Goal: Task Accomplishment & Management: Complete application form

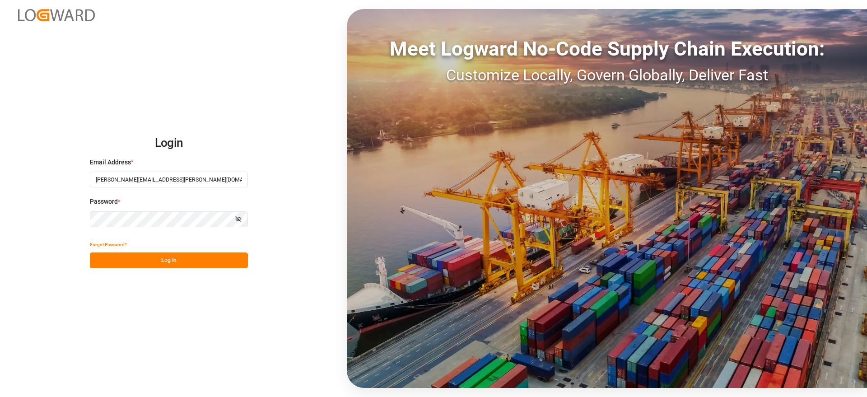
click at [166, 257] on button "Log In" at bounding box center [169, 261] width 158 height 16
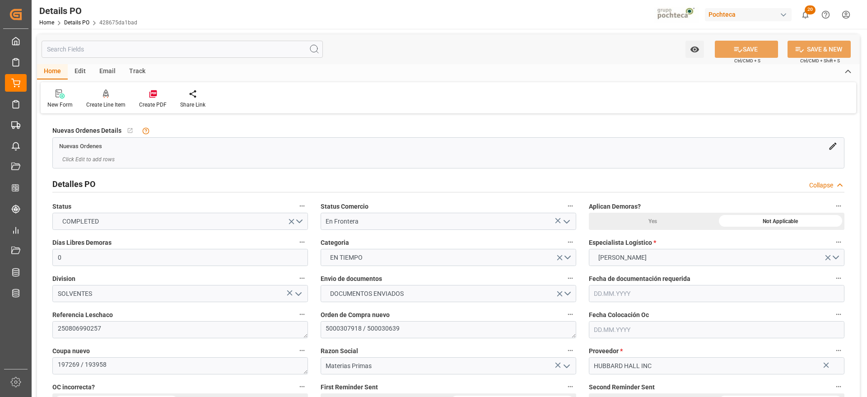
type input "0"
type input "15.08.2025"
type input "25.08.2025"
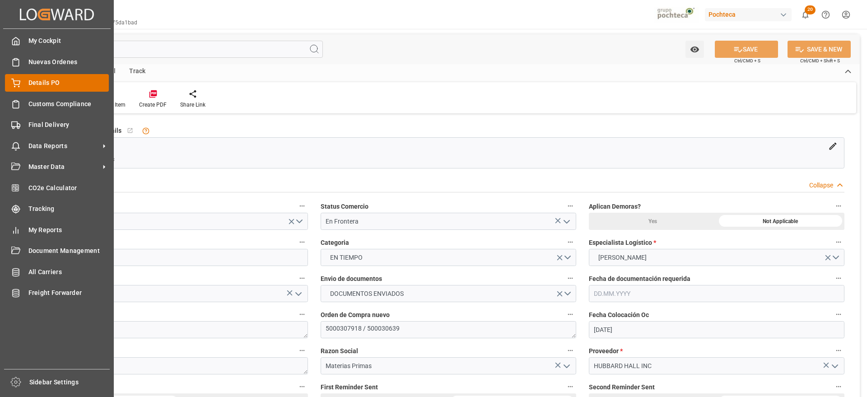
click at [33, 82] on span "Details PO" at bounding box center [68, 82] width 81 height 9
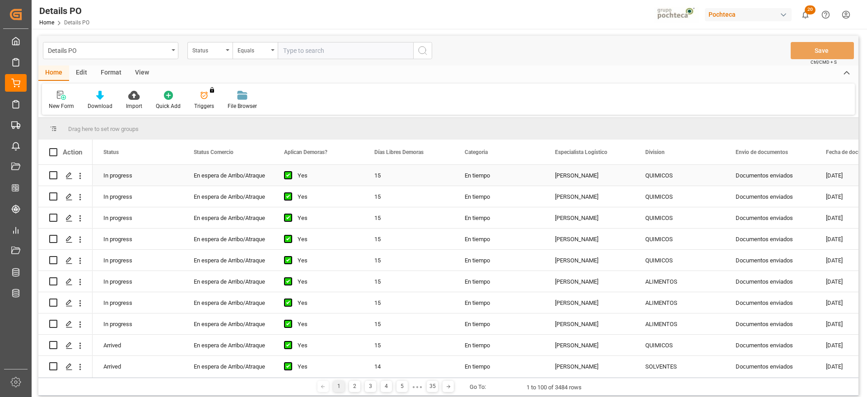
click at [750, 177] on div "Documentos enviados" at bounding box center [770, 175] width 90 height 21
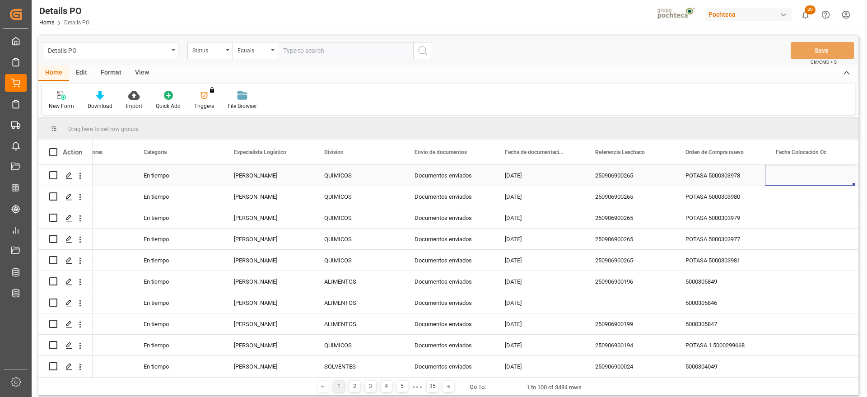
scroll to position [0, 412]
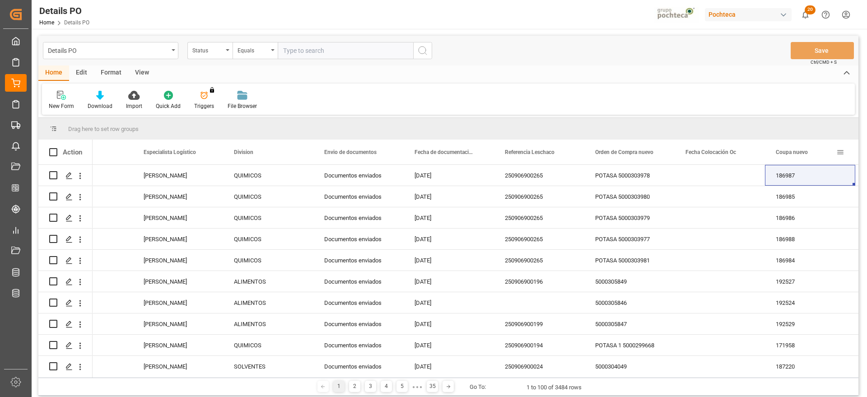
click at [840, 152] on span at bounding box center [841, 152] width 8 height 8
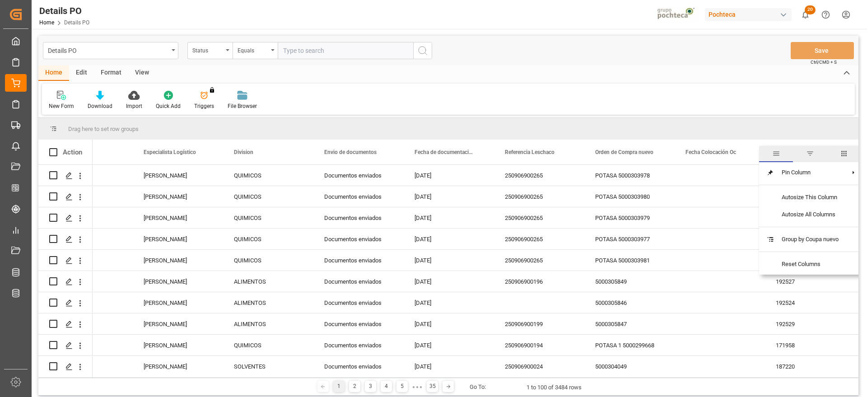
click at [813, 158] on span "filter" at bounding box center [810, 154] width 34 height 16
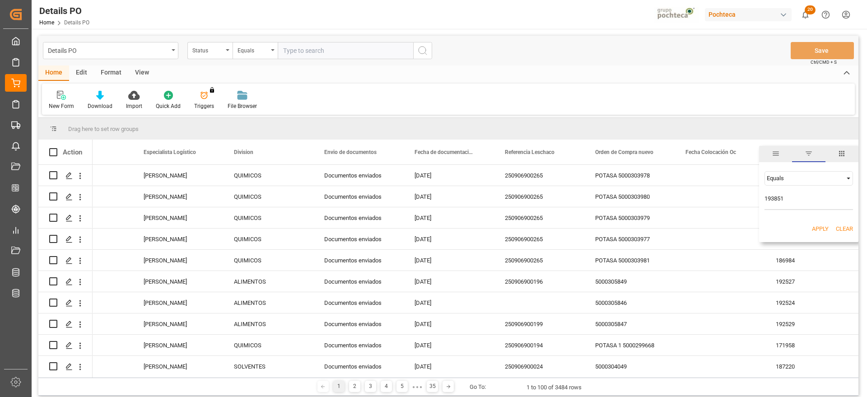
type input "193851"
click at [821, 234] on div "Apply Clear" at bounding box center [809, 228] width 99 height 23
click at [819, 230] on button "Apply" at bounding box center [820, 229] width 17 height 9
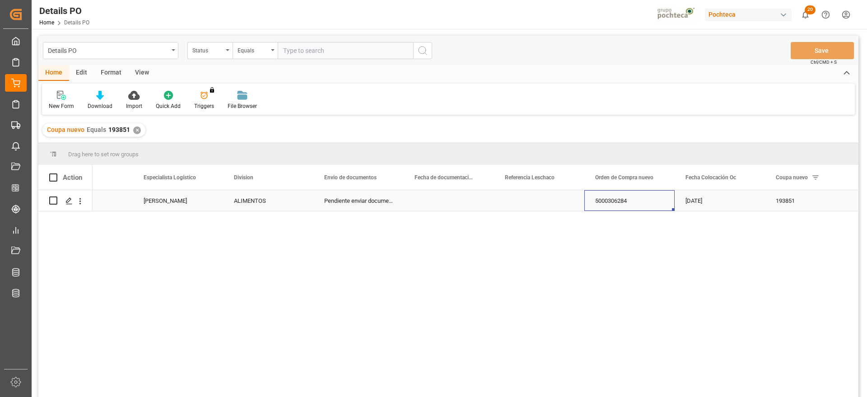
click at [623, 202] on div "5000306284" at bounding box center [630, 200] width 90 height 21
click at [692, 201] on div "18.07.2025" at bounding box center [720, 200] width 90 height 21
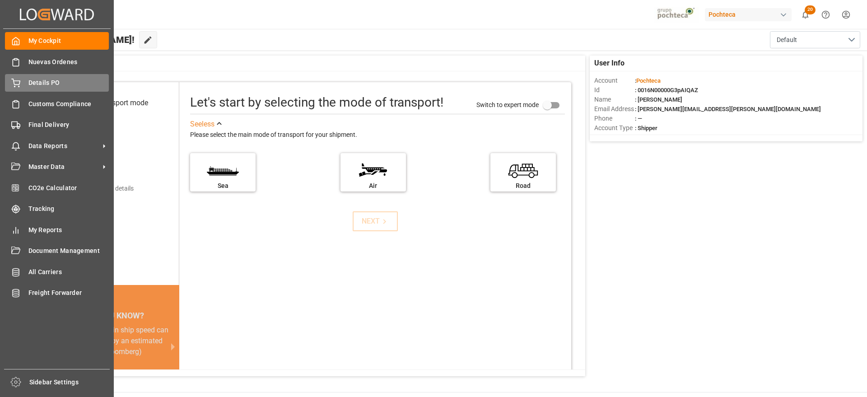
click at [53, 81] on span "Details PO" at bounding box center [68, 82] width 81 height 9
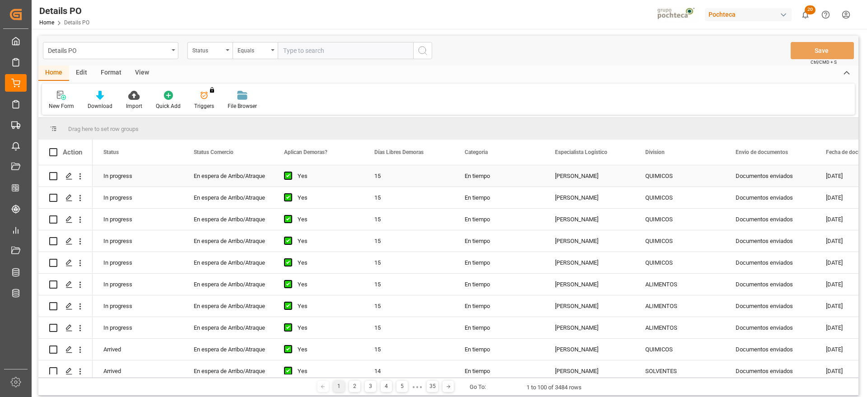
click at [783, 175] on div "Documentos enviados" at bounding box center [770, 175] width 90 height 21
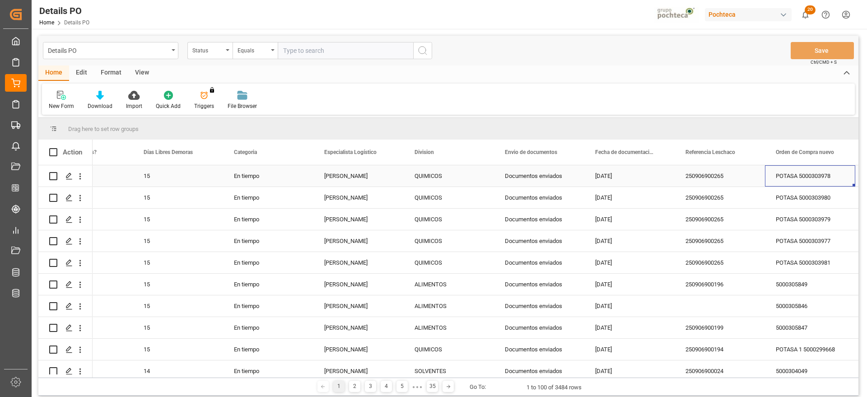
scroll to position [0, 321]
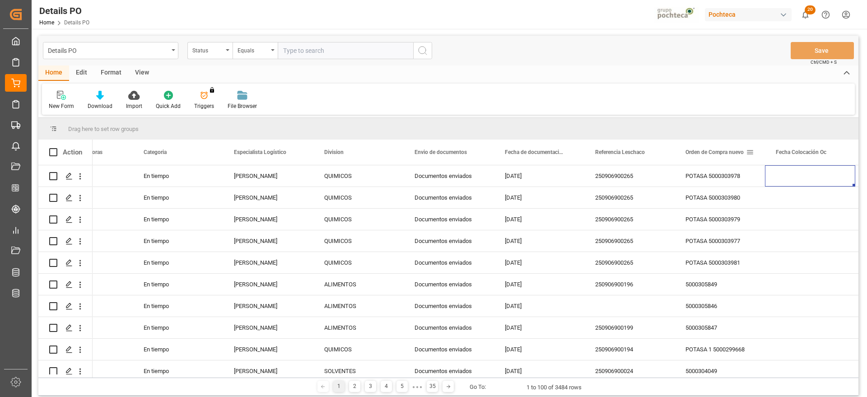
click at [750, 152] on span at bounding box center [750, 152] width 8 height 8
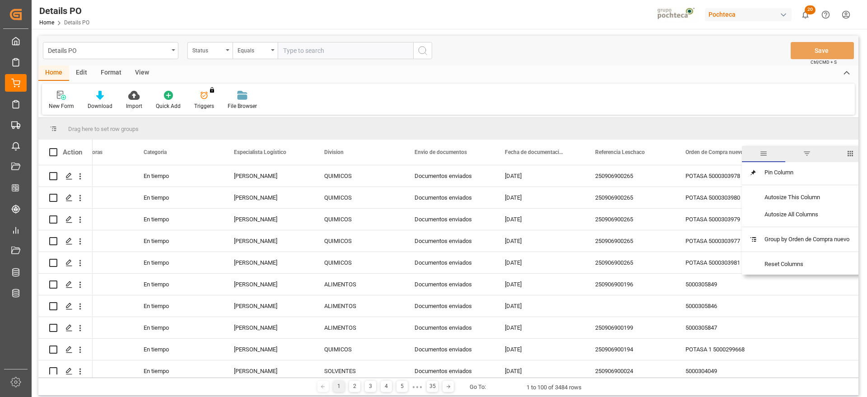
click at [808, 152] on span "filter" at bounding box center [807, 154] width 8 height 8
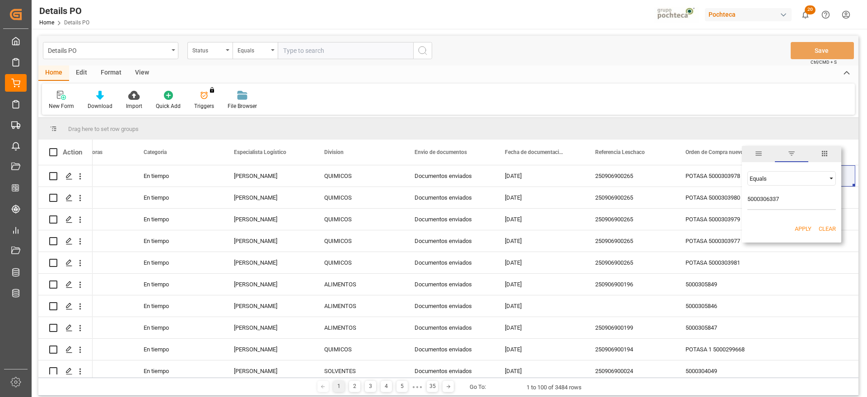
type input "5000306337"
click at [799, 234] on div "Apply Clear" at bounding box center [791, 228] width 99 height 23
click at [803, 226] on button "Apply" at bounding box center [803, 229] width 17 height 9
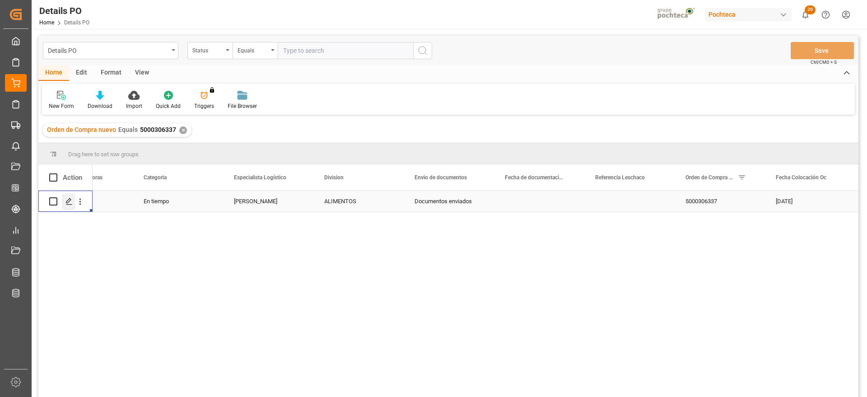
click at [70, 200] on icon "Press SPACE to select this row." at bounding box center [69, 201] width 7 height 7
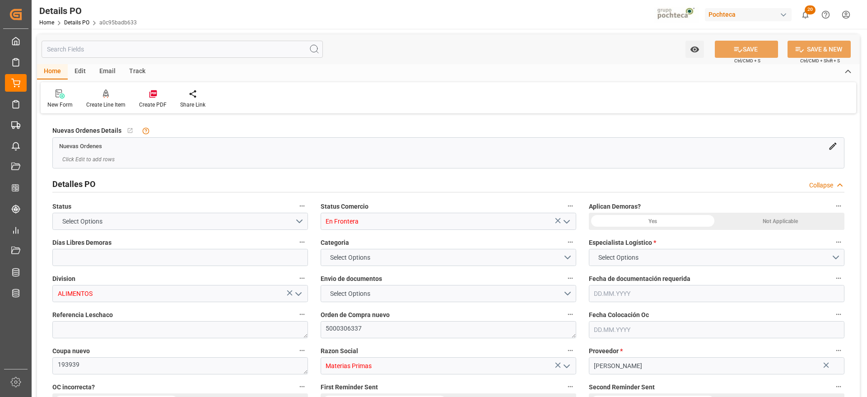
type input "0"
type input "20.07.2025"
type input "[DATE]"
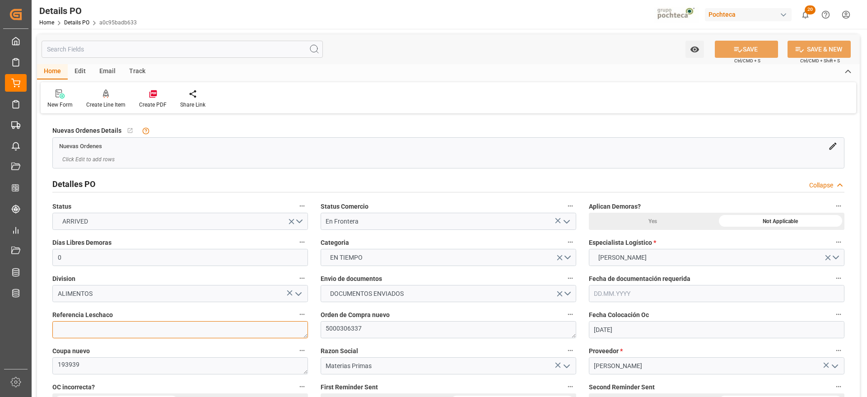
click at [143, 332] on textarea at bounding box center [180, 329] width 256 height 17
paste textarea "250906990026"
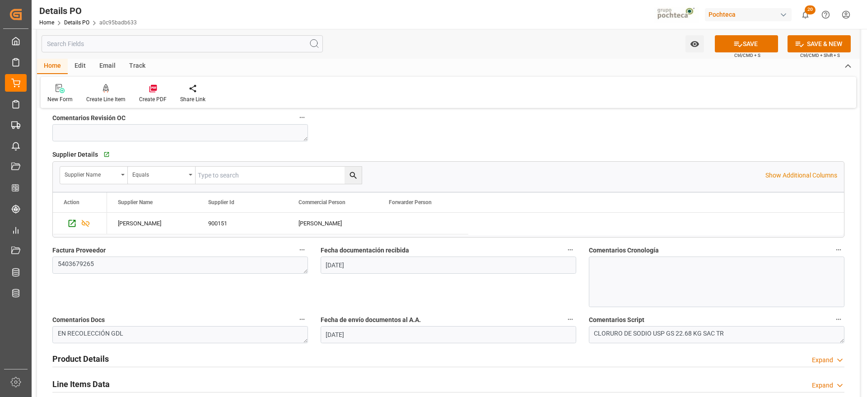
scroll to position [452, 0]
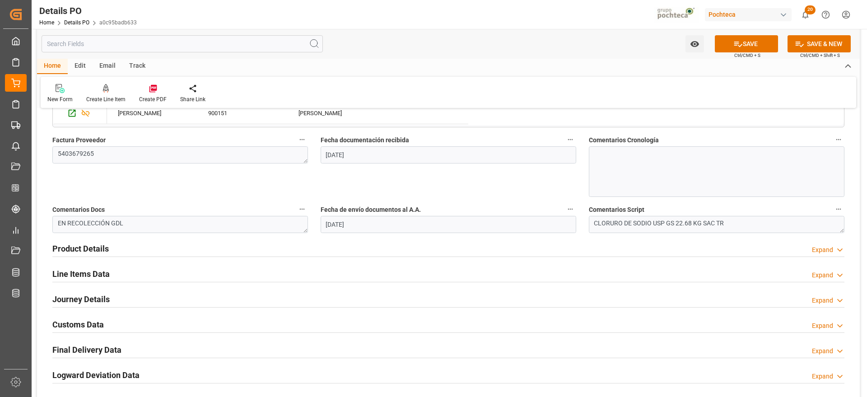
type textarea "250906990026"
click at [87, 300] on h2 "Journey Details" at bounding box center [80, 299] width 57 height 12
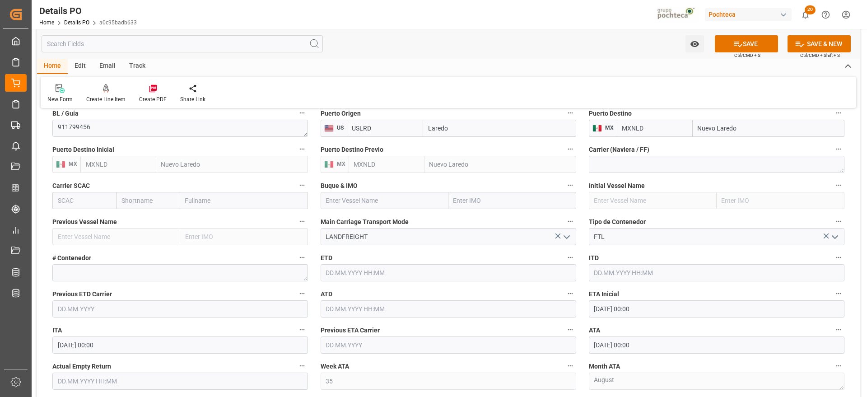
scroll to position [678, 0]
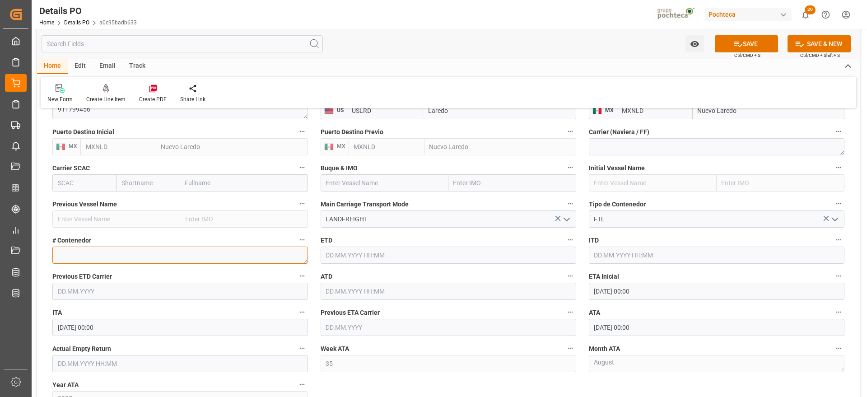
click at [230, 253] on textarea at bounding box center [180, 255] width 256 height 17
paste textarea "52283"
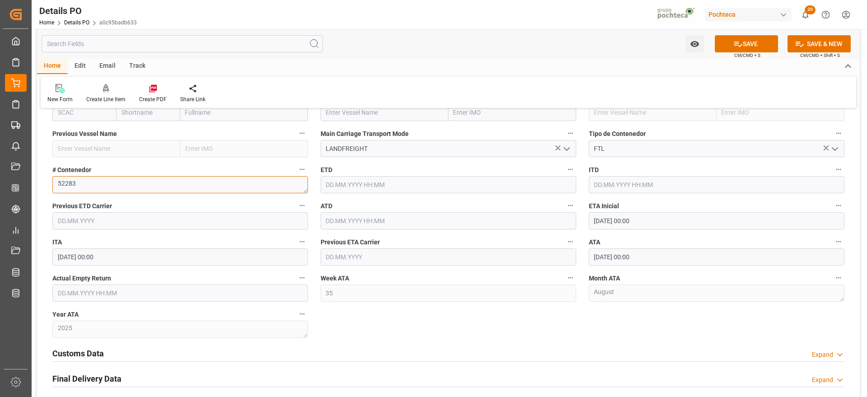
scroll to position [791, 0]
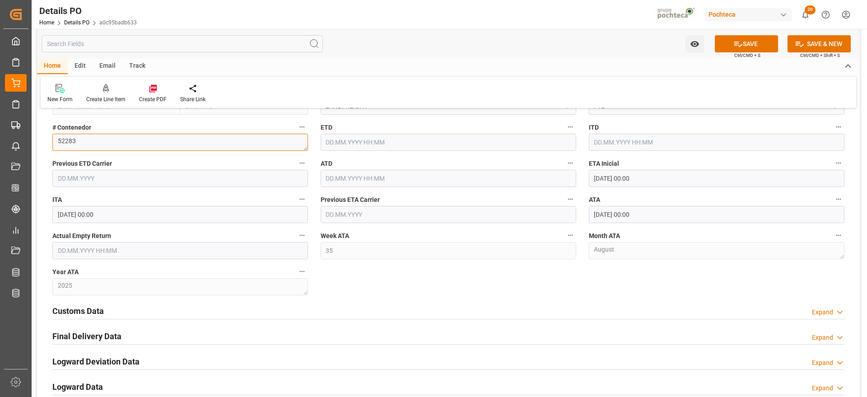
type textarea "52283"
click at [129, 250] on input "text" at bounding box center [180, 250] width 256 height 17
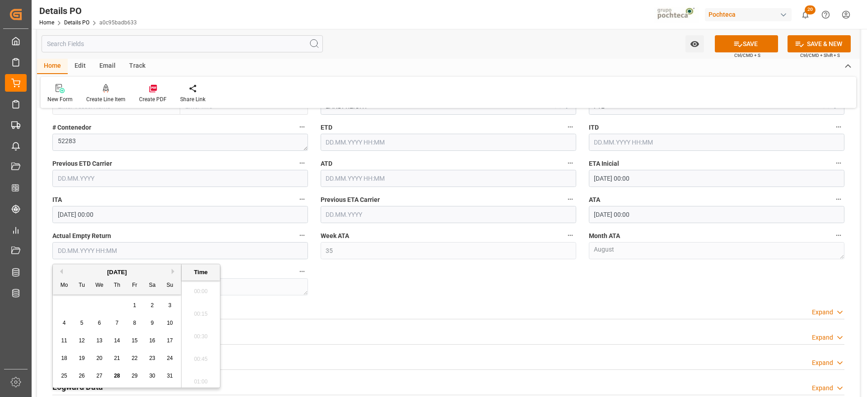
scroll to position [907, 0]
click at [85, 303] on div "28 29 30 31 1 2 3" at bounding box center [117, 306] width 123 height 18
click at [174, 272] on button "Next Month" at bounding box center [174, 271] width 5 height 5
click at [65, 304] on span "1" at bounding box center [64, 305] width 3 height 6
type input "01.09.2025 00:00"
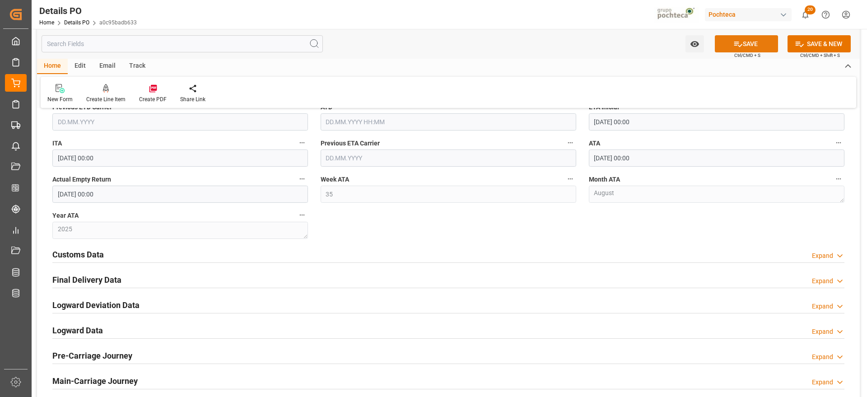
click at [750, 43] on button "SAVE" at bounding box center [746, 43] width 63 height 17
click at [101, 280] on h2 "Final Delivery Data" at bounding box center [86, 280] width 69 height 12
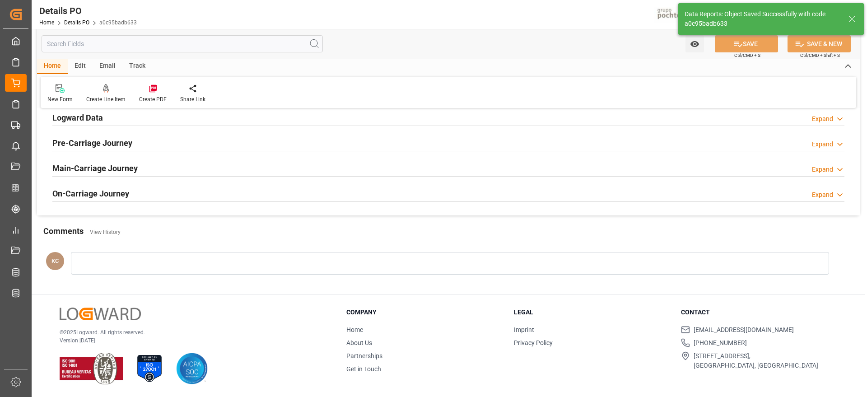
scroll to position [522, 0]
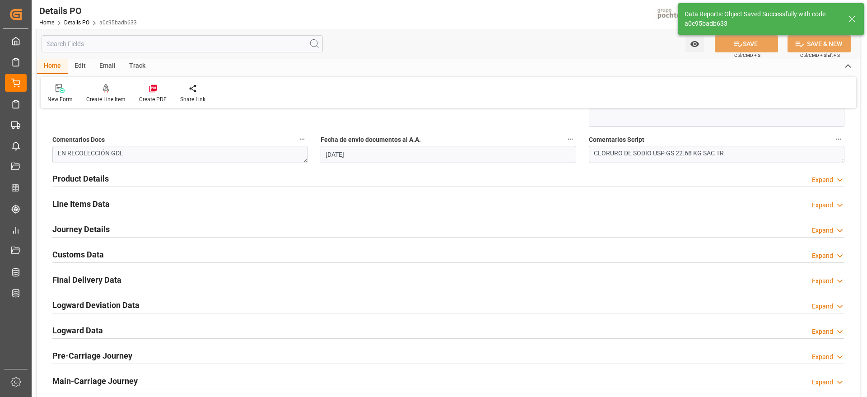
click at [850, 21] on icon at bounding box center [852, 19] width 11 height 11
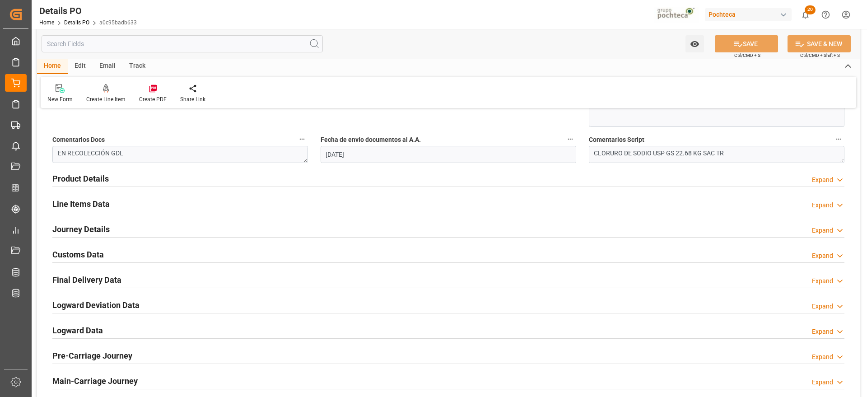
click at [69, 281] on h2 "Final Delivery Data" at bounding box center [86, 280] width 69 height 12
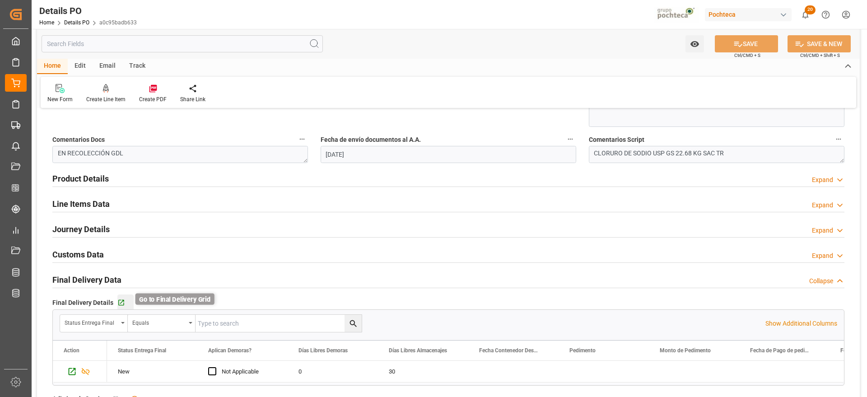
click at [120, 305] on icon "button" at bounding box center [121, 303] width 6 height 6
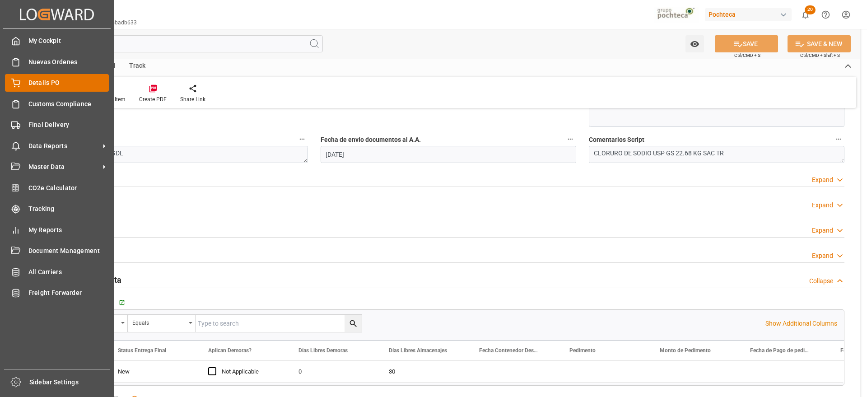
click at [52, 84] on span "Details PO" at bounding box center [68, 82] width 81 height 9
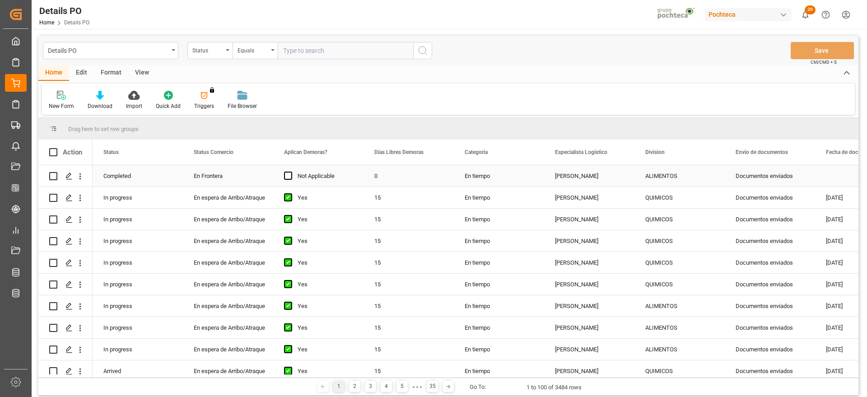
click at [662, 173] on div "ALIMENTOS" at bounding box center [680, 176] width 69 height 21
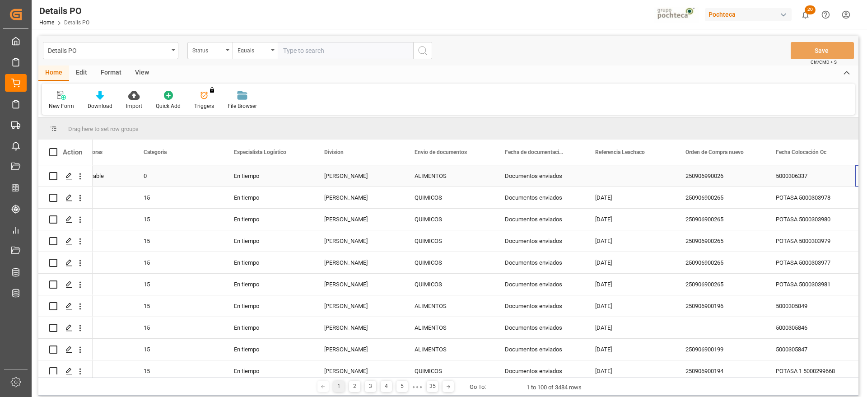
scroll to position [0, 321]
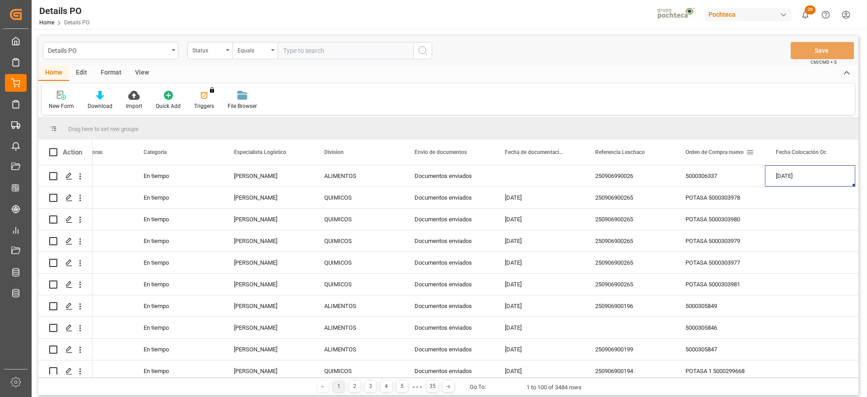
click at [751, 154] on span at bounding box center [750, 152] width 8 height 8
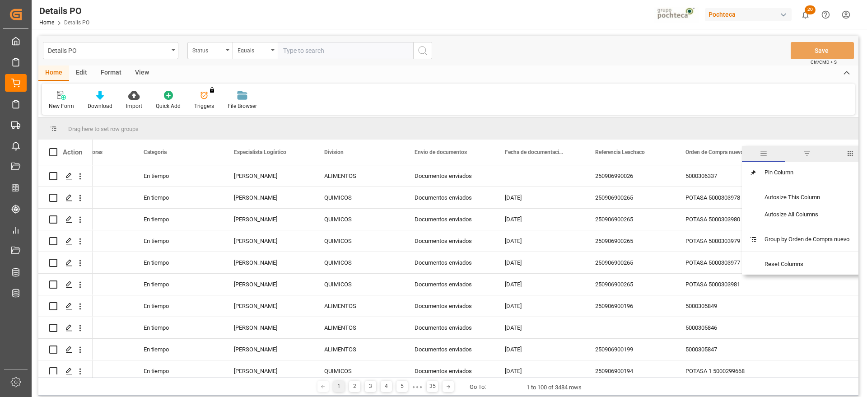
click at [813, 153] on span "filter" at bounding box center [807, 154] width 43 height 16
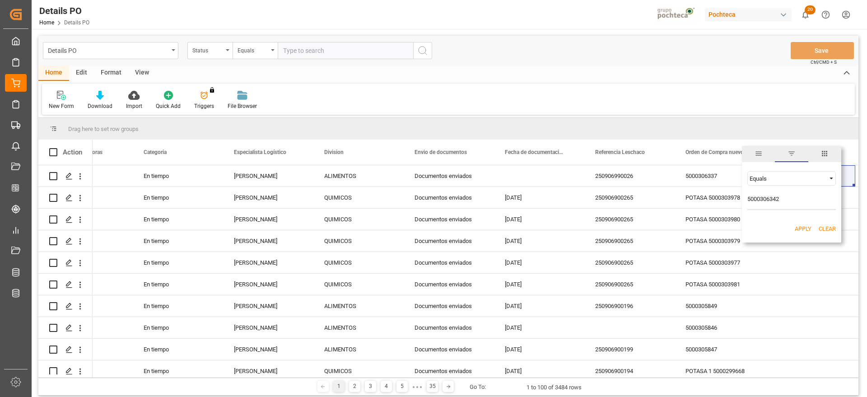
type input "5000306342"
click at [797, 228] on button "Apply" at bounding box center [803, 229] width 17 height 9
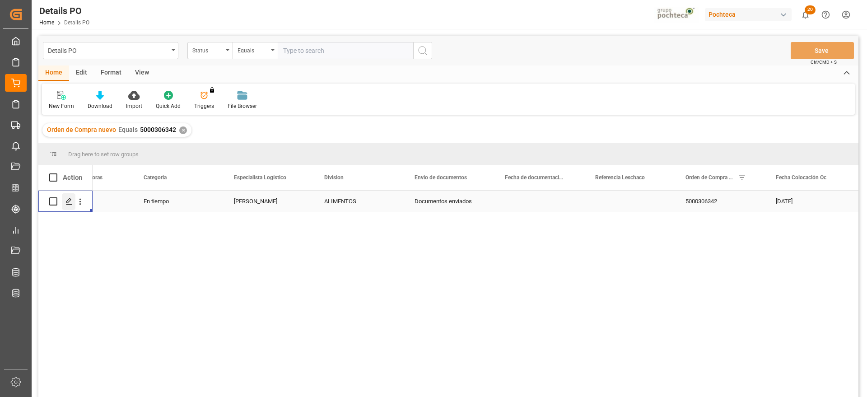
click at [72, 200] on icon "Press SPACE to select this row." at bounding box center [69, 201] width 7 height 7
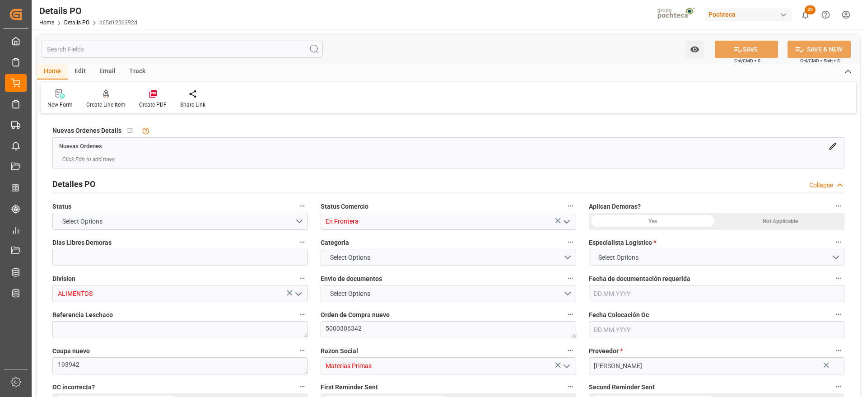
type input "0"
type input "[DATE]"
type input "27.08.2025"
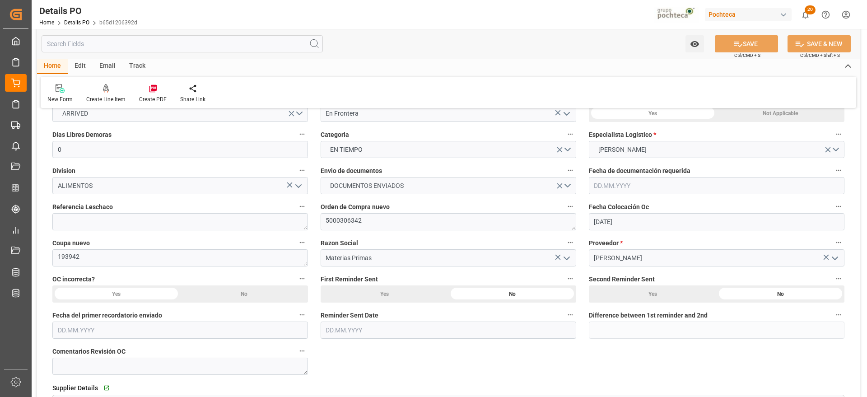
scroll to position [113, 0]
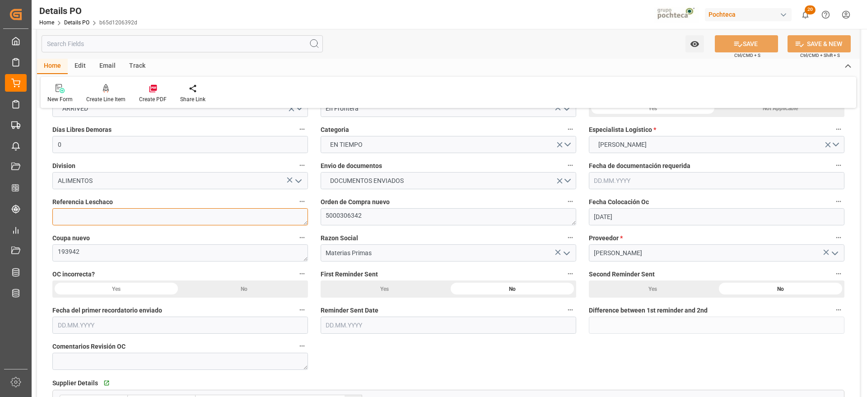
click at [168, 217] on textarea at bounding box center [180, 216] width 256 height 17
paste textarea "250906990028"
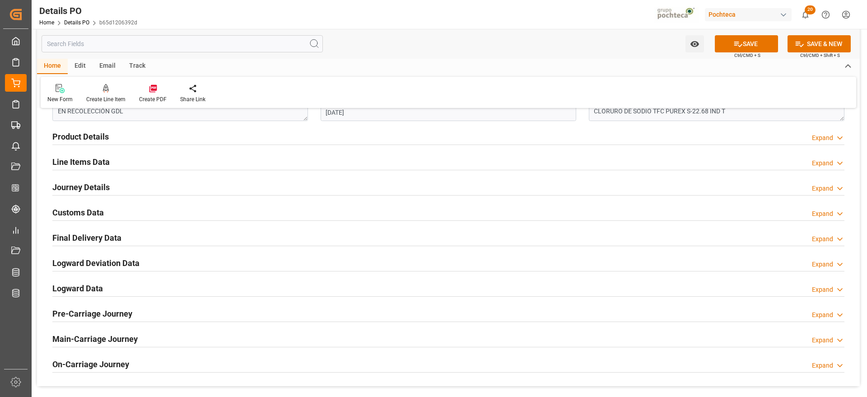
scroll to position [565, 0]
type textarea "250906990028"
click at [82, 188] on h2 "Journey Details" at bounding box center [80, 186] width 57 height 12
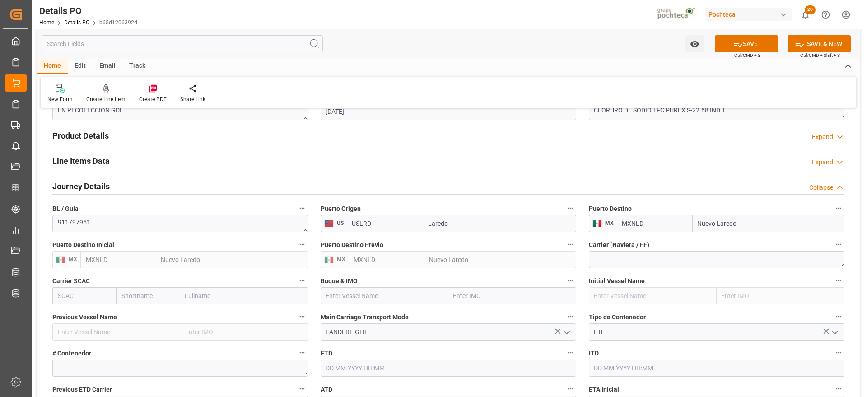
scroll to position [621, 0]
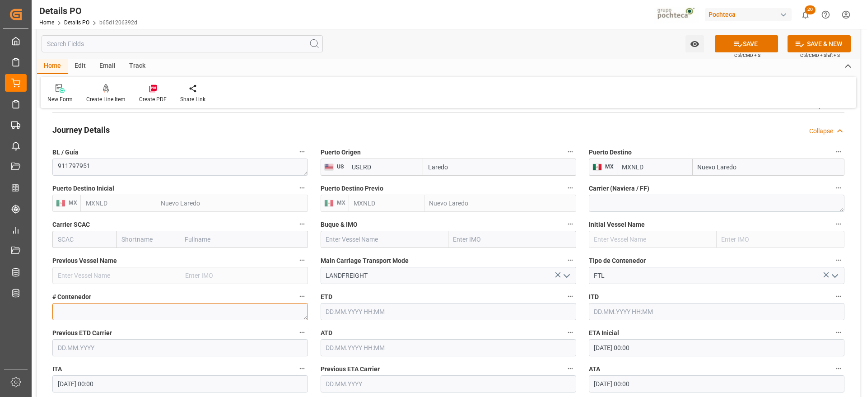
click at [102, 310] on textarea at bounding box center [180, 311] width 256 height 17
paste textarea "52688"
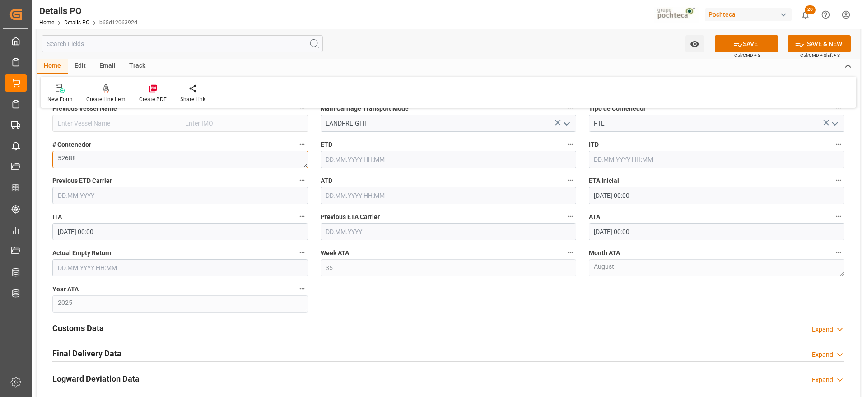
scroll to position [791, 0]
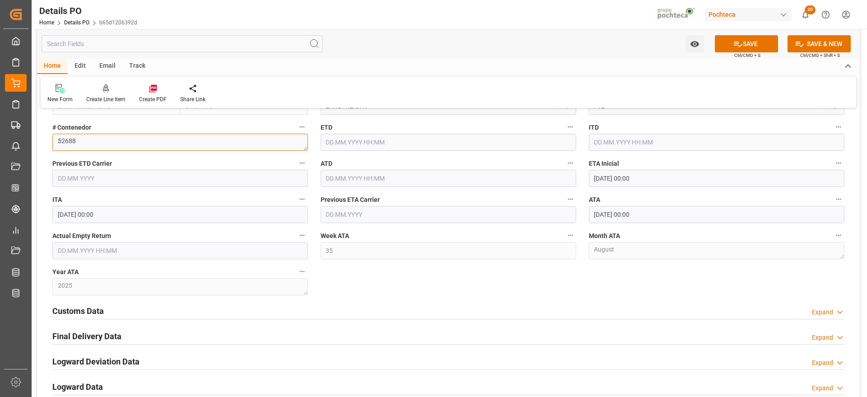
type textarea "52688"
click at [72, 250] on input "text" at bounding box center [180, 250] width 256 height 17
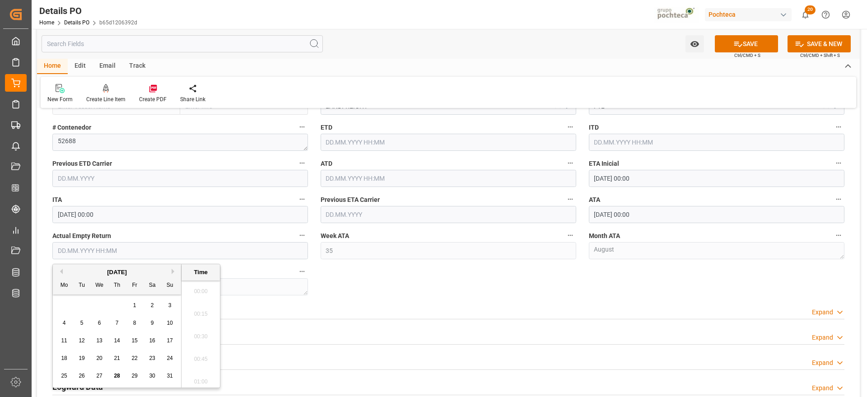
scroll to position [952, 0]
click at [78, 305] on div "28 29 30 31 1 2 3" at bounding box center [117, 306] width 123 height 18
click at [174, 273] on button "Next Month" at bounding box center [174, 271] width 5 height 5
click at [70, 304] on div "1 2 3 4 5 6 7" at bounding box center [117, 306] width 123 height 18
click at [65, 303] on span "1" at bounding box center [64, 305] width 3 height 6
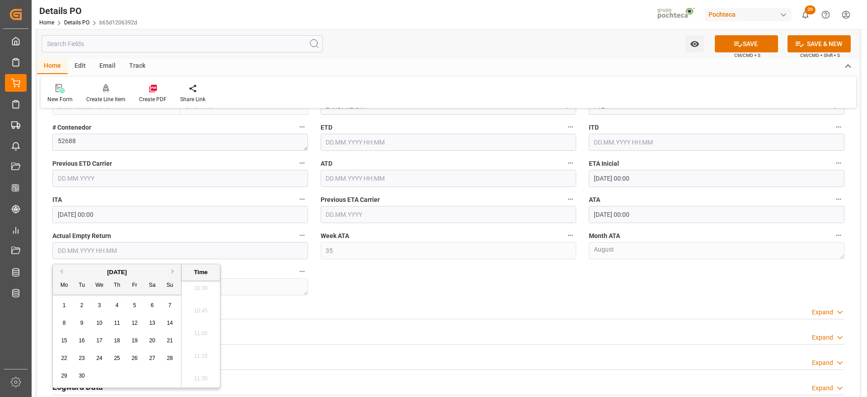
type input "[DATE] 00:00"
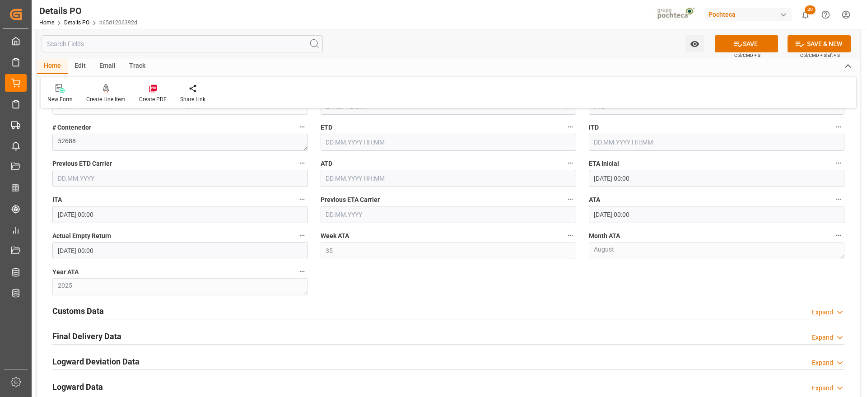
scroll to position [847, 0]
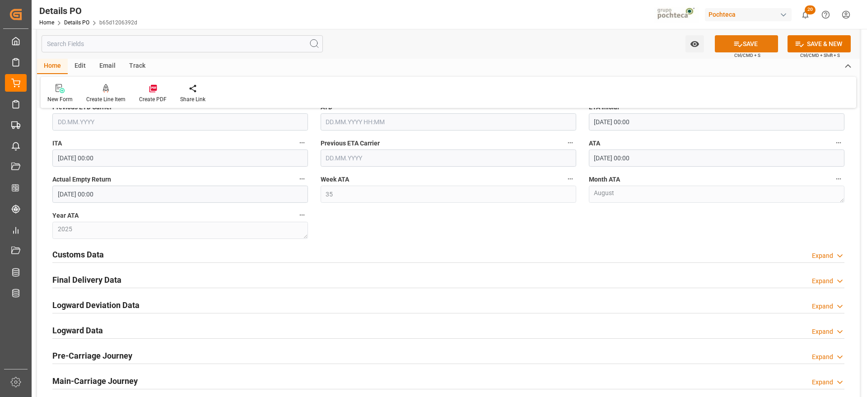
click at [746, 48] on button "SAVE" at bounding box center [746, 43] width 63 height 17
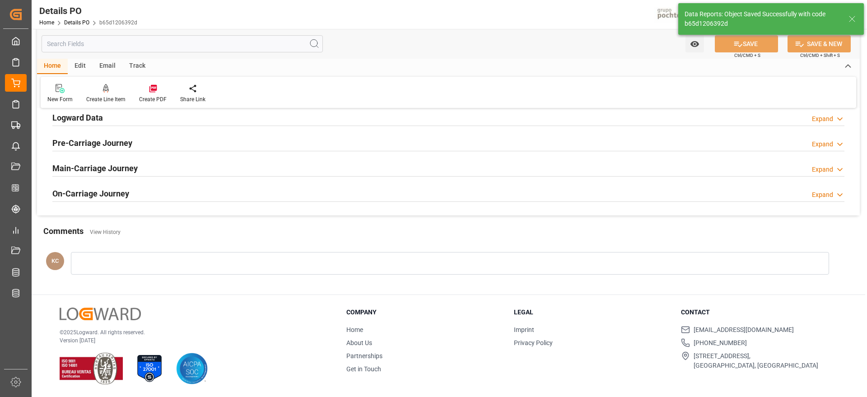
scroll to position [522, 0]
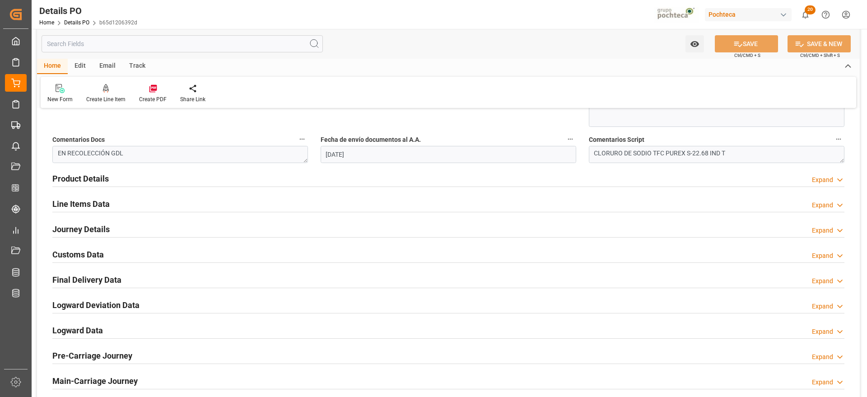
click at [93, 281] on h2 "Final Delivery Data" at bounding box center [86, 280] width 69 height 12
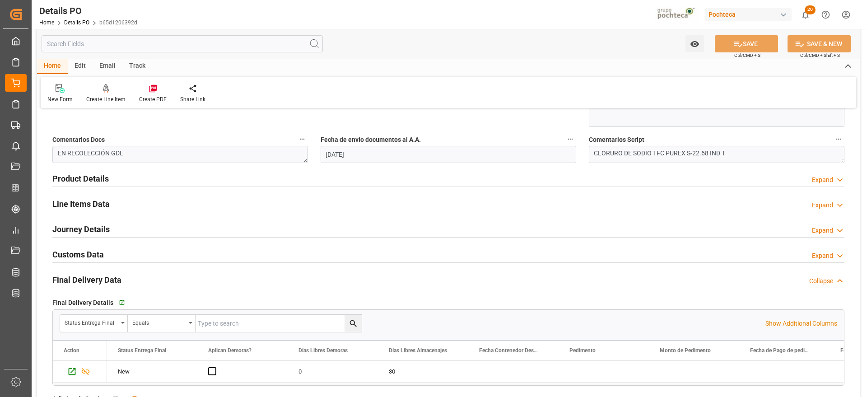
scroll to position [578, 0]
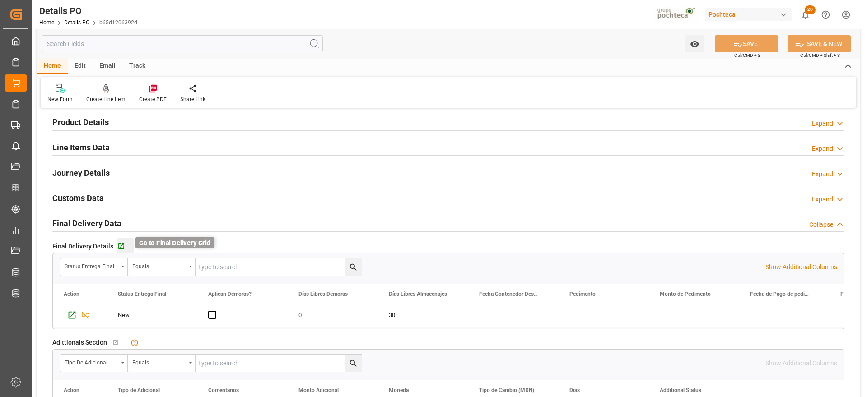
click at [117, 249] on icon "button" at bounding box center [121, 247] width 8 height 8
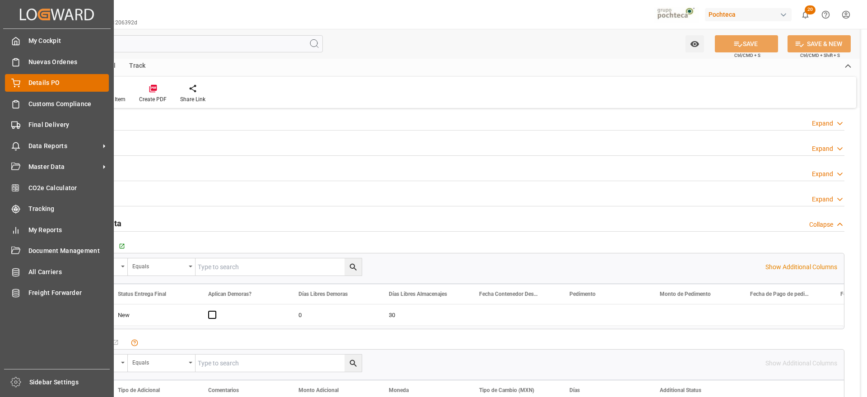
click at [20, 85] on div "Details PO Details PO" at bounding box center [57, 83] width 104 height 18
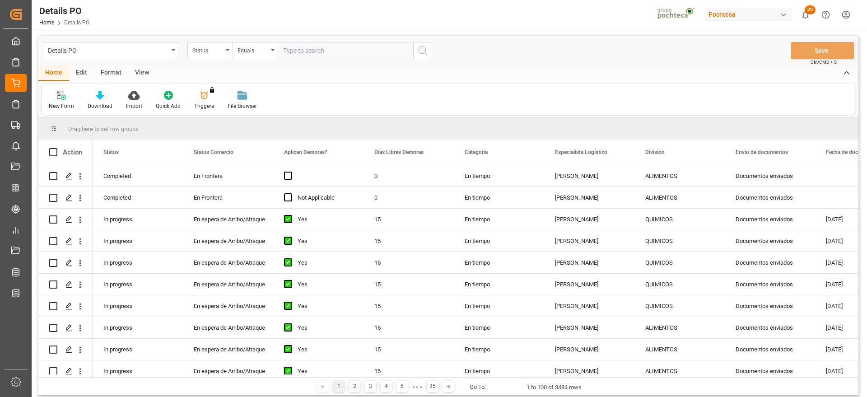
click at [63, 100] on div "New Form" at bounding box center [61, 100] width 39 height 20
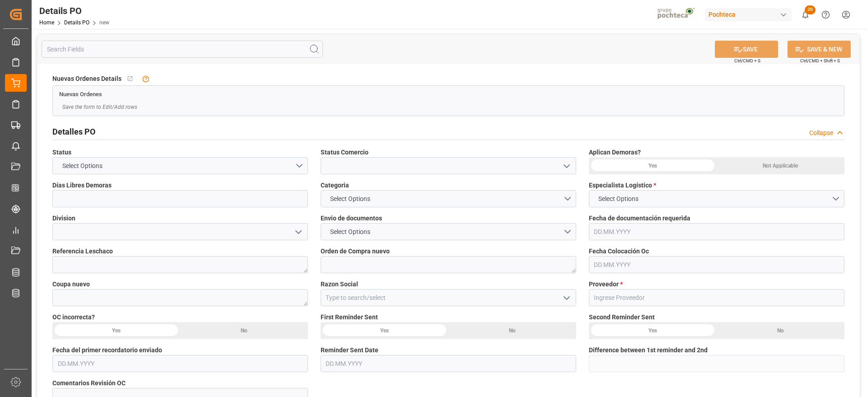
type input "0"
click at [566, 169] on icon "open menu" at bounding box center [567, 166] width 11 height 11
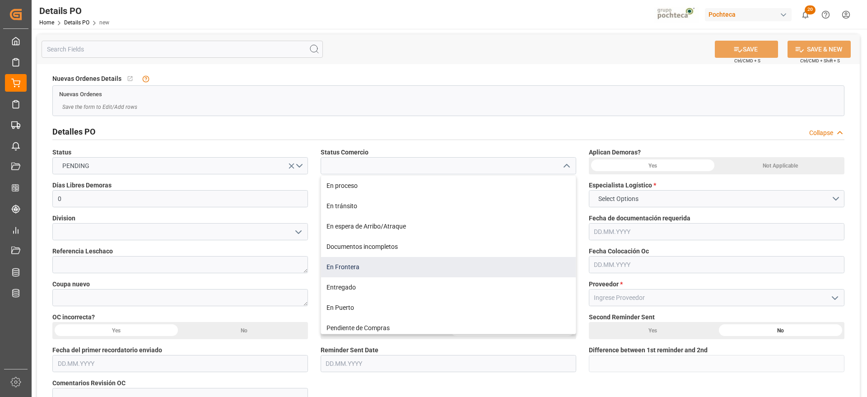
click at [347, 262] on div "En Frontera" at bounding box center [448, 267] width 255 height 20
type input "En Frontera"
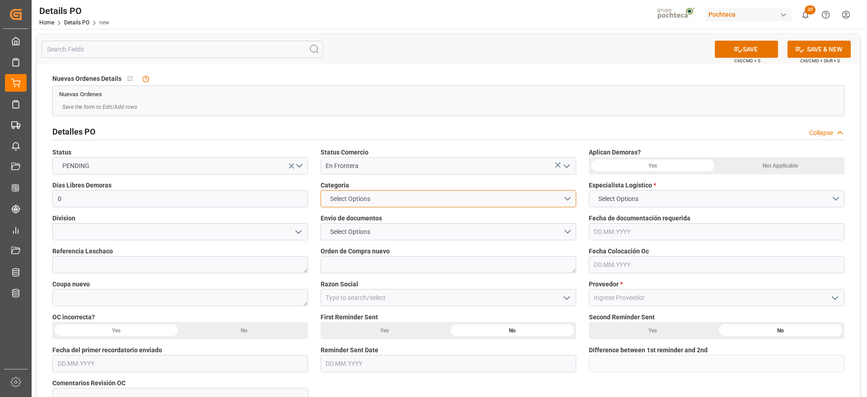
click at [565, 202] on button "Select Options" at bounding box center [449, 198] width 256 height 17
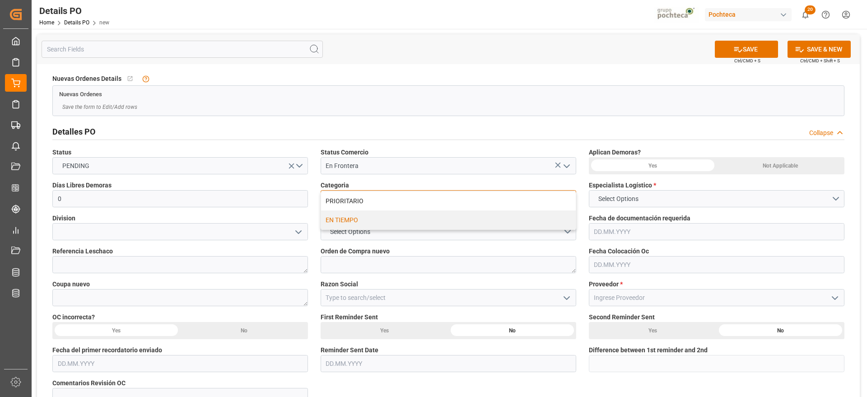
click at [378, 218] on div "EN TIEMPO" at bounding box center [448, 220] width 255 height 19
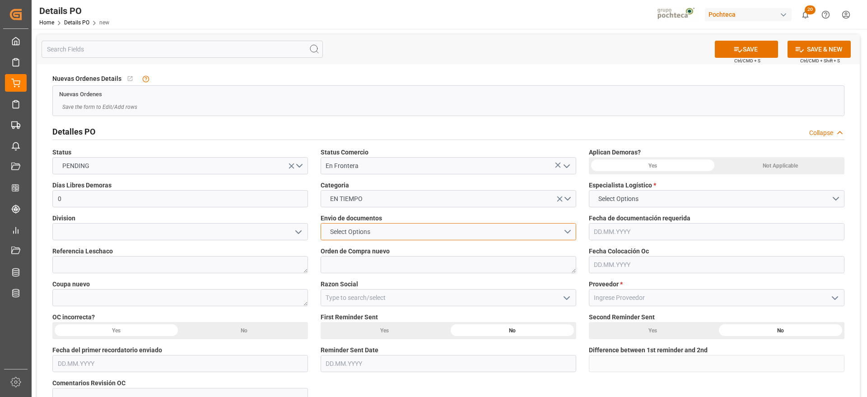
click at [563, 228] on button "Select Options" at bounding box center [449, 231] width 256 height 17
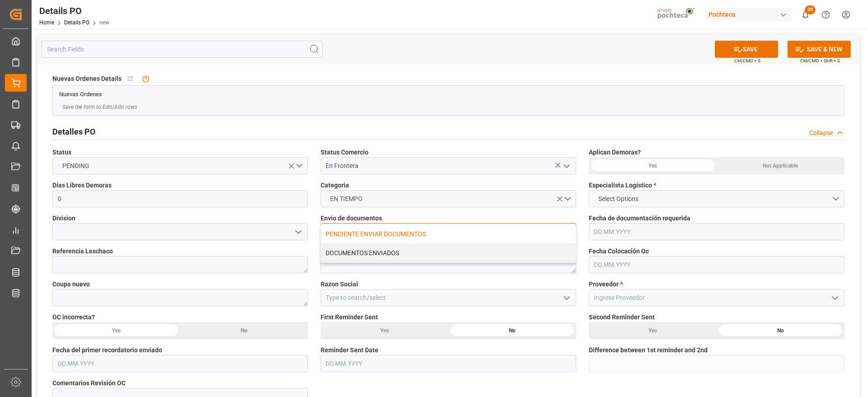
click at [380, 234] on div "PENDIENTE ENVIAR DOCUMENTOS" at bounding box center [448, 234] width 255 height 19
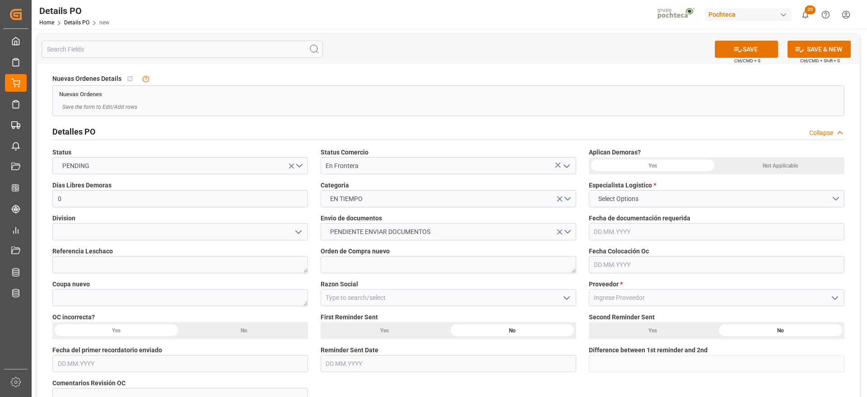
click at [563, 300] on icon "open menu" at bounding box center [567, 298] width 11 height 11
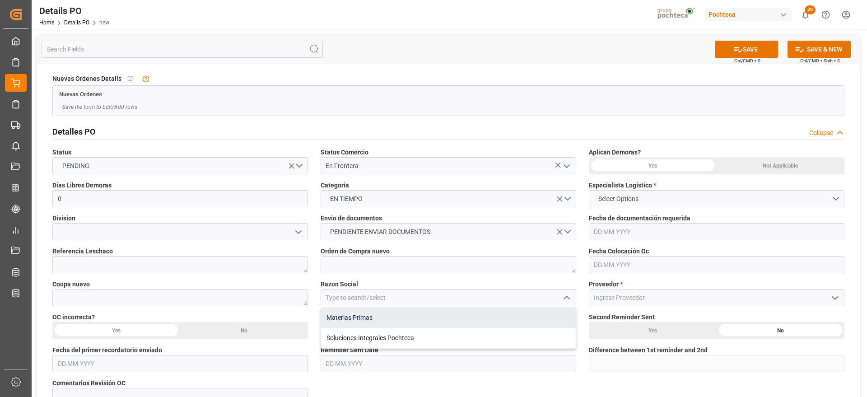
click at [350, 315] on div "Materias Primas" at bounding box center [448, 318] width 255 height 20
type input "Materias Primas"
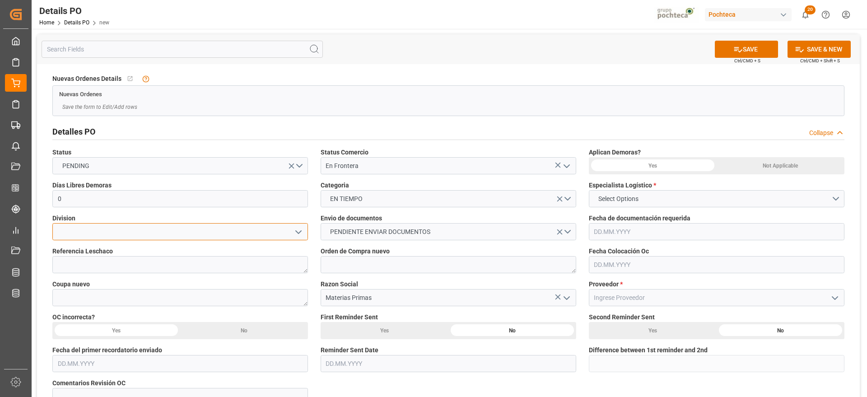
click at [165, 232] on input at bounding box center [180, 231] width 256 height 17
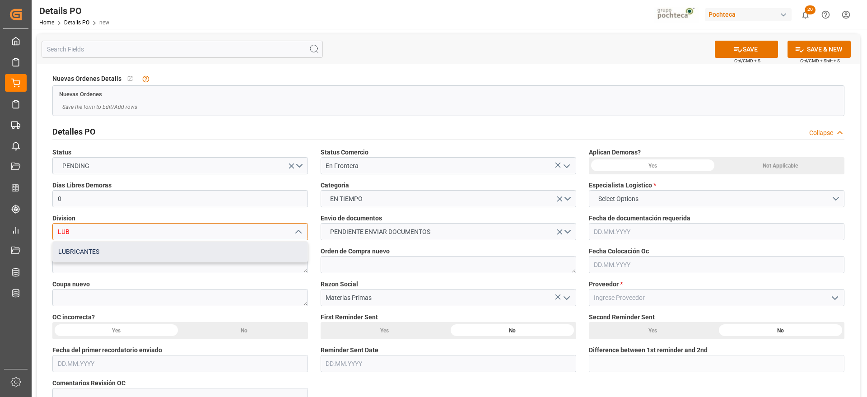
click at [153, 250] on div "LUBRICANTES" at bounding box center [180, 252] width 255 height 20
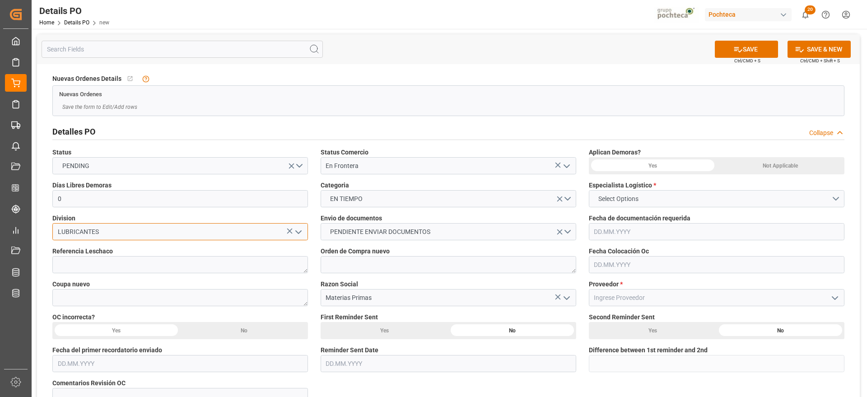
type input "LUBRICANTES"
click at [832, 198] on button "Select Options" at bounding box center [717, 198] width 256 height 17
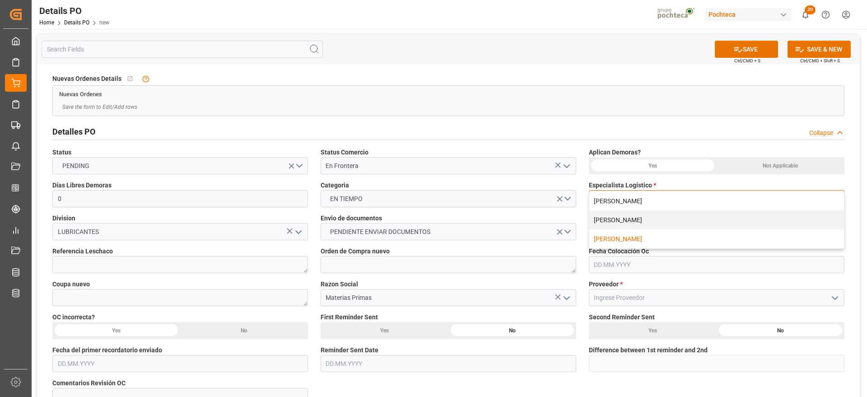
click at [622, 238] on div "KARLA CÁRDENAS" at bounding box center [717, 239] width 255 height 19
click at [777, 171] on div "Not Applicable" at bounding box center [781, 165] width 128 height 17
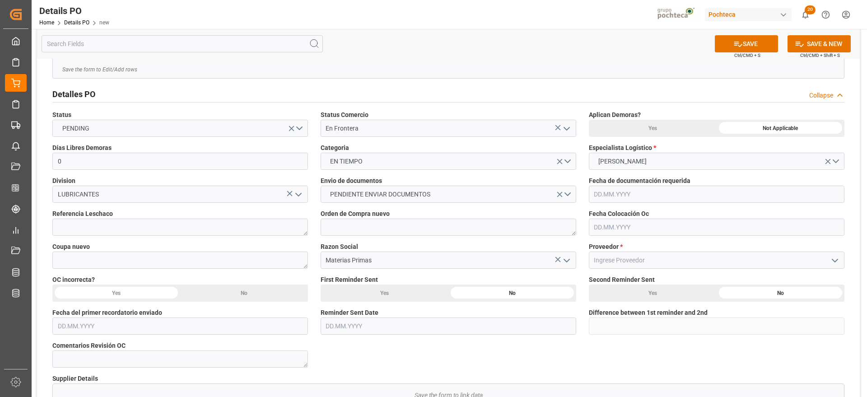
scroll to position [56, 0]
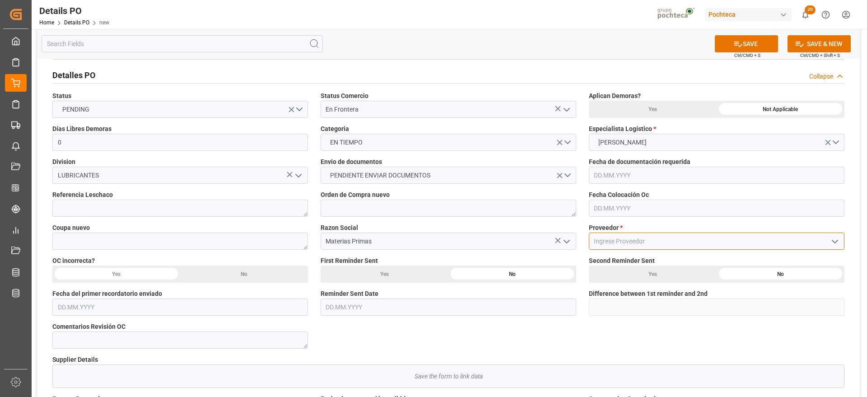
click at [762, 239] on input at bounding box center [717, 241] width 256 height 17
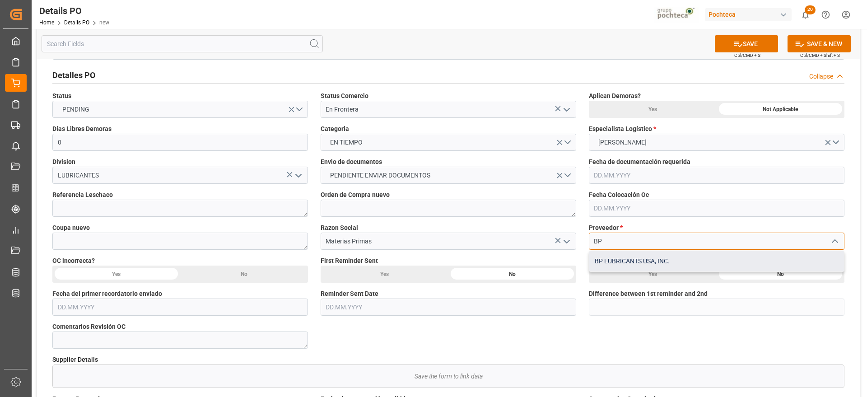
click at [609, 267] on div "BP LUBRICANTS USA, INC." at bounding box center [717, 261] width 255 height 20
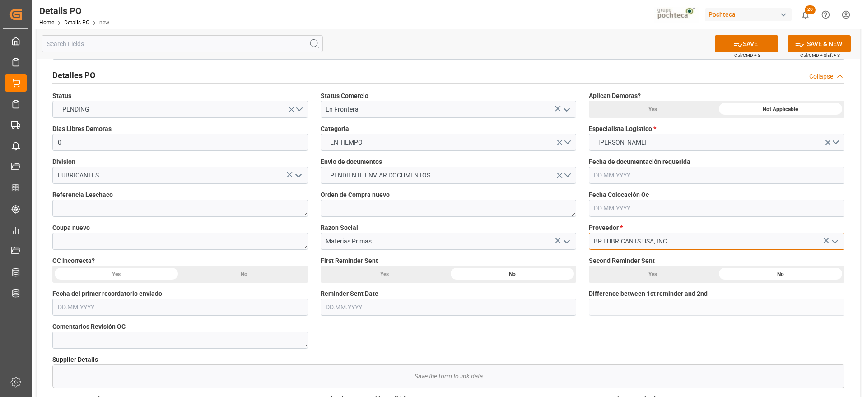
type input "BP LUBRICANTS USA, INC."
click at [370, 212] on textarea at bounding box center [449, 208] width 256 height 17
paste textarea "5000305997"
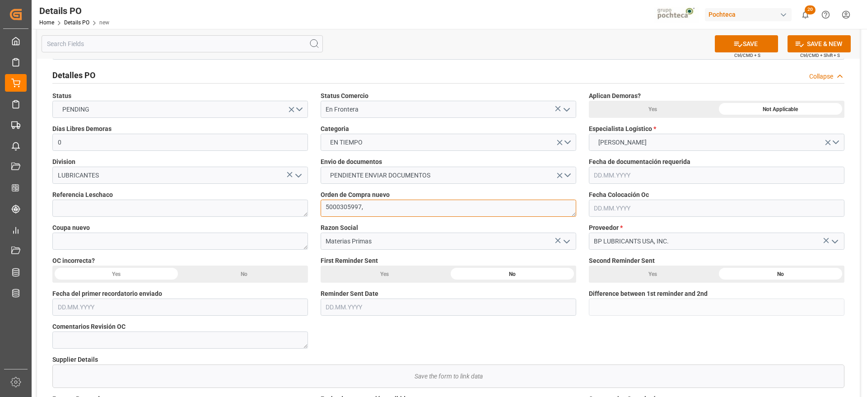
click at [378, 211] on textarea "5000305997," at bounding box center [449, 208] width 256 height 17
paste textarea "5000307048"
click at [412, 214] on textarea "5000305997, 5000307048," at bounding box center [449, 208] width 256 height 17
paste textarea "5000307544"
click at [462, 210] on textarea "5000305997, 5000307048, 5000307544" at bounding box center [449, 208] width 256 height 17
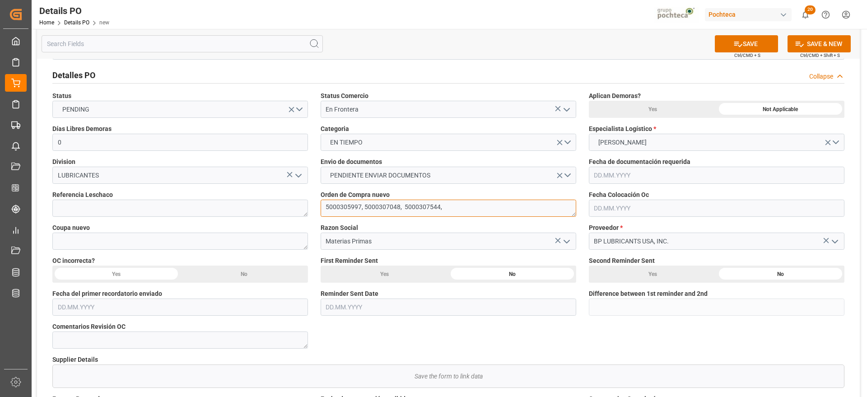
paste textarea "5000308141"
click at [511, 210] on textarea "5000305997, 5000307048, 5000307544, 5000308141" at bounding box center [449, 208] width 256 height 17
paste textarea "5000307970"
type textarea "5000305997, 5000307048, 5000307544, 5000308141, 5000307970"
click at [105, 240] on textarea at bounding box center [180, 241] width 256 height 17
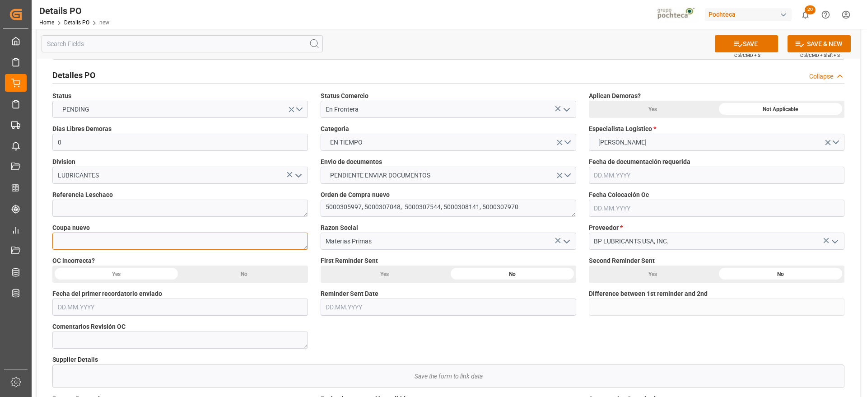
paste textarea "192983"
click at [106, 236] on textarea "192983," at bounding box center [180, 241] width 256 height 17
paste textarea "195435"
click at [130, 241] on textarea "192983, 195435," at bounding box center [180, 241] width 256 height 17
paste textarea "196390"
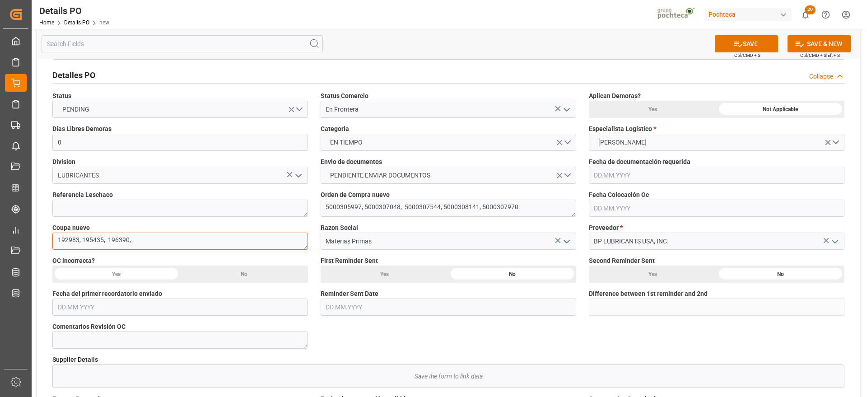
click at [138, 244] on textarea "192983, 195435, 196390," at bounding box center [180, 241] width 256 height 17
paste textarea "197862"
click at [153, 244] on textarea "192983, 195435, 196390, 197862" at bounding box center [180, 241] width 256 height 17
click at [162, 241] on textarea "192983, 195435, 196390, 197862," at bounding box center [180, 241] width 256 height 17
paste textarea "197449"
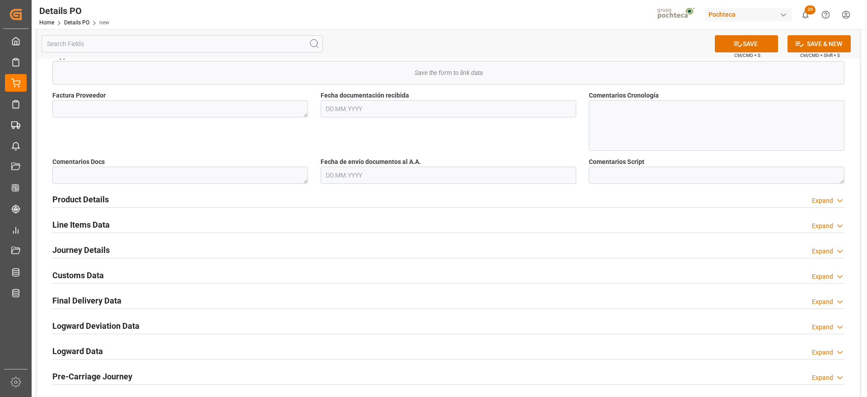
scroll to position [395, 0]
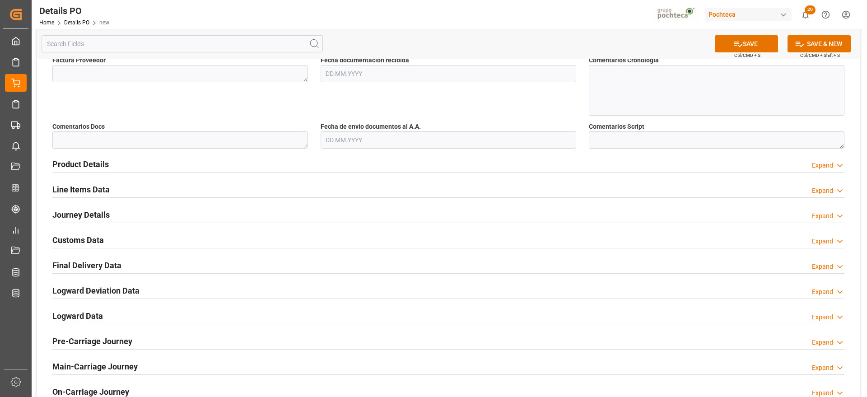
type textarea "192983, 195435, 196390, 197862, 197449"
click at [214, 140] on textarea at bounding box center [180, 139] width 256 height 17
type textarea "p"
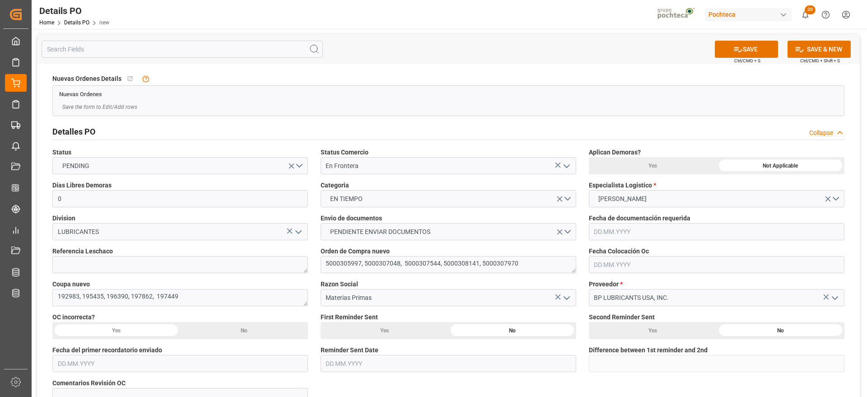
scroll to position [56, 0]
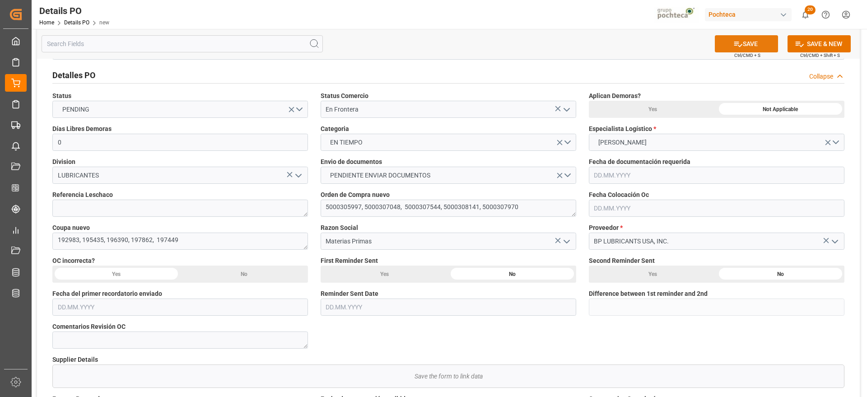
type textarea "PENDIENTE DE INTRUCCIONES DE DESPACHO"
click at [749, 45] on button "SAVE" at bounding box center [746, 43] width 63 height 17
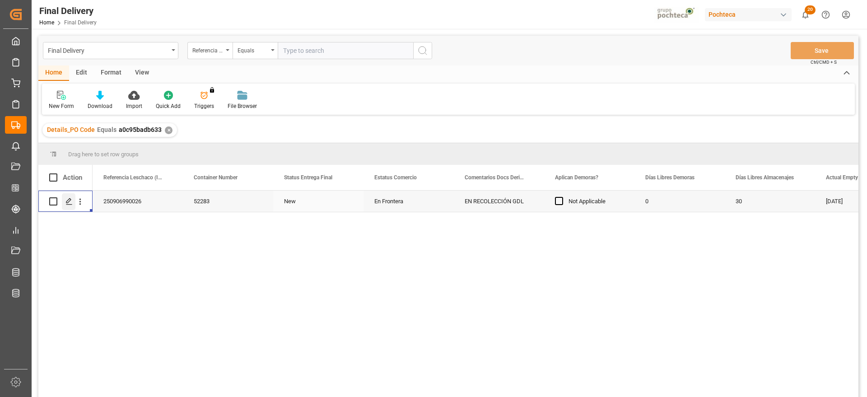
click at [72, 202] on icon "Press SPACE to select this row." at bounding box center [69, 201] width 7 height 7
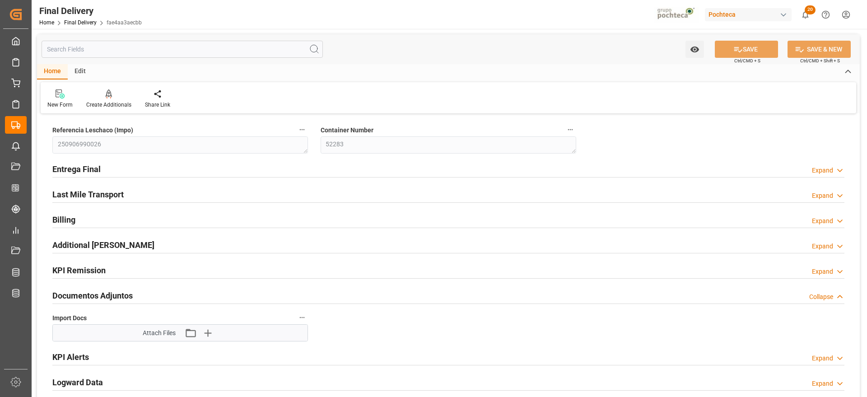
type input "0"
type input "30"
type input "[DATE]"
click at [74, 170] on h2 "Entrega Final" at bounding box center [76, 169] width 48 height 12
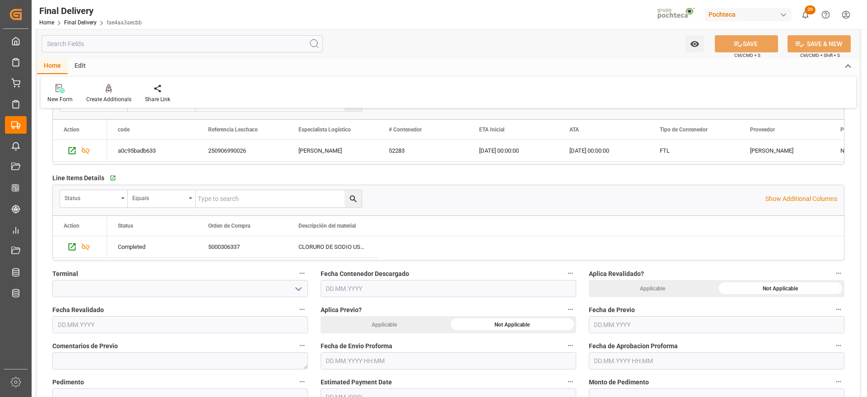
scroll to position [282, 0]
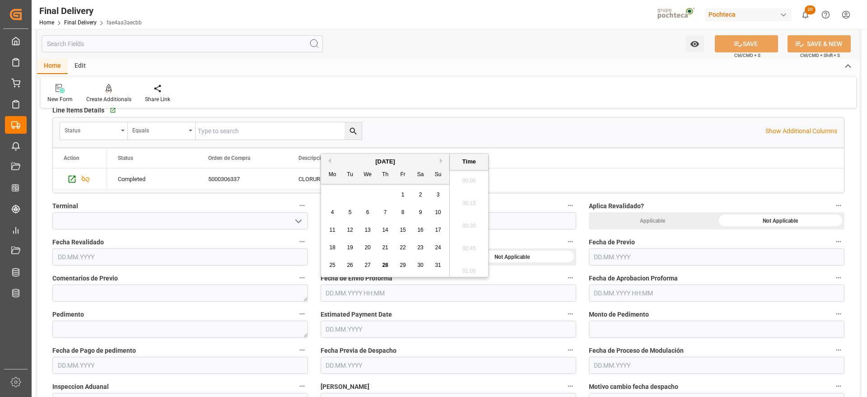
click at [351, 292] on input "text" at bounding box center [449, 293] width 256 height 17
click at [351, 194] on div "28 29 30 31 1 2 3" at bounding box center [385, 195] width 123 height 18
click at [375, 267] on div "25 26 27 28 29 30 31" at bounding box center [385, 266] width 123 height 18
click at [371, 267] on div "27" at bounding box center [367, 265] width 11 height 11
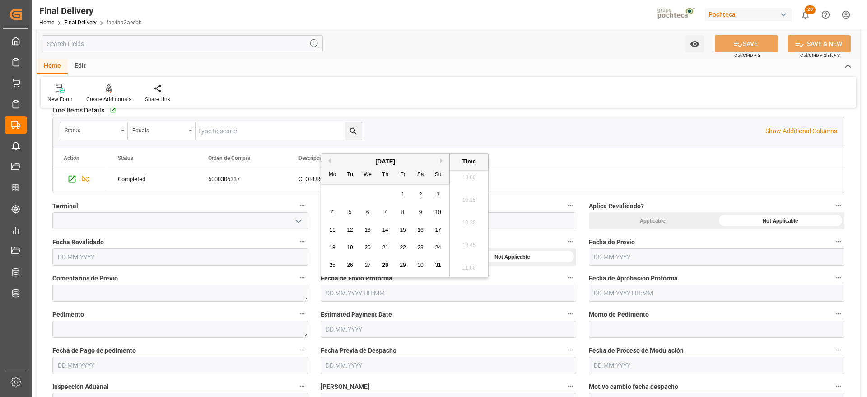
type input "[DATE] 00:00"
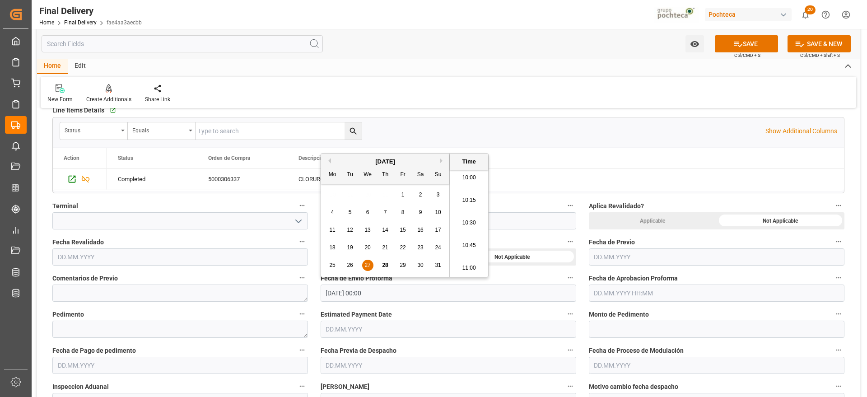
click at [647, 290] on input "text" at bounding box center [717, 293] width 256 height 17
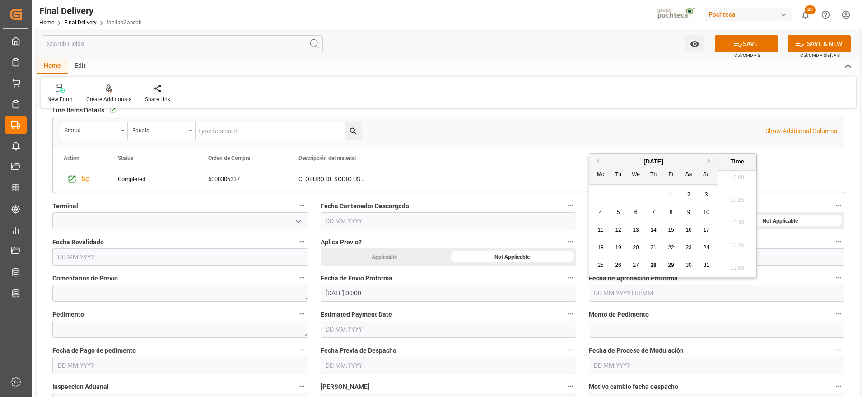
click at [634, 264] on span "27" at bounding box center [636, 265] width 6 height 6
type input "27.08.2025 00:00"
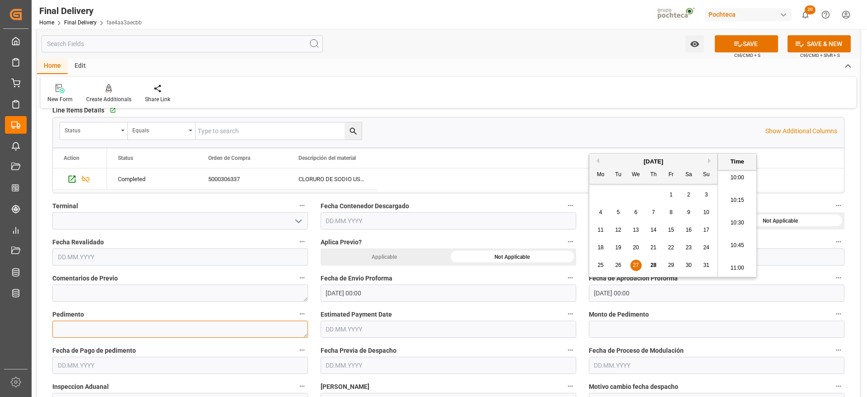
click at [159, 332] on textarea at bounding box center [180, 329] width 256 height 17
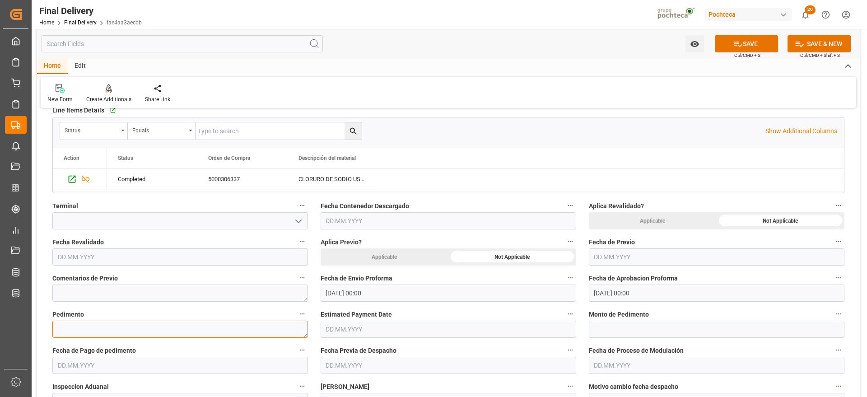
click at [126, 328] on textarea at bounding box center [180, 329] width 256 height 17
paste textarea "25 24 3617 5008591"
type textarea "25 24 3617 5008591"
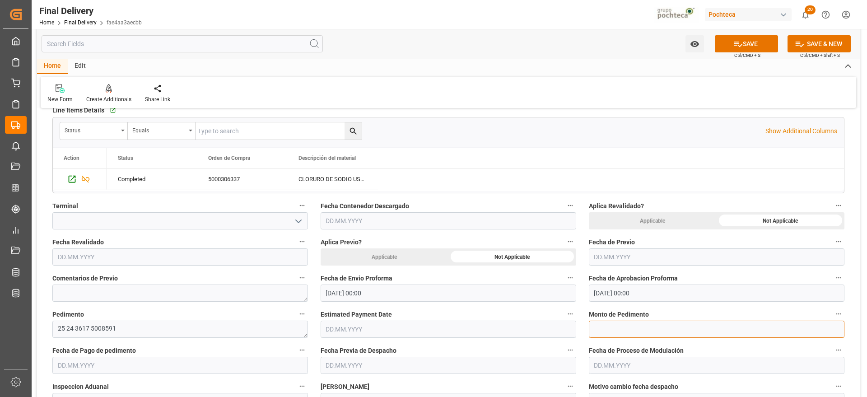
click at [616, 327] on input "text" at bounding box center [717, 329] width 256 height 17
click at [618, 329] on input "text" at bounding box center [717, 329] width 256 height 17
paste input "33938"
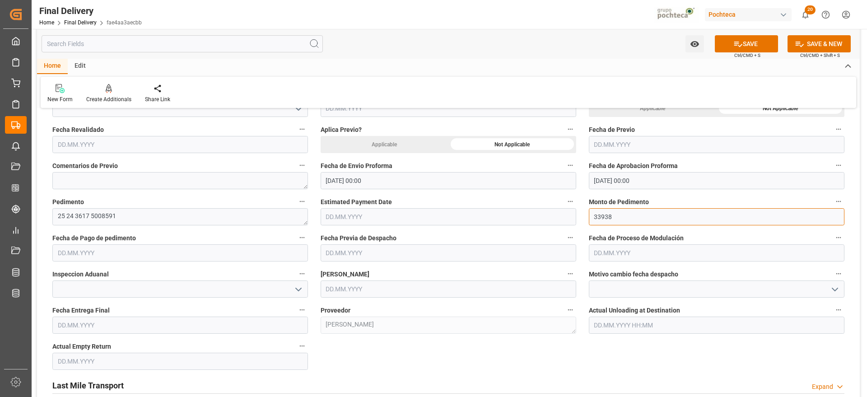
scroll to position [395, 0]
type input "33938"
click at [104, 248] on input "text" at bounding box center [180, 252] width 256 height 17
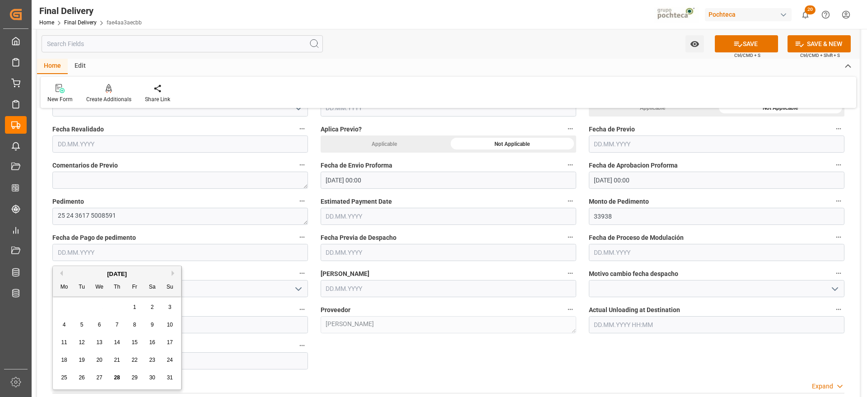
click at [81, 313] on div "28 29 30 31 1 2 3" at bounding box center [117, 308] width 123 height 18
click at [116, 377] on span "28" at bounding box center [117, 378] width 6 height 6
type input "[DATE]"
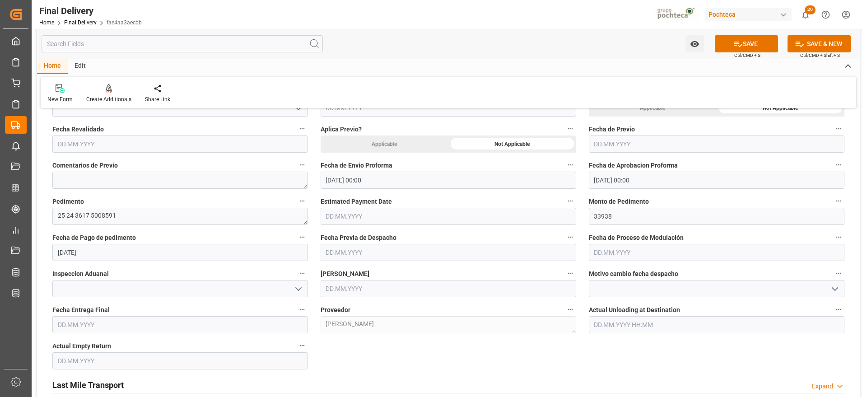
click at [344, 289] on input "text" at bounding box center [449, 288] width 256 height 17
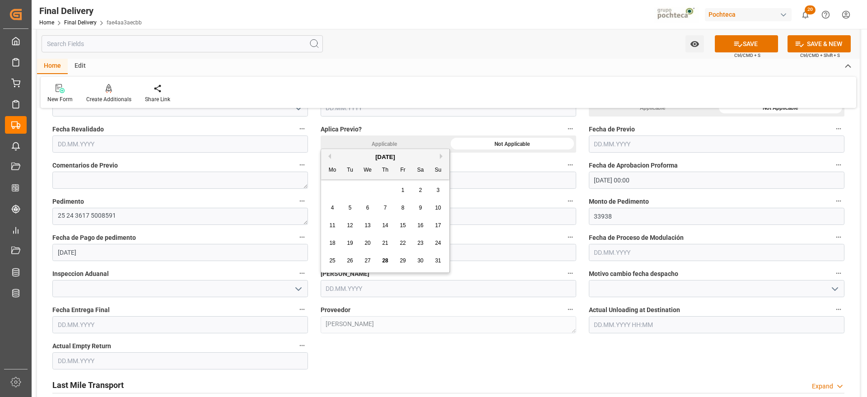
click at [356, 186] on div "28 29 30 31 1 2 3" at bounding box center [385, 191] width 123 height 18
click at [389, 258] on div "28" at bounding box center [385, 261] width 11 height 11
type input "[DATE]"
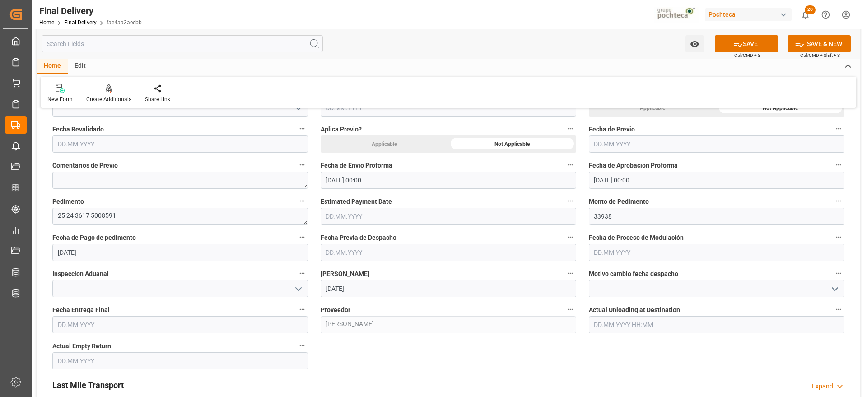
click at [172, 328] on input "text" at bounding box center [180, 324] width 256 height 17
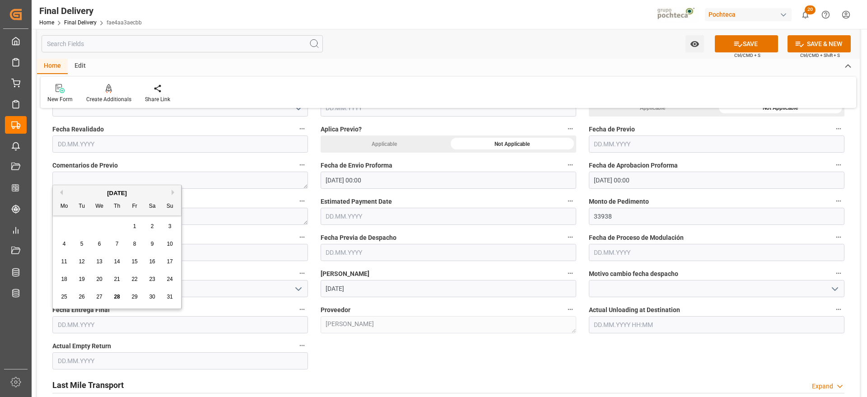
click at [73, 220] on div "28 29 30 31 1 2 3" at bounding box center [117, 227] width 123 height 18
click at [173, 194] on button "Next Month" at bounding box center [174, 192] width 5 height 5
click at [64, 225] on span "1" at bounding box center [64, 226] width 3 height 6
type input "01.09.2025"
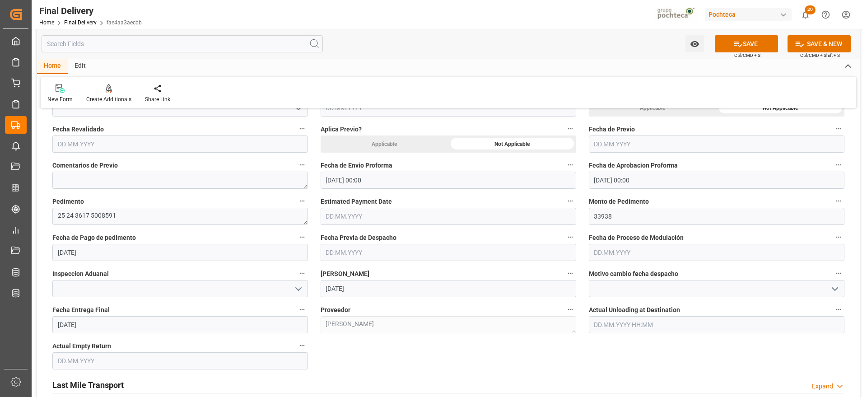
click at [77, 356] on input "text" at bounding box center [180, 360] width 256 height 17
drag, startPoint x: 83, startPoint y: 262, endPoint x: 88, endPoint y: 260, distance: 5.2
click at [83, 260] on div "28 29 30 31 1 2 3" at bounding box center [117, 263] width 123 height 18
click at [171, 229] on div "August 2025" at bounding box center [117, 229] width 128 height 9
click at [173, 230] on button "Next Month" at bounding box center [174, 228] width 5 height 5
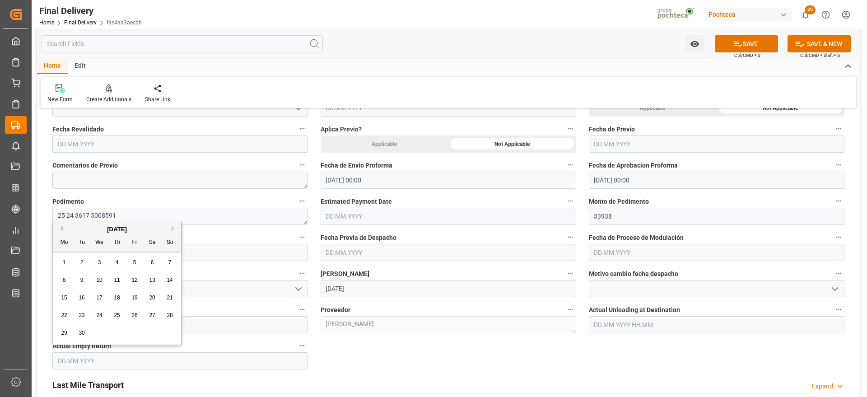
click at [66, 264] on span "1" at bounding box center [64, 262] width 3 height 6
type input "01.09.2025"
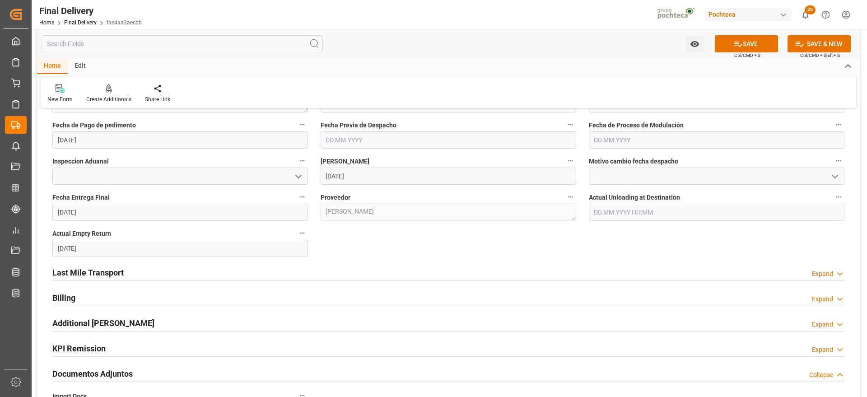
scroll to position [508, 0]
click at [96, 272] on h2 "Last Mile Transport" at bounding box center [87, 272] width 71 height 12
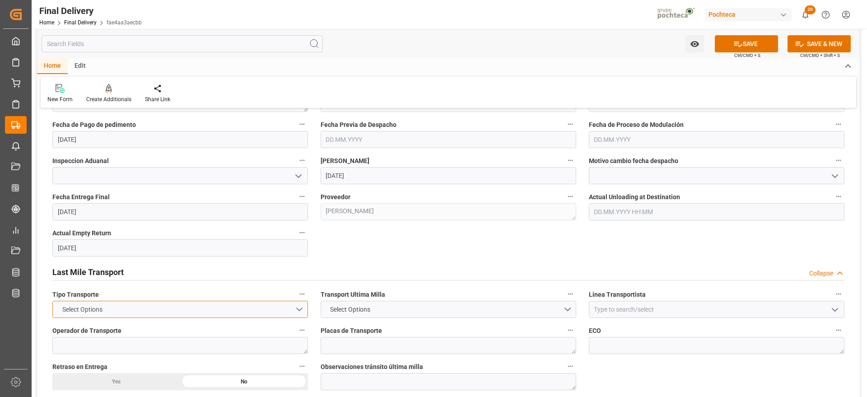
click at [295, 311] on button "Select Options" at bounding box center [180, 309] width 256 height 17
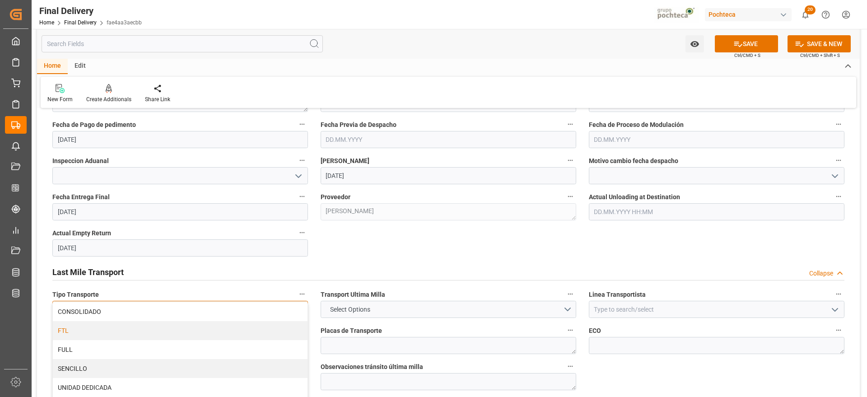
click at [97, 334] on div "FTL" at bounding box center [180, 330] width 255 height 19
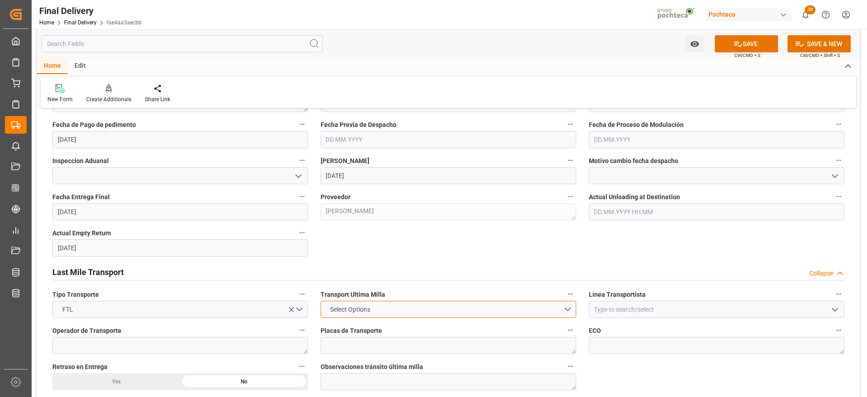
click at [573, 309] on button "Select Options" at bounding box center [449, 309] width 256 height 17
click at [362, 316] on div "LESCHACO" at bounding box center [448, 311] width 255 height 19
click at [837, 313] on icon "open menu" at bounding box center [835, 310] width 11 height 11
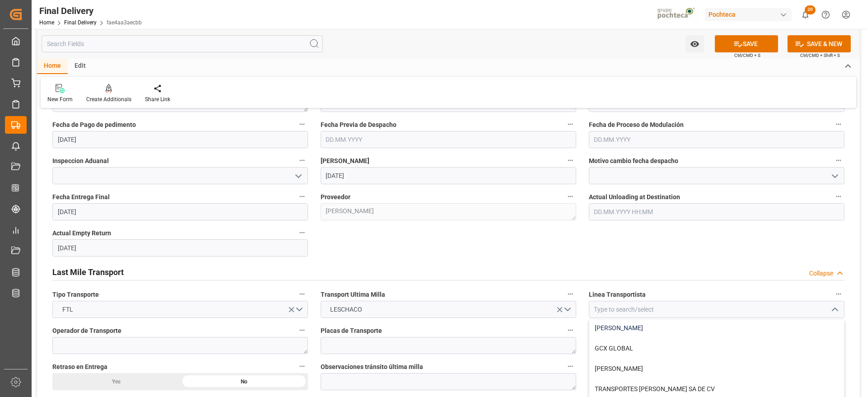
scroll to position [0, 0]
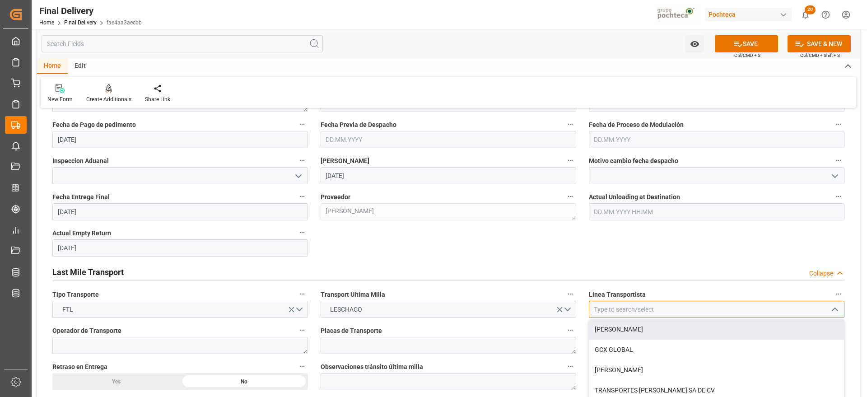
click at [619, 312] on input at bounding box center [717, 309] width 256 height 17
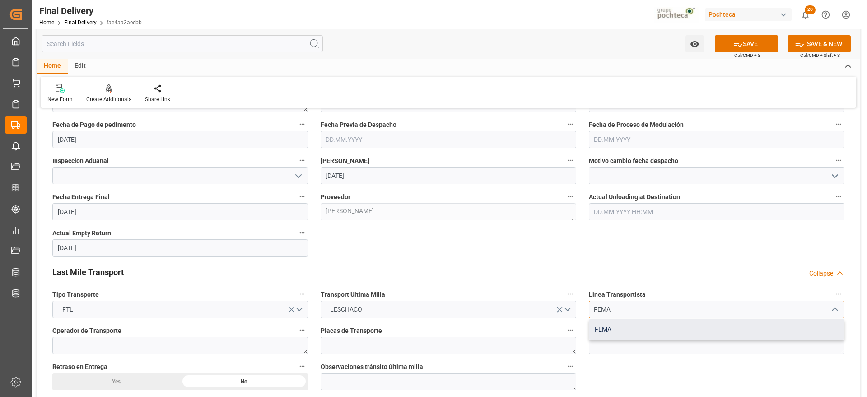
click at [613, 325] on div "FEMA" at bounding box center [717, 329] width 255 height 20
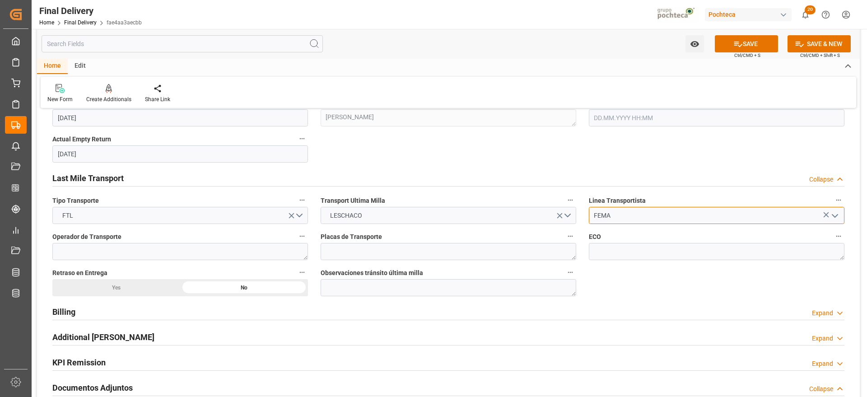
scroll to position [621, 0]
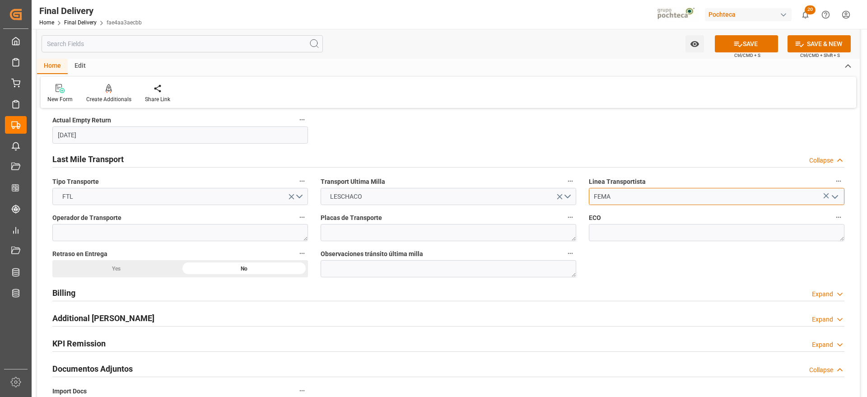
type input "FEMA"
click at [831, 293] on div "Expand" at bounding box center [822, 294] width 21 height 9
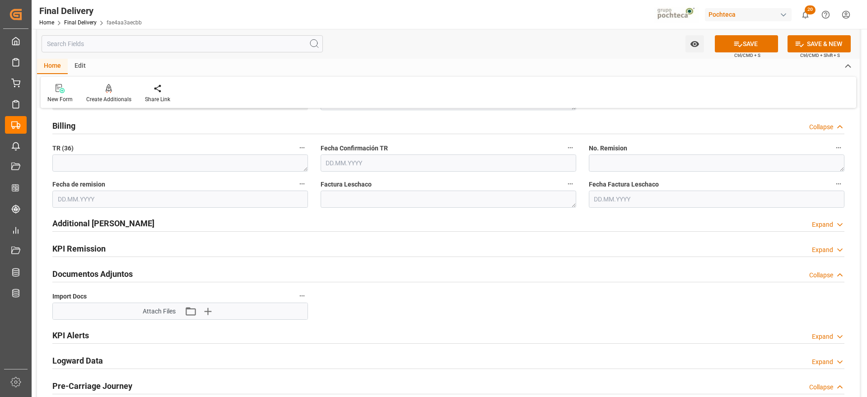
scroll to position [791, 0]
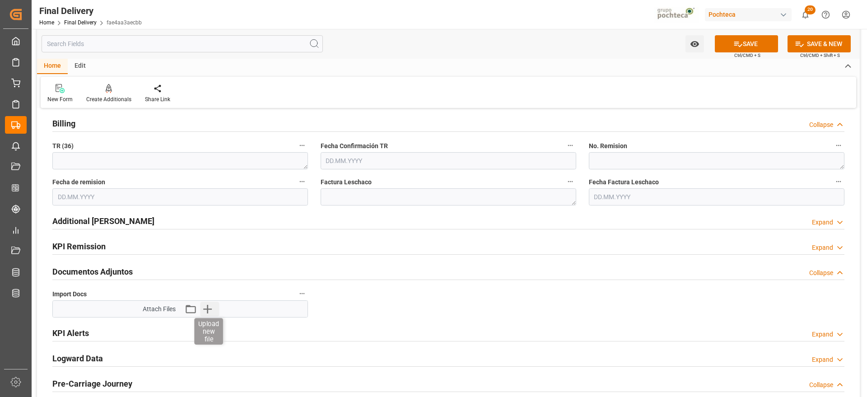
click at [204, 309] on icon "button" at bounding box center [207, 309] width 9 height 9
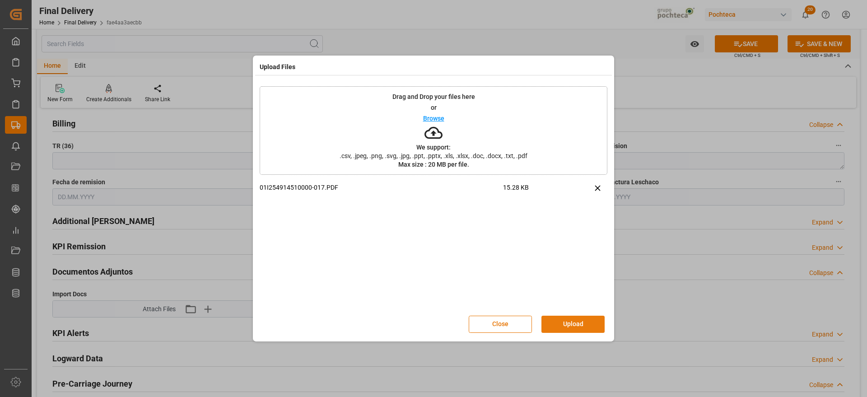
click at [577, 325] on button "Upload" at bounding box center [573, 324] width 63 height 17
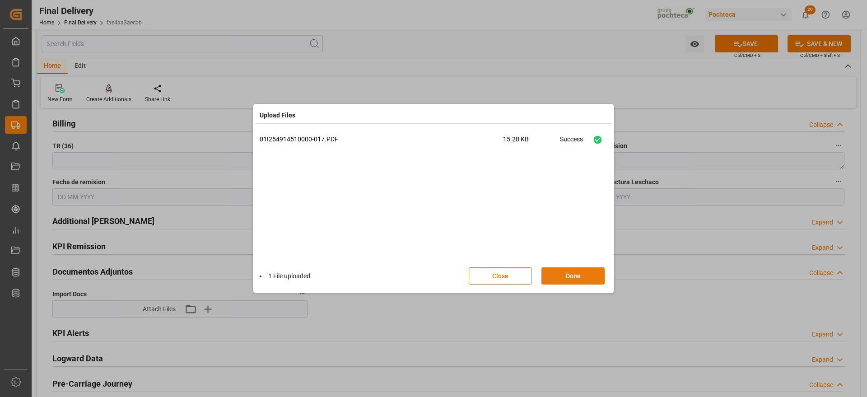
click at [592, 280] on button "Done" at bounding box center [573, 275] width 63 height 17
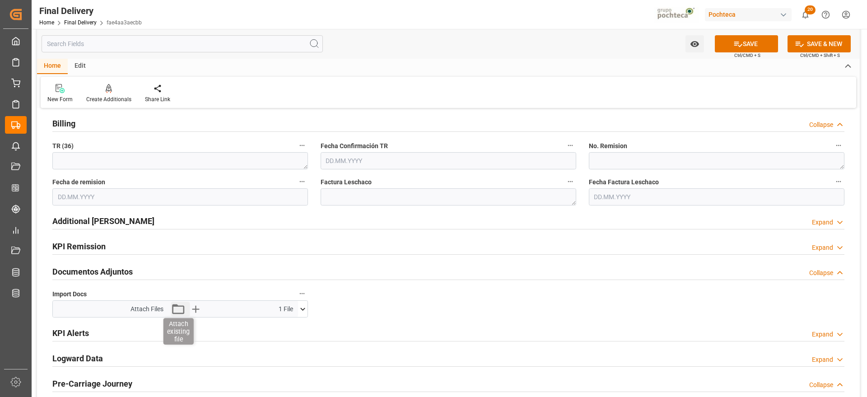
click at [182, 310] on icon "button" at bounding box center [178, 309] width 14 height 14
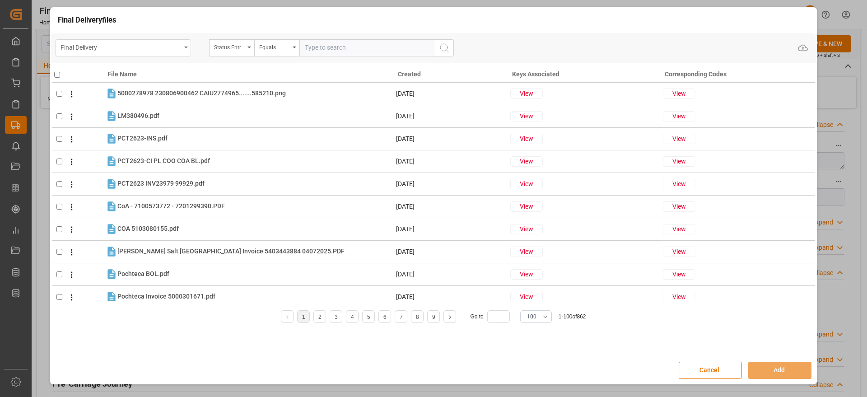
click at [184, 46] on div "Final Delivery" at bounding box center [124, 47] width 136 height 17
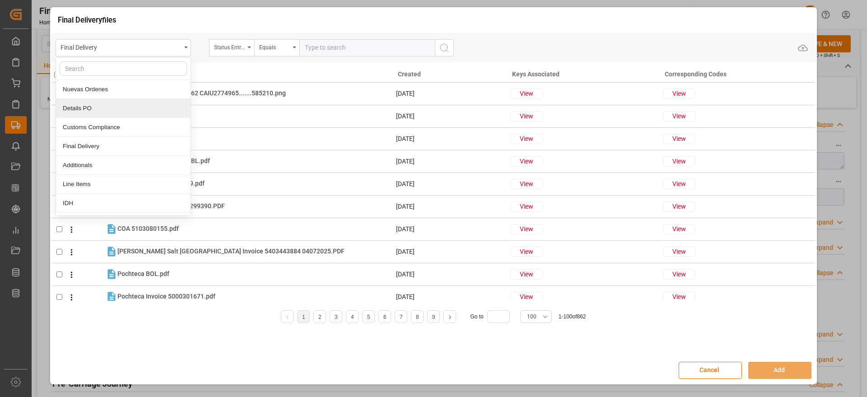
click at [93, 109] on div "Details PO" at bounding box center [123, 108] width 135 height 19
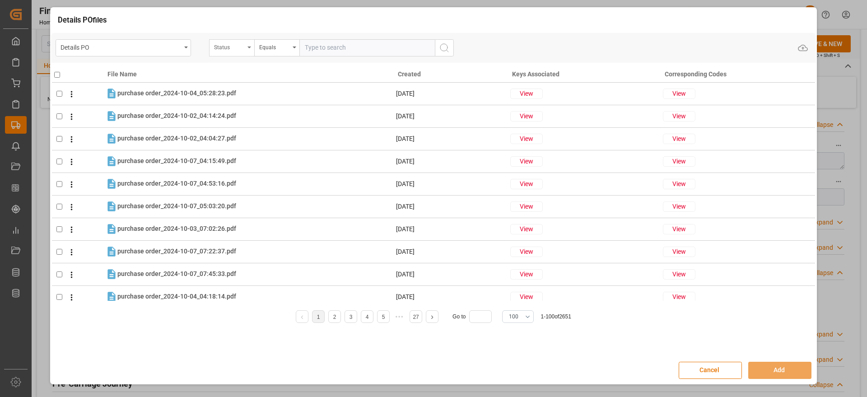
click at [249, 49] on div "Status" at bounding box center [231, 47] width 45 height 17
type input "ORDE"
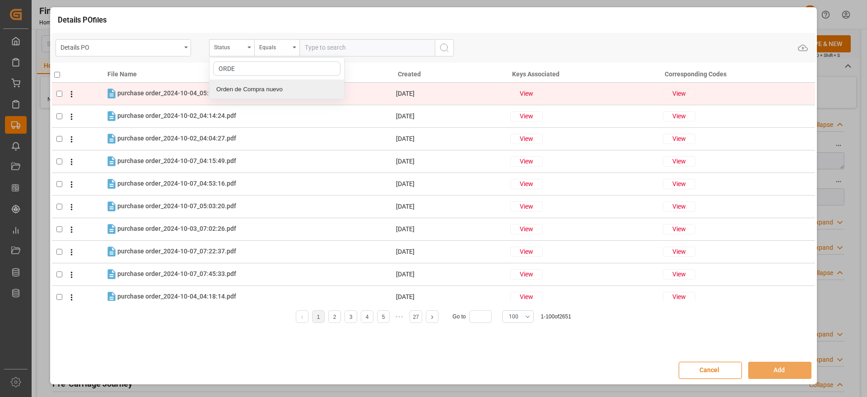
click at [267, 93] on div "Orden de Compra nuevo" at bounding box center [277, 89] width 135 height 19
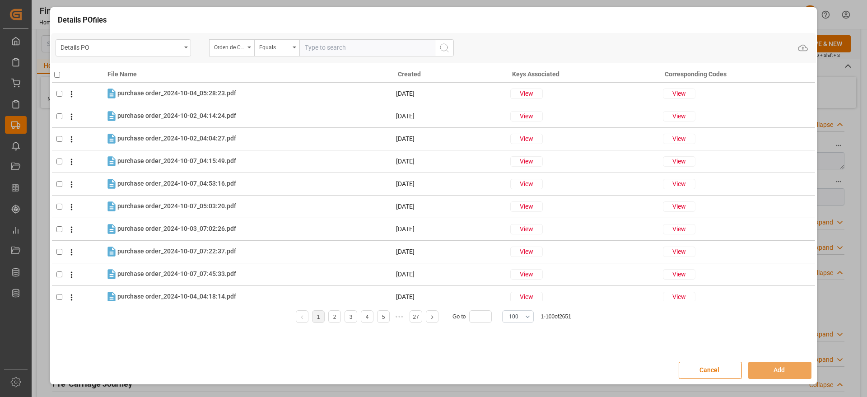
click at [306, 48] on input "text" at bounding box center [368, 47] width 136 height 17
paste input "5000306337"
type input "5000306337"
click at [441, 52] on icon "search button" at bounding box center [444, 47] width 11 height 11
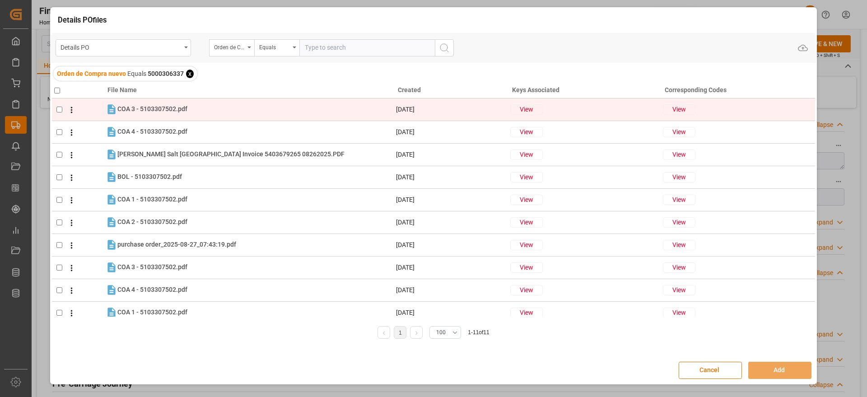
click at [58, 109] on input "checkbox" at bounding box center [59, 110] width 6 height 6
checkbox input "true"
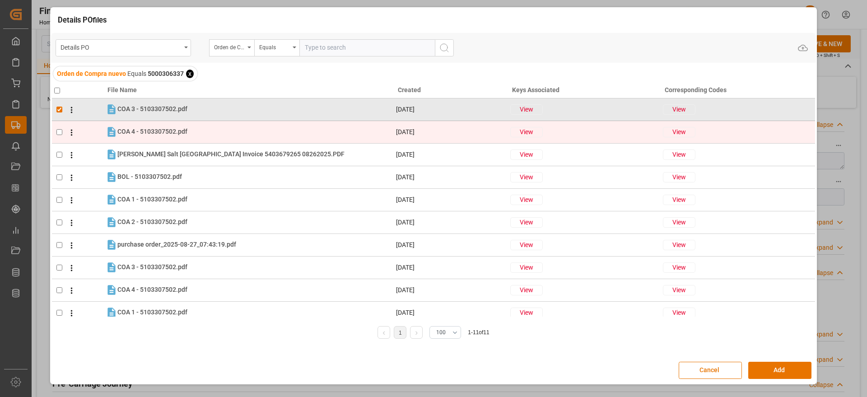
click at [57, 132] on input "checkbox" at bounding box center [59, 132] width 6 height 6
checkbox input "true"
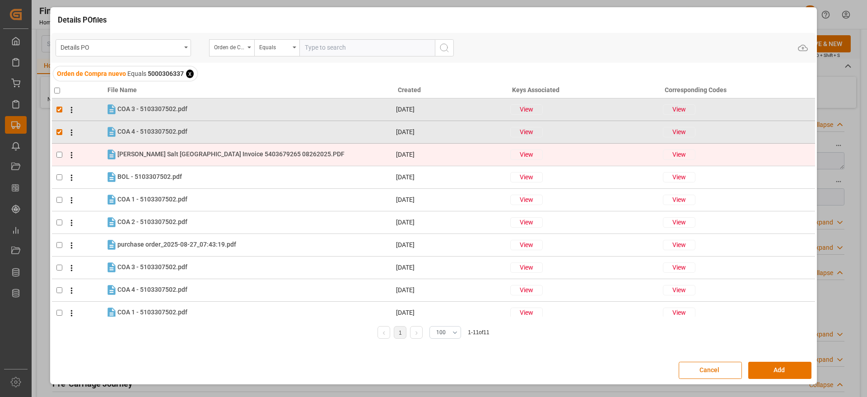
click at [60, 155] on input "checkbox" at bounding box center [59, 155] width 6 height 6
checkbox input "true"
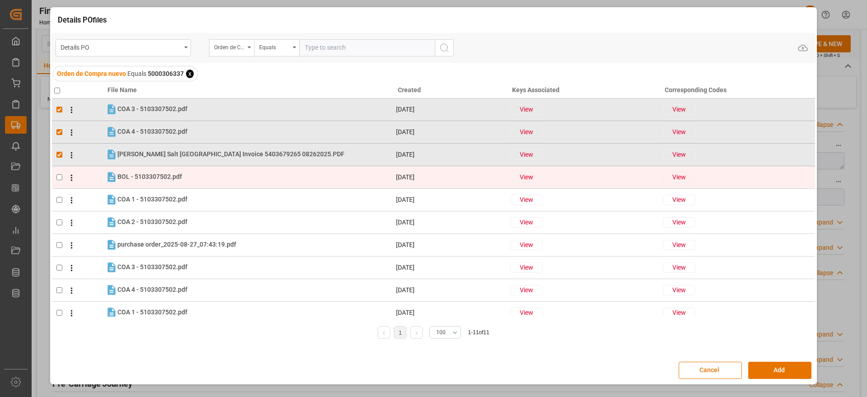
click at [56, 176] on td at bounding box center [78, 177] width 53 height 23
checkbox input "true"
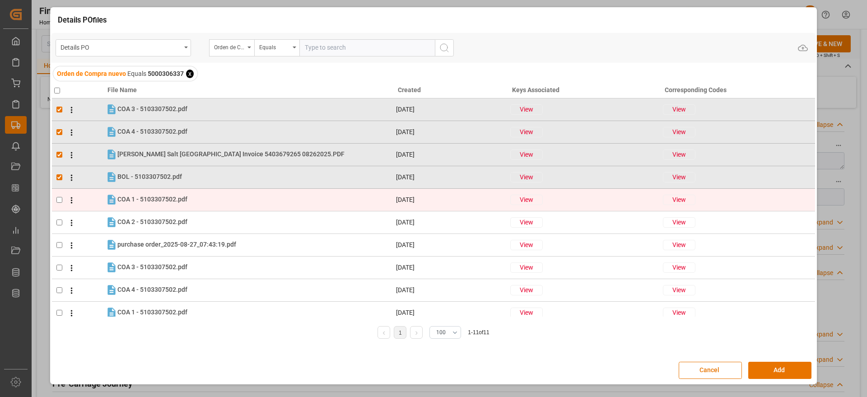
click at [60, 199] on input "checkbox" at bounding box center [59, 200] width 6 height 6
checkbox input "true"
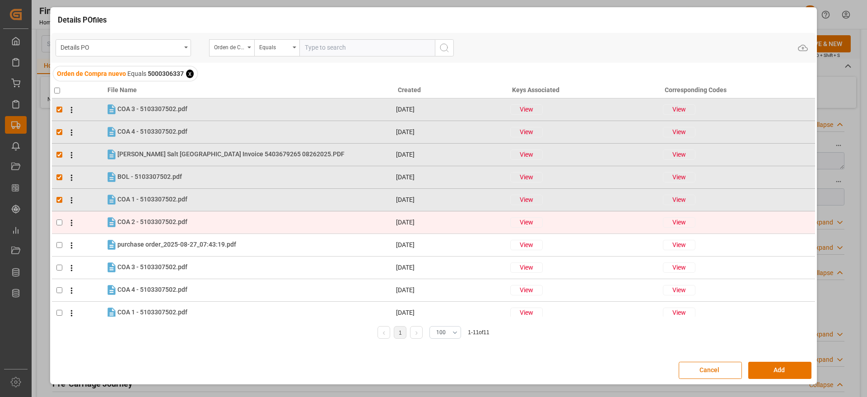
click at [58, 225] on input "checkbox" at bounding box center [59, 223] width 6 height 6
checkbox input "true"
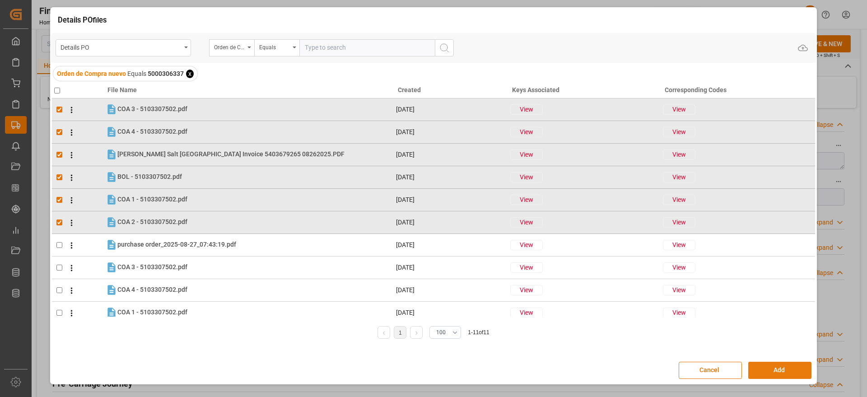
click at [785, 374] on button "Add" at bounding box center [780, 370] width 63 height 17
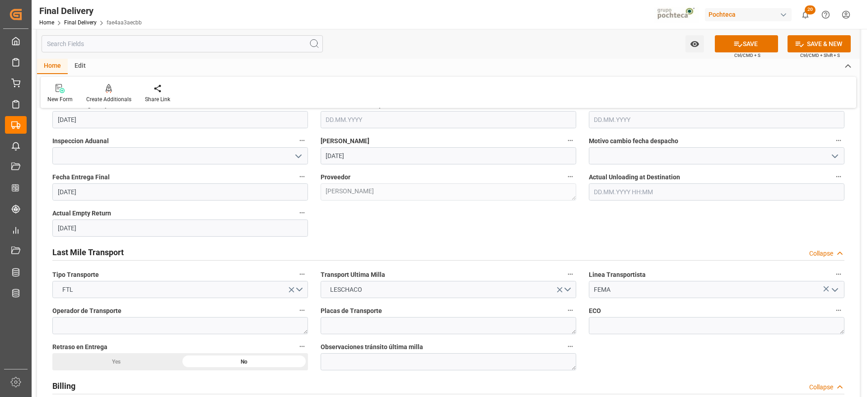
scroll to position [508, 0]
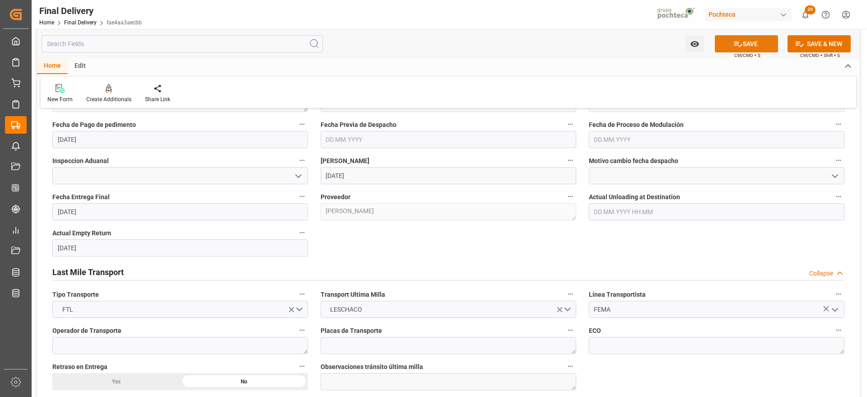
click at [747, 46] on button "SAVE" at bounding box center [746, 43] width 63 height 17
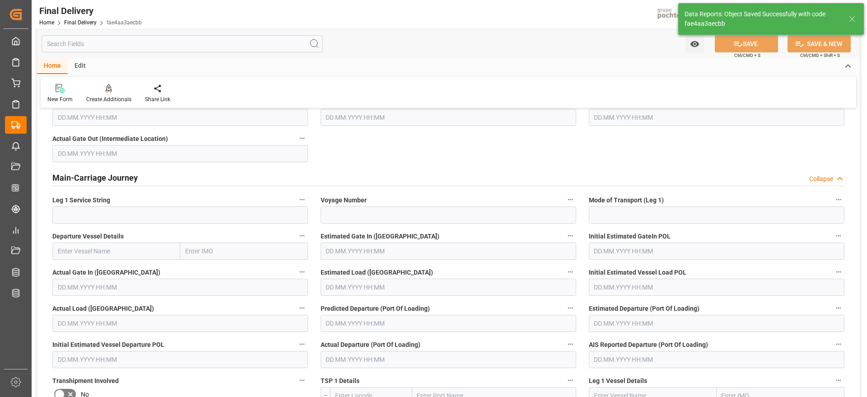
scroll to position [0, 0]
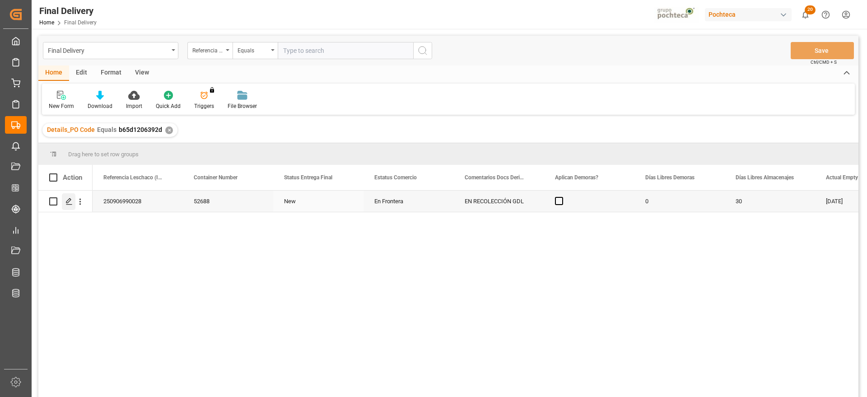
click at [67, 202] on icon "Press SPACE to select this row." at bounding box center [69, 201] width 7 height 7
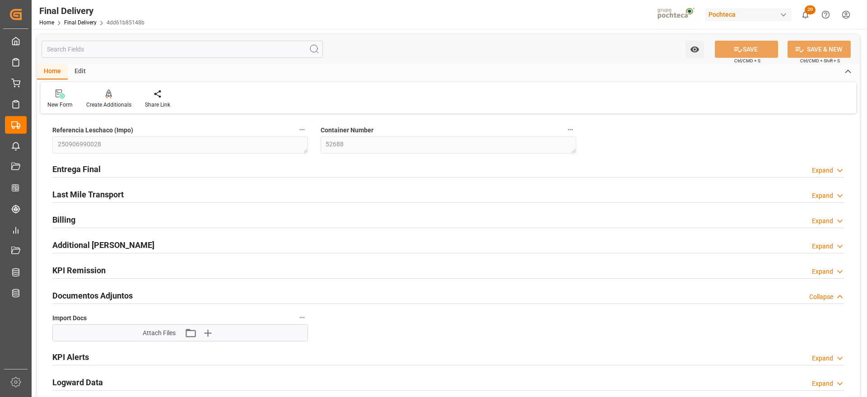
type input "0"
type input "30"
type input "[DATE]"
click at [93, 172] on h2 "Entrega Final" at bounding box center [76, 169] width 48 height 12
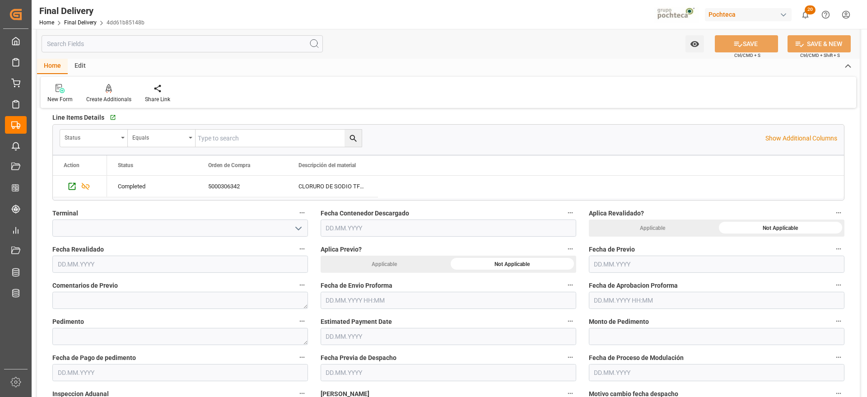
scroll to position [282, 0]
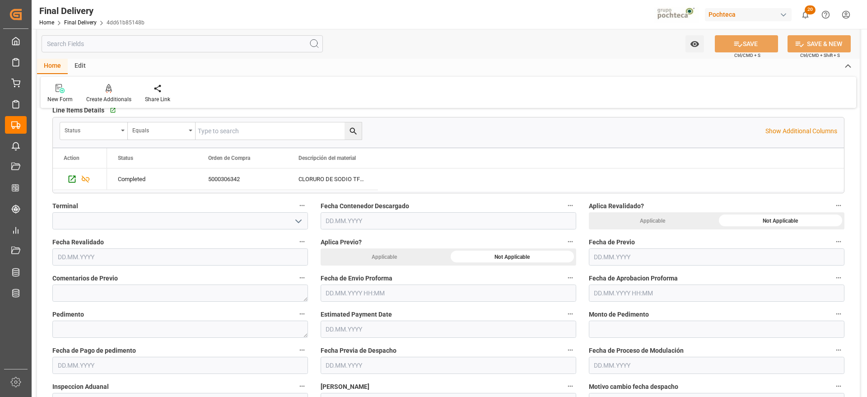
click at [441, 296] on input "text" at bounding box center [449, 293] width 256 height 17
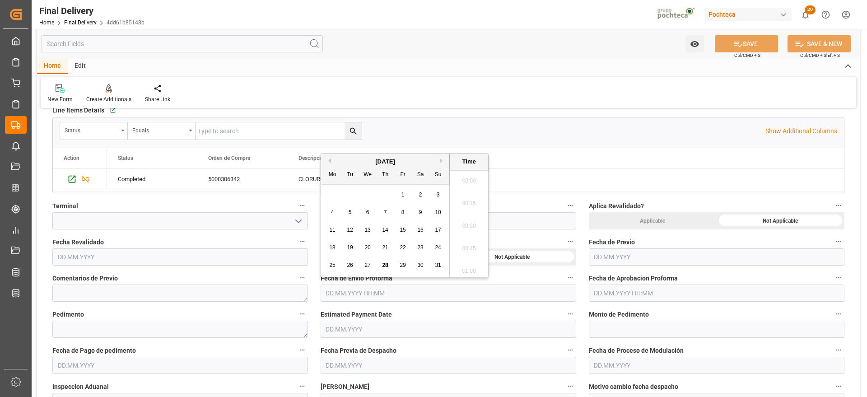
scroll to position [952, 0]
click at [345, 197] on div "28 29 30 31 1 2 3" at bounding box center [385, 195] width 123 height 18
click at [370, 264] on span "27" at bounding box center [368, 265] width 6 height 6
type input "[DATE] 00:00"
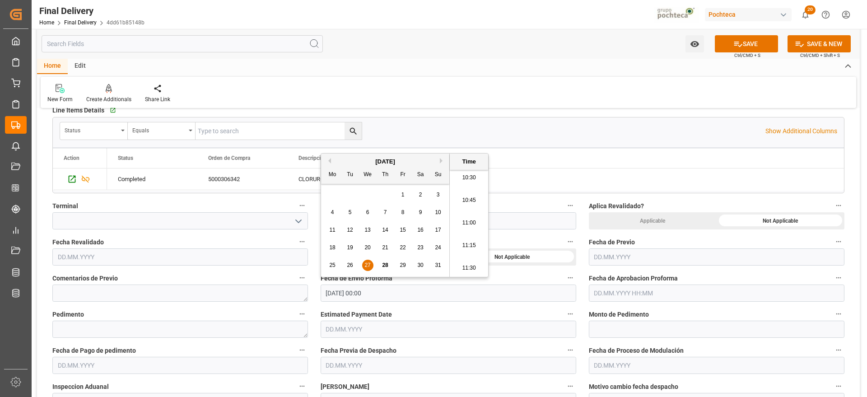
click at [535, 170] on div "Completed 5000306342 CLORURO DE SODIO TFC PUREX S-22.68 IND T" at bounding box center [475, 180] width 737 height 22
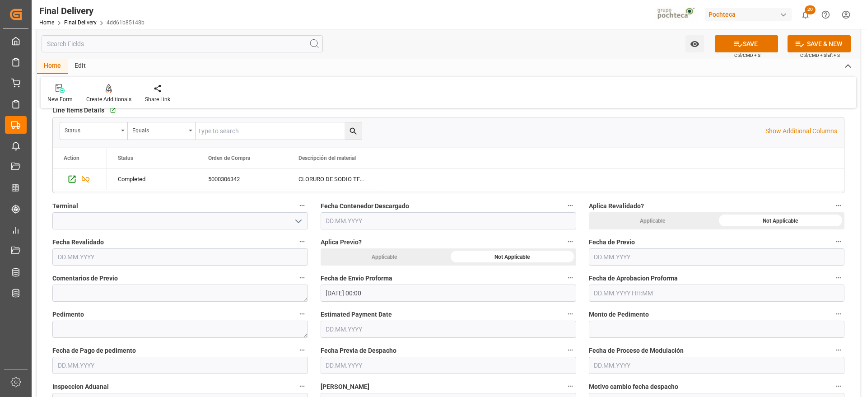
click at [610, 291] on input "text" at bounding box center [717, 293] width 256 height 17
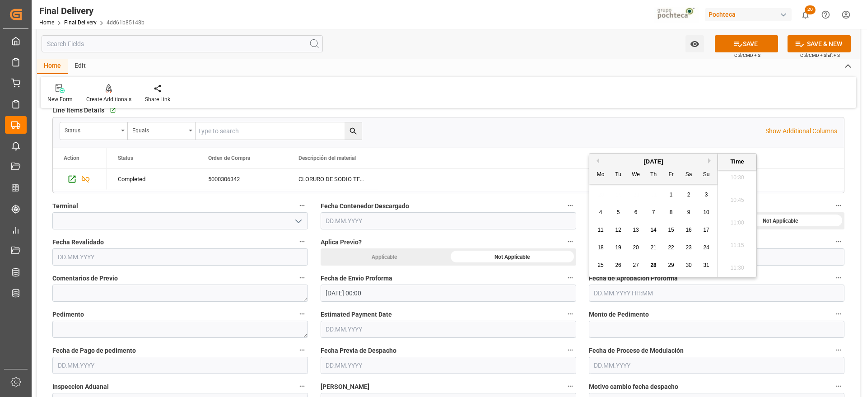
click at [621, 183] on div "Mo Tu We Th Fr Sa Su" at bounding box center [654, 175] width 128 height 18
click at [631, 263] on div "27" at bounding box center [636, 265] width 11 height 11
type input "[DATE] 00:00"
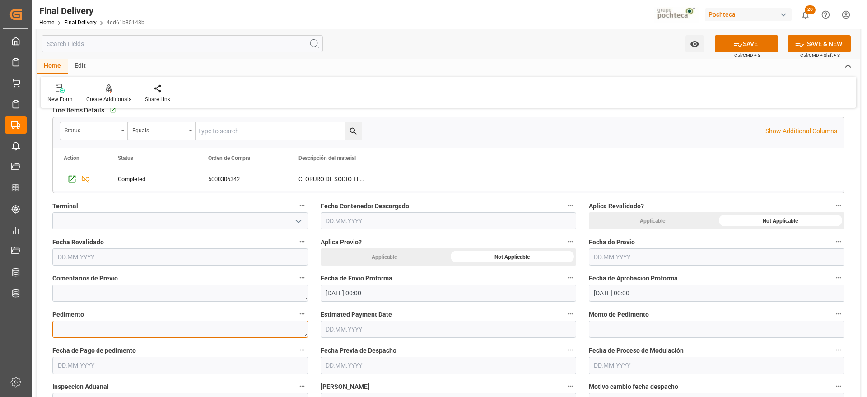
click at [87, 327] on textarea at bounding box center [180, 329] width 256 height 17
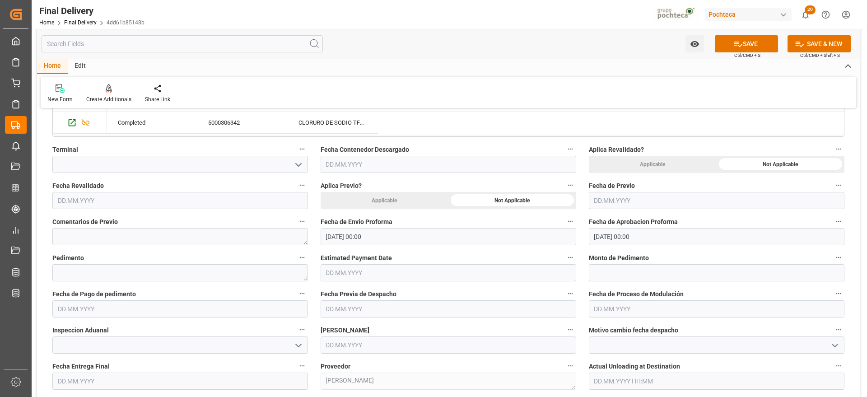
scroll to position [452, 0]
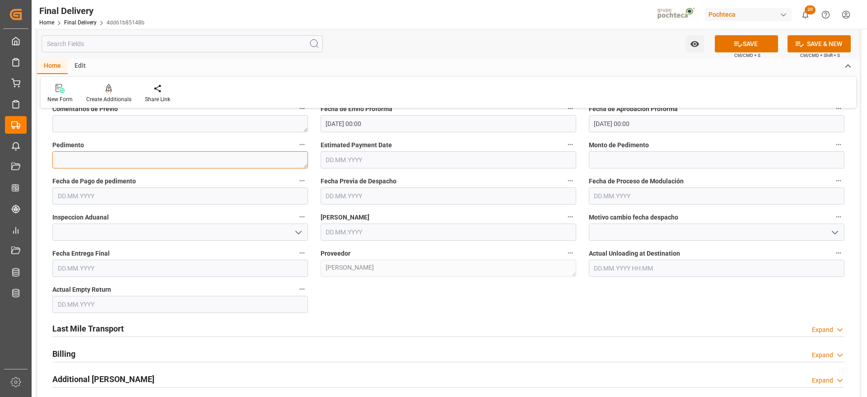
click at [150, 159] on textarea at bounding box center [180, 159] width 256 height 17
paste textarea "25 24 3617 5008601"
type textarea "25 24 3617 5008601"
click at [608, 162] on input "text" at bounding box center [717, 159] width 256 height 17
paste input "19416"
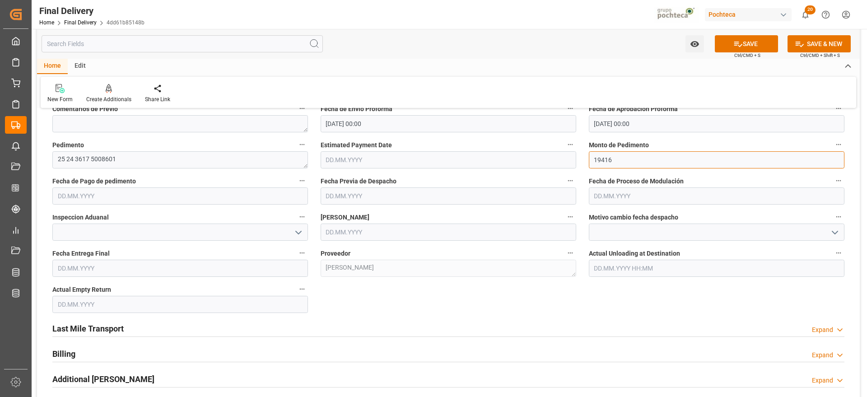
type input "19416"
click at [71, 192] on input "text" at bounding box center [180, 196] width 256 height 17
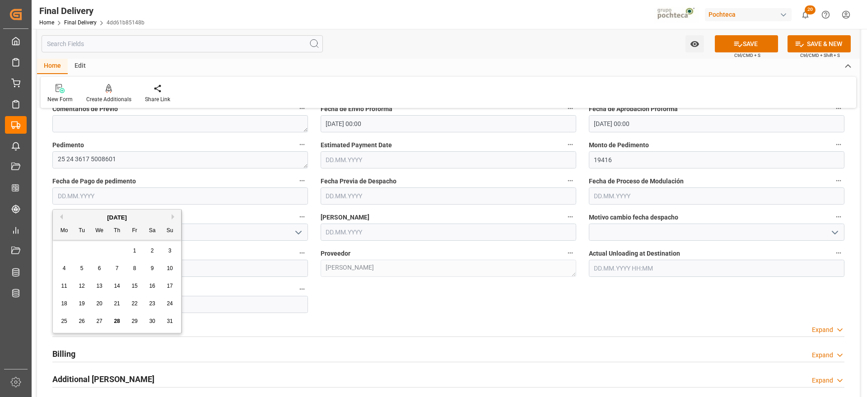
click at [84, 253] on div "28 29 30 31 1 2 3" at bounding box center [117, 251] width 123 height 18
click at [117, 325] on div "28" at bounding box center [117, 321] width 11 height 11
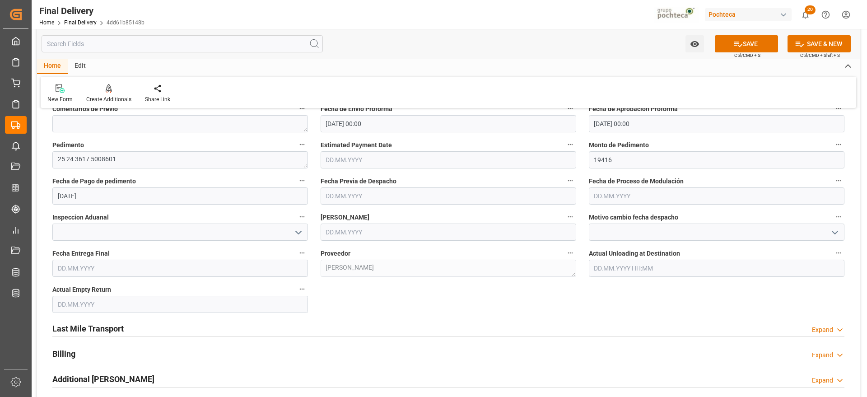
type input "[DATE]"
click at [407, 225] on input "text" at bounding box center [449, 232] width 256 height 17
click at [348, 285] on div "28 29 30 31 1 2 3" at bounding box center [385, 287] width 123 height 18
click at [385, 356] on span "28" at bounding box center [385, 357] width 6 height 6
type input "[DATE]"
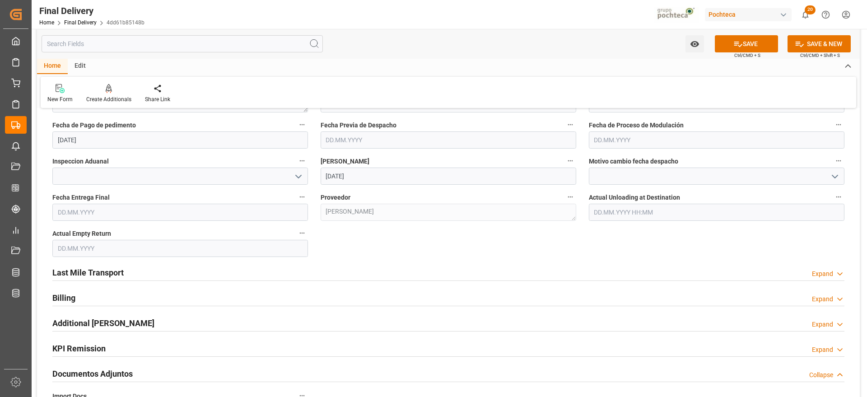
scroll to position [508, 0]
click at [156, 213] on input "text" at bounding box center [180, 211] width 256 height 17
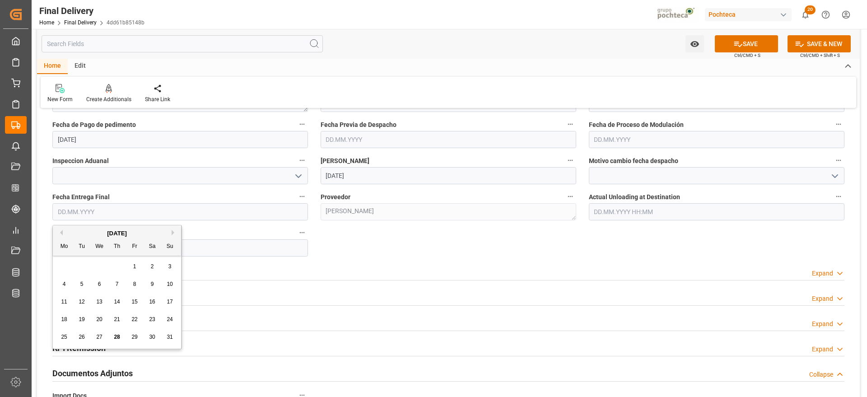
click at [72, 270] on div "28 29 30 31 1 2 3" at bounding box center [117, 267] width 123 height 18
click at [172, 234] on button "Next Month" at bounding box center [174, 232] width 5 height 5
click at [63, 266] on span "1" at bounding box center [64, 266] width 3 height 6
type input "[DATE]"
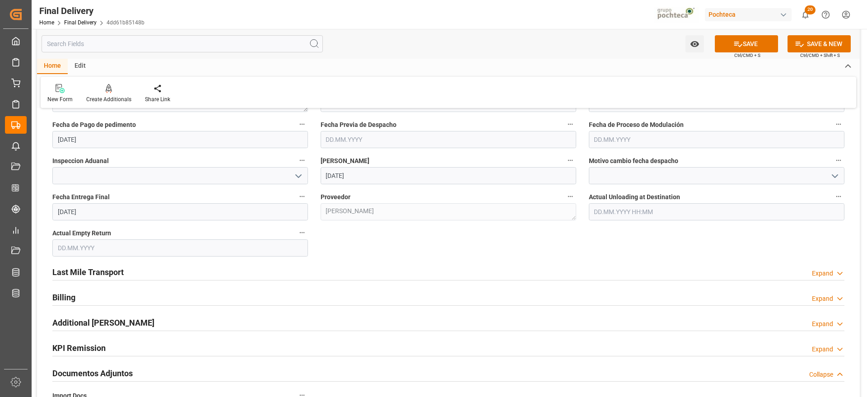
click at [81, 247] on input "text" at bounding box center [180, 247] width 256 height 17
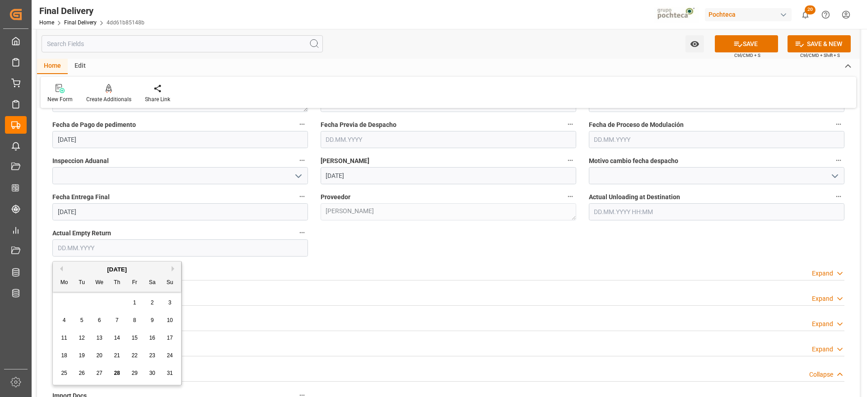
click at [76, 305] on div "28 29 30 31 1 2 3" at bounding box center [117, 303] width 123 height 18
click at [173, 267] on button "Next Month" at bounding box center [174, 268] width 5 height 5
click at [65, 302] on span "1" at bounding box center [64, 303] width 3 height 6
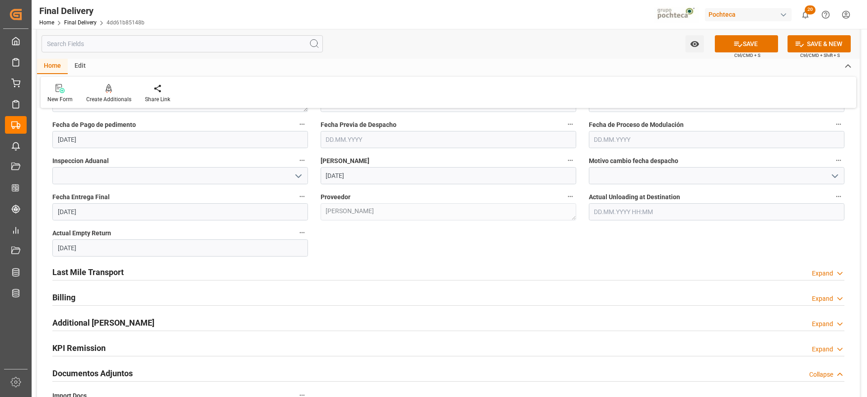
type input "[DATE]"
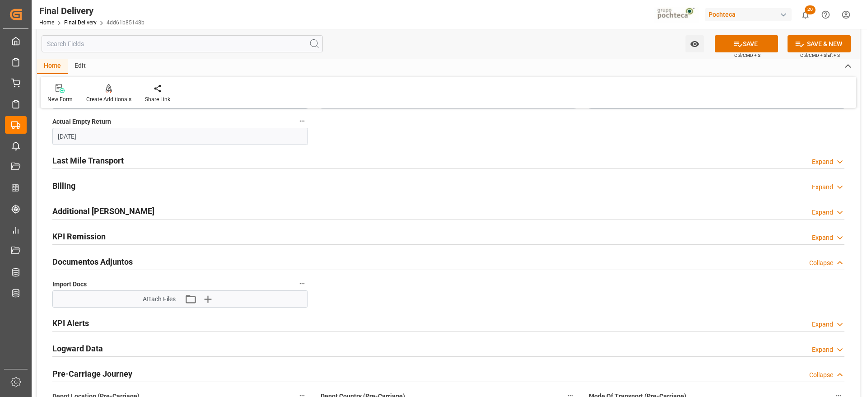
scroll to position [621, 0]
click at [99, 159] on h2 "Last Mile Transport" at bounding box center [87, 159] width 71 height 12
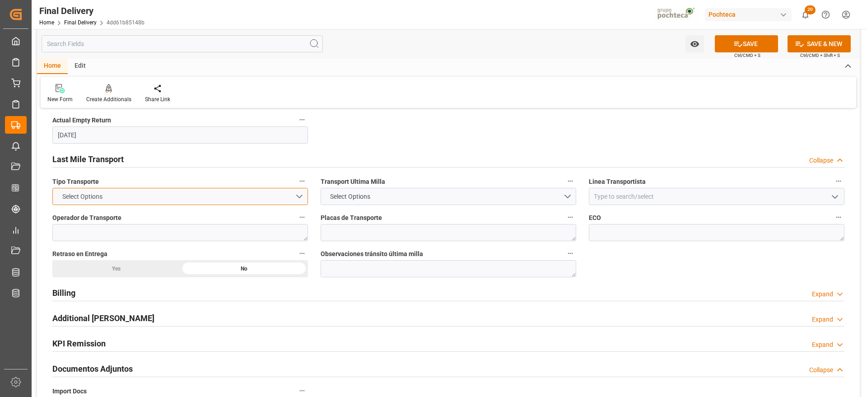
click at [298, 197] on button "Select Options" at bounding box center [180, 196] width 256 height 17
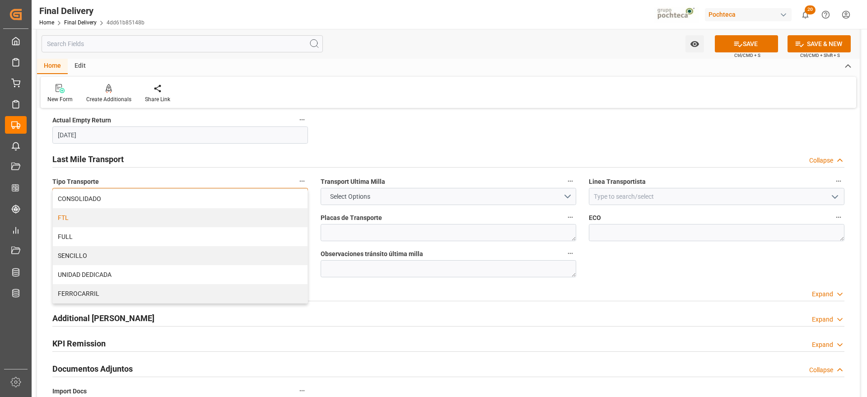
click at [109, 217] on div "FTL" at bounding box center [180, 217] width 255 height 19
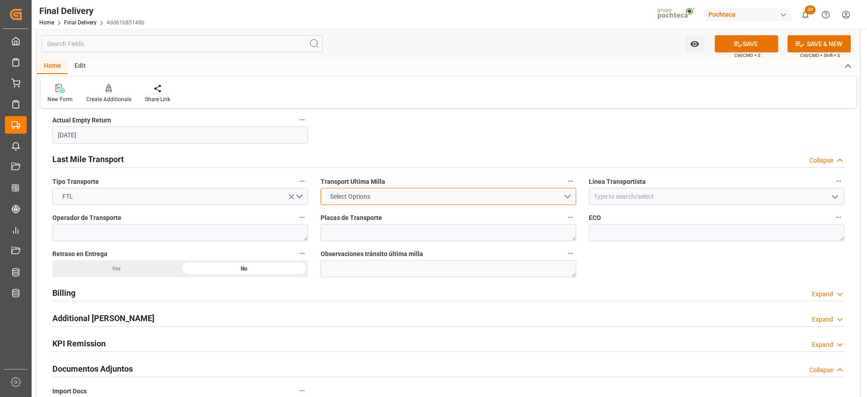
click at [560, 198] on button "Select Options" at bounding box center [449, 196] width 256 height 17
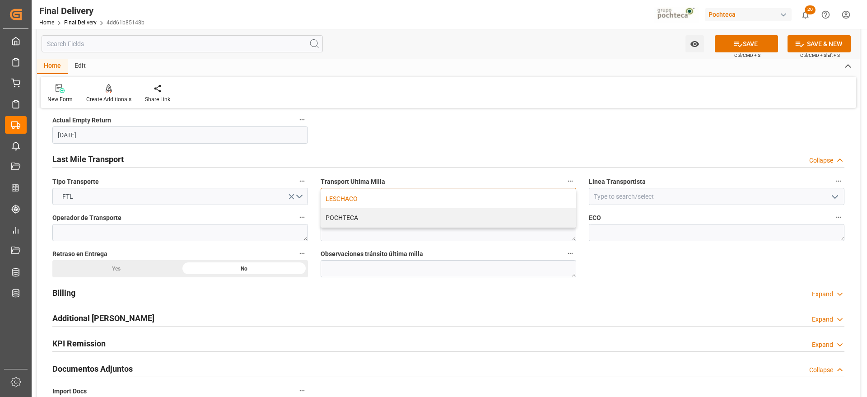
click at [352, 205] on div "LESCHACO" at bounding box center [448, 198] width 255 height 19
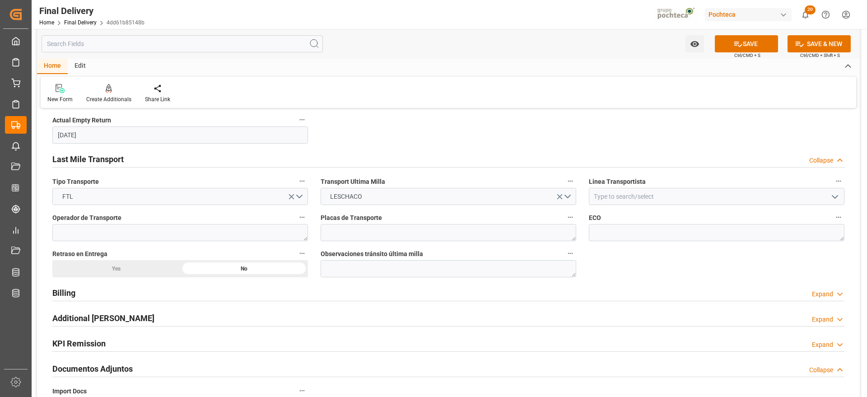
click at [838, 199] on icon "open menu" at bounding box center [835, 197] width 11 height 11
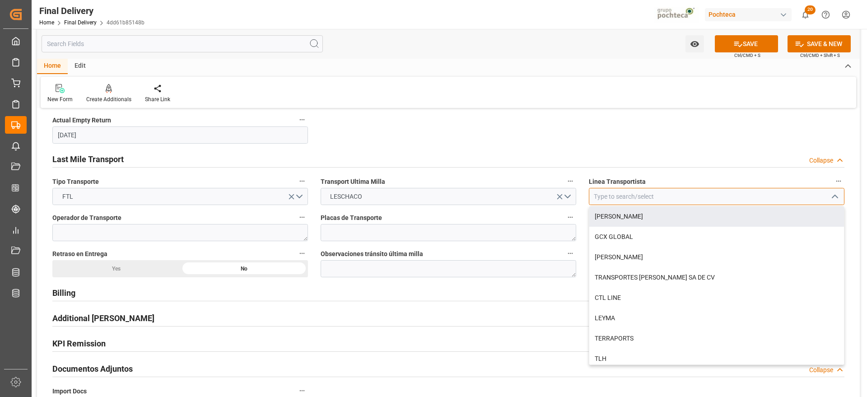
click at [615, 198] on input at bounding box center [717, 196] width 256 height 17
type input "D"
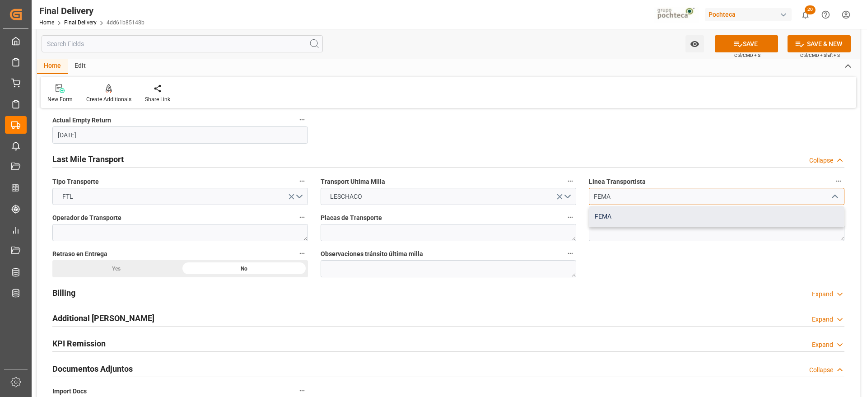
click at [607, 215] on div "FEMA" at bounding box center [717, 216] width 255 height 20
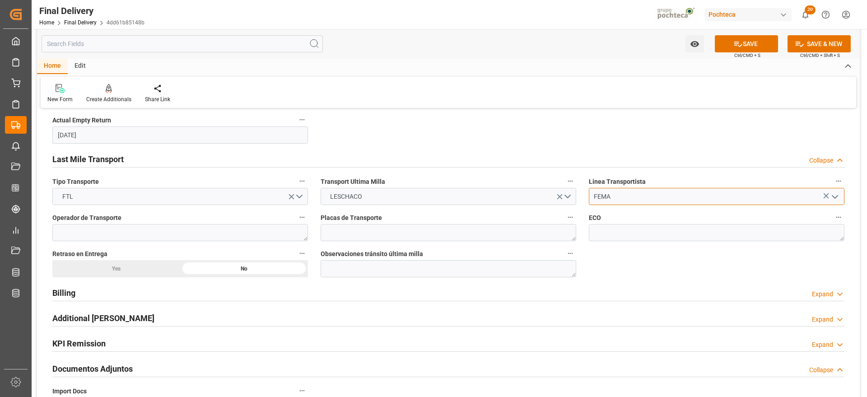
type input "FEMA"
click at [70, 295] on h2 "Billing" at bounding box center [63, 293] width 23 height 12
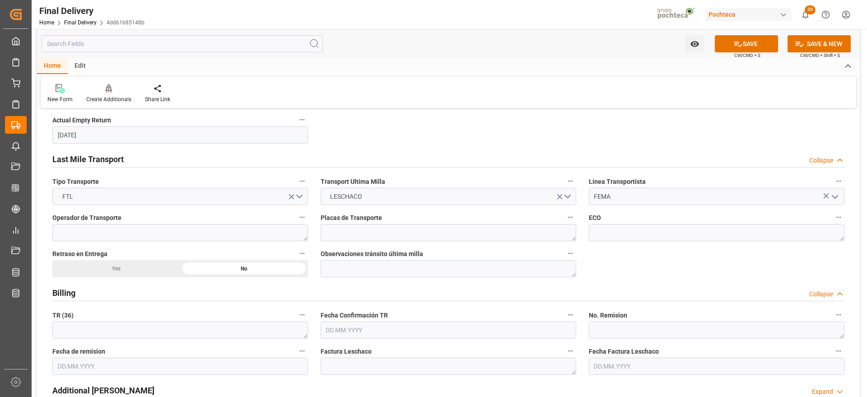
click at [70, 295] on h2 "Billing" at bounding box center [63, 293] width 23 height 12
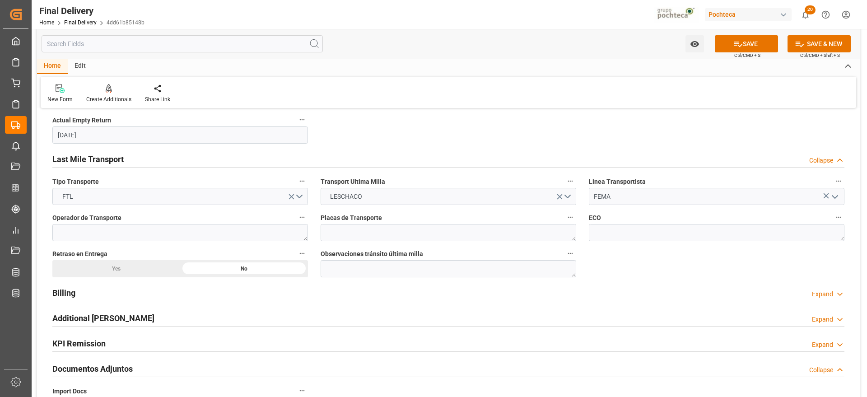
click at [82, 320] on h2 "Additional Billings" at bounding box center [103, 318] width 102 height 12
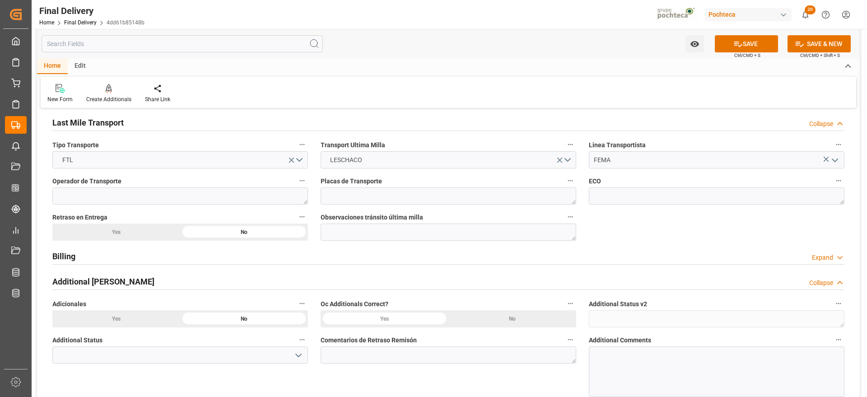
scroll to position [678, 0]
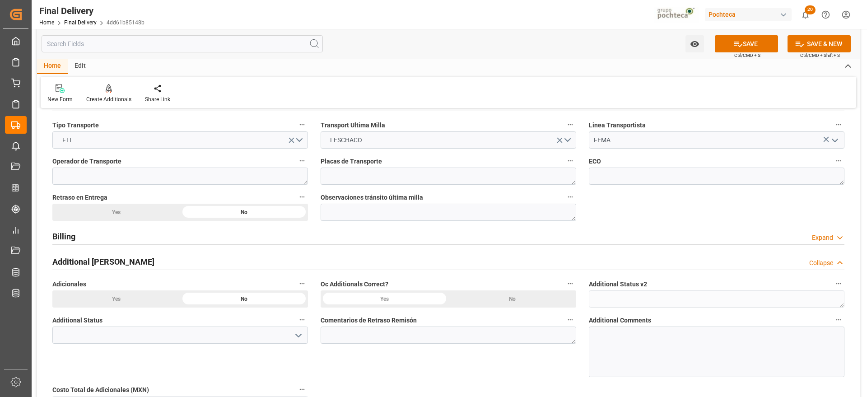
click at [92, 267] on h2 "Additional Billings" at bounding box center [103, 262] width 102 height 12
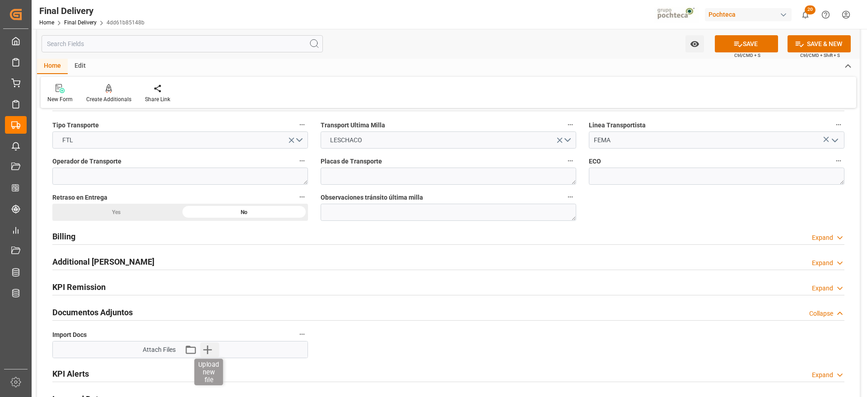
click at [206, 355] on div "Attach Files Attach existing file Upload new file" at bounding box center [180, 350] width 255 height 16
click at [206, 351] on icon "button" at bounding box center [207, 349] width 14 height 14
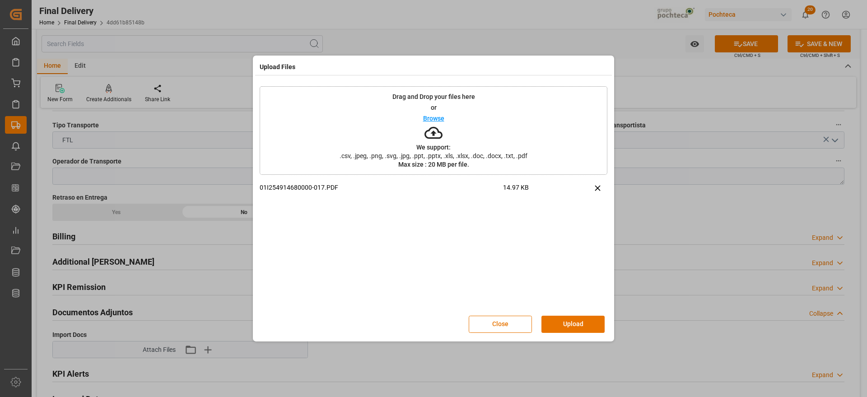
click at [578, 337] on div "Close Upload" at bounding box center [434, 324] width 348 height 30
click at [579, 326] on button "Upload" at bounding box center [573, 324] width 63 height 17
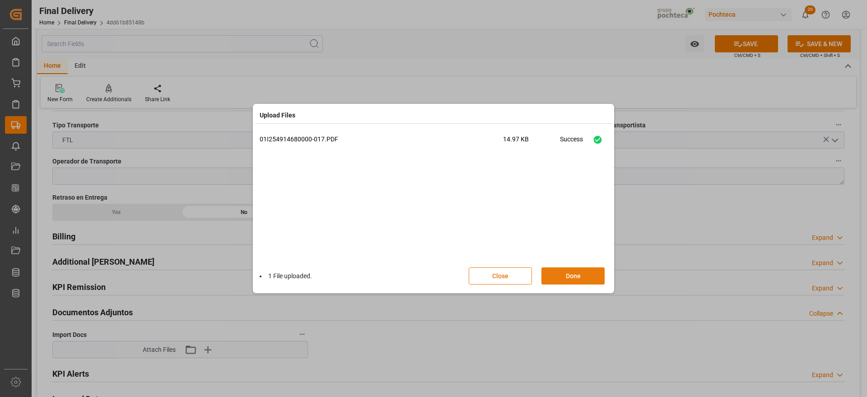
click at [585, 272] on button "Done" at bounding box center [573, 275] width 63 height 17
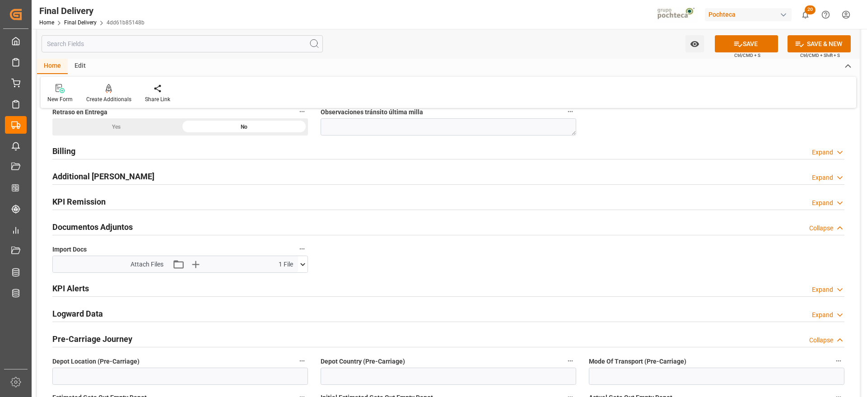
scroll to position [791, 0]
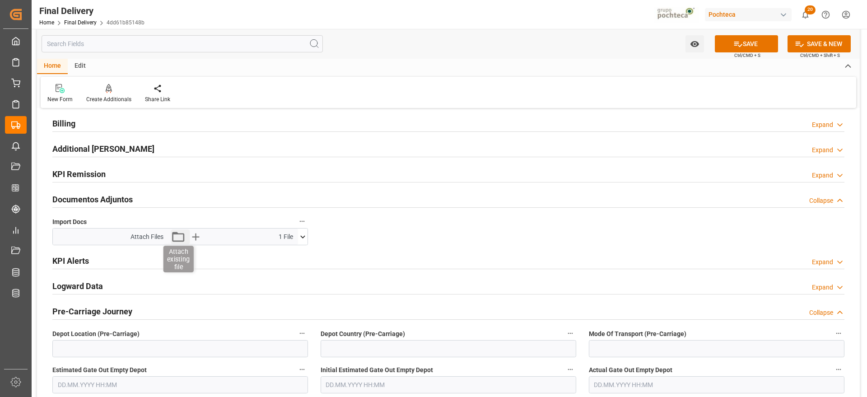
click at [180, 234] on icon "button" at bounding box center [179, 237] width 12 height 10
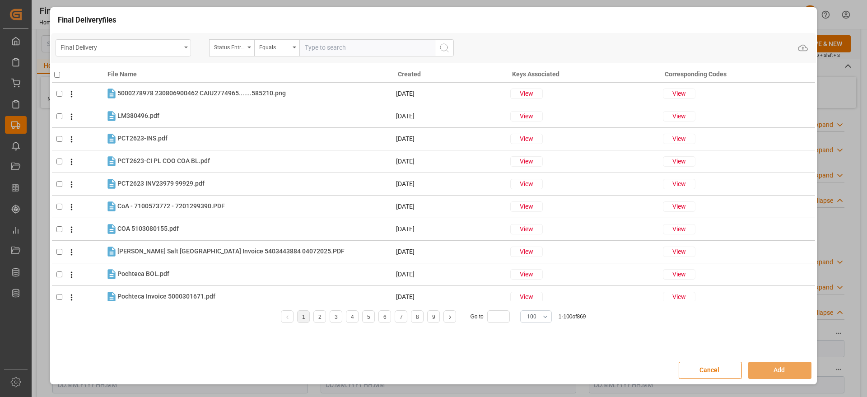
click at [187, 46] on div "Final Delivery" at bounding box center [124, 47] width 136 height 17
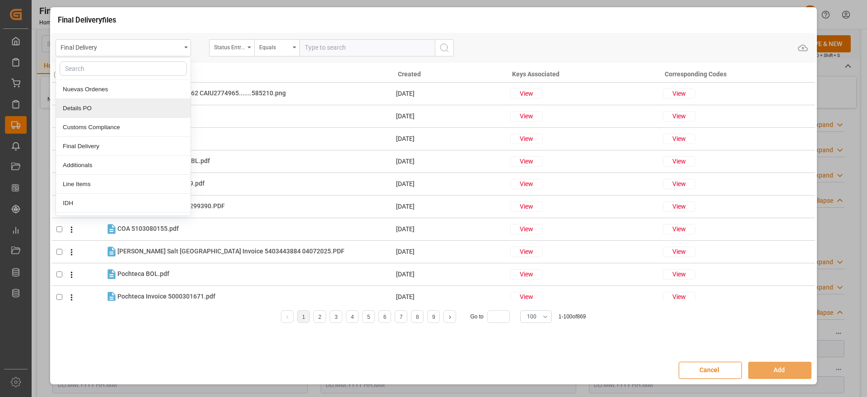
click at [80, 113] on div "Details PO" at bounding box center [123, 108] width 135 height 19
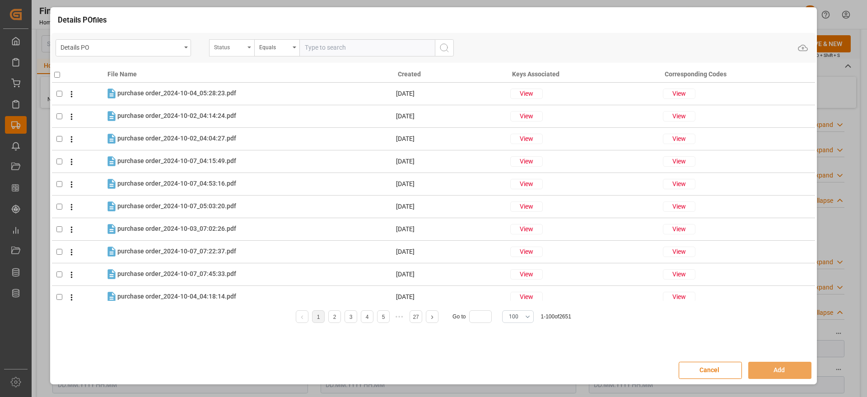
click at [250, 47] on icon "open menu" at bounding box center [250, 48] width 4 height 2
type input "ORDE"
click at [258, 90] on div "Orden de Compra nuevo" at bounding box center [277, 89] width 135 height 19
click at [364, 47] on input "text" at bounding box center [368, 47] width 136 height 17
paste input "5000306342"
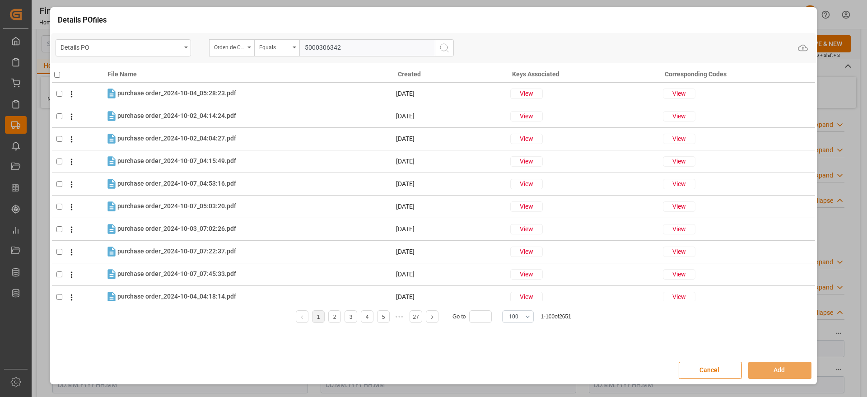
type input "5000306342"
click at [436, 44] on button "search button" at bounding box center [444, 47] width 19 height 17
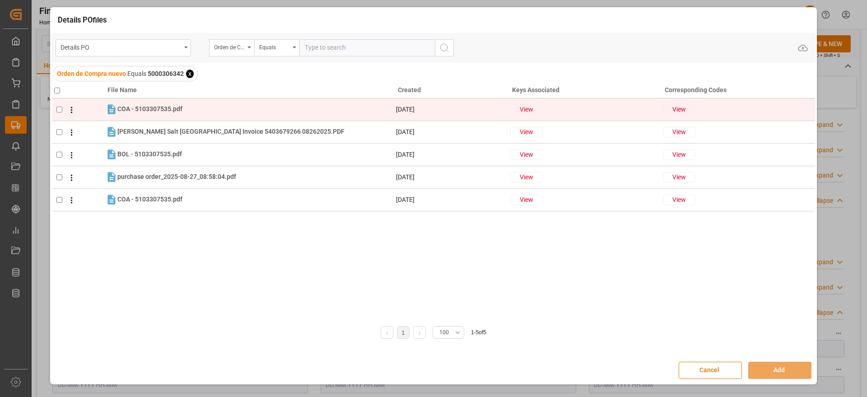
click at [54, 108] on td at bounding box center [78, 109] width 53 height 23
checkbox input "true"
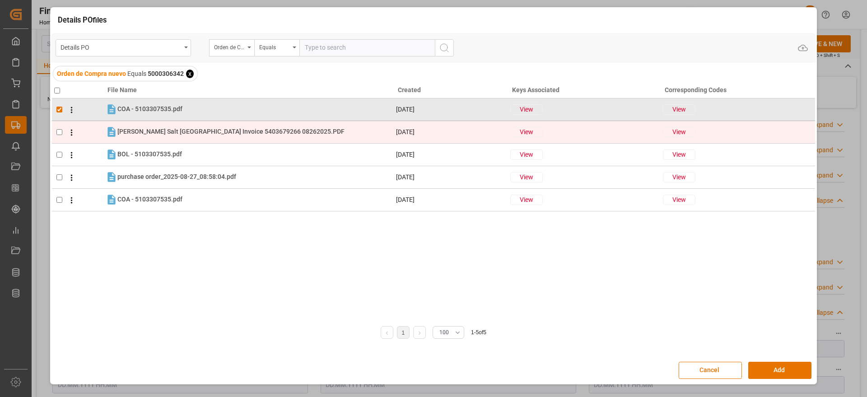
click at [57, 130] on input "checkbox" at bounding box center [59, 132] width 6 height 6
checkbox input "true"
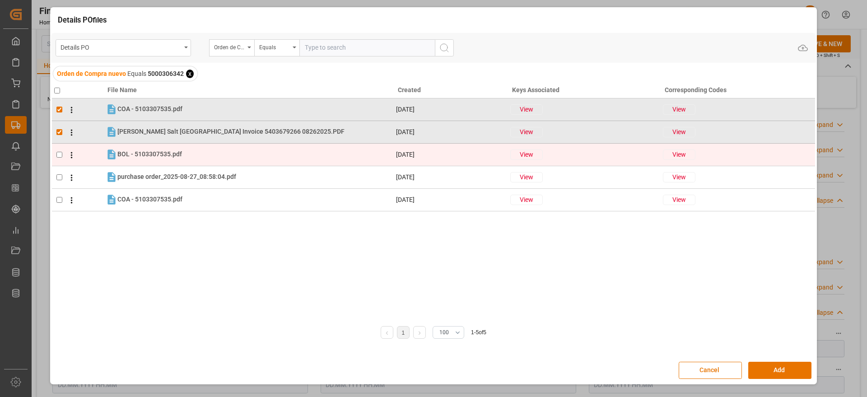
click at [59, 156] on input "checkbox" at bounding box center [59, 155] width 6 height 6
checkbox input "true"
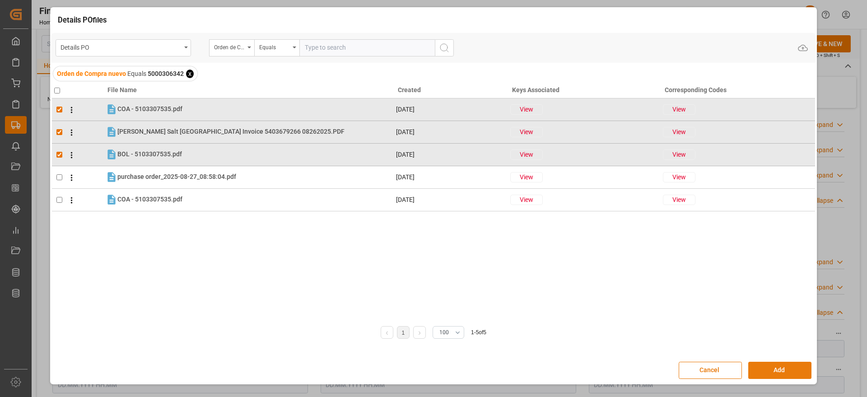
click at [793, 375] on button "Add" at bounding box center [780, 370] width 63 height 17
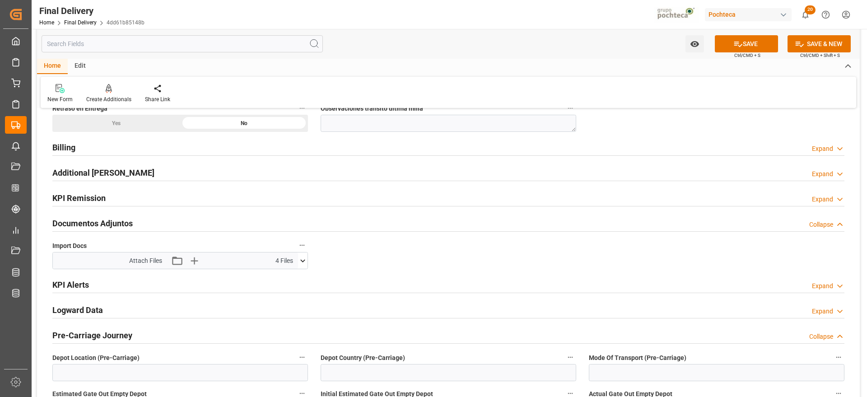
scroll to position [734, 0]
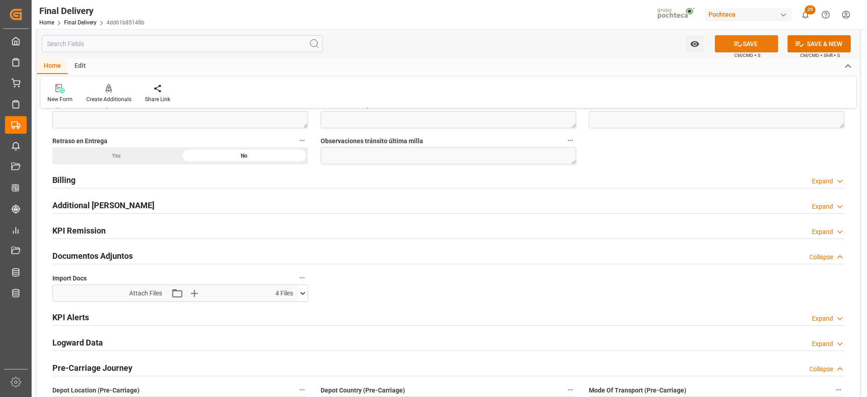
click at [740, 47] on icon at bounding box center [738, 43] width 9 height 9
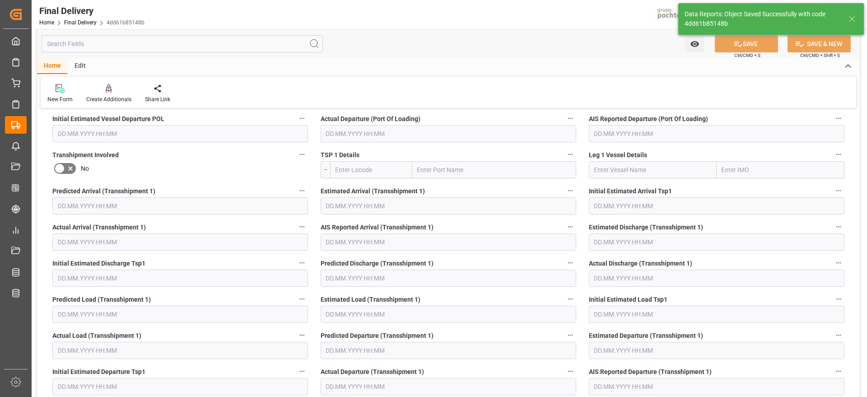
scroll to position [148, 0]
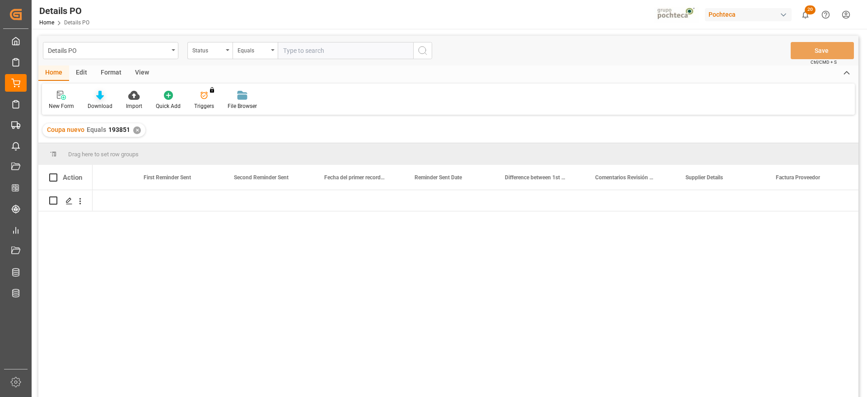
scroll to position [0, 1406]
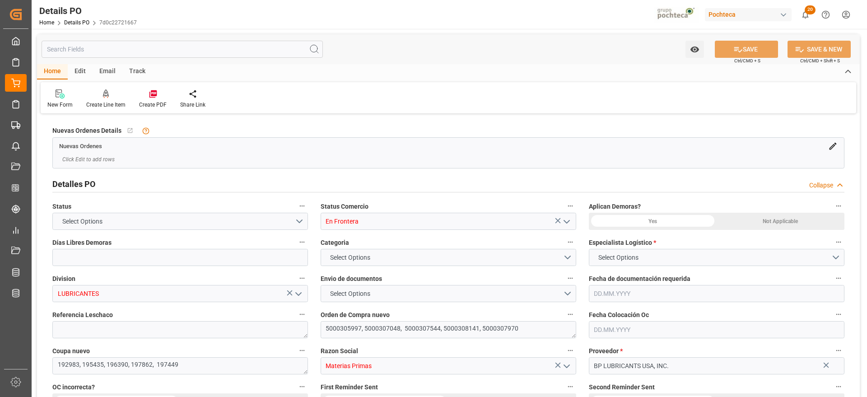
type input "0"
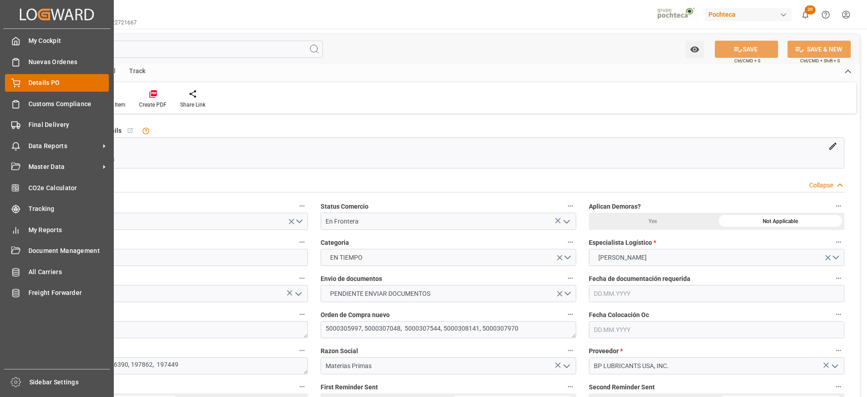
click at [37, 85] on span "Details PO" at bounding box center [68, 82] width 81 height 9
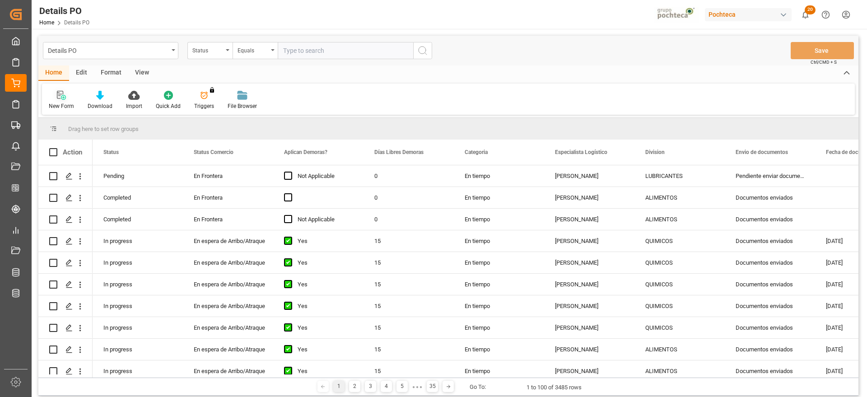
click at [69, 95] on div at bounding box center [61, 94] width 25 height 9
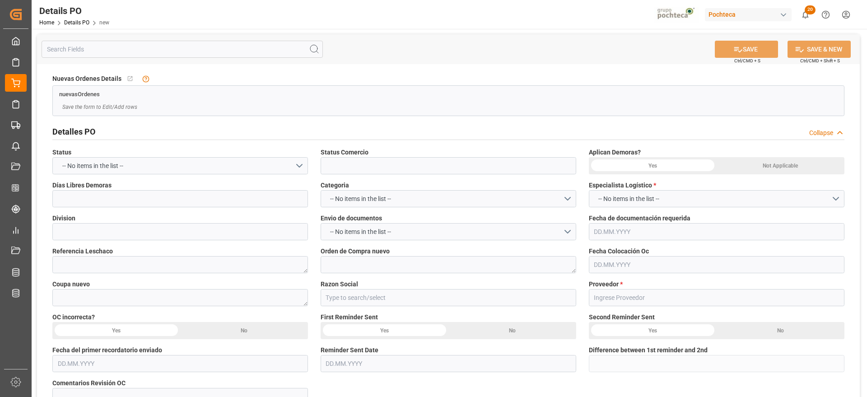
type input "0"
click at [572, 167] on icon "open menu" at bounding box center [567, 166] width 11 height 11
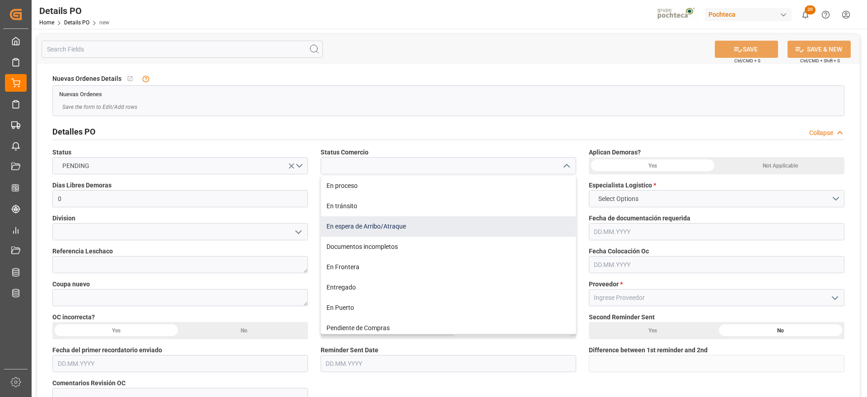
click at [419, 227] on div "En espera de Arribo/Atraque" at bounding box center [448, 226] width 255 height 20
type input "En espera de Arribo/Atraque"
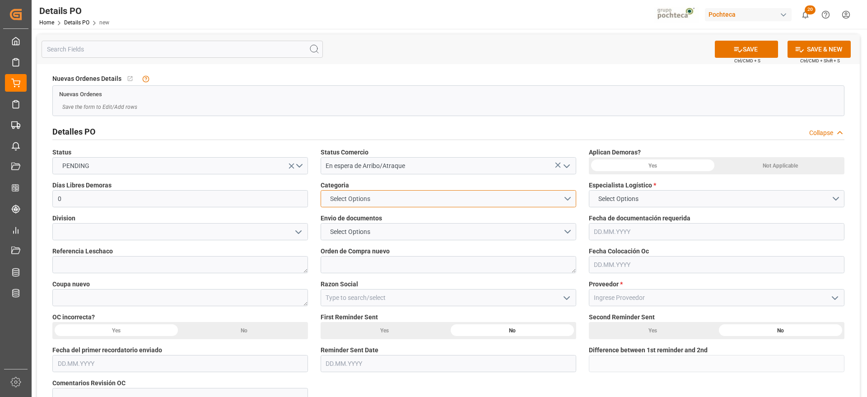
click at [562, 197] on button "Select Options" at bounding box center [449, 198] width 256 height 17
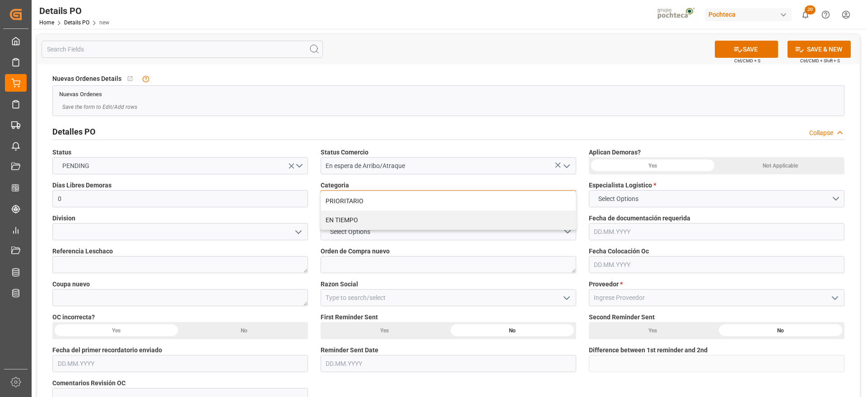
click at [354, 220] on div "EN TIEMPO" at bounding box center [448, 220] width 255 height 19
click at [565, 235] on button "Select Options" at bounding box center [449, 231] width 256 height 17
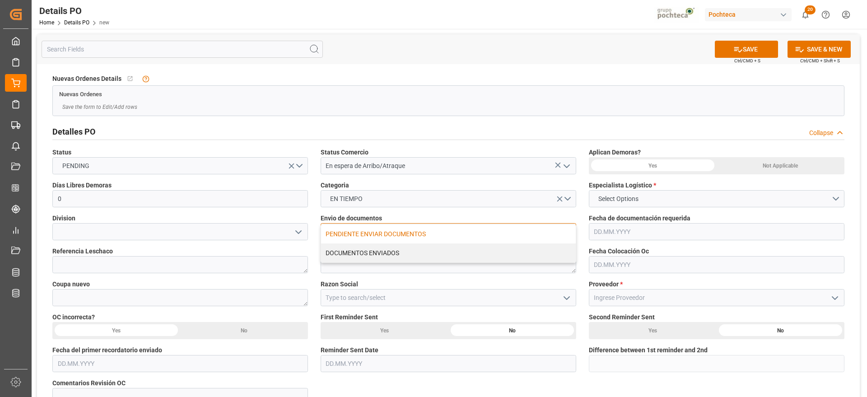
click at [364, 235] on div "PENDIENTE ENVIAR DOCUMENTOS" at bounding box center [448, 234] width 255 height 19
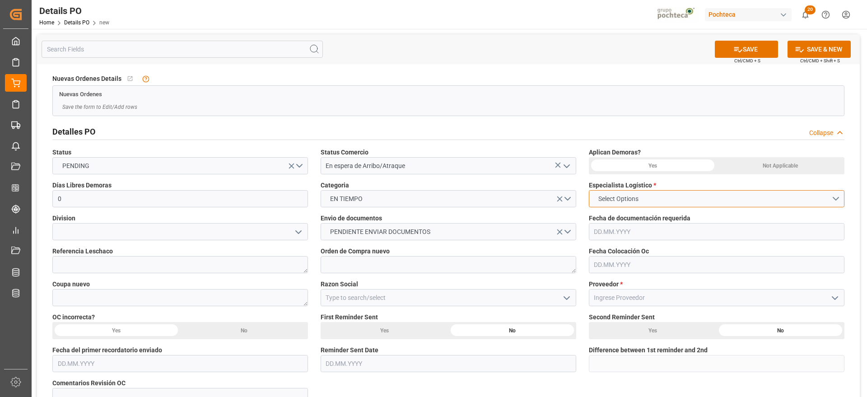
click at [666, 203] on button "Select Options" at bounding box center [717, 198] width 256 height 17
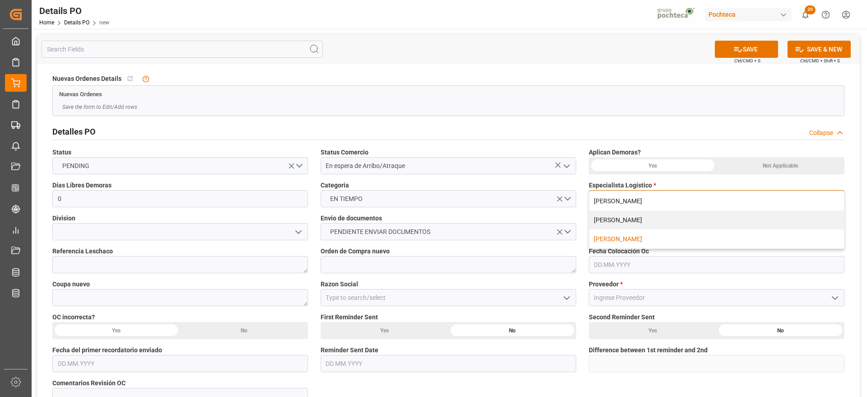
click at [630, 238] on div "[PERSON_NAME]" at bounding box center [717, 239] width 255 height 19
click at [762, 168] on div "Not Applicable" at bounding box center [781, 165] width 128 height 17
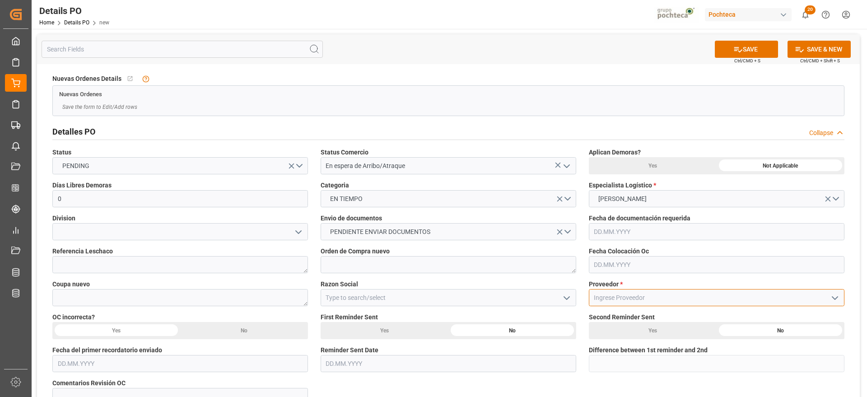
click at [616, 299] on input at bounding box center [717, 297] width 256 height 17
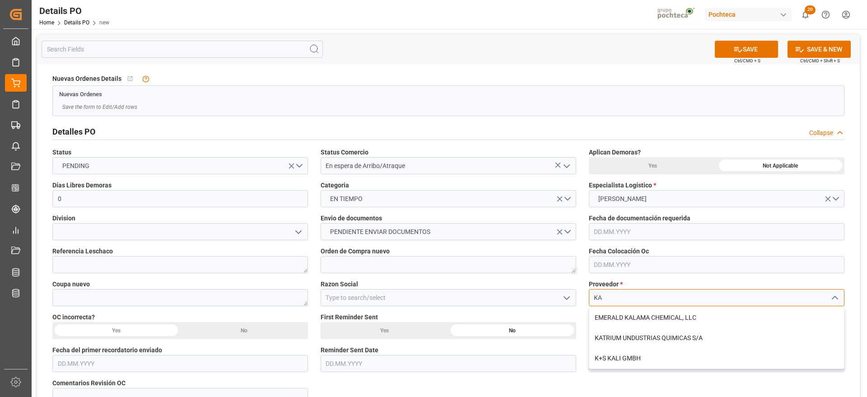
type input "K"
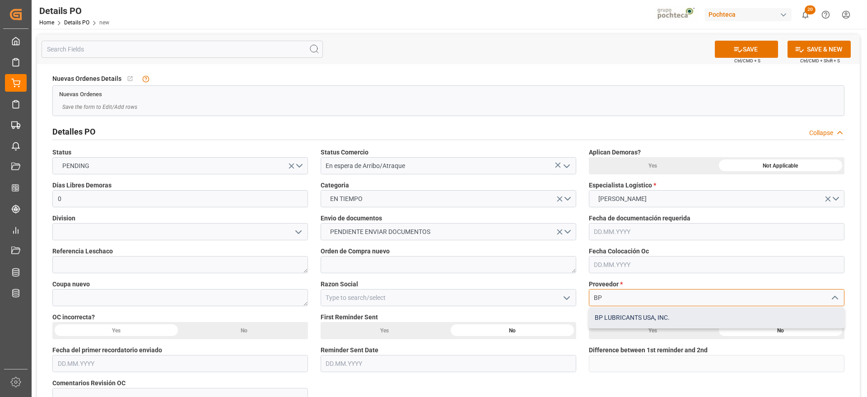
click at [615, 315] on div "BP LUBRICANTS USA, INC." at bounding box center [717, 318] width 255 height 20
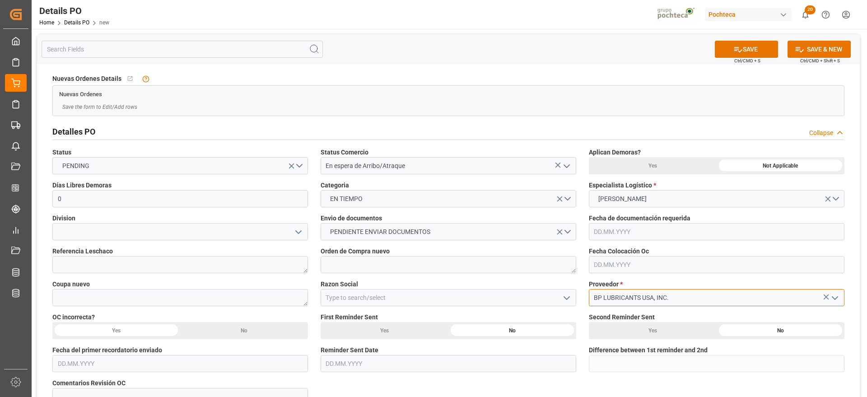
type input "BP LUBRICANTS USA, INC."
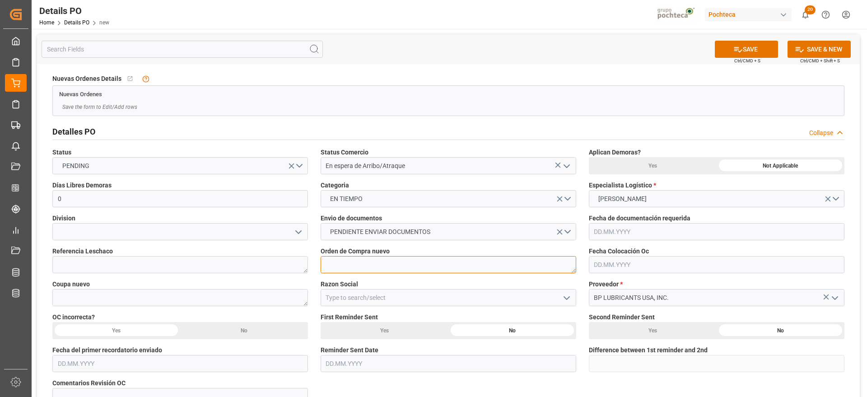
click at [343, 266] on textarea at bounding box center [449, 264] width 256 height 17
paste textarea "5000306226"
click at [385, 266] on textarea "5000306226," at bounding box center [449, 264] width 256 height 17
paste textarea "5000308276"
type textarea "5000306226, 5000308276"
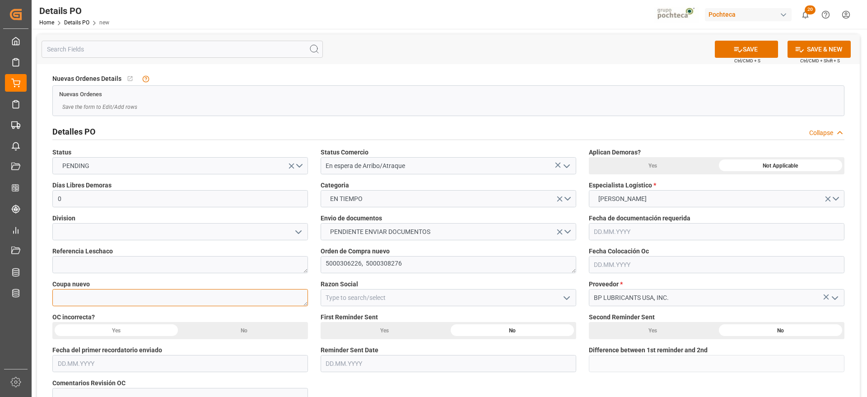
click at [127, 303] on textarea at bounding box center [180, 297] width 256 height 17
paste textarea "193661"
click at [127, 300] on textarea "193661," at bounding box center [180, 297] width 256 height 17
paste textarea "197385"
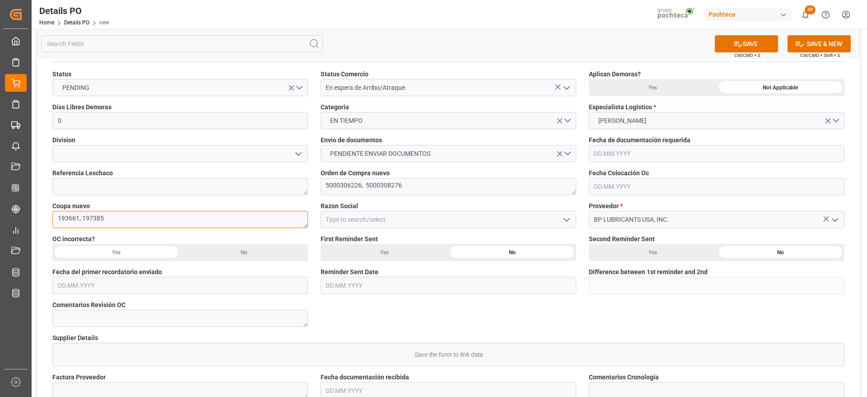
scroll to position [113, 0]
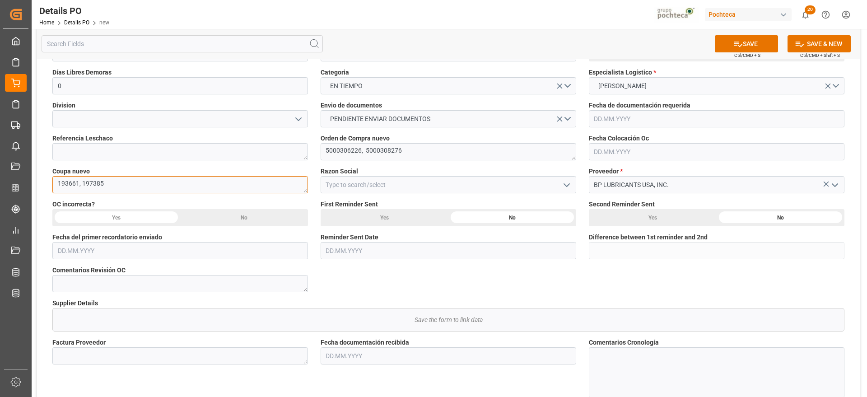
type textarea "193661, 197385"
click at [570, 186] on icon "open menu" at bounding box center [567, 185] width 11 height 11
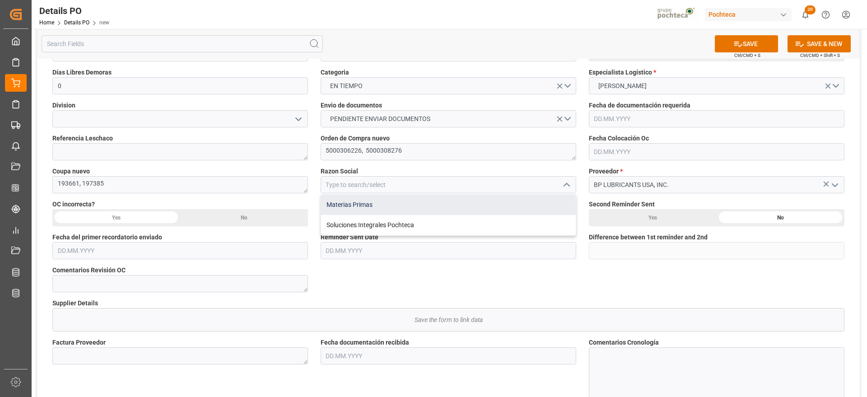
click at [362, 206] on div "Materias Primas" at bounding box center [448, 205] width 255 height 20
type input "Materias Primas"
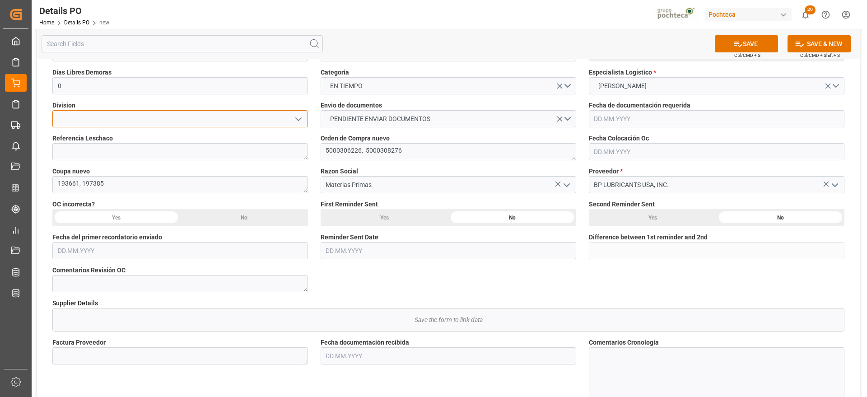
click at [100, 117] on input at bounding box center [180, 118] width 256 height 17
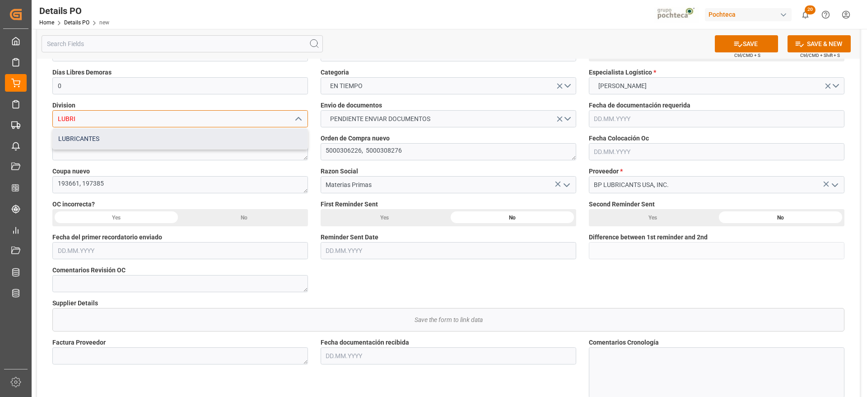
click at [124, 133] on div "LUBRICANTES" at bounding box center [180, 139] width 255 height 20
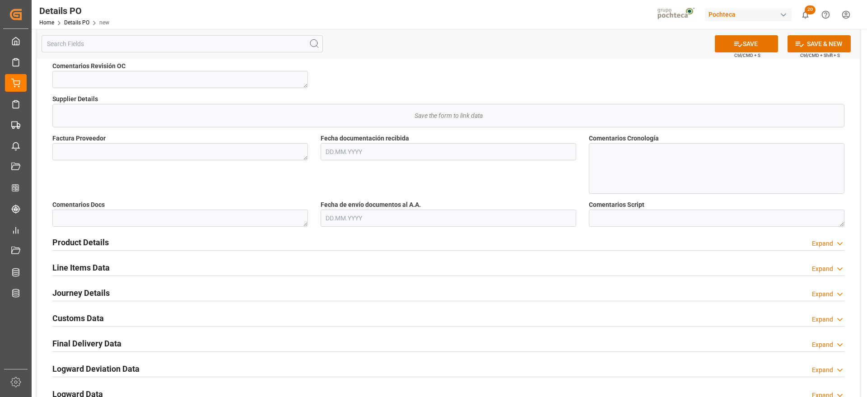
scroll to position [282, 0]
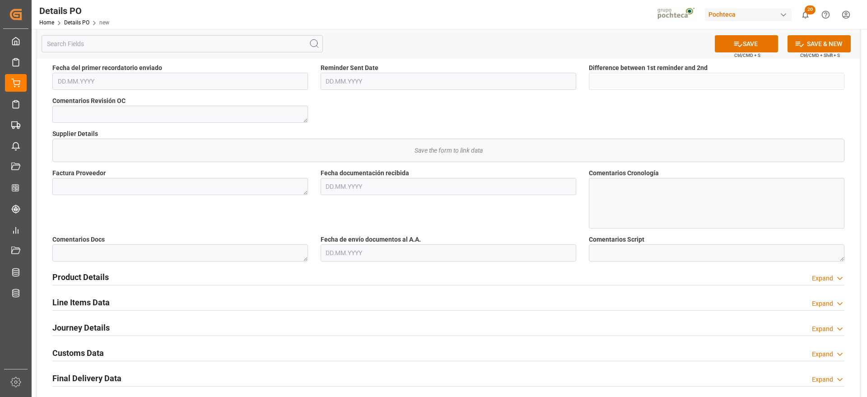
type input "LUBRICANTES"
click at [118, 253] on textarea at bounding box center [180, 252] width 256 height 17
type textarea "e"
type textarea "EN RECOLECCIÓN"
click at [746, 48] on button "SAVE" at bounding box center [746, 43] width 63 height 17
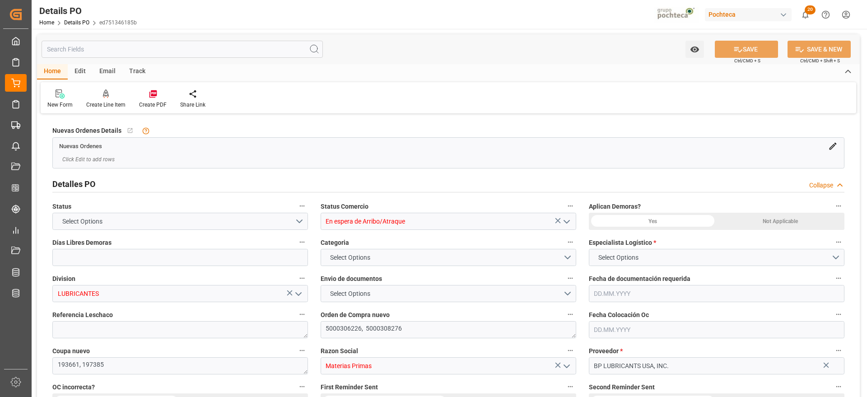
type input "0"
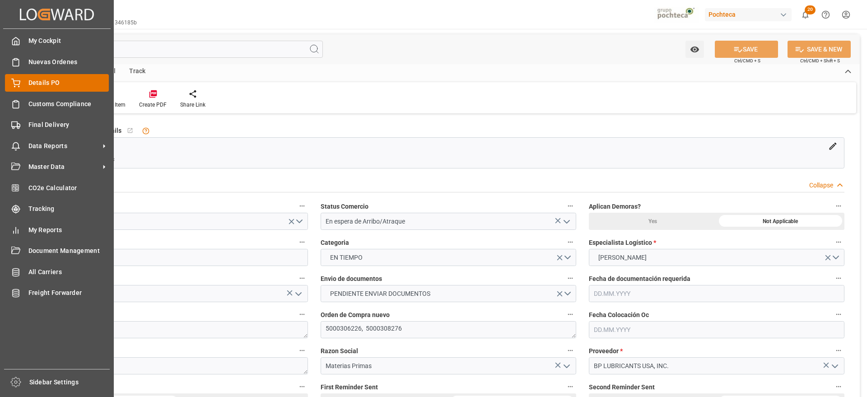
click at [41, 80] on span "Details PO" at bounding box center [68, 82] width 81 height 9
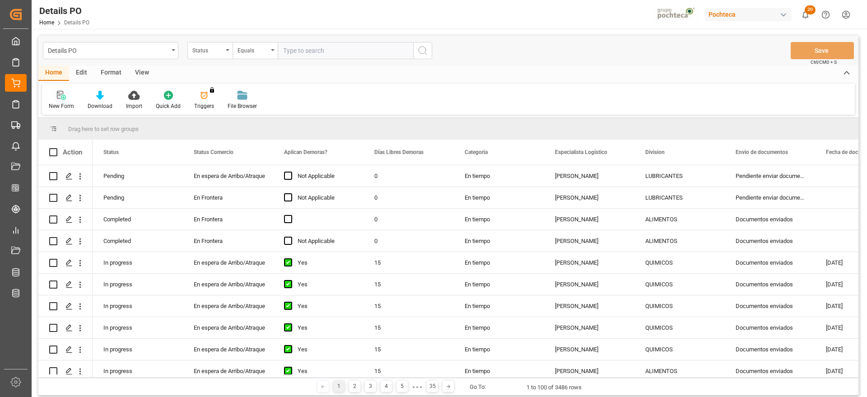
click at [62, 95] on icon at bounding box center [63, 97] width 5 height 5
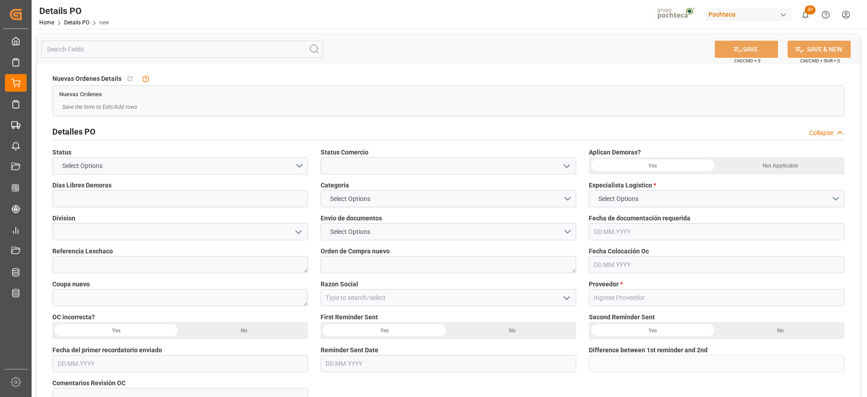
type input "0"
click at [565, 165] on polyline "open menu" at bounding box center [566, 166] width 5 height 3
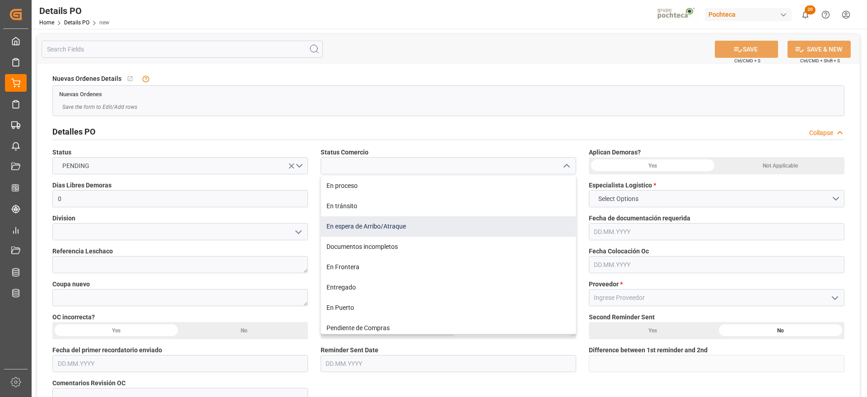
click at [404, 224] on div "En espera de Arribo/Atraque" at bounding box center [448, 226] width 255 height 20
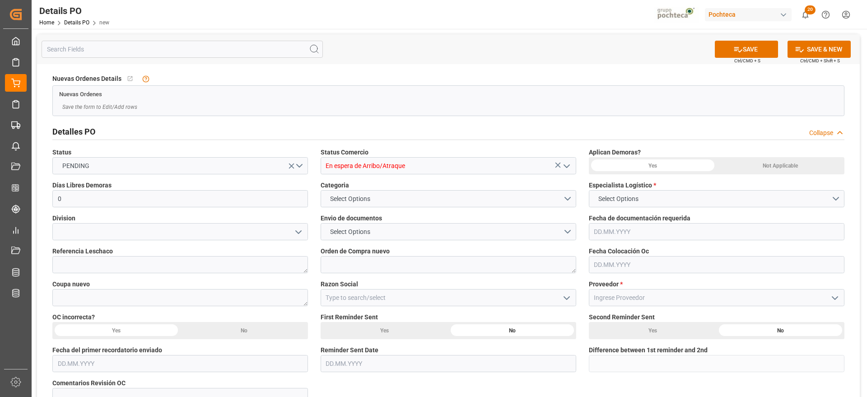
type input "En espera de Arribo/Atraque"
click at [563, 198] on button "Select Options" at bounding box center [449, 198] width 256 height 17
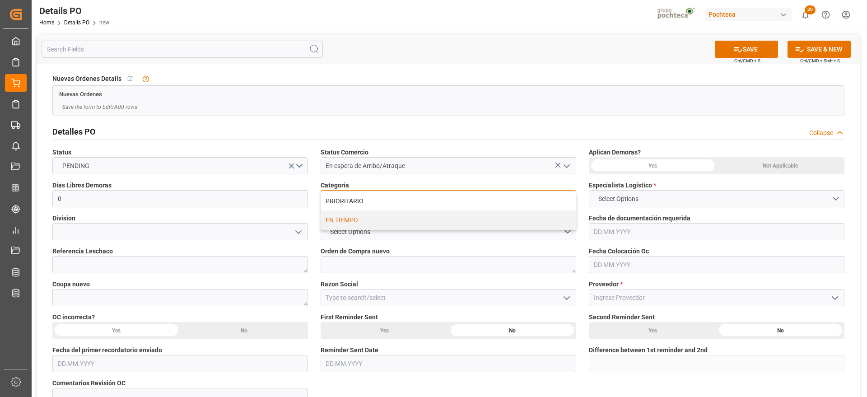
click at [347, 219] on div "EN TIEMPO" at bounding box center [448, 220] width 255 height 19
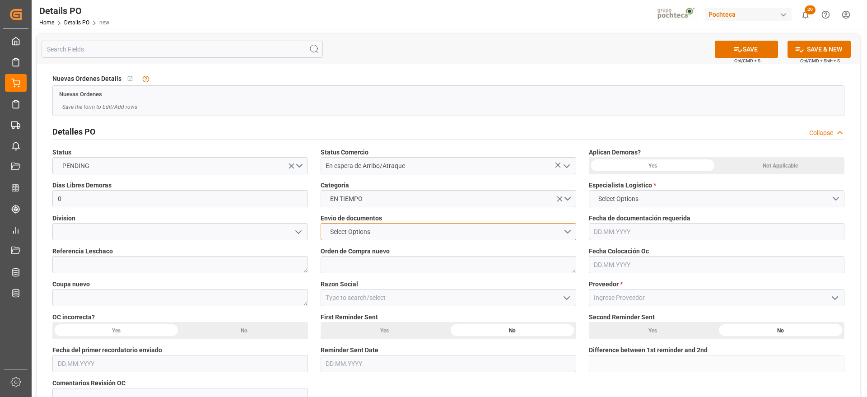
click at [564, 233] on button "Select Options" at bounding box center [449, 231] width 256 height 17
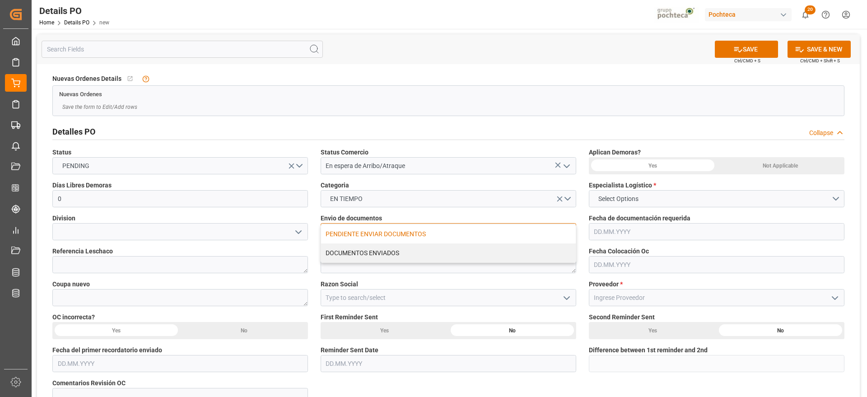
click at [373, 232] on div "PENDIENTE ENVIAR DOCUMENTOS" at bounding box center [448, 234] width 255 height 19
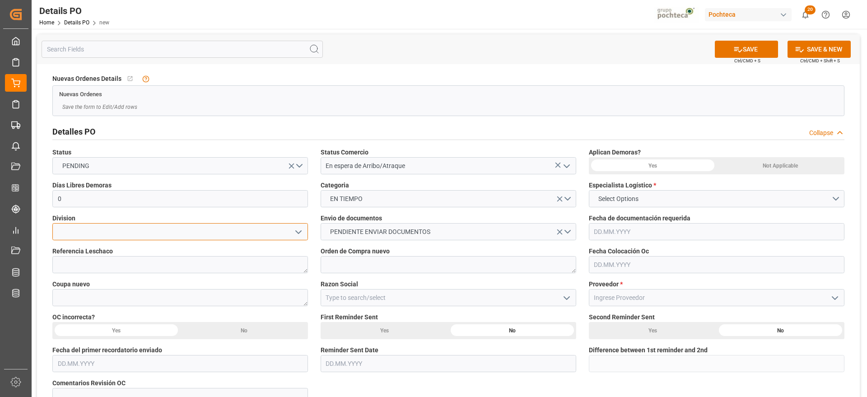
click at [237, 227] on input at bounding box center [180, 231] width 256 height 17
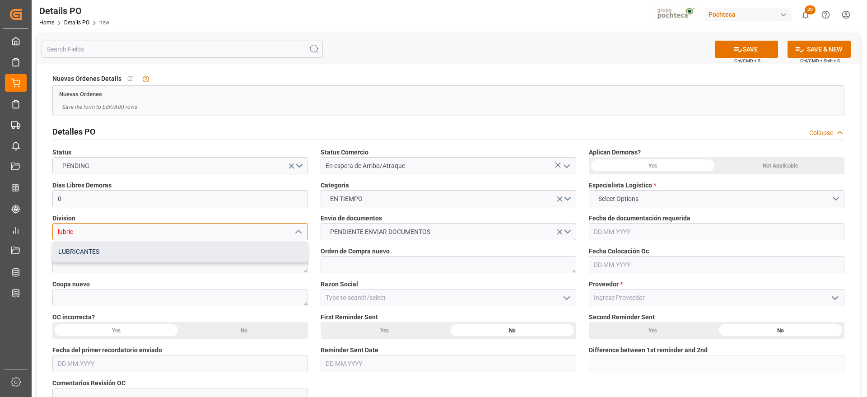
click at [221, 248] on div "LUBRICANTES" at bounding box center [180, 252] width 255 height 20
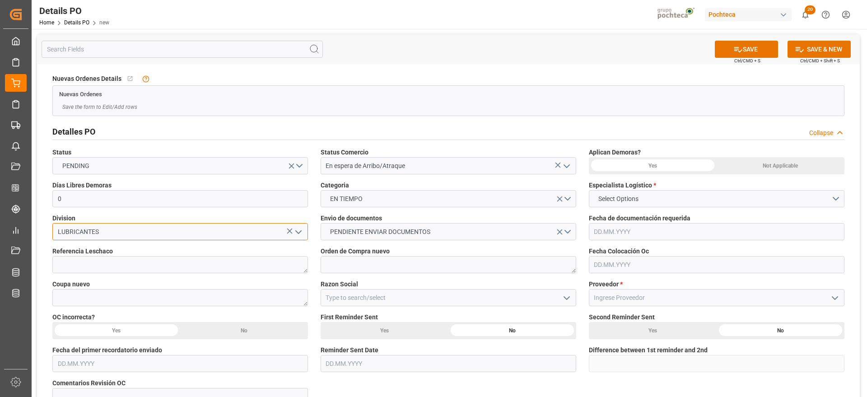
type input "LUBRICANTES"
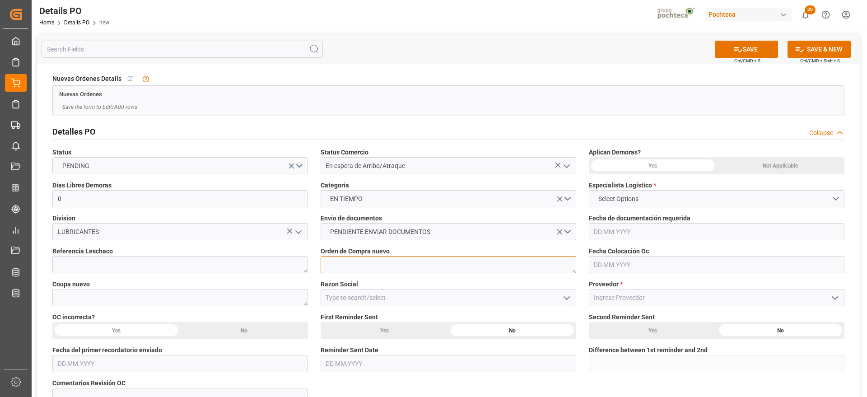
click at [343, 262] on textarea at bounding box center [449, 264] width 256 height 17
paste textarea "5000305650"
type textarea "5000305650"
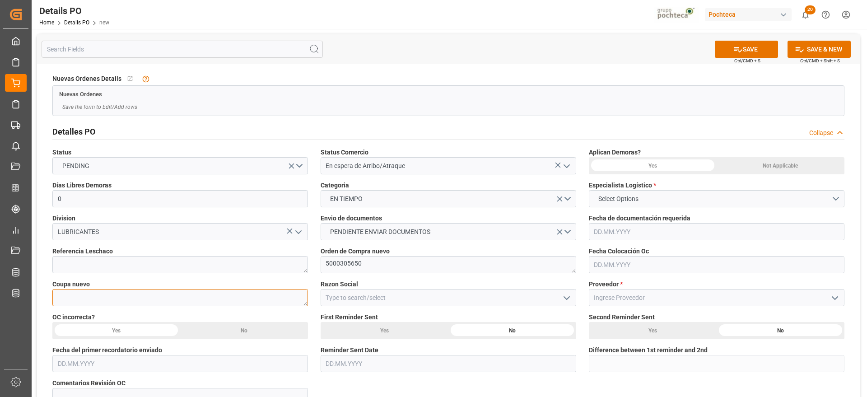
click at [89, 301] on textarea at bounding box center [180, 297] width 256 height 17
paste textarea "192149"
type textarea "192149"
click at [569, 300] on icon "open menu" at bounding box center [567, 298] width 11 height 11
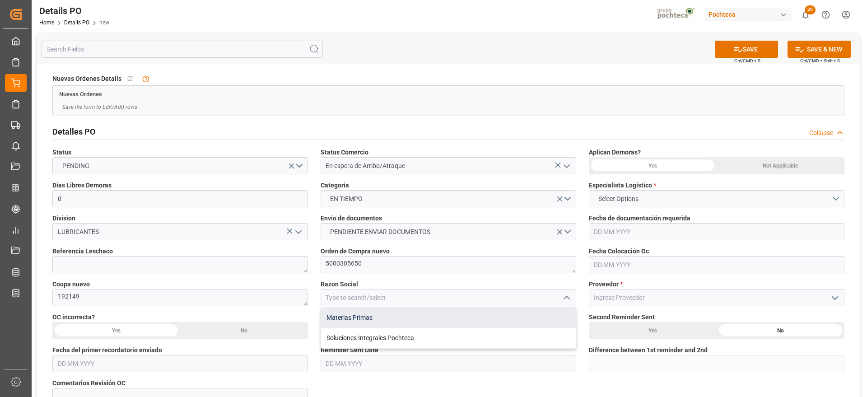
click at [377, 320] on div "Materias Primas" at bounding box center [448, 318] width 255 height 20
type input "Materias Primas"
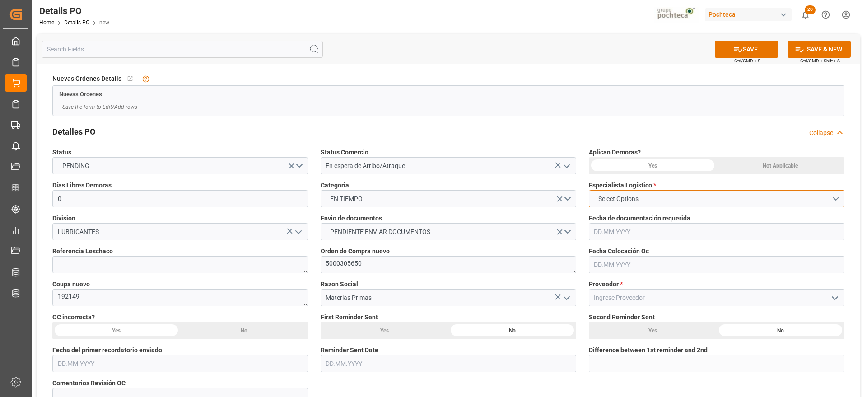
click at [633, 200] on span "Select Options" at bounding box center [618, 198] width 49 height 9
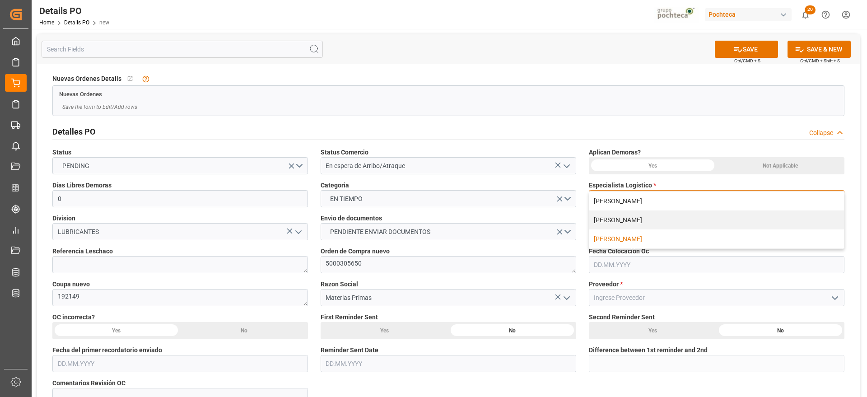
click at [617, 238] on div "[PERSON_NAME]" at bounding box center [717, 239] width 255 height 19
click at [793, 164] on div "Not Applicable" at bounding box center [781, 165] width 128 height 17
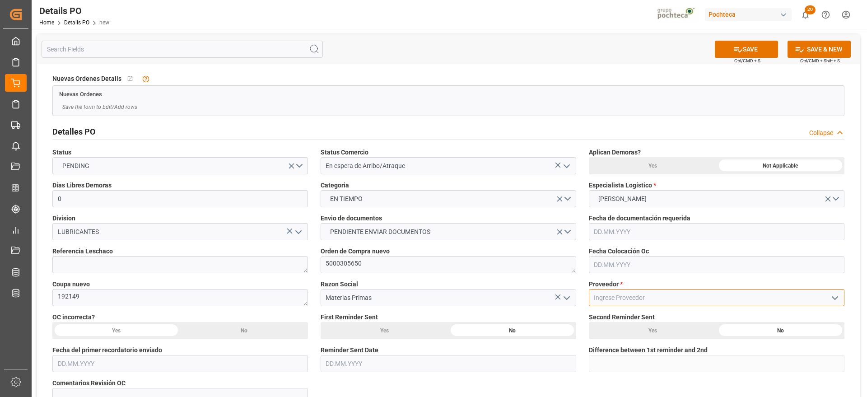
click at [715, 297] on input at bounding box center [717, 297] width 256 height 17
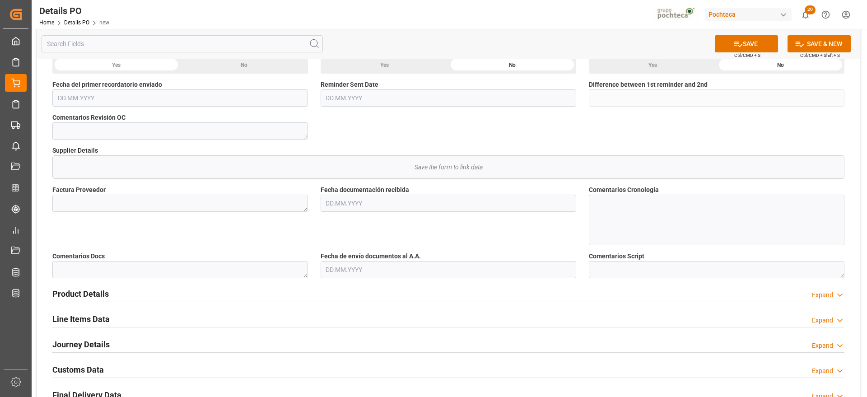
scroll to position [282, 0]
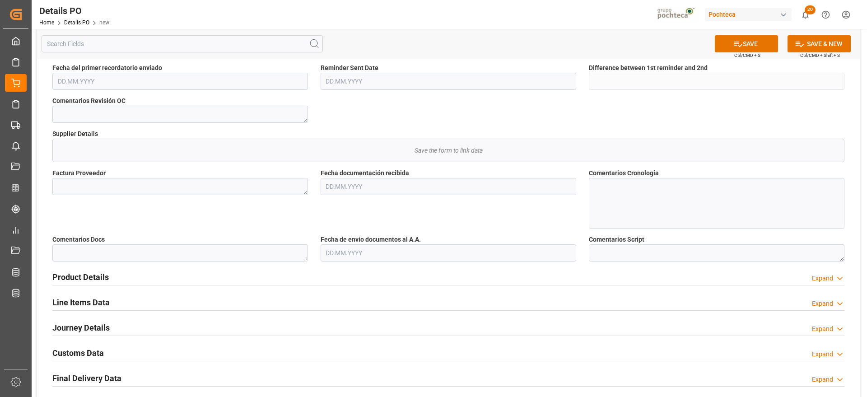
type input "BP LUBRICANTS USA, INC."
click at [150, 253] on textarea at bounding box center [180, 252] width 256 height 17
type textarea "EN RECOLECCIÓN, CONFIRMAR SI SE MANEJA EN CONSOLIDADO EL DESPACHO"
click at [526, 269] on div "Product Details Expand" at bounding box center [448, 276] width 792 height 17
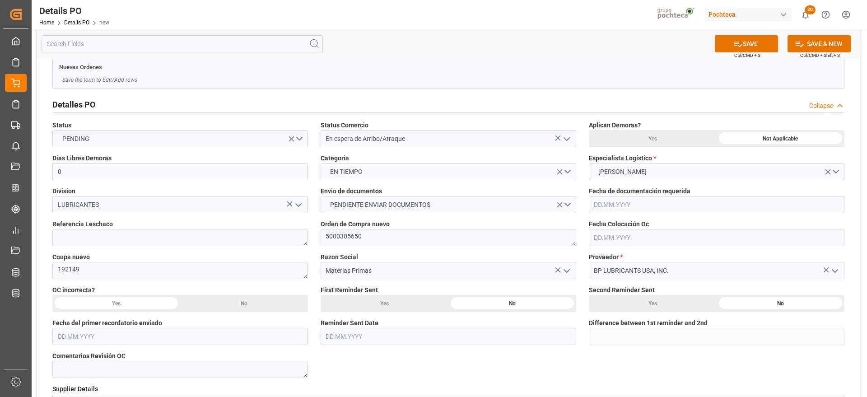
scroll to position [0, 0]
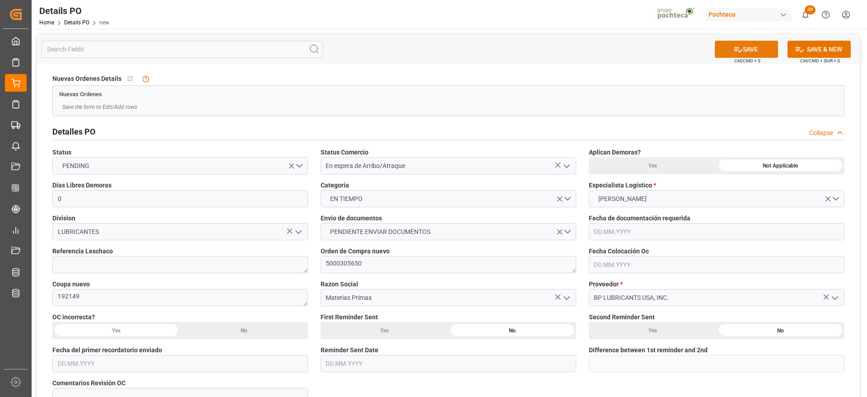
click at [748, 54] on button "SAVE" at bounding box center [746, 49] width 63 height 17
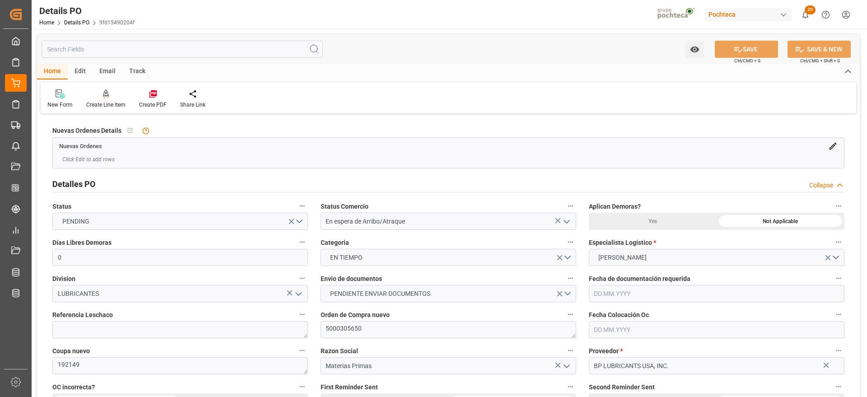
type input "0"
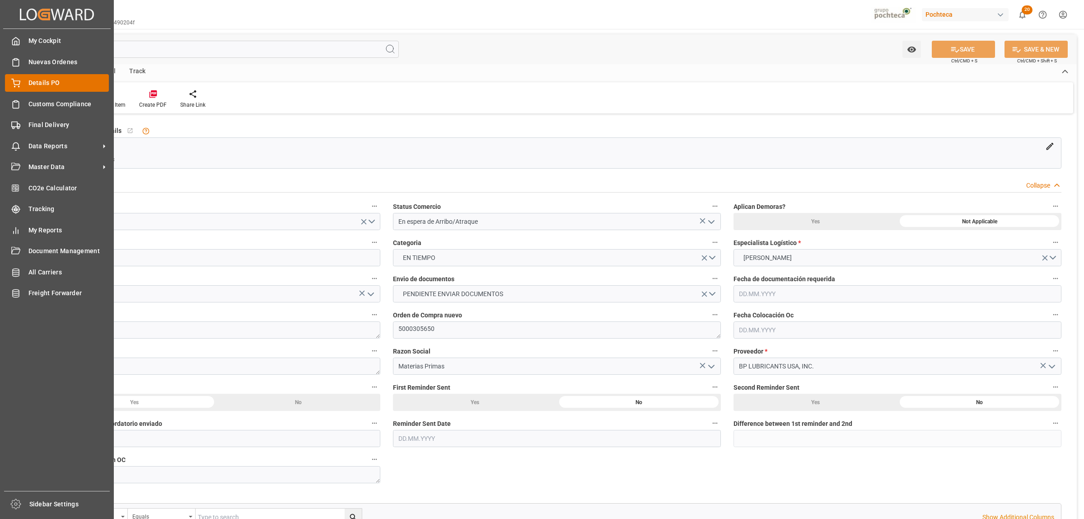
click at [62, 86] on span "Details PO" at bounding box center [68, 82] width 81 height 9
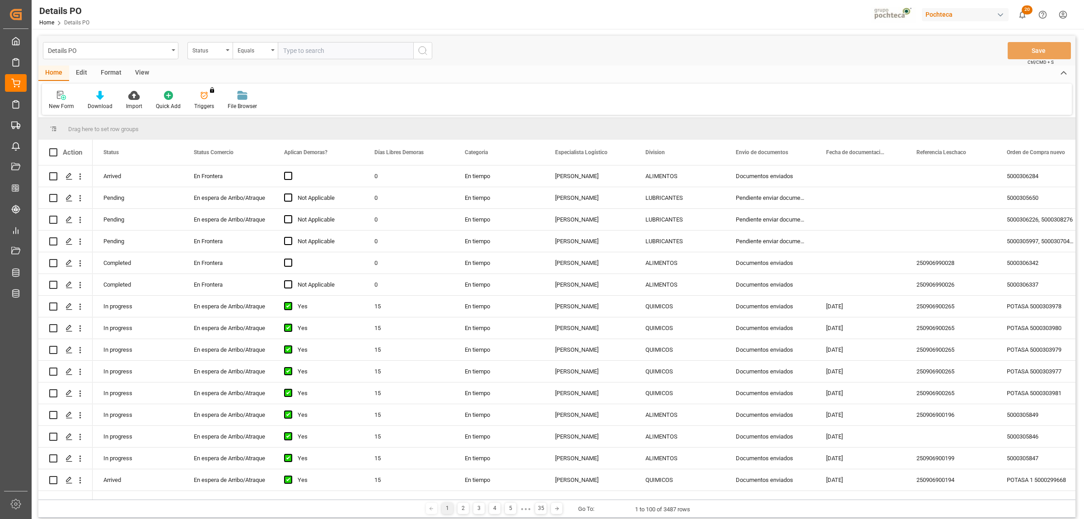
click at [115, 75] on div "Format" at bounding box center [111, 73] width 34 height 15
click at [65, 98] on icon at bounding box center [62, 95] width 8 height 9
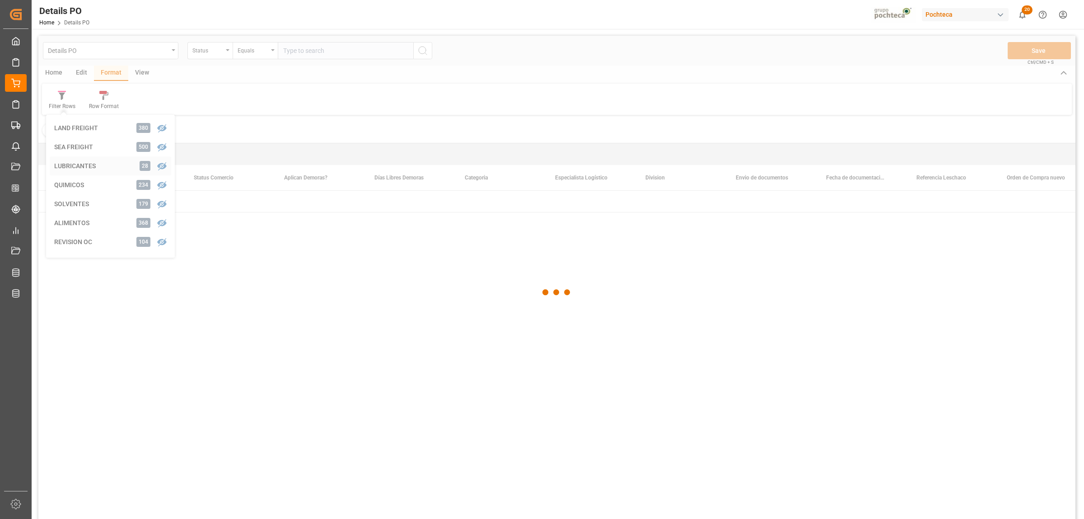
click at [83, 169] on div "Details PO Status Equals Save Ctrl/CMD + S Home Edit Format View Filter Rows LA…" at bounding box center [556, 289] width 1037 height 507
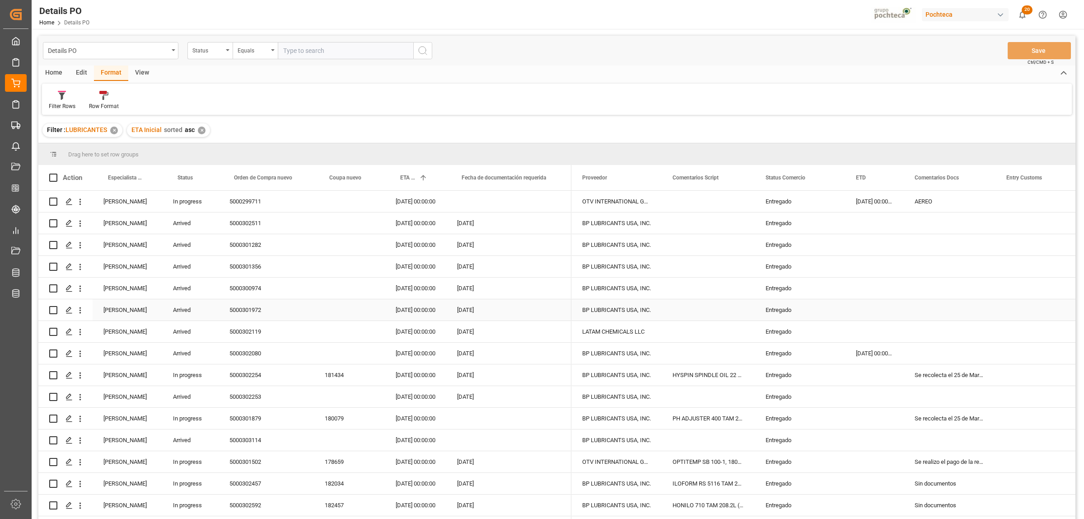
click at [117, 312] on div "[PERSON_NAME]" at bounding box center [128, 309] width 70 height 21
click at [148, 177] on span at bounding box center [147, 177] width 8 height 8
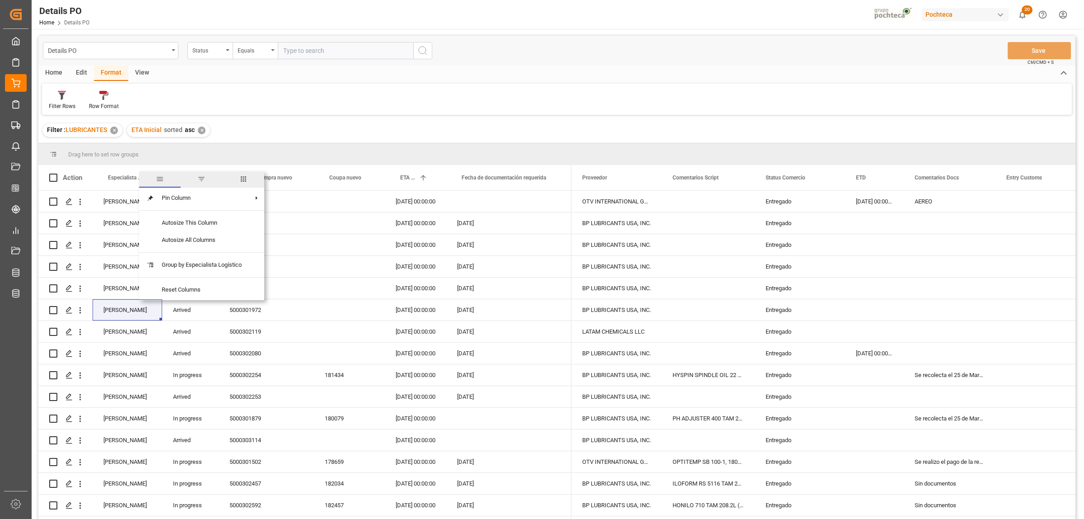
click at [202, 178] on span "filter" at bounding box center [201, 179] width 8 height 8
type input "[PERSON_NAME]"
click at [202, 253] on button "Apply" at bounding box center [200, 254] width 17 height 9
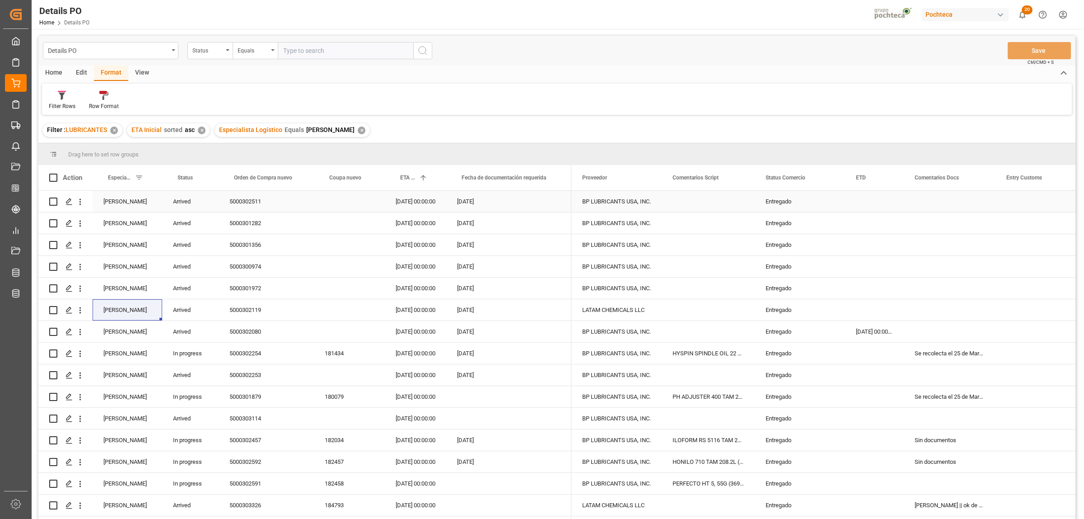
click at [771, 201] on div "Entregado" at bounding box center [800, 201] width 69 height 21
click at [832, 178] on span at bounding box center [830, 177] width 8 height 8
click at [867, 206] on span "Filtering operator" at bounding box center [912, 204] width 8 height 8
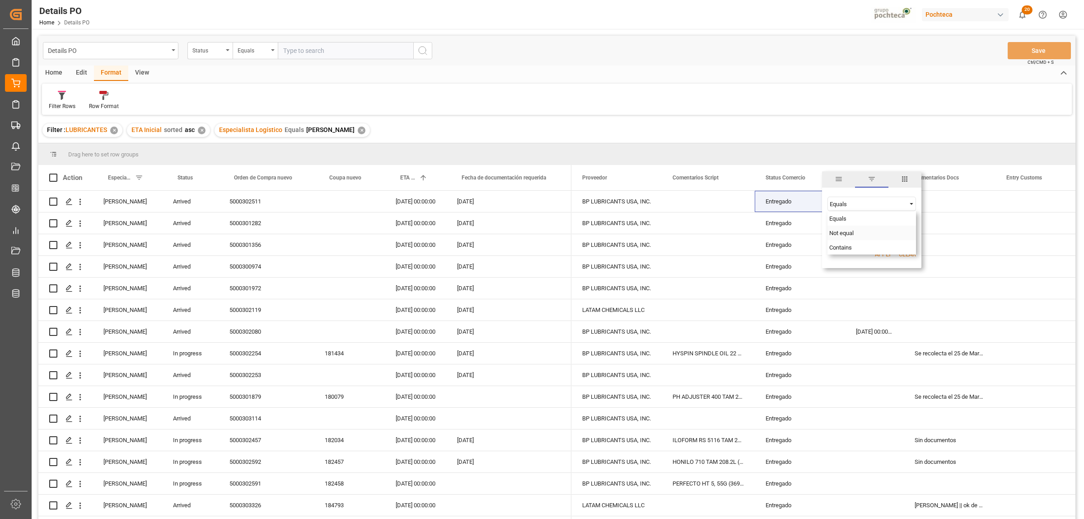
click at [841, 234] on span "Not equal" at bounding box center [842, 233] width 24 height 7
click at [839, 230] on input "Filter Value" at bounding box center [872, 226] width 89 height 18
paste input "Entregado"
type input "Entregado"
click at [867, 252] on button "Apply" at bounding box center [883, 254] width 17 height 9
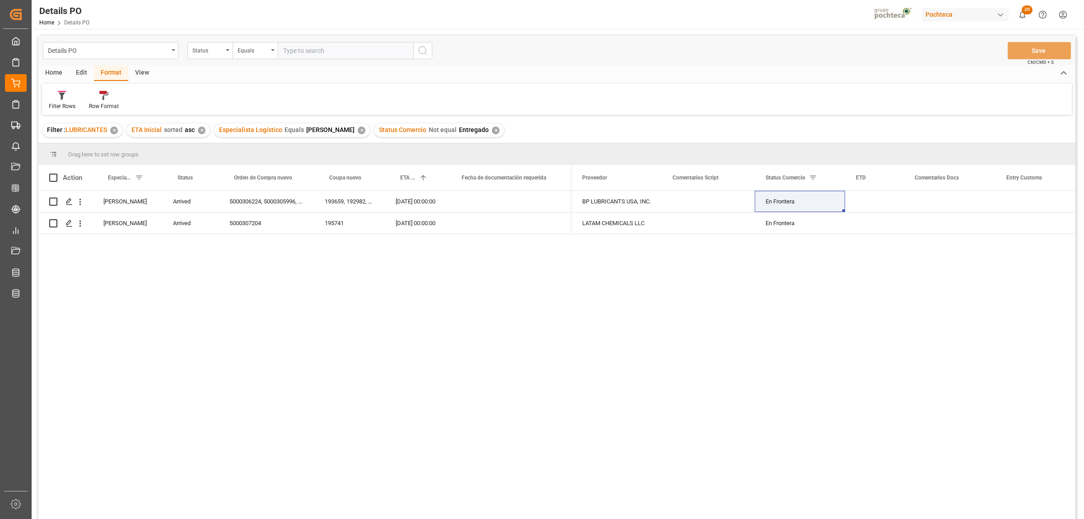
click at [492, 130] on div "✕" at bounding box center [496, 131] width 8 height 8
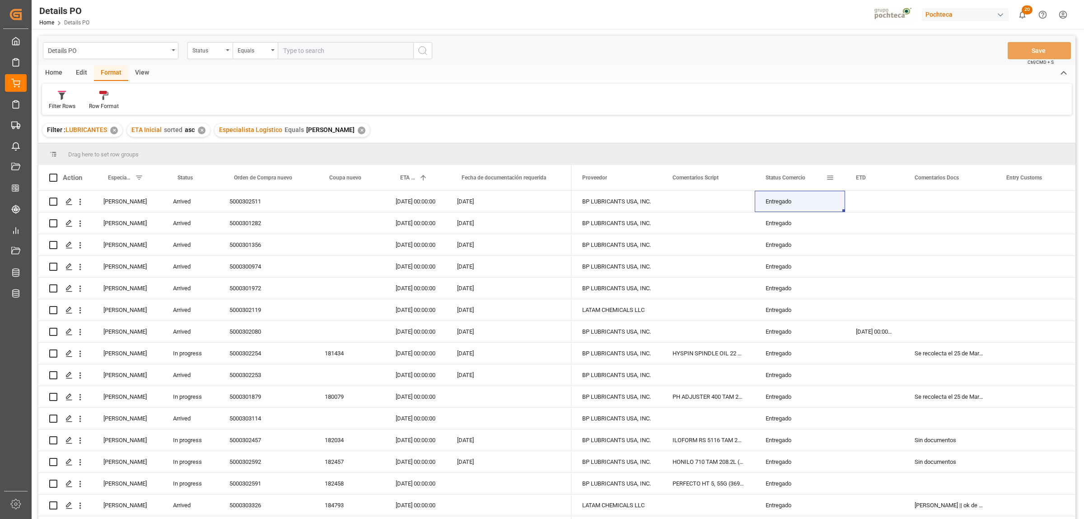
click at [827, 178] on span at bounding box center [830, 177] width 8 height 8
click at [867, 203] on span "Filtering operator" at bounding box center [912, 204] width 8 height 8
click at [837, 236] on span "Not equal" at bounding box center [842, 233] width 24 height 7
click at [843, 229] on input "Filter Value" at bounding box center [872, 226] width 89 height 18
paste input "Entregado"
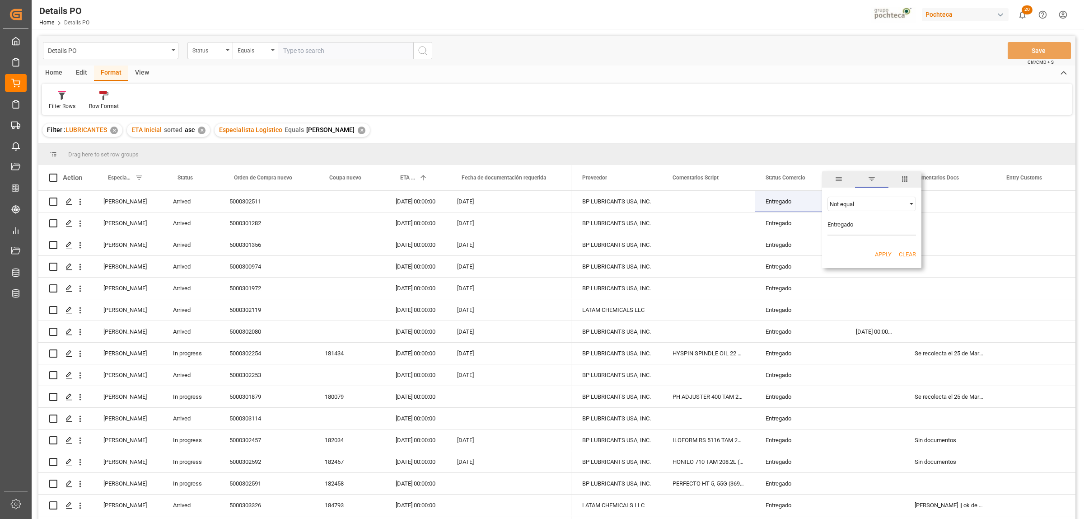
type input "Entregado"
click at [867, 254] on button "Apply" at bounding box center [883, 254] width 17 height 9
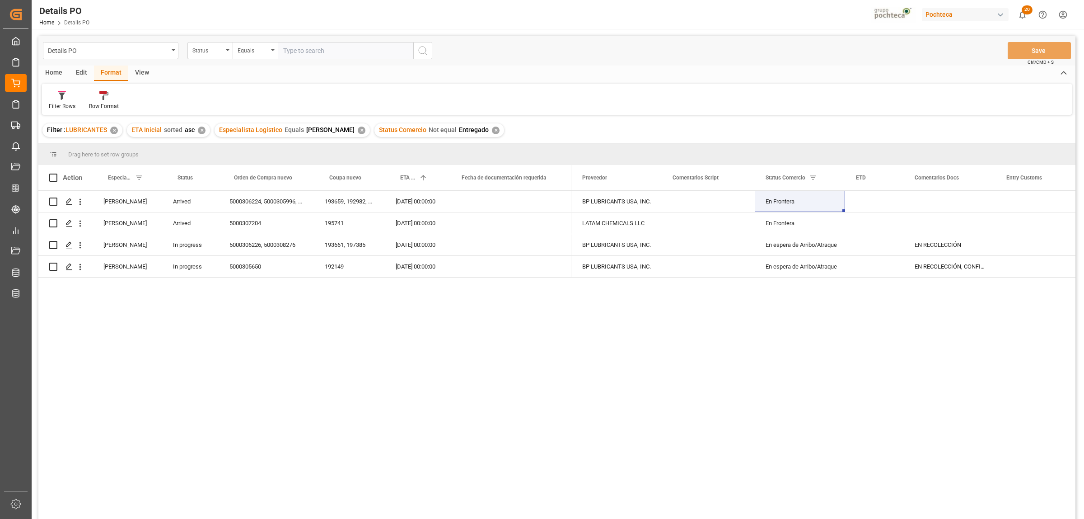
click at [295, 319] on div "[PERSON_NAME] Arrived 5000306224, 5000305996, 5000306109, 5000305618, 500030499…" at bounding box center [556, 356] width 1037 height 331
click at [129, 202] on div "[PERSON_NAME]" at bounding box center [128, 201] width 70 height 21
click at [250, 206] on div "5000306224, 5000305996, 5000306109, 5000305618, 5000304997" at bounding box center [266, 201] width 95 height 21
click at [410, 353] on div "[PERSON_NAME] Arrived 5000306224, 5000305996, 5000306109, 5000305618, 500030499…" at bounding box center [556, 356] width 1037 height 331
click at [867, 198] on div "Press SPACE to select this row." at bounding box center [950, 201] width 92 height 21
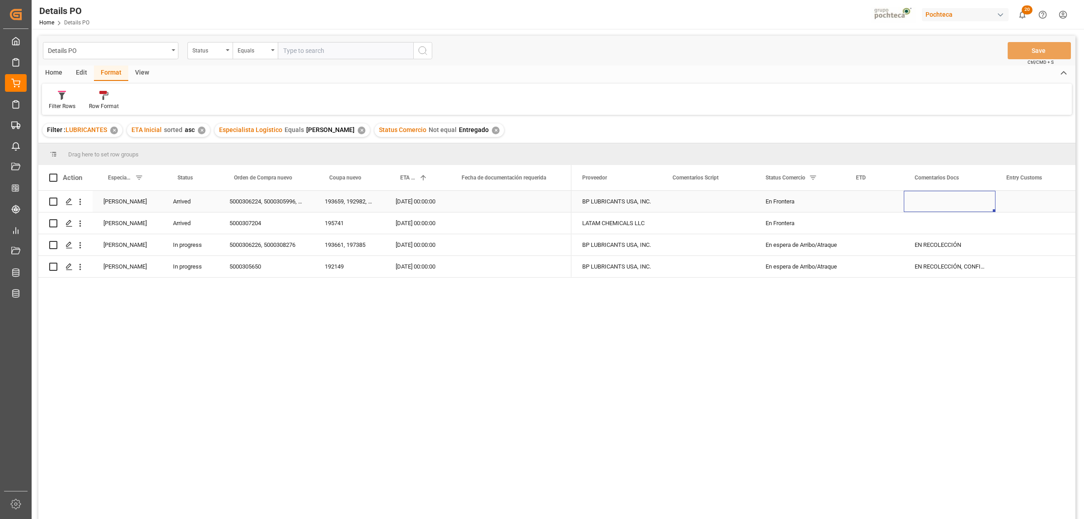
click at [867, 198] on div "Press SPACE to select this row." at bounding box center [950, 201] width 92 height 21
click at [867, 206] on input "Press SPACE to select this row." at bounding box center [949, 206] width 77 height 17
type input "e"
type input "EN ESPERA DE INTRUCCIONES"
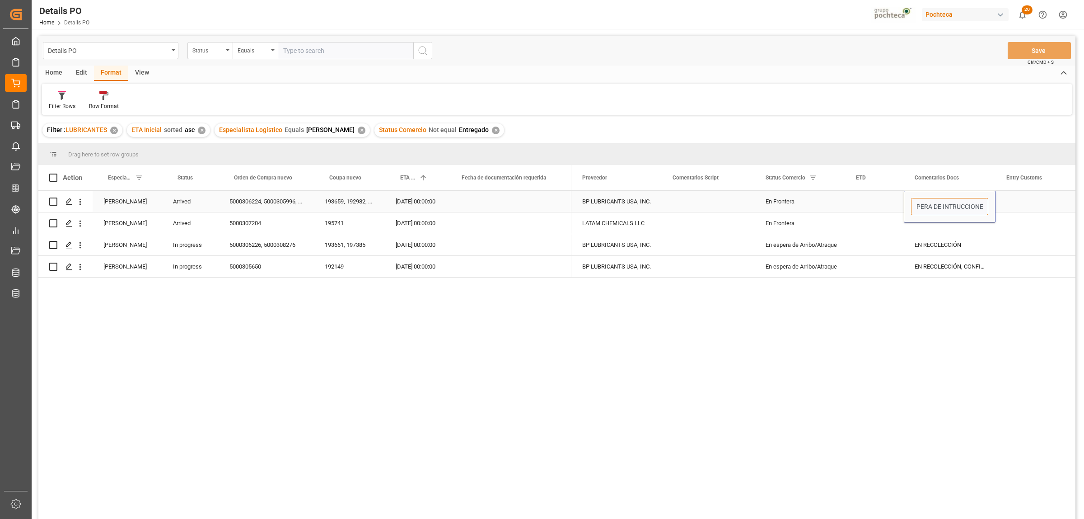
scroll to position [0, 21]
click at [867, 200] on div "Press SPACE to select this row." at bounding box center [1041, 201] width 90 height 21
click at [247, 222] on div "5000307204" at bounding box center [266, 222] width 95 height 21
click at [867, 225] on div "Press SPACE to select this row." at bounding box center [950, 222] width 92 height 21
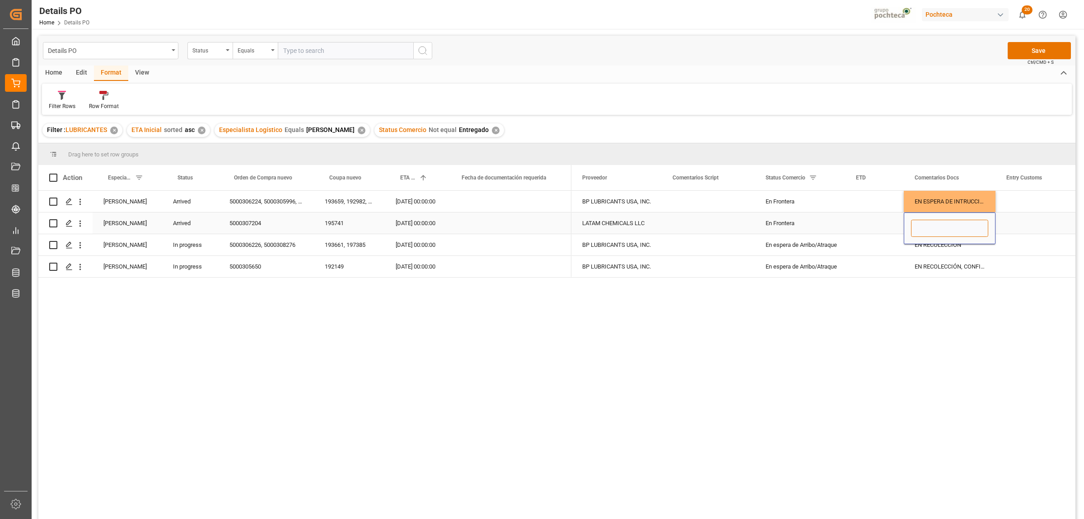
click at [867, 225] on input "Press SPACE to select this row." at bounding box center [949, 228] width 77 height 17
type input "CRUZA 28/08"
click at [251, 224] on div "5000307204" at bounding box center [266, 222] width 95 height 21
click at [249, 247] on div "5000306226, 5000308276" at bounding box center [266, 244] width 95 height 21
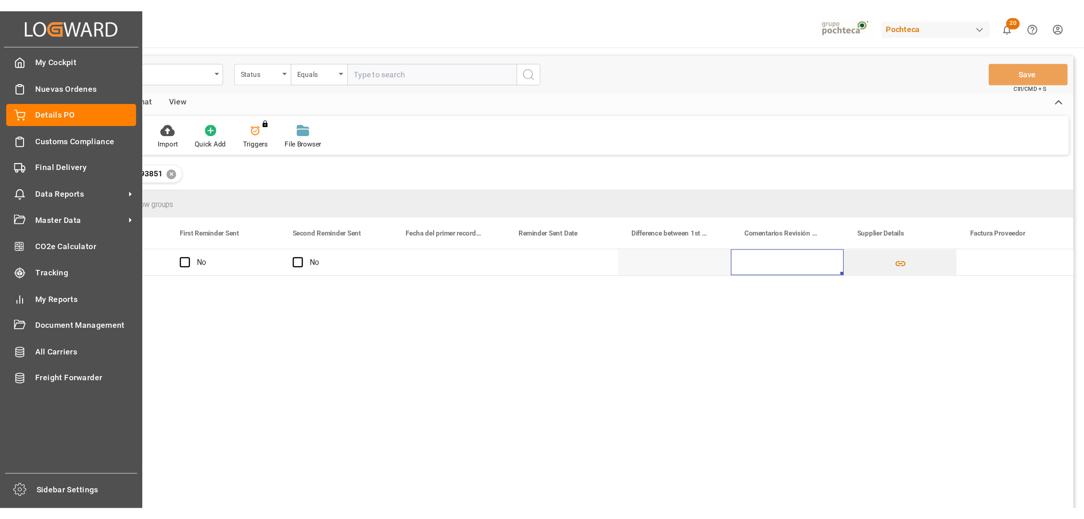
scroll to position [0, 1406]
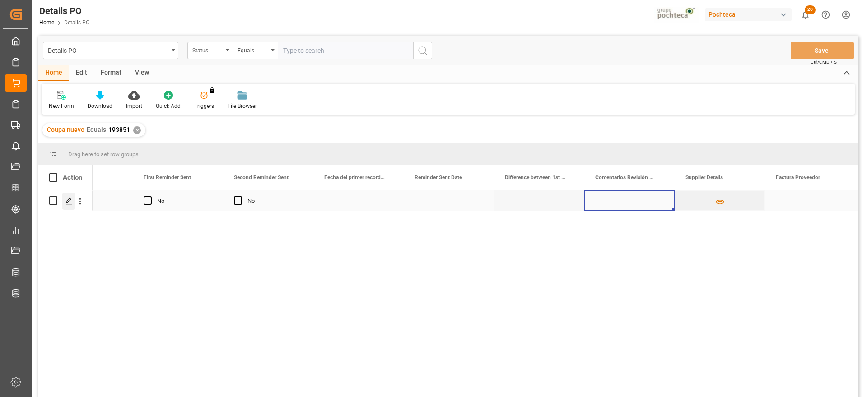
click at [69, 200] on icon "Press SPACE to select this row." at bounding box center [69, 200] width 7 height 7
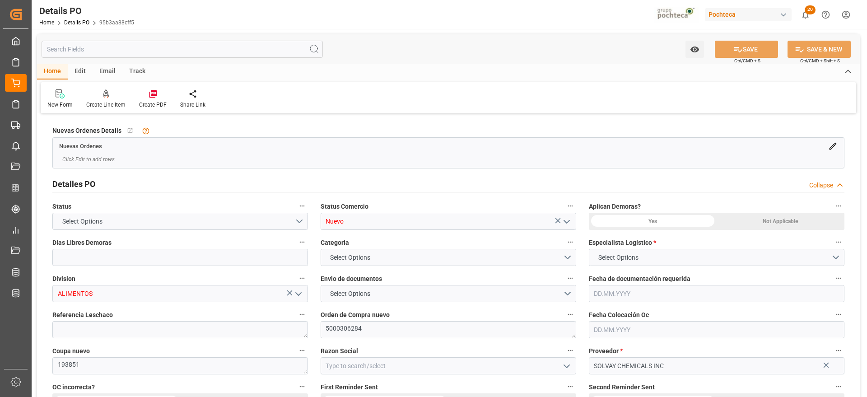
type input "0"
type input "[DATE]"
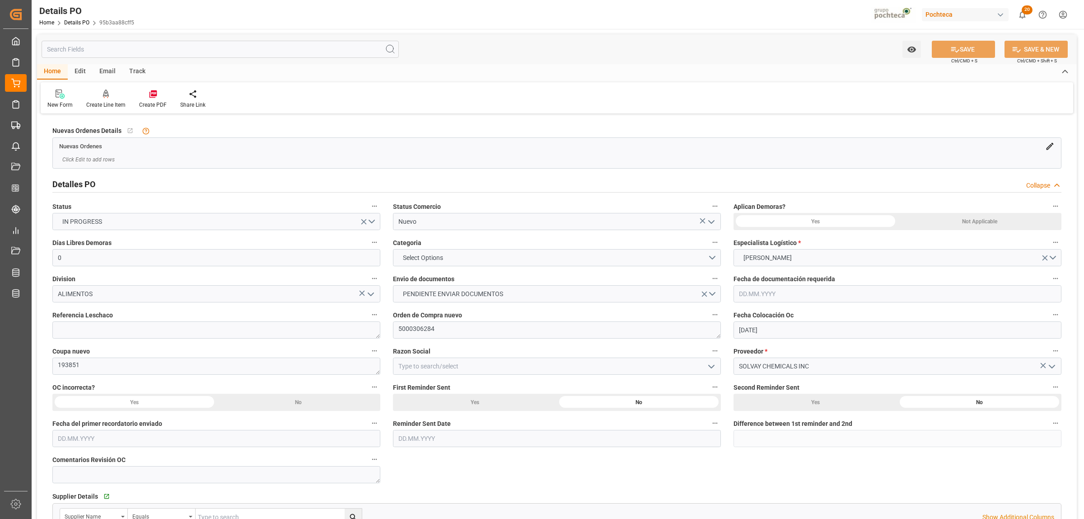
click at [708, 225] on icon "open menu" at bounding box center [711, 221] width 11 height 11
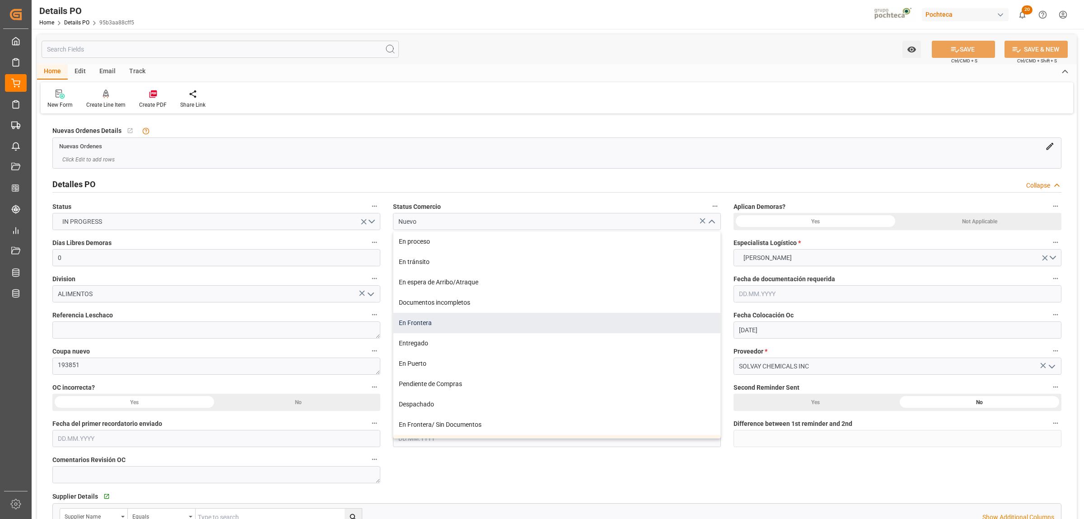
click at [417, 328] on div "En Frontera" at bounding box center [557, 323] width 327 height 20
type input "En Frontera"
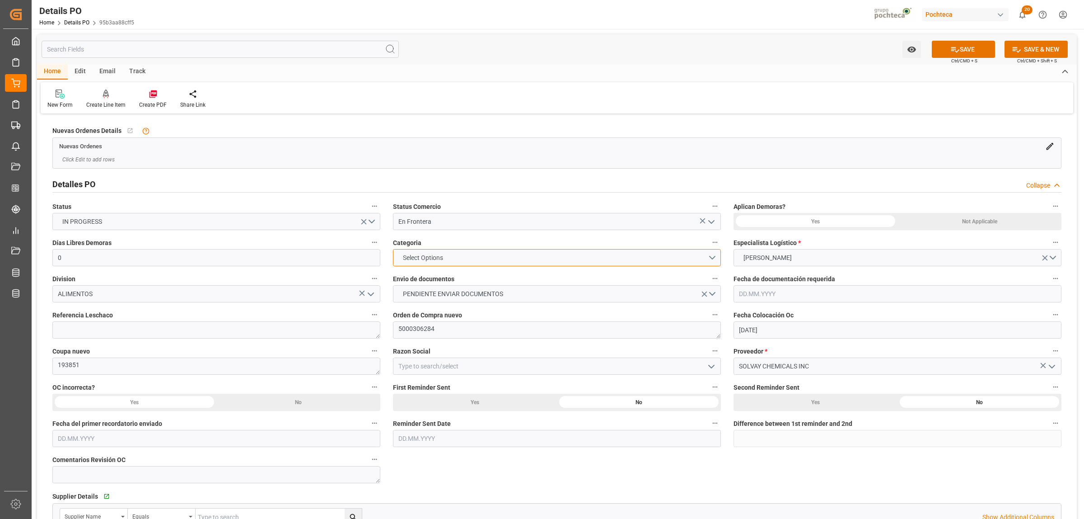
click at [712, 258] on button "Select Options" at bounding box center [557, 257] width 328 height 17
click at [399, 284] on div "EN TIEMPO" at bounding box center [557, 278] width 327 height 19
click at [714, 294] on button "PENDIENTE ENVIAR DOCUMENTOS" at bounding box center [557, 293] width 328 height 17
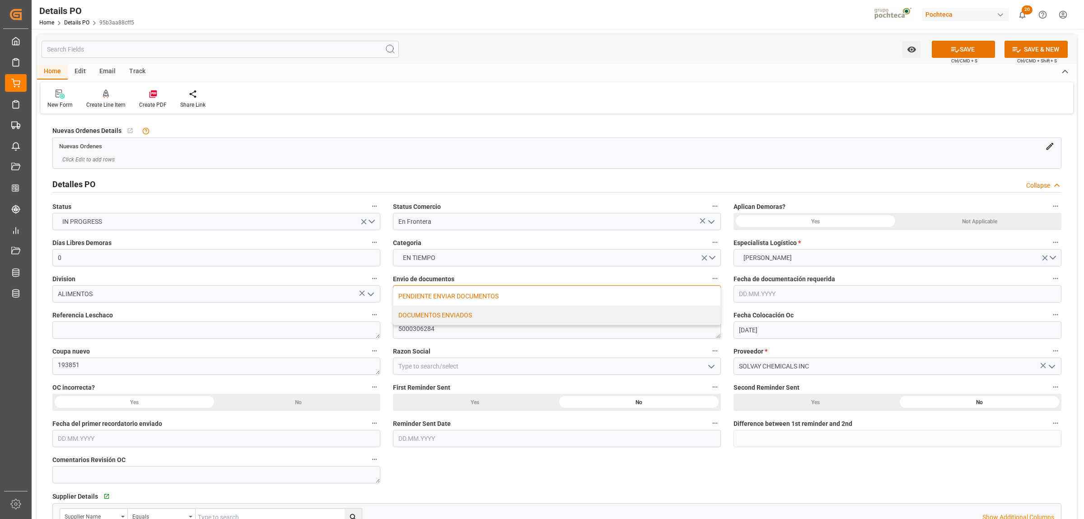
click at [417, 316] on div "DOCUMENTOS ENVIADOS" at bounding box center [557, 314] width 327 height 19
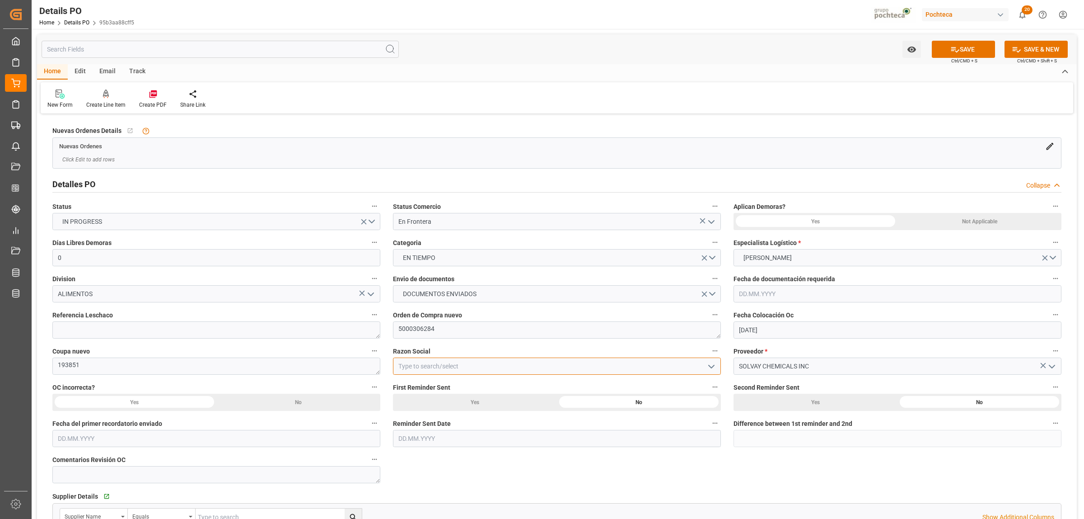
click at [647, 364] on input at bounding box center [557, 365] width 328 height 17
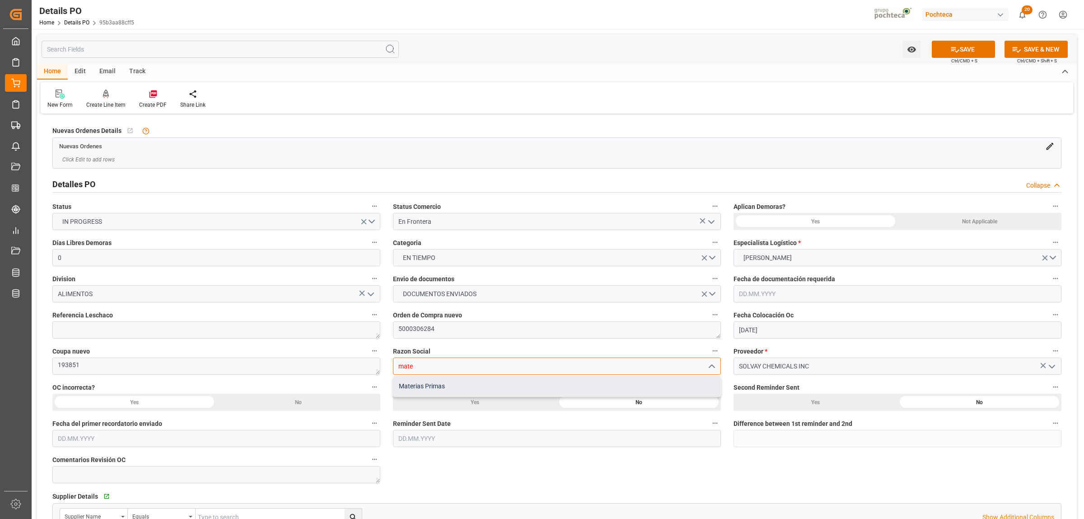
click at [443, 387] on div "Materias Primas" at bounding box center [557, 386] width 327 height 20
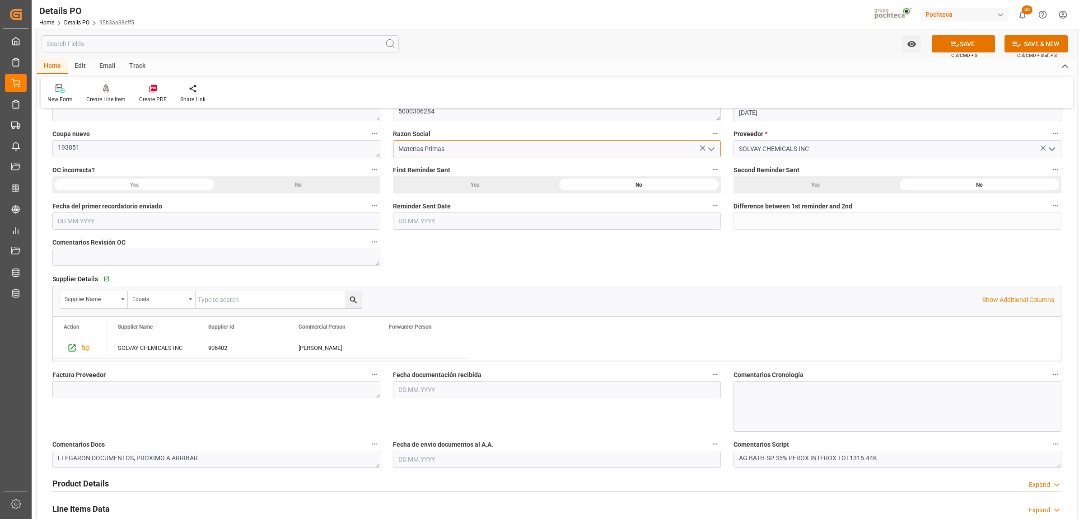
scroll to position [282, 0]
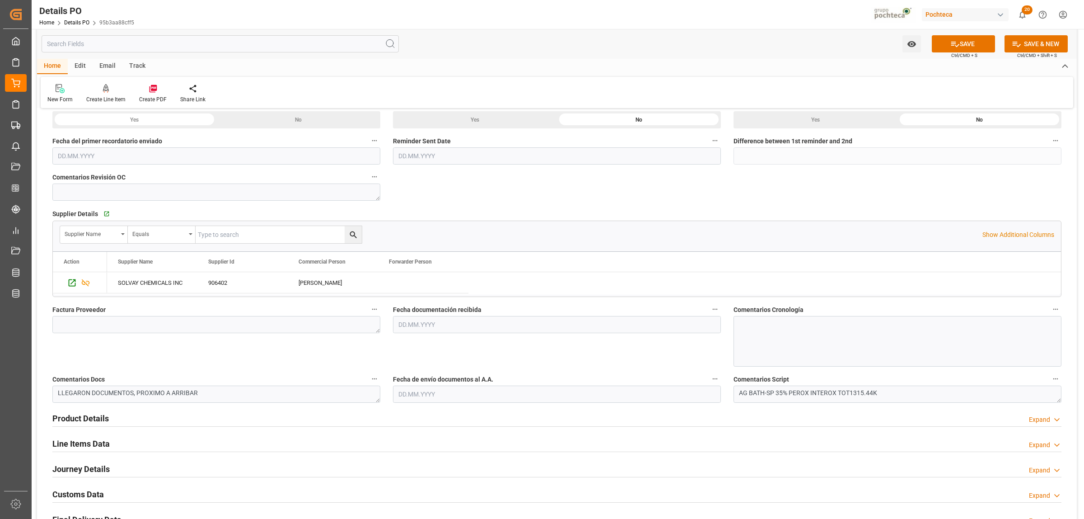
type input "Materias Primas"
click at [136, 328] on textarea at bounding box center [216, 324] width 328 height 17
click at [267, 324] on textarea at bounding box center [216, 324] width 328 height 17
paste textarea "78043466"
type textarea "78043466"
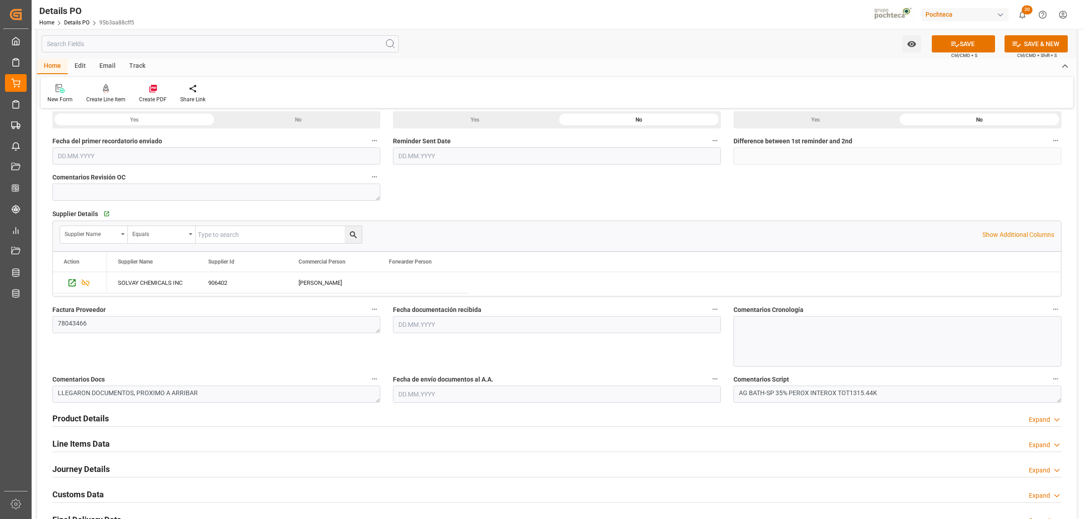
click at [467, 322] on input "text" at bounding box center [557, 324] width 328 height 17
drag, startPoint x: 414, startPoint y: 379, endPoint x: 419, endPoint y: 380, distance: 5.1
click at [414, 378] on div "28 29 30 31 1 2 3" at bounding box center [457, 380] width 123 height 18
click at [459, 397] on span "28" at bounding box center [458, 450] width 6 height 6
type input "[DATE]"
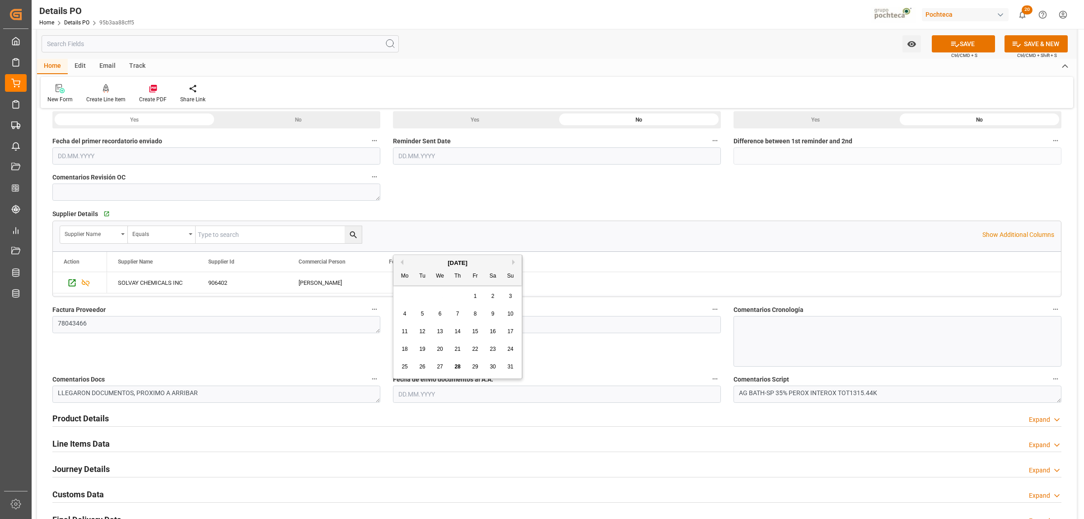
click at [430, 392] on input "text" at bounding box center [557, 393] width 328 height 17
drag, startPoint x: 406, startPoint y: 294, endPoint x: 440, endPoint y: 322, distance: 43.7
click at [406, 294] on div "28 29 30 31 1 2 3" at bounding box center [457, 296] width 123 height 18
click at [455, 367] on span "28" at bounding box center [458, 366] width 6 height 6
type input "[DATE]"
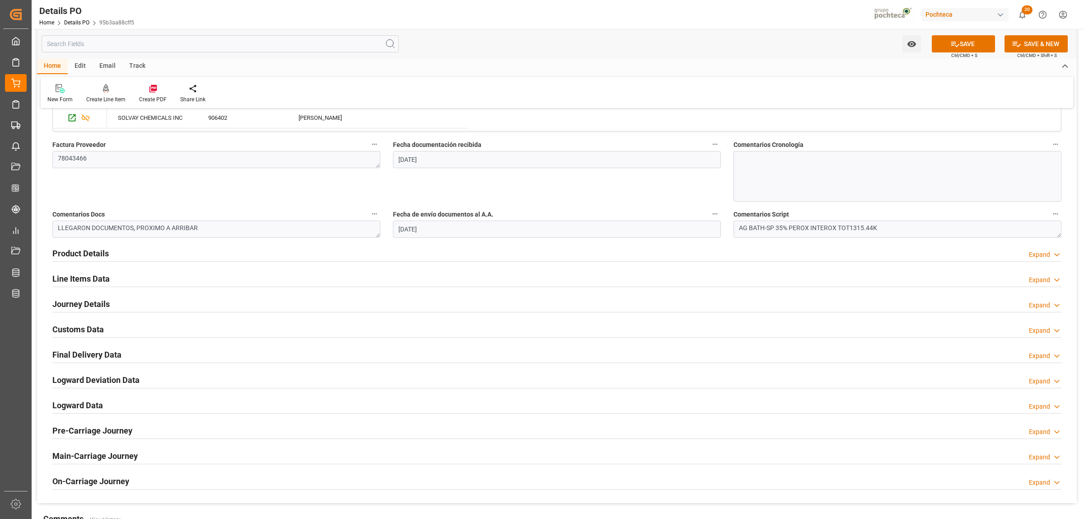
scroll to position [452, 0]
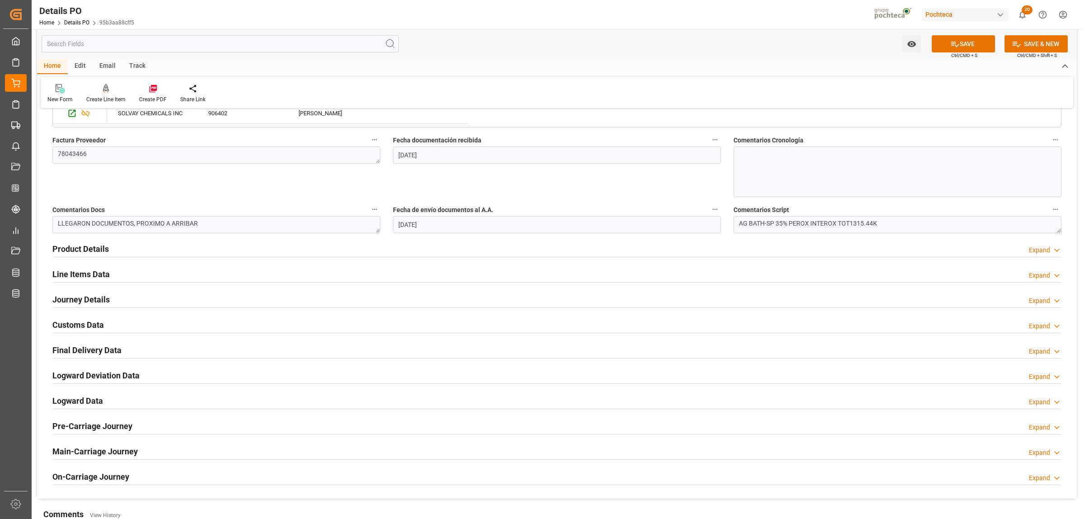
click at [78, 250] on h2 "Product Details" at bounding box center [80, 249] width 56 height 12
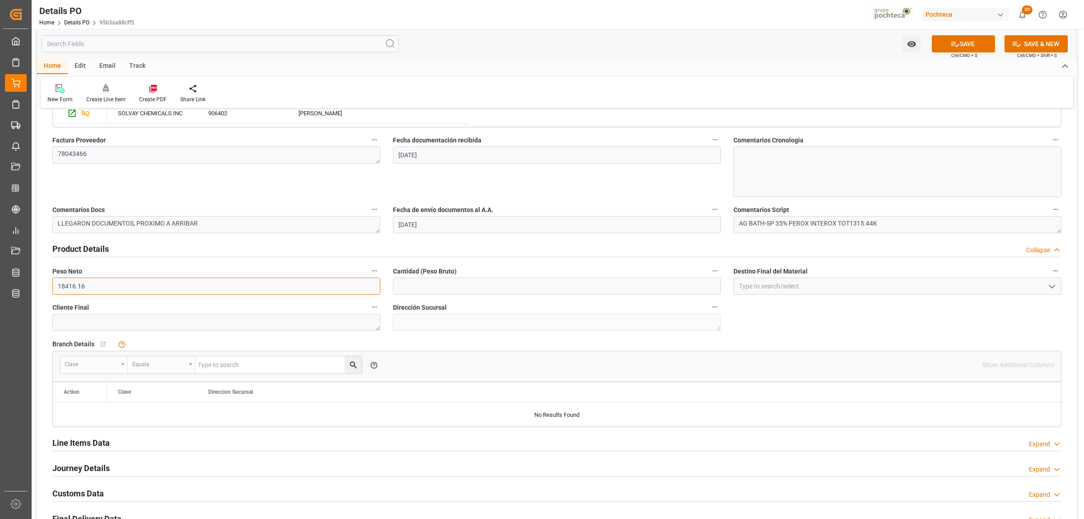
drag, startPoint x: 91, startPoint y: 289, endPoint x: 55, endPoint y: 285, distance: 36.4
click at [55, 285] on input "18416.16" at bounding box center [216, 285] width 328 height 17
click at [460, 291] on input "text" at bounding box center [557, 285] width 328 height 17
paste input "18416.16"
type input "18416.16"
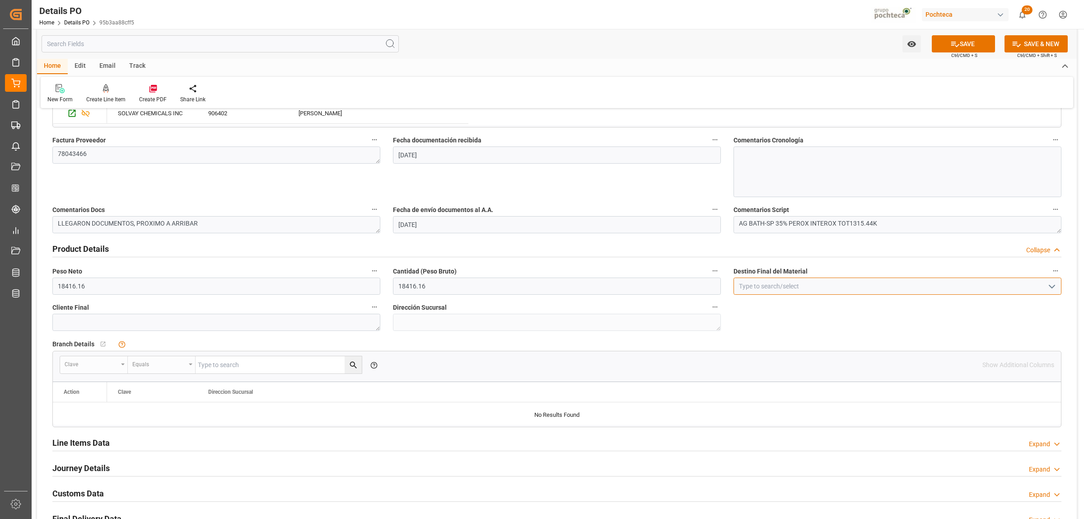
click at [755, 288] on input at bounding box center [898, 285] width 328 height 17
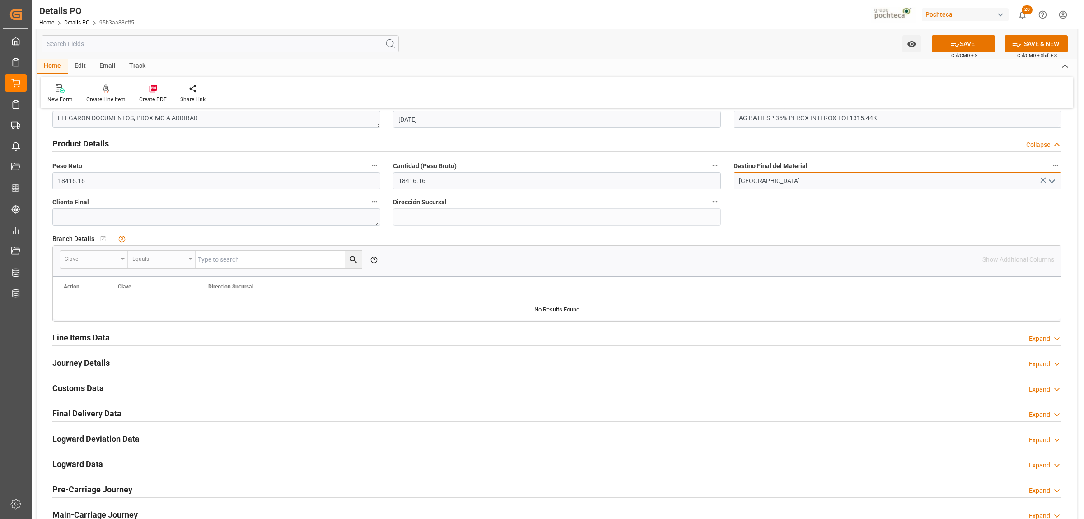
scroll to position [565, 0]
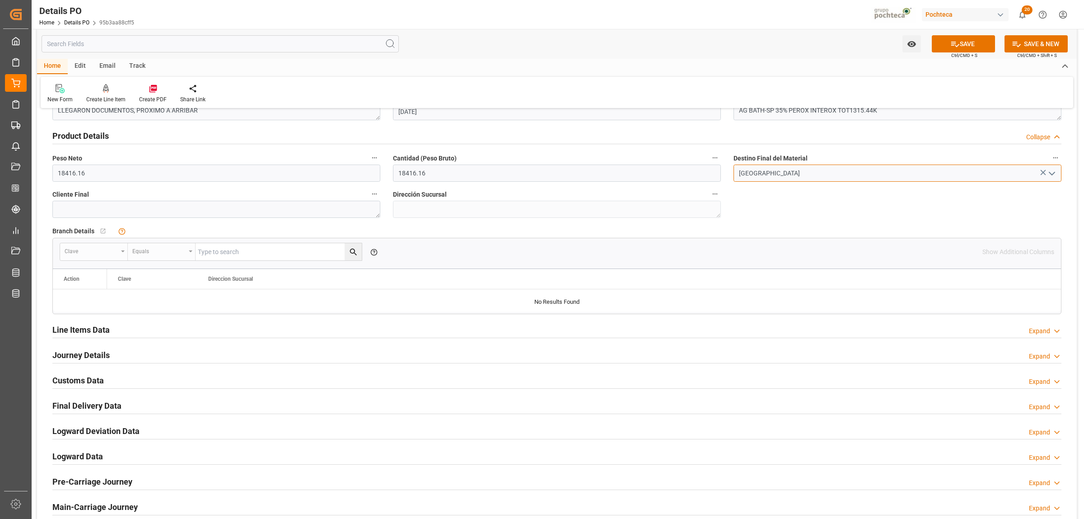
type input "Monterrey"
drag, startPoint x: 100, startPoint y: 331, endPoint x: 460, endPoint y: 420, distance: 371.0
click at [99, 331] on h2 "Line Items Data" at bounding box center [80, 330] width 57 height 12
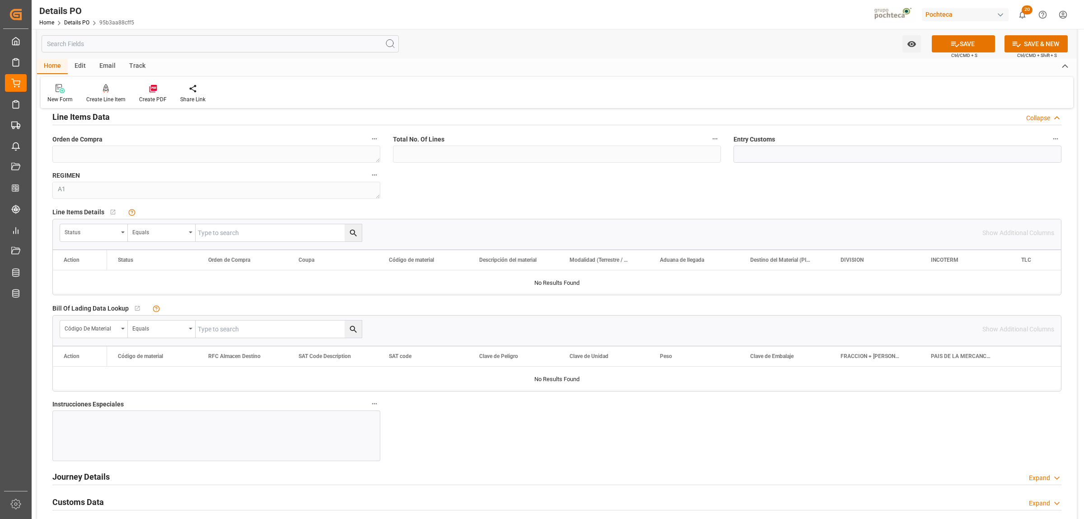
scroll to position [791, 0]
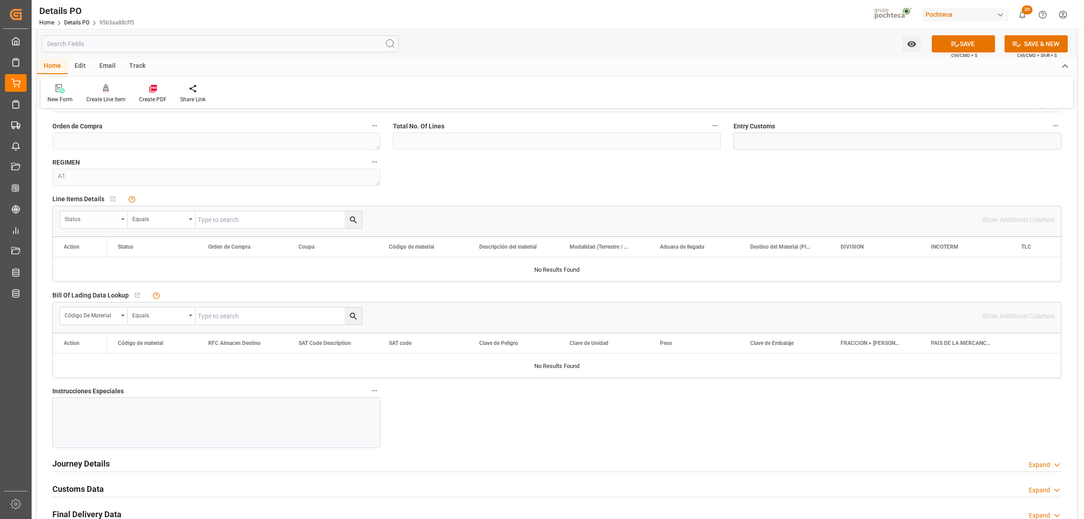
click at [123, 222] on div "Status" at bounding box center [94, 219] width 68 height 17
click at [119, 279] on div "Orden de Compra" at bounding box center [128, 280] width 135 height 19
click at [214, 217] on input "text" at bounding box center [279, 219] width 166 height 17
paste input "5000306284"
type input "5000306284"
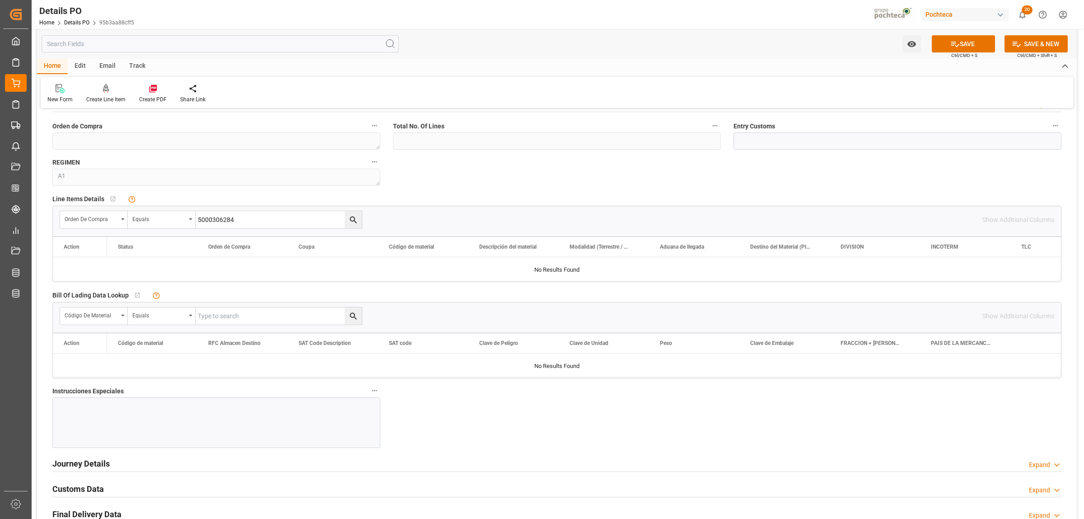
click at [346, 226] on button "search button" at bounding box center [353, 219] width 17 height 17
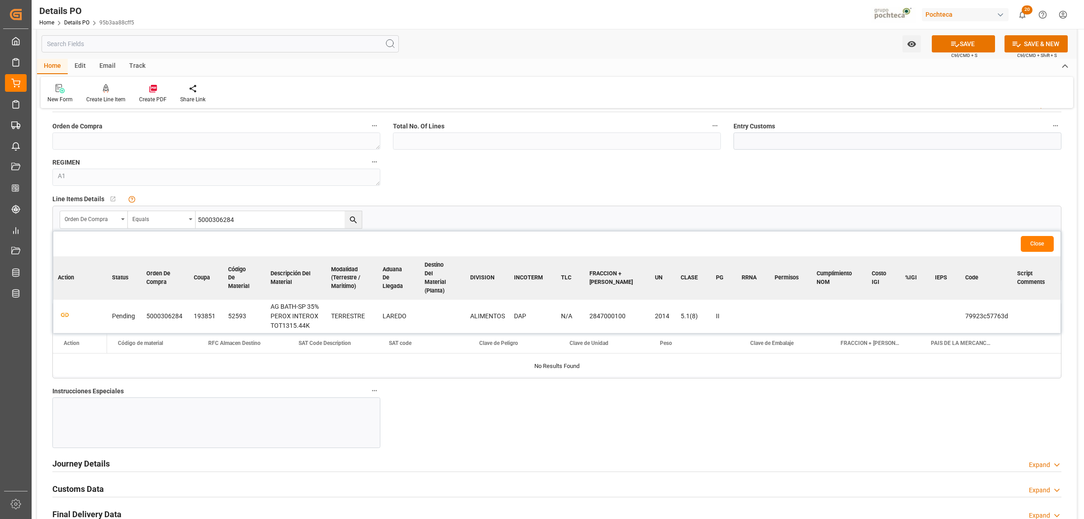
click at [72, 310] on td at bounding box center [80, 316] width 54 height 33
click at [64, 309] on icon "button" at bounding box center [64, 314] width 11 height 11
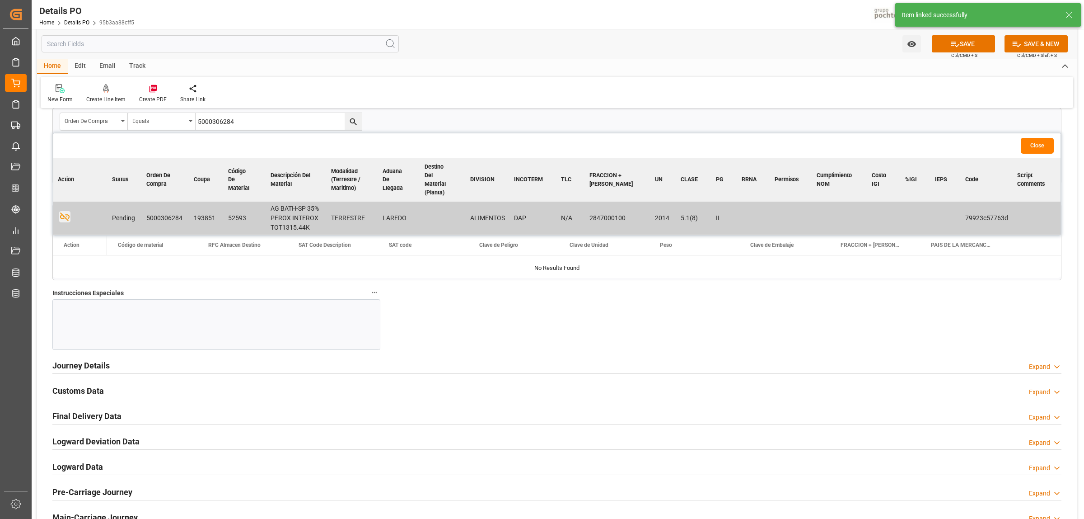
scroll to position [904, 0]
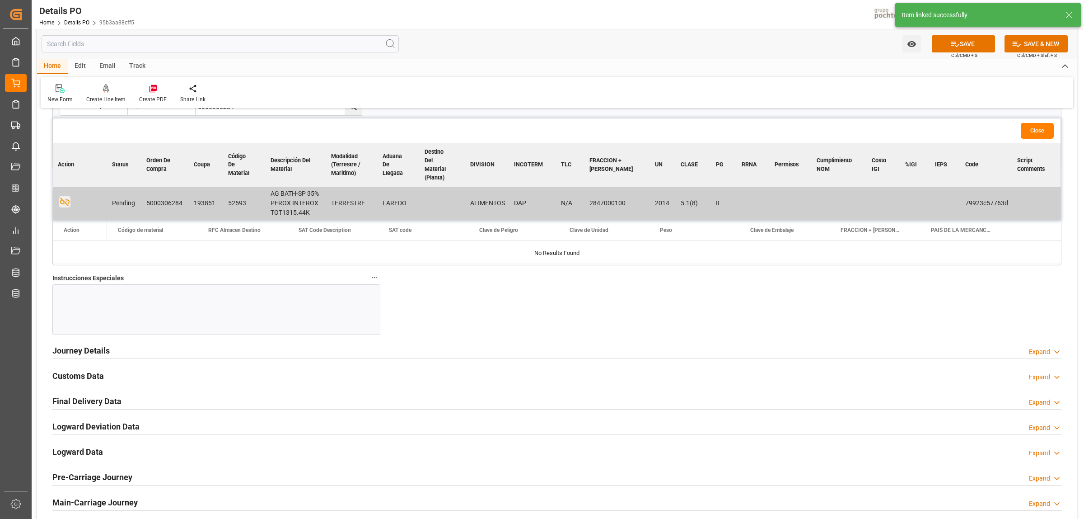
click at [90, 351] on h2 "Journey Details" at bounding box center [80, 350] width 57 height 12
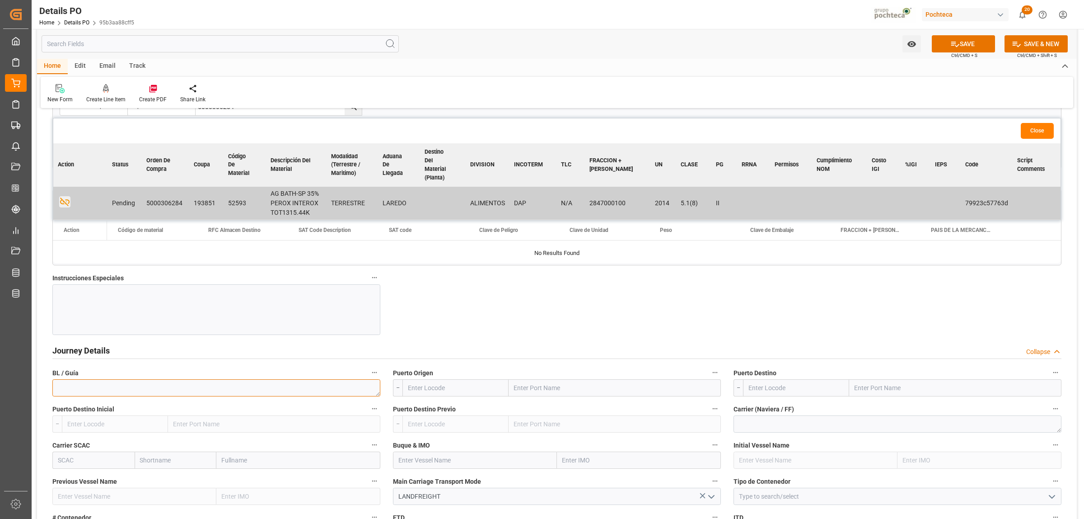
click at [145, 385] on textarea at bounding box center [216, 387] width 328 height 17
paste textarea "4112297729"
type textarea "4112297729"
click at [524, 395] on input "text" at bounding box center [615, 387] width 212 height 17
type input "LAREDO"
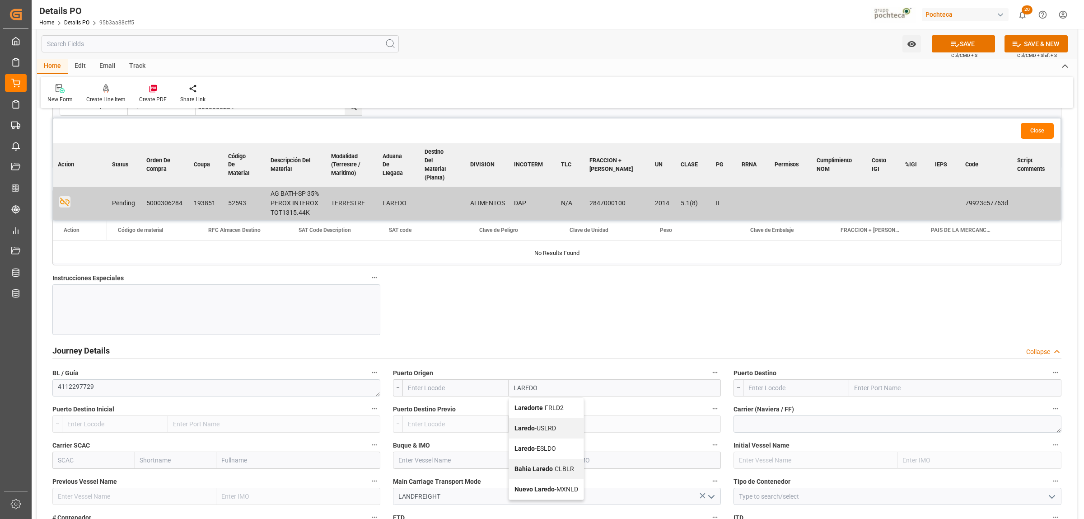
click at [528, 397] on b "Laredo" at bounding box center [525, 427] width 20 height 7
type input "USLRD"
type input "Laredo"
click at [867, 396] on input "text" at bounding box center [955, 387] width 212 height 17
type input "NUEVO LAREDO"
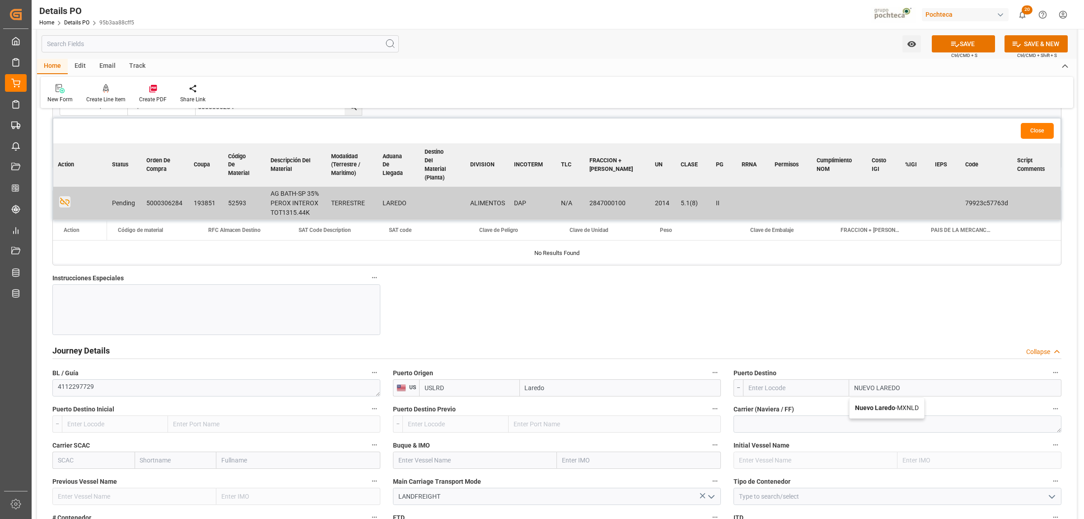
click at [867, 397] on b "Nuevo Laredo" at bounding box center [875, 407] width 40 height 7
type input "MXNLD"
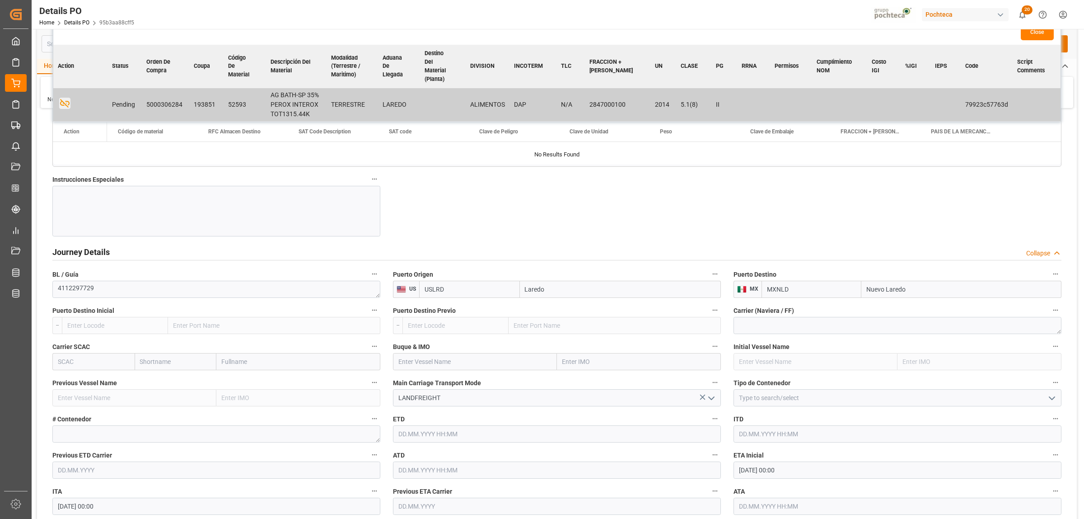
scroll to position [1017, 0]
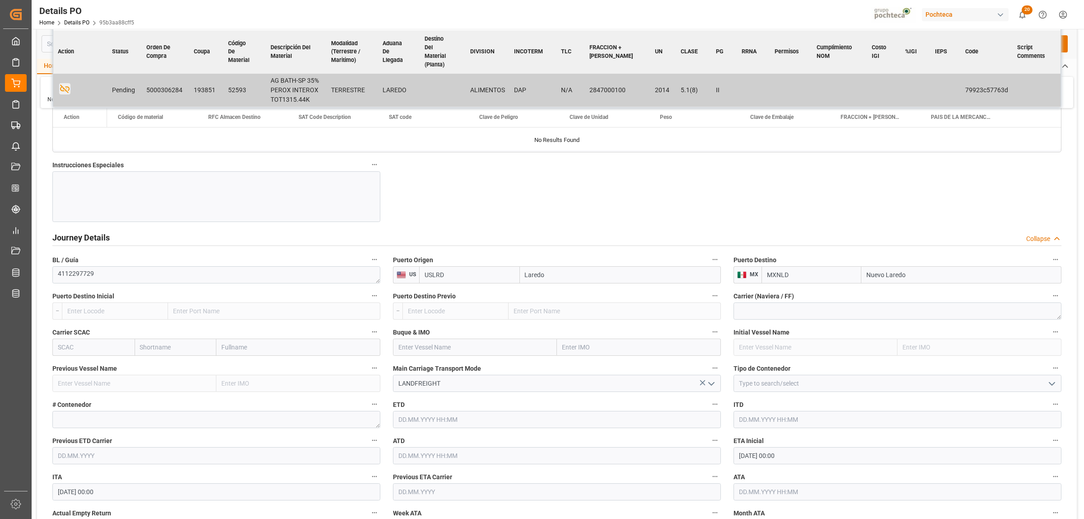
type input "Nuevo Laredo"
click at [867, 384] on icon "open menu" at bounding box center [1052, 383] width 11 height 11
click at [755, 397] on div "FTL" at bounding box center [897, 464] width 327 height 20
type input "FTL"
click at [146, 397] on textarea at bounding box center [216, 419] width 328 height 17
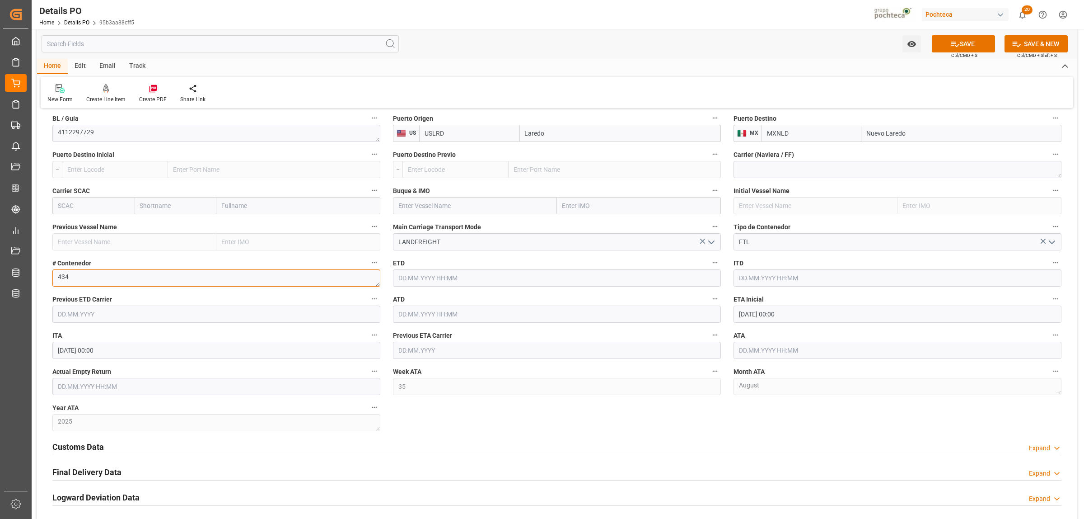
scroll to position [1186, 0]
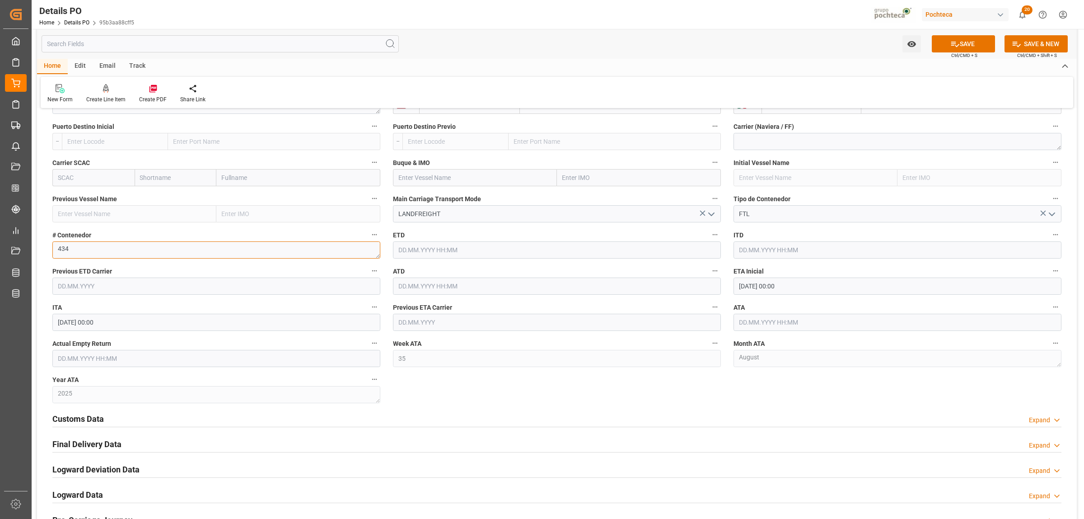
type textarea "434"
click at [739, 288] on input "30.08.2025 00:00" at bounding box center [898, 285] width 328 height 17
click at [782, 397] on span "27" at bounding box center [781, 413] width 6 height 6
type input "[DATE] 00:00"
drag, startPoint x: 671, startPoint y: 398, endPoint x: 722, endPoint y: 363, distance: 61.7
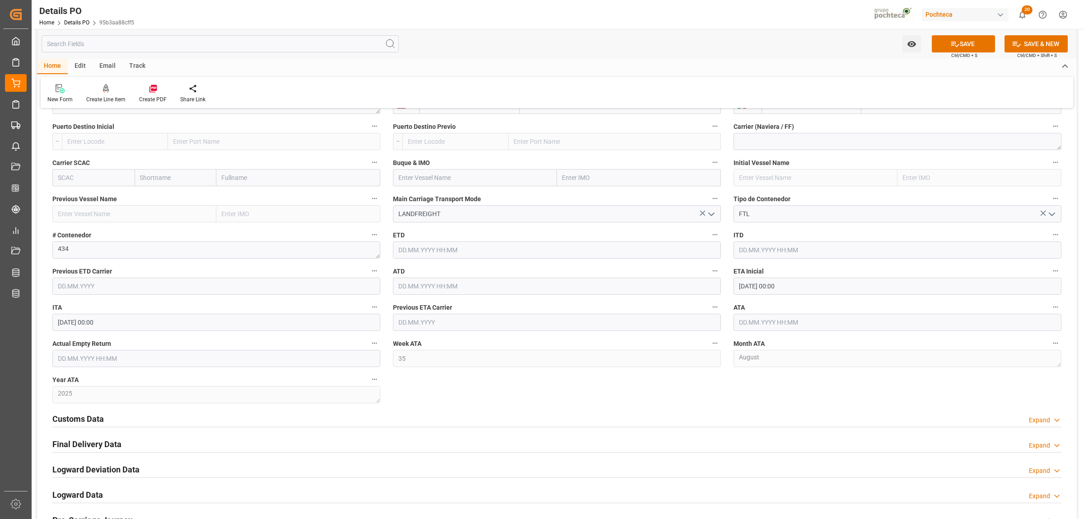
click at [745, 326] on input "text" at bounding box center [898, 322] width 328 height 17
click at [779, 397] on span "27" at bounding box center [781, 449] width 6 height 6
type input "[DATE] 00:00"
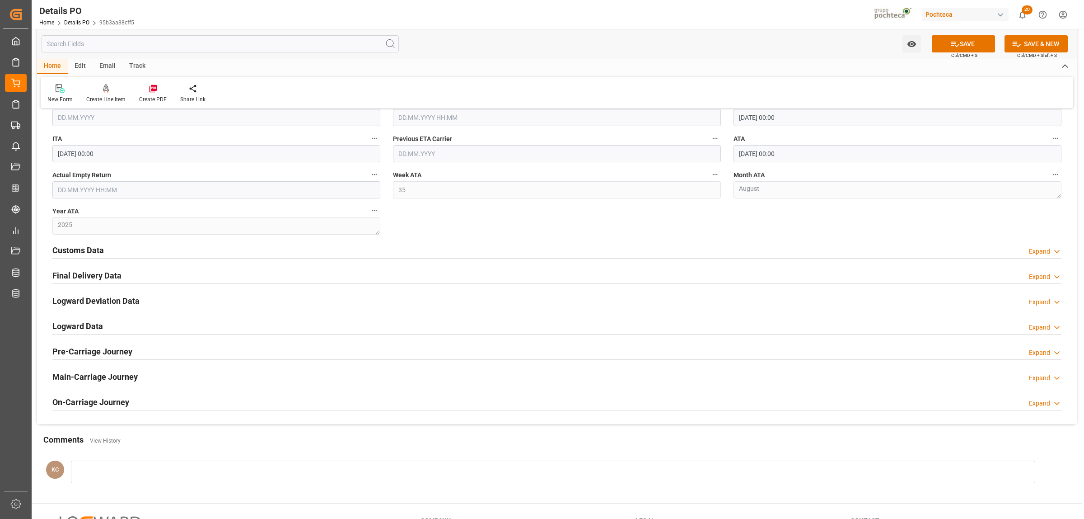
scroll to position [1355, 0]
click at [102, 255] on h2 "Customs Data" at bounding box center [78, 249] width 52 height 12
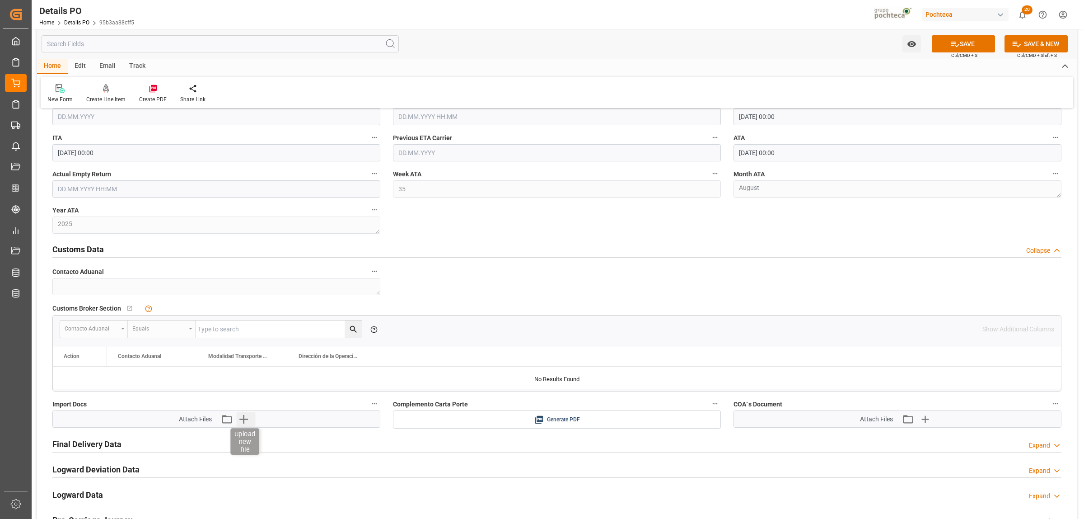
click at [245, 397] on icon "button" at bounding box center [244, 419] width 14 height 14
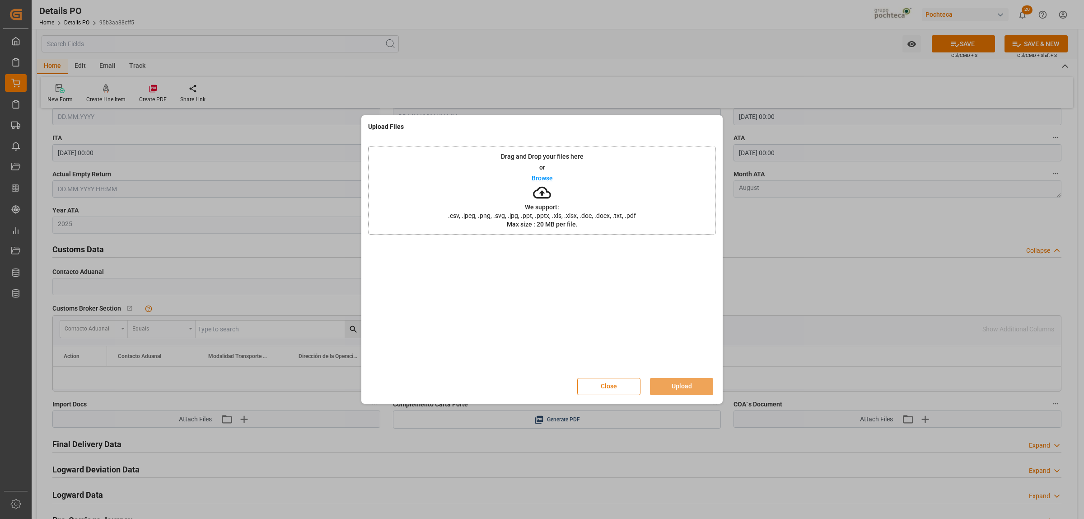
click at [610, 392] on button "Close" at bounding box center [608, 386] width 63 height 17
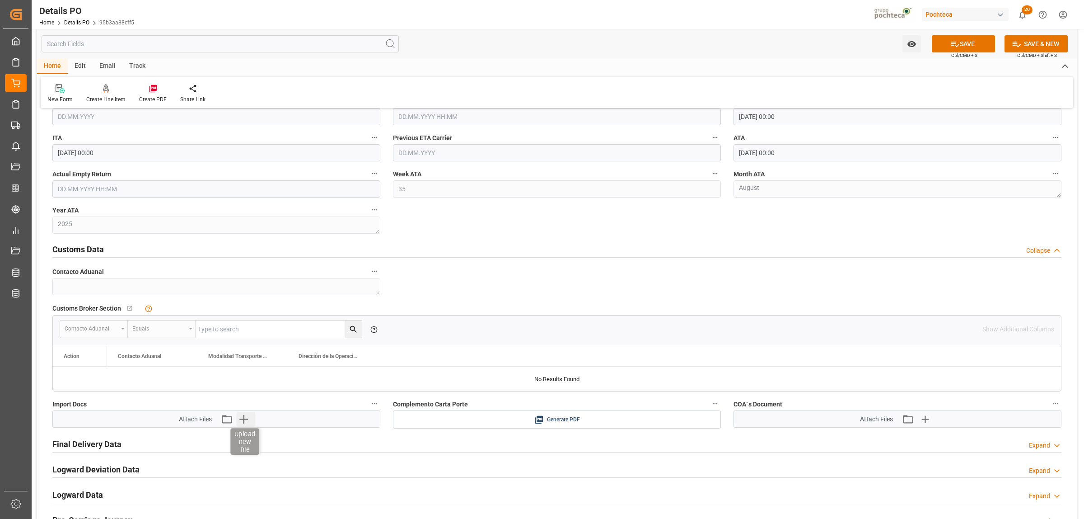
click at [244, 397] on icon "button" at bounding box center [243, 419] width 9 height 9
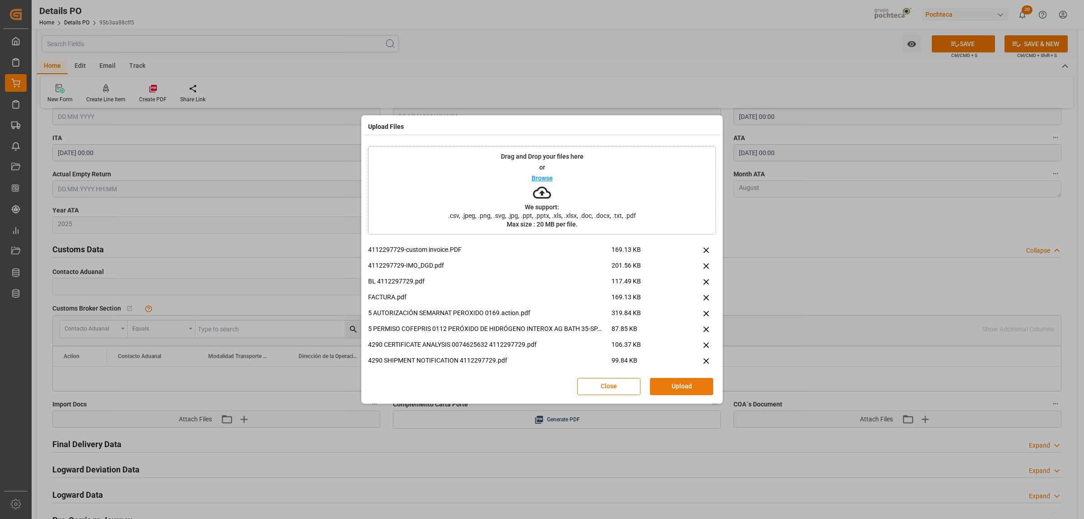
click at [685, 389] on button "Upload" at bounding box center [681, 386] width 63 height 17
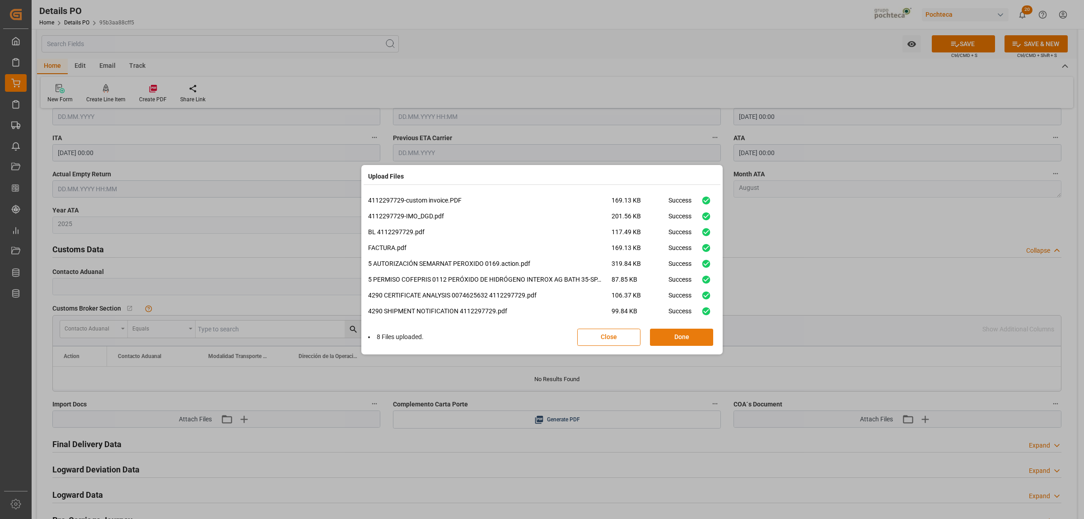
click at [691, 338] on button "Done" at bounding box center [681, 336] width 63 height 17
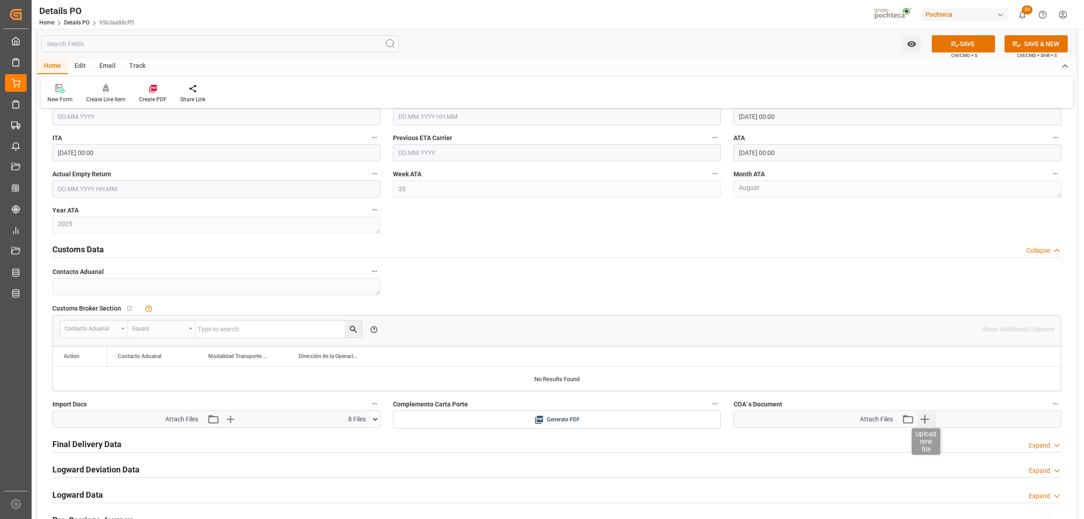
click at [867, 397] on icon "button" at bounding box center [925, 419] width 9 height 9
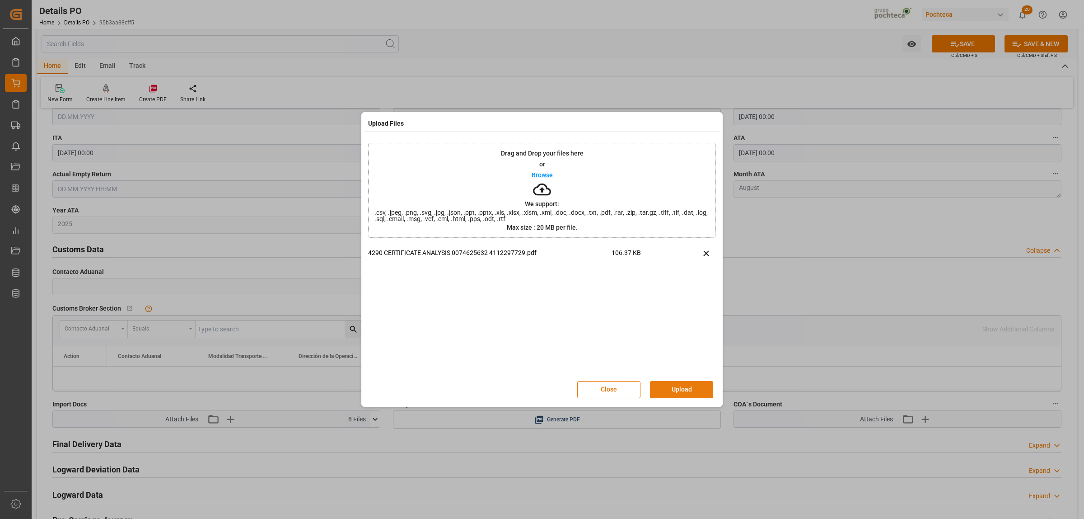
click at [682, 385] on button "Upload" at bounding box center [681, 389] width 63 height 17
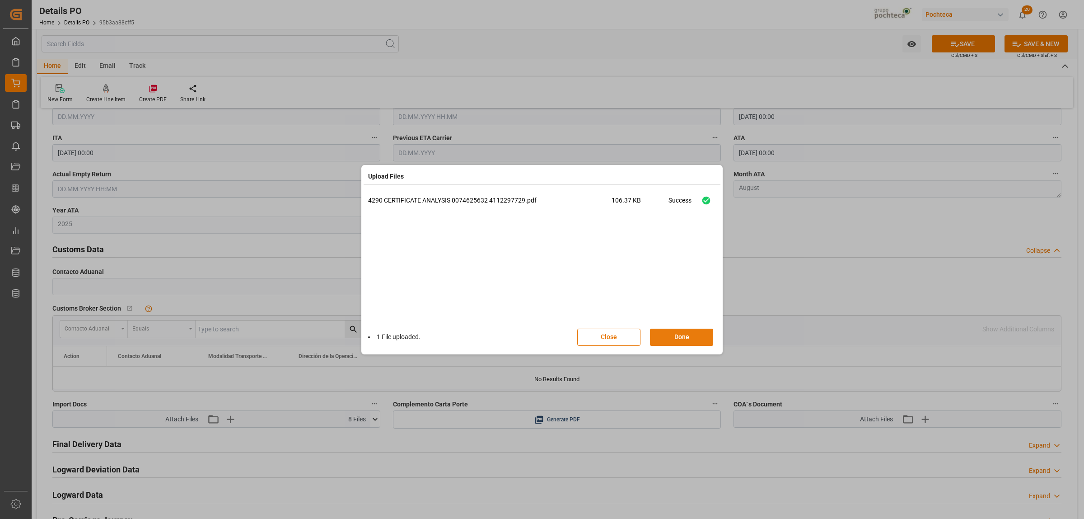
click at [685, 331] on button "Done" at bounding box center [681, 336] width 63 height 17
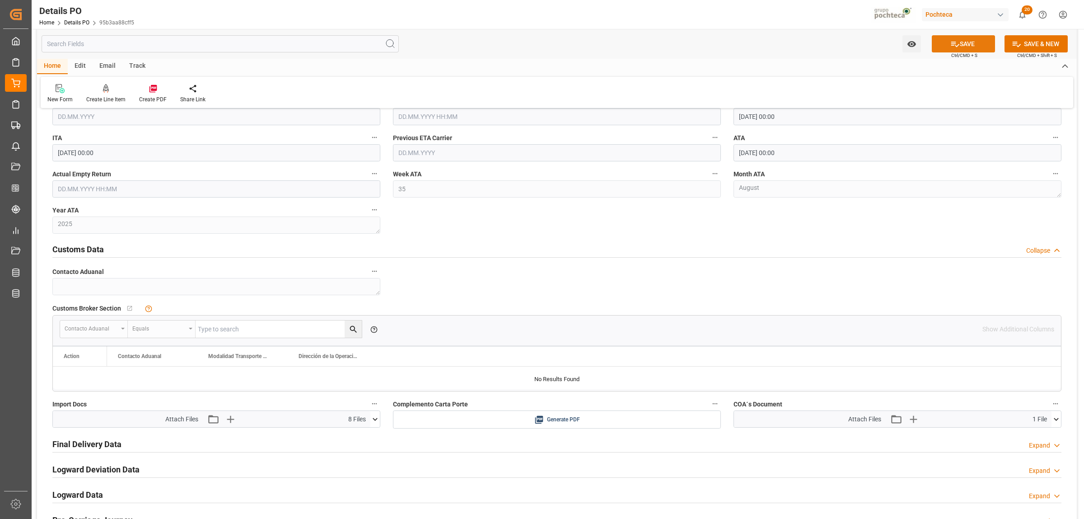
click at [867, 41] on button "SAVE" at bounding box center [963, 43] width 63 height 17
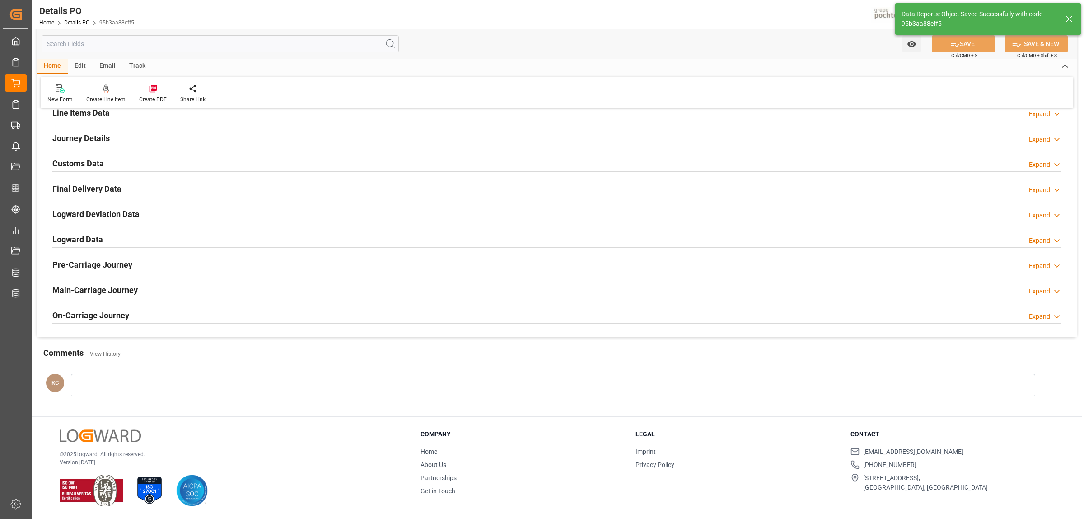
scroll to position [526, 0]
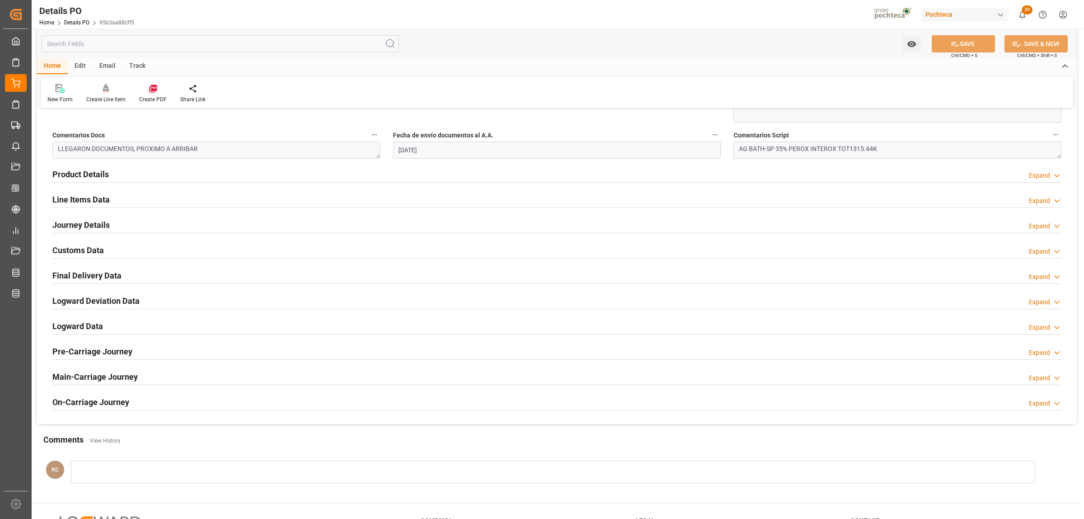
click at [151, 89] on icon at bounding box center [153, 89] width 8 height 8
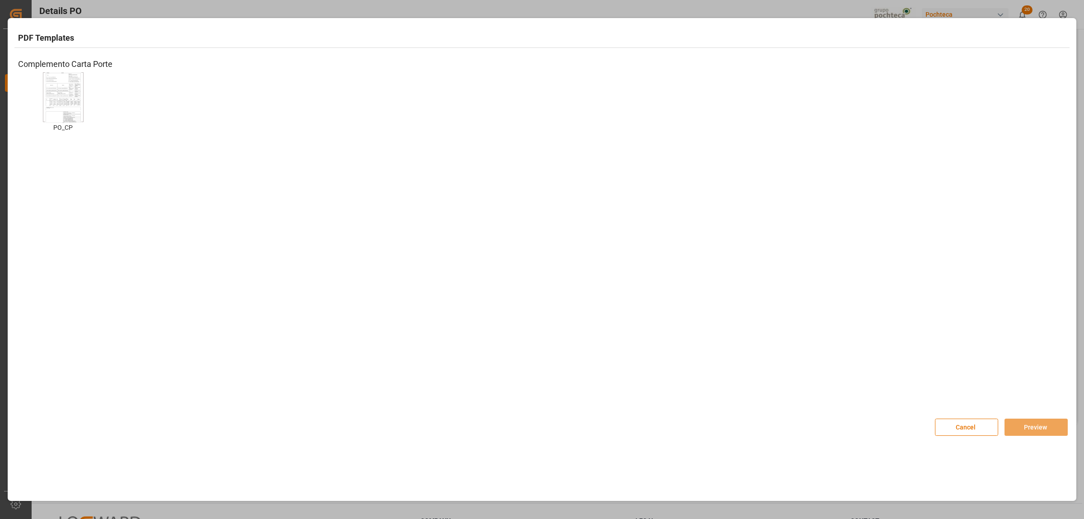
drag, startPoint x: 89, startPoint y: 98, endPoint x: 74, endPoint y: 98, distance: 15.4
click at [86, 98] on div "PO_CP PO_CP" at bounding box center [63, 108] width 90 height 73
click at [74, 98] on img at bounding box center [63, 97] width 36 height 51
click at [867, 397] on button "Preview" at bounding box center [1036, 426] width 63 height 17
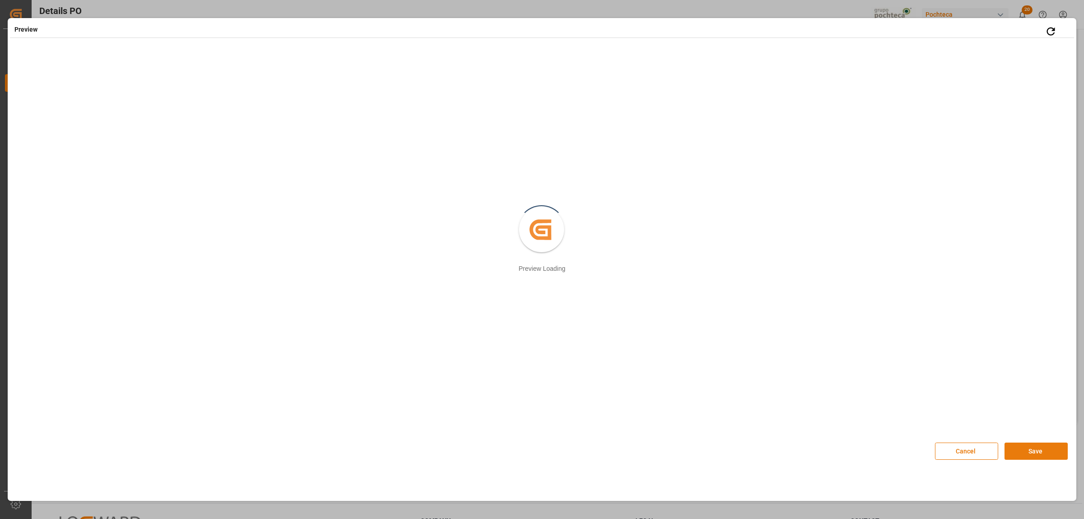
click at [867, 397] on button "Save" at bounding box center [1036, 450] width 63 height 17
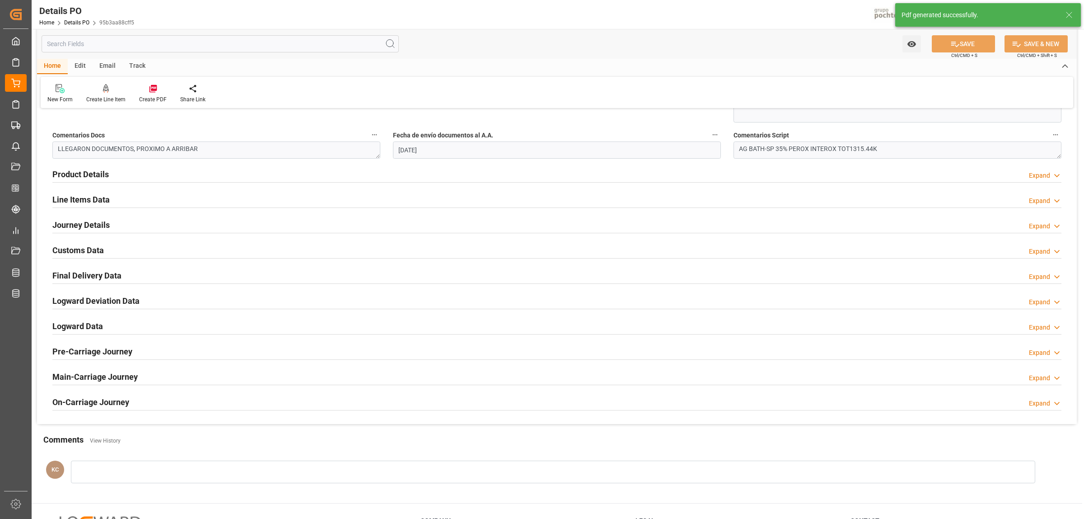
click at [72, 252] on h2 "Customs Data" at bounding box center [78, 250] width 52 height 12
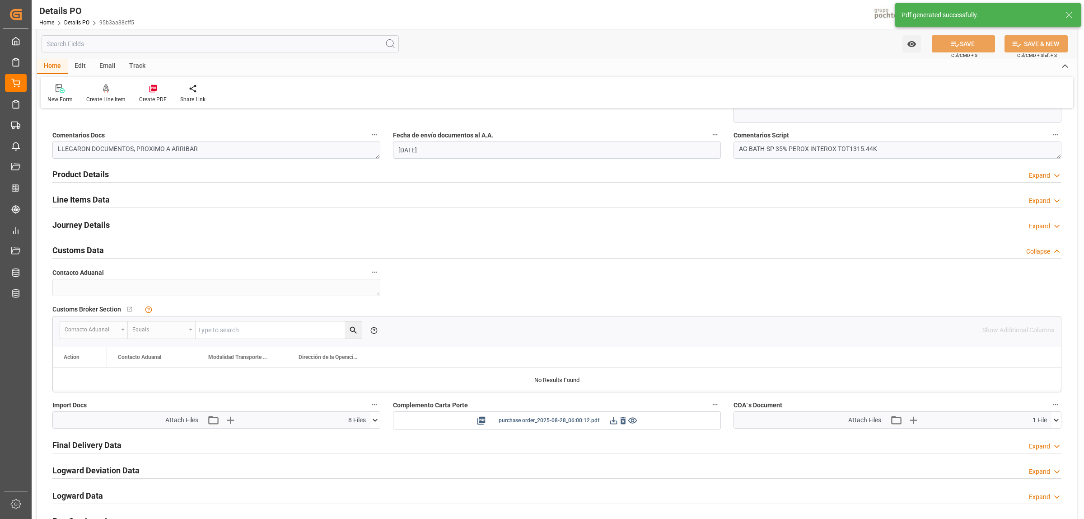
click at [610, 397] on icon at bounding box center [613, 420] width 9 height 9
click at [613, 397] on icon at bounding box center [613, 420] width 9 height 9
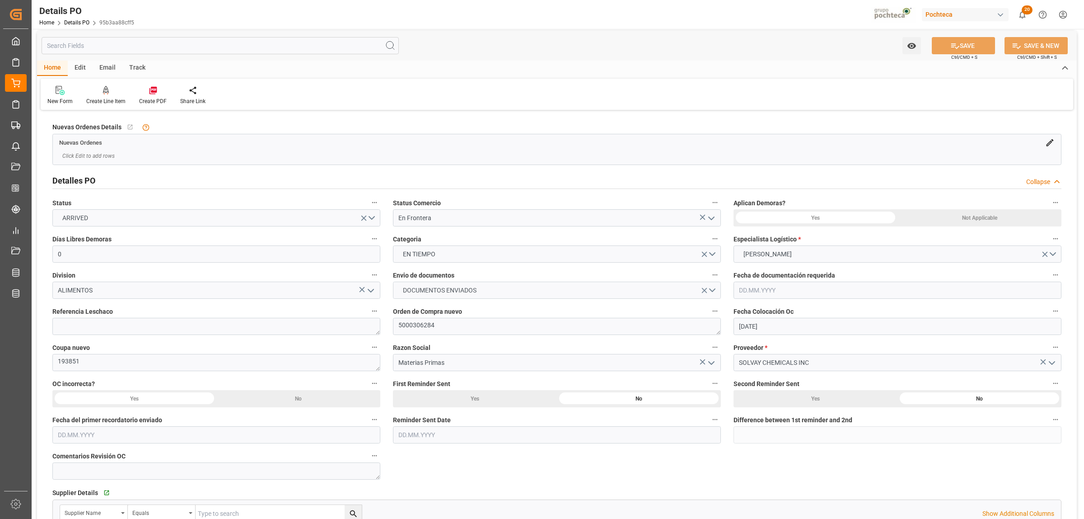
scroll to position [0, 0]
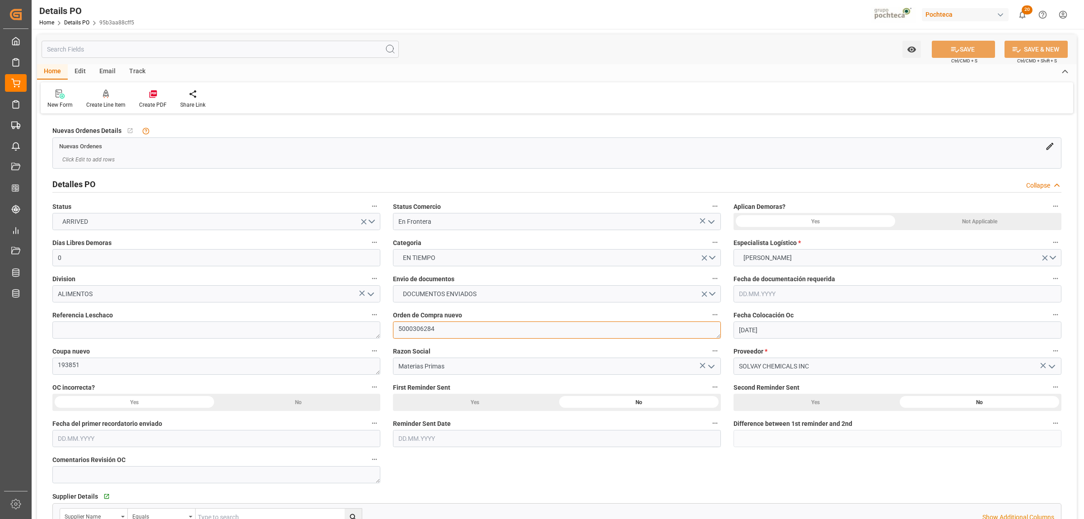
drag, startPoint x: 436, startPoint y: 330, endPoint x: 398, endPoint y: 331, distance: 38.9
click at [398, 331] on textarea "5000306284" at bounding box center [557, 329] width 328 height 17
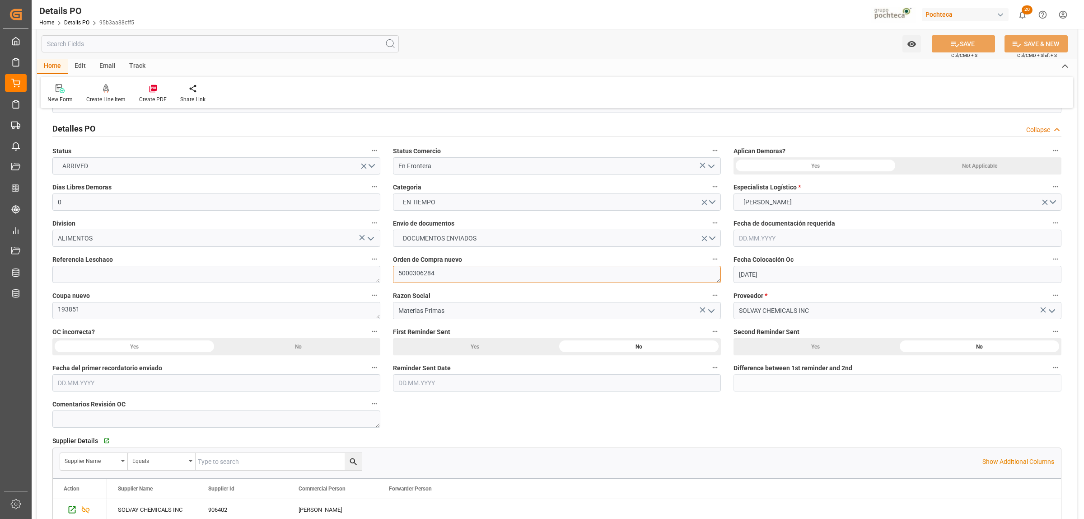
scroll to position [56, 0]
click at [728, 274] on div "Fecha Colocación Oc 18.07.2025" at bounding box center [897, 267] width 341 height 36
click at [428, 272] on textarea "5000306284" at bounding box center [557, 273] width 328 height 17
drag, startPoint x: 431, startPoint y: 271, endPoint x: 397, endPoint y: 270, distance: 33.9
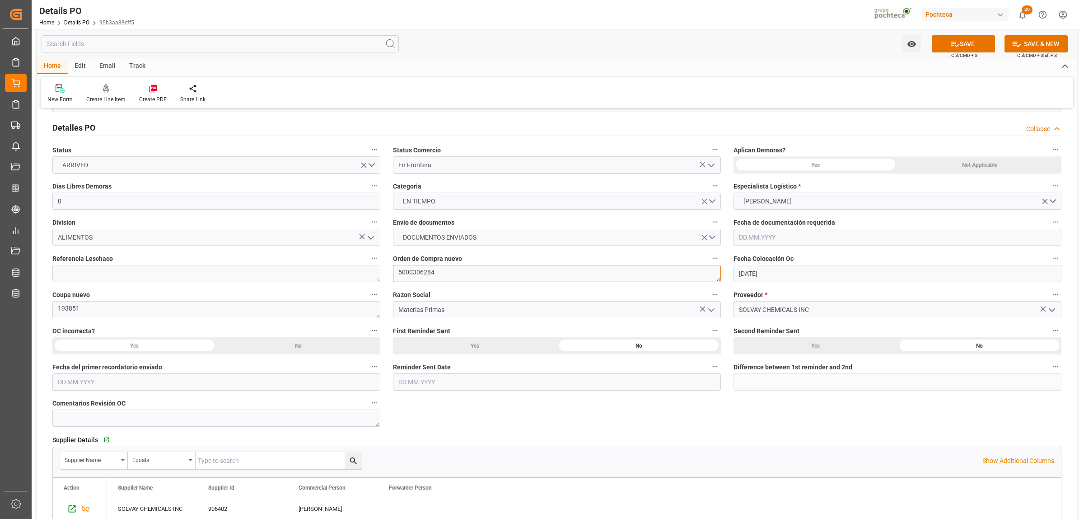
click at [397, 270] on textarea "5000306284" at bounding box center [557, 273] width 328 height 17
drag, startPoint x: 108, startPoint y: 309, endPoint x: 57, endPoint y: 309, distance: 51.5
click at [57, 309] on textarea "193851" at bounding box center [216, 309] width 328 height 17
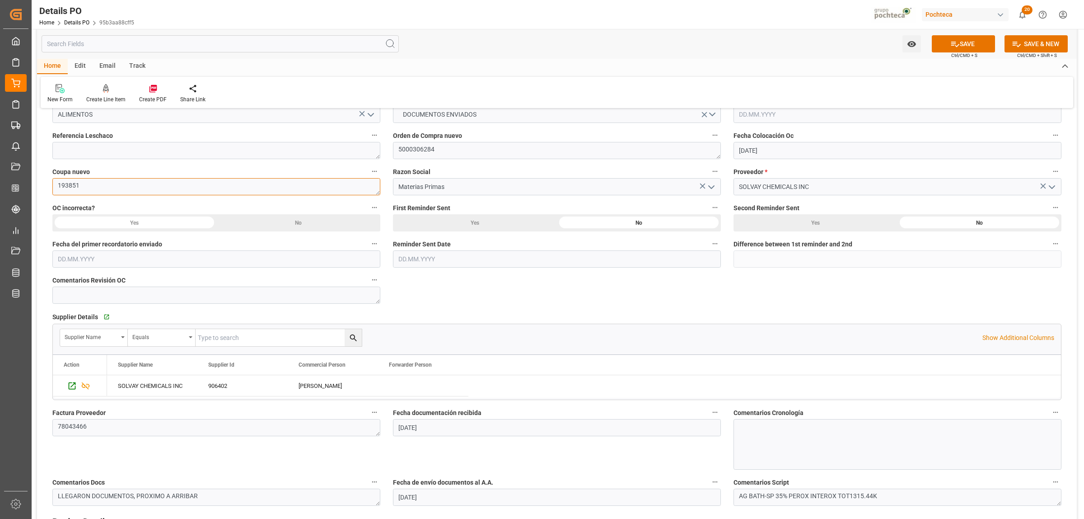
scroll to position [339, 0]
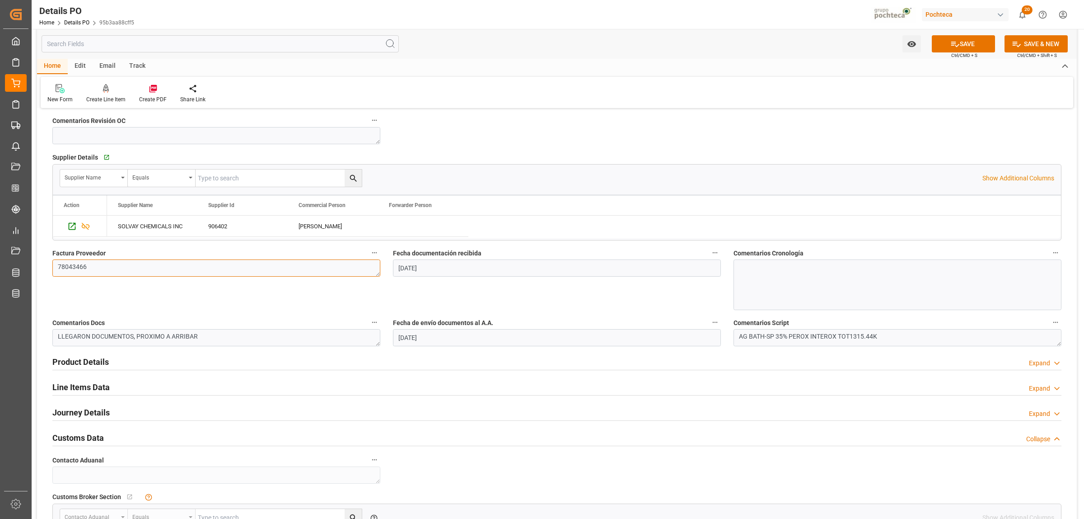
drag, startPoint x: 95, startPoint y: 265, endPoint x: 51, endPoint y: 267, distance: 44.8
click at [51, 267] on div "Factura Proveedor 78043466" at bounding box center [216, 279] width 341 height 70
drag, startPoint x: 84, startPoint y: 359, endPoint x: 270, endPoint y: 383, distance: 187.2
click at [86, 360] on h2 "Product Details" at bounding box center [80, 362] width 56 height 12
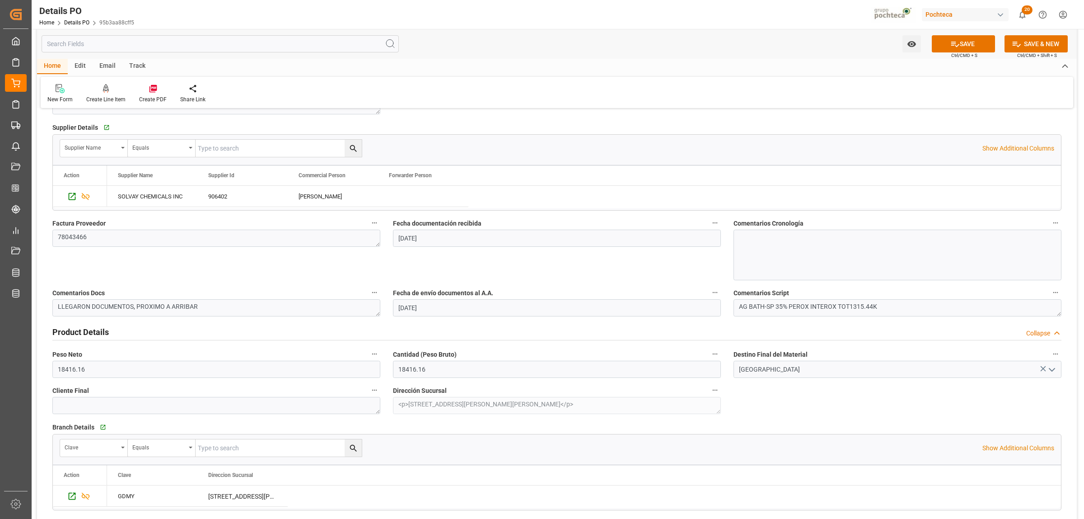
scroll to position [395, 0]
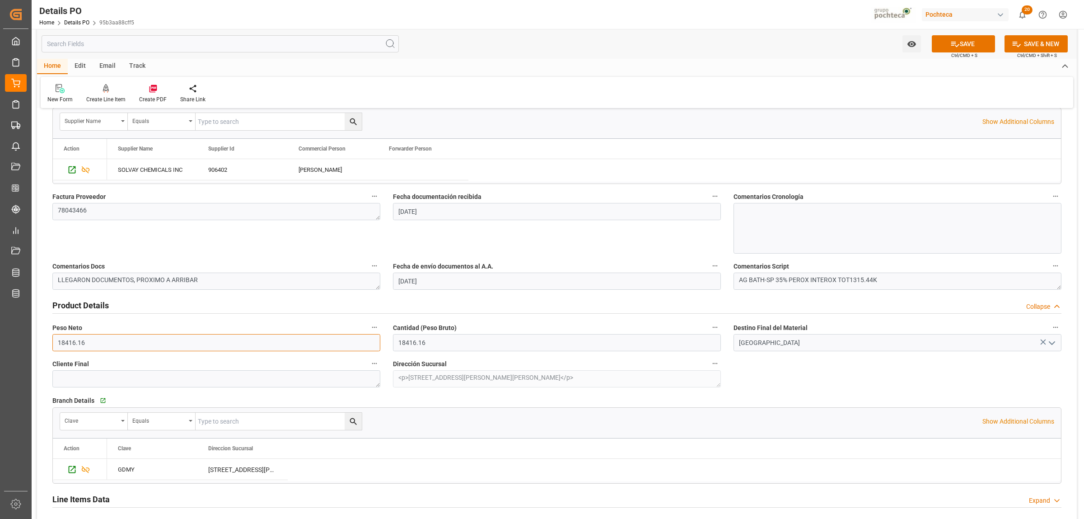
drag, startPoint x: 107, startPoint y: 346, endPoint x: 52, endPoint y: 347, distance: 55.1
click at [52, 347] on input "18416.16" at bounding box center [216, 342] width 328 height 17
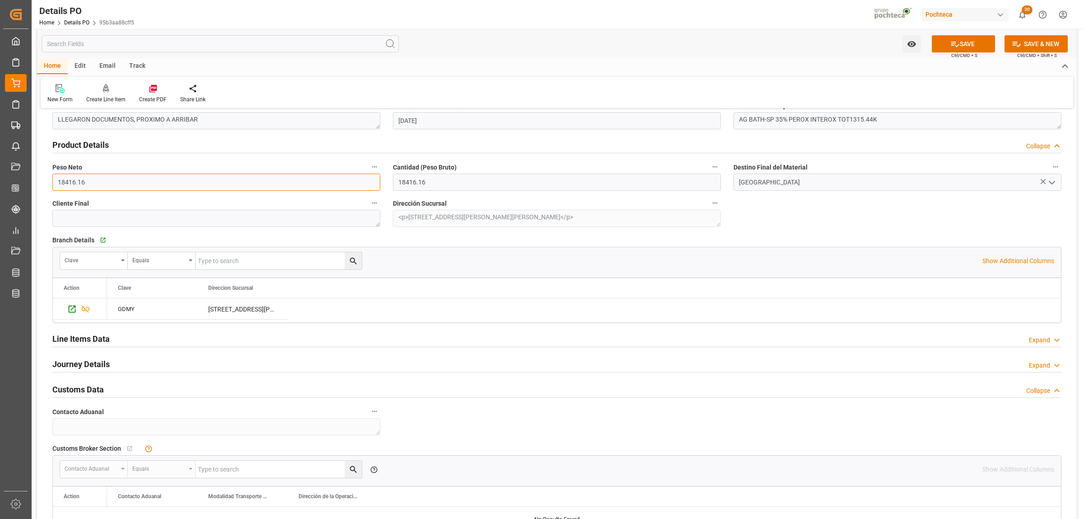
scroll to position [565, 0]
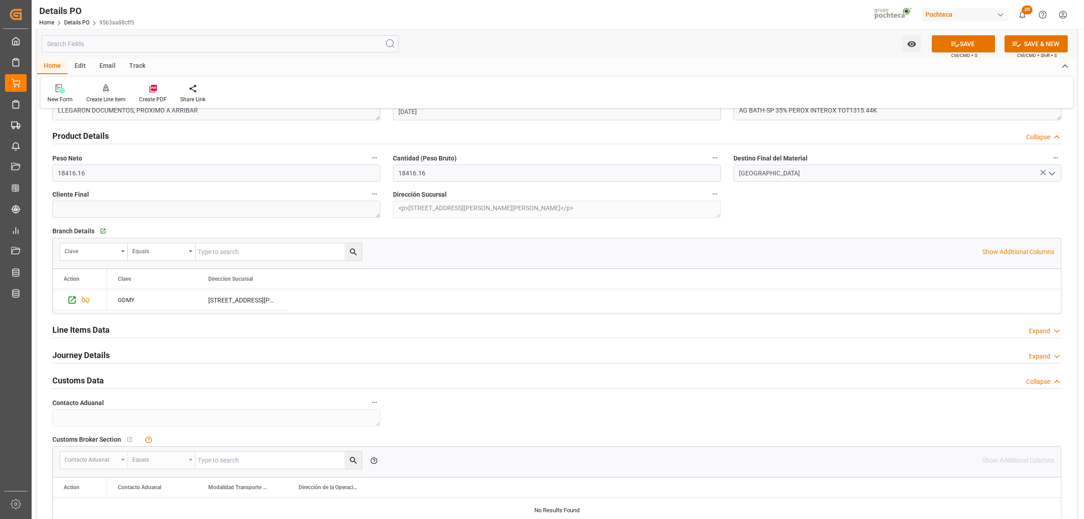
click at [85, 359] on h2 "Journey Details" at bounding box center [80, 355] width 57 height 12
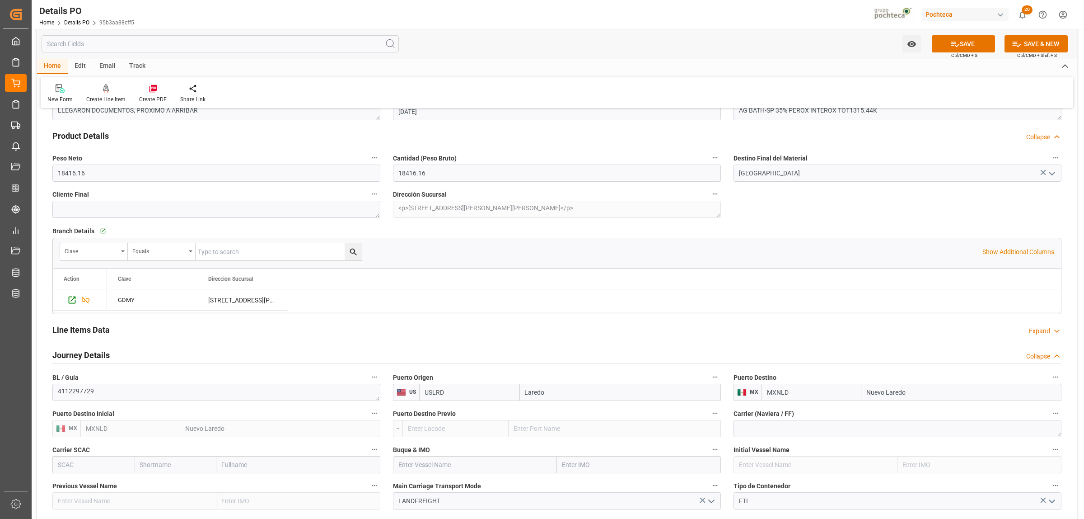
scroll to position [678, 0]
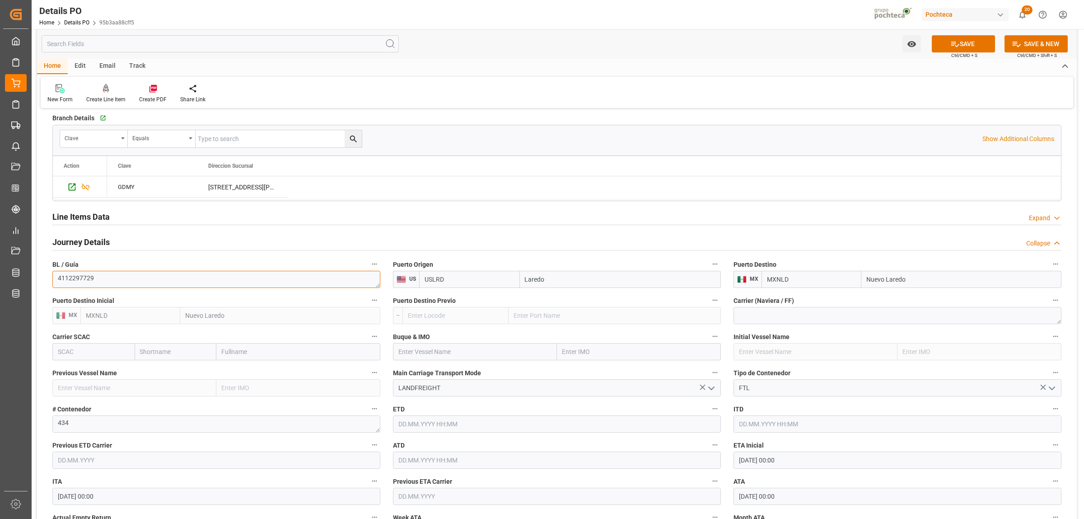
drag, startPoint x: 102, startPoint y: 282, endPoint x: 41, endPoint y: 278, distance: 61.2
click at [41, 278] on div "Nuevas Ordenes Details   No child Object linked Nuevas Ordenes Click Edit to ad…" at bounding box center [557, 186] width 1040 height 1497
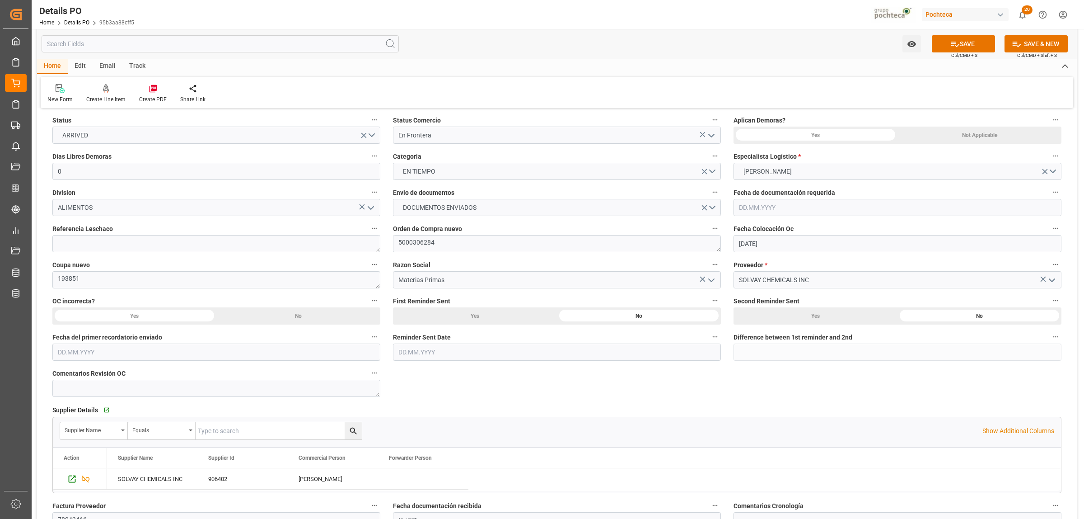
scroll to position [0, 0]
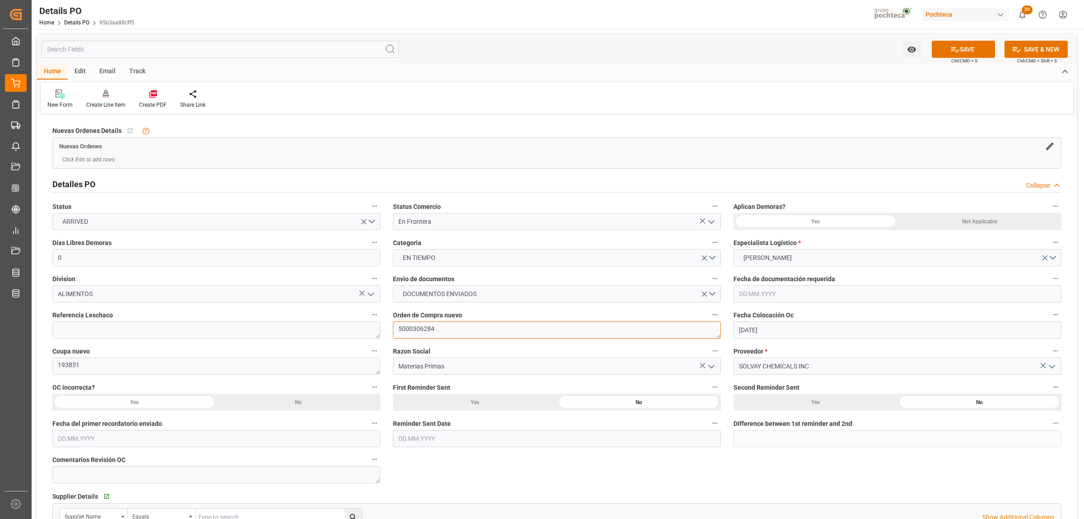
drag, startPoint x: 407, startPoint y: 333, endPoint x: 394, endPoint y: 333, distance: 12.7
click at [394, 333] on textarea "5000306284" at bounding box center [557, 329] width 328 height 17
click at [55, 366] on textarea "193851" at bounding box center [216, 365] width 328 height 17
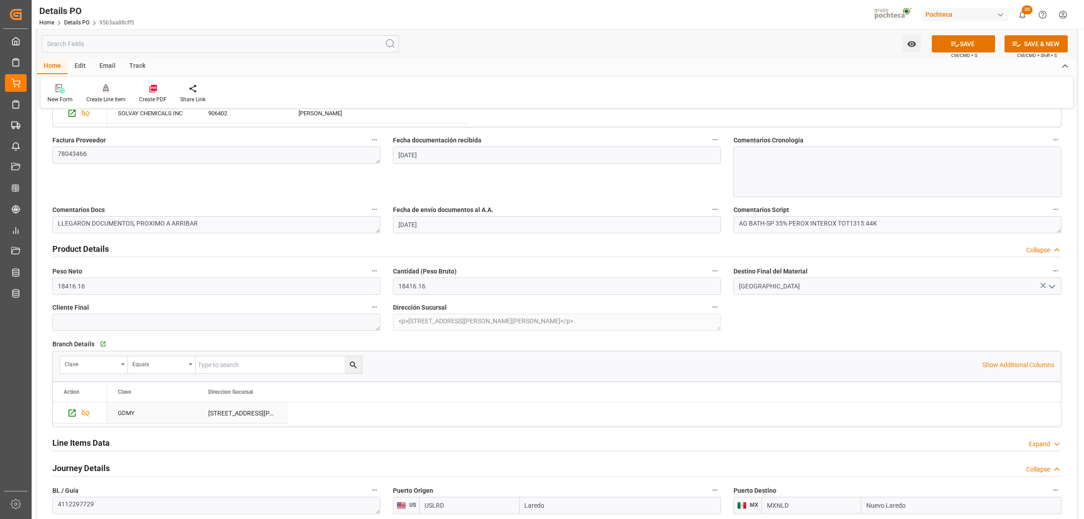
scroll to position [621, 0]
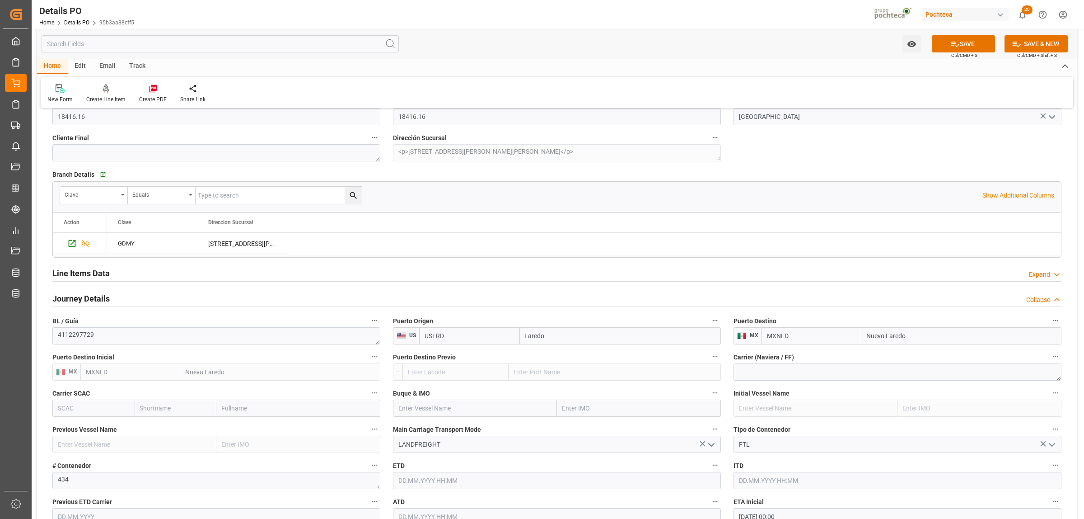
click at [96, 277] on h2 "Line Items Data" at bounding box center [80, 273] width 57 height 12
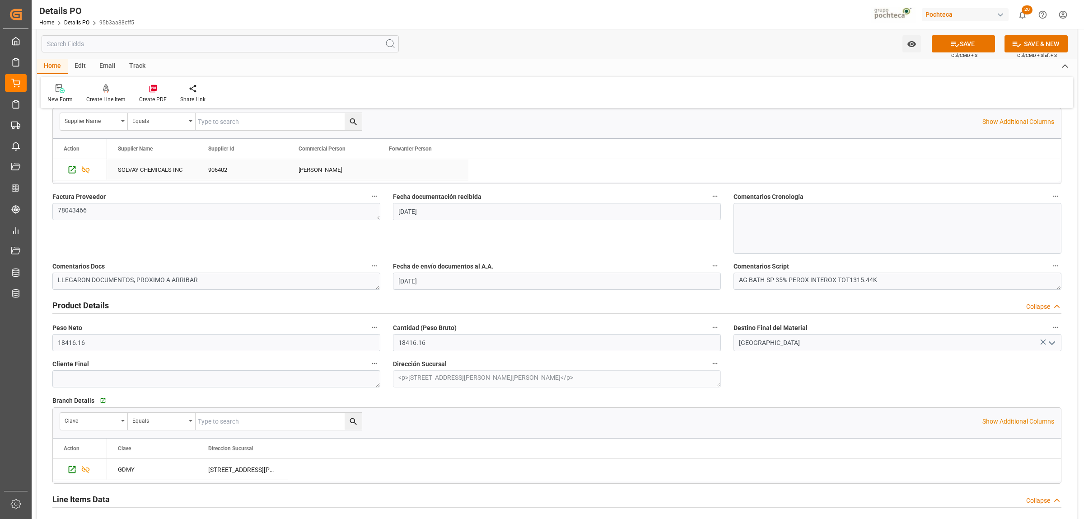
scroll to position [0, 0]
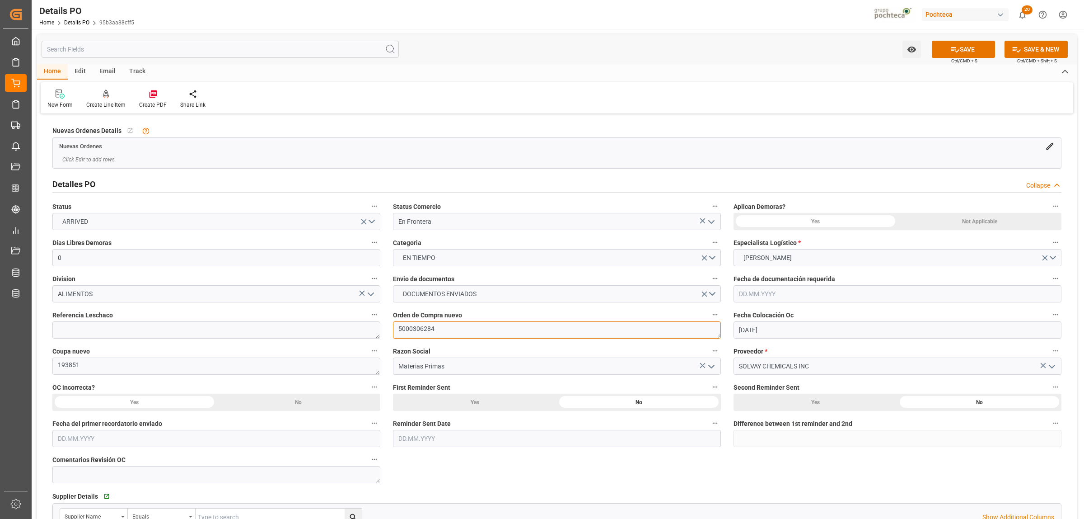
drag, startPoint x: 443, startPoint y: 324, endPoint x: 398, endPoint y: 326, distance: 45.2
click at [398, 326] on textarea "5000306284" at bounding box center [557, 329] width 328 height 17
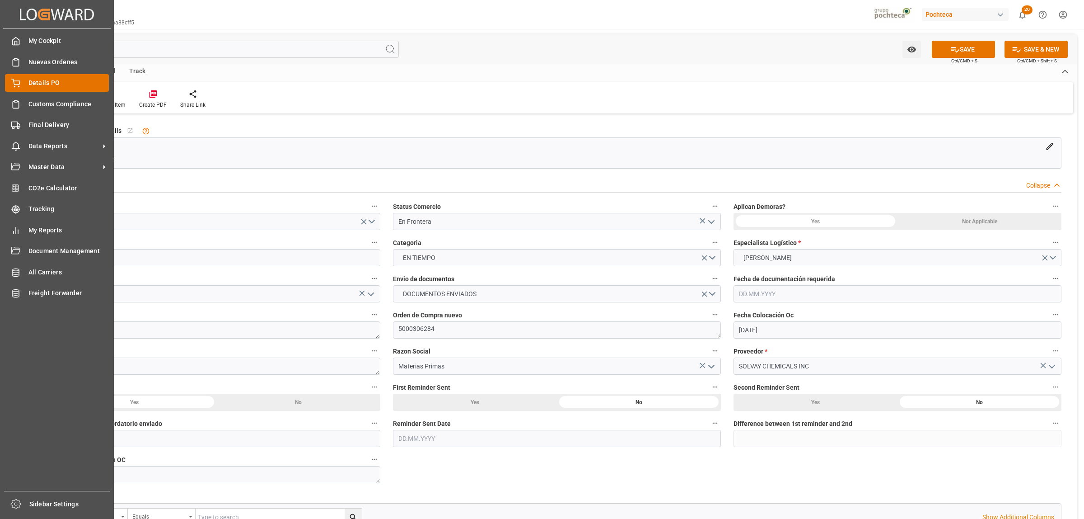
click at [34, 83] on span "Details PO" at bounding box center [68, 82] width 81 height 9
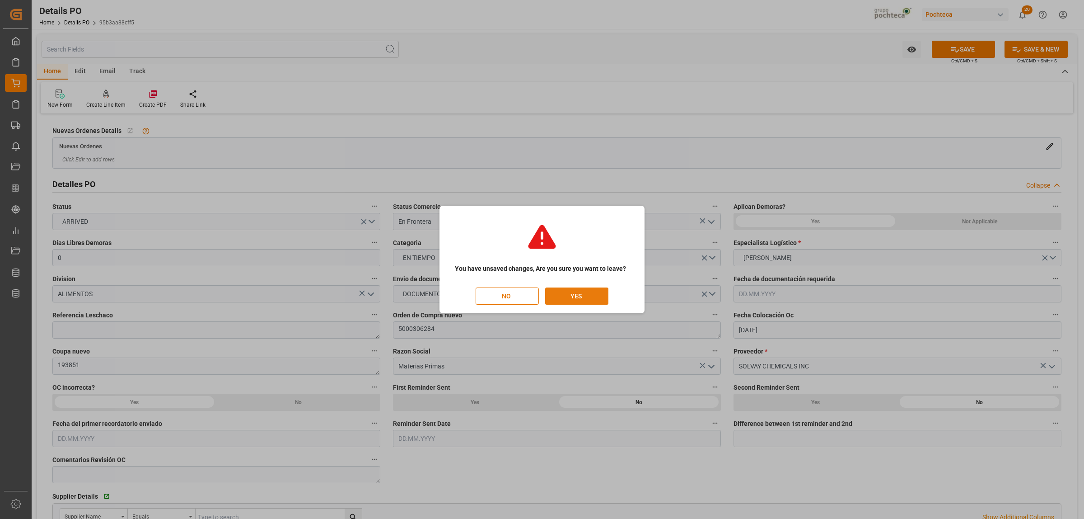
click at [589, 296] on button "YES" at bounding box center [576, 295] width 63 height 17
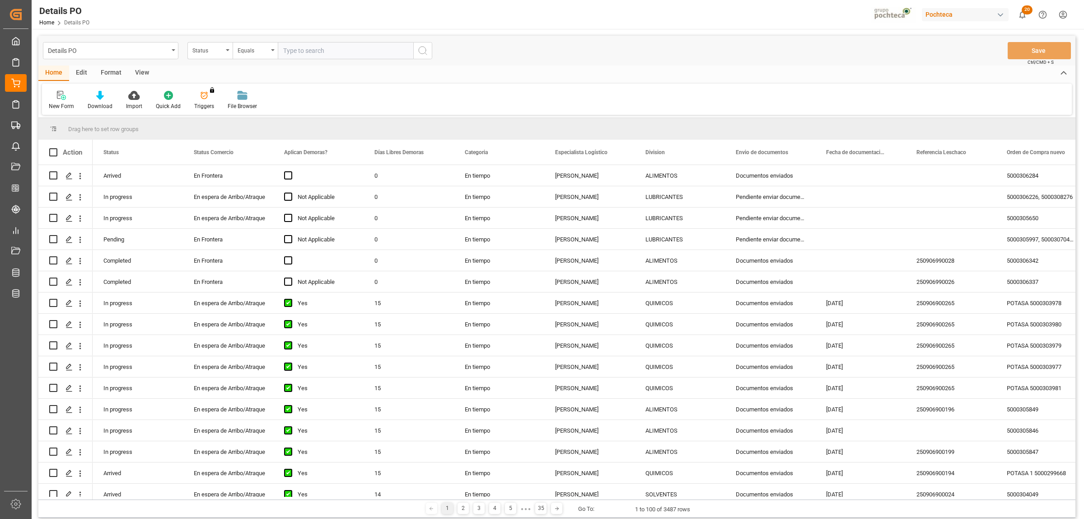
click at [106, 75] on div "Format" at bounding box center [111, 73] width 34 height 15
click at [62, 95] on icon at bounding box center [62, 96] width 6 height 7
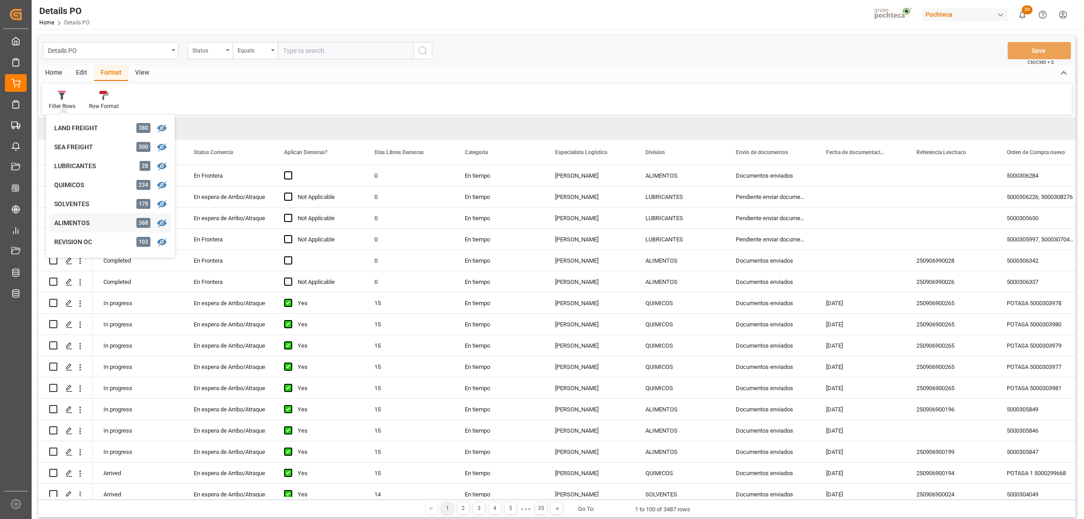
click at [70, 222] on div "ALIMENTOS" at bounding box center [93, 222] width 79 height 9
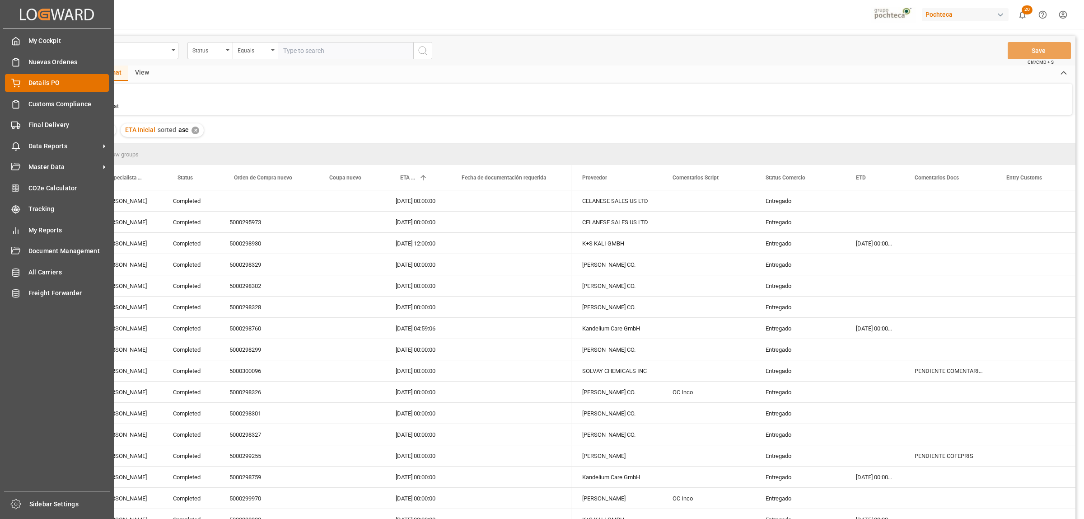
click at [43, 80] on span "Details PO" at bounding box center [68, 82] width 81 height 9
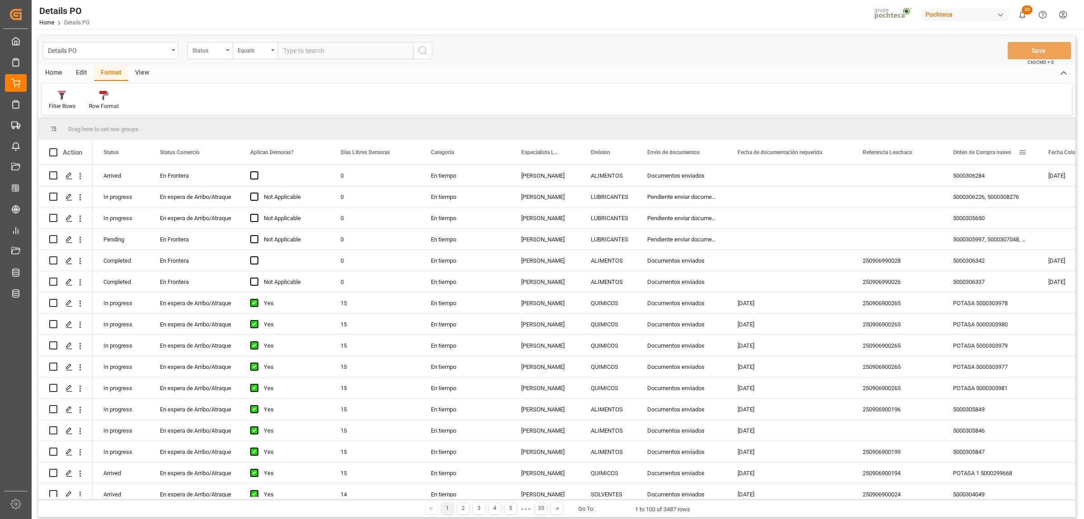
click at [867, 152] on span at bounding box center [1023, 152] width 8 height 8
click at [867, 154] on span "filter" at bounding box center [1041, 154] width 8 height 8
type input "5000307204"
click at [867, 229] on button "Apply" at bounding box center [1037, 229] width 17 height 9
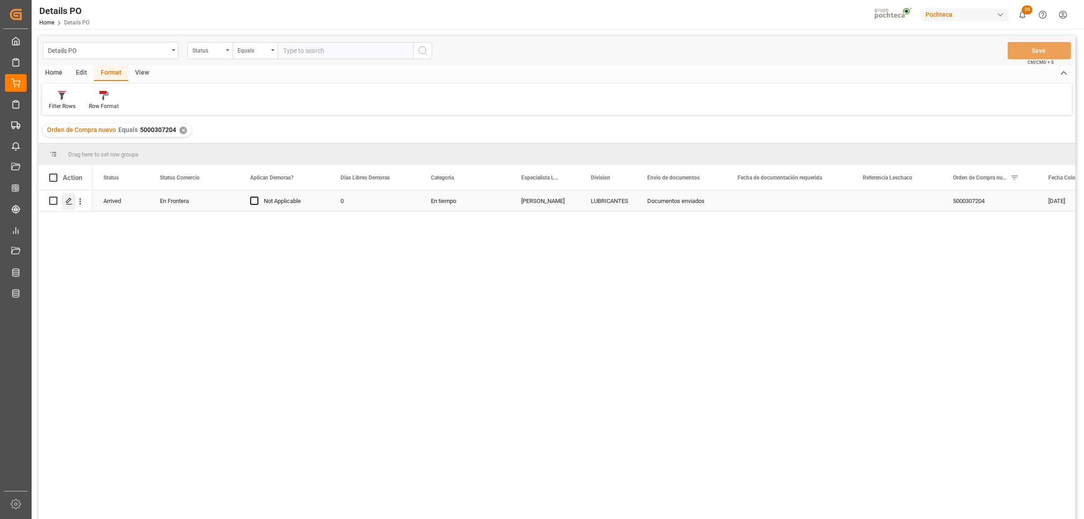
click at [67, 201] on icon "Press SPACE to select this row." at bounding box center [69, 200] width 7 height 7
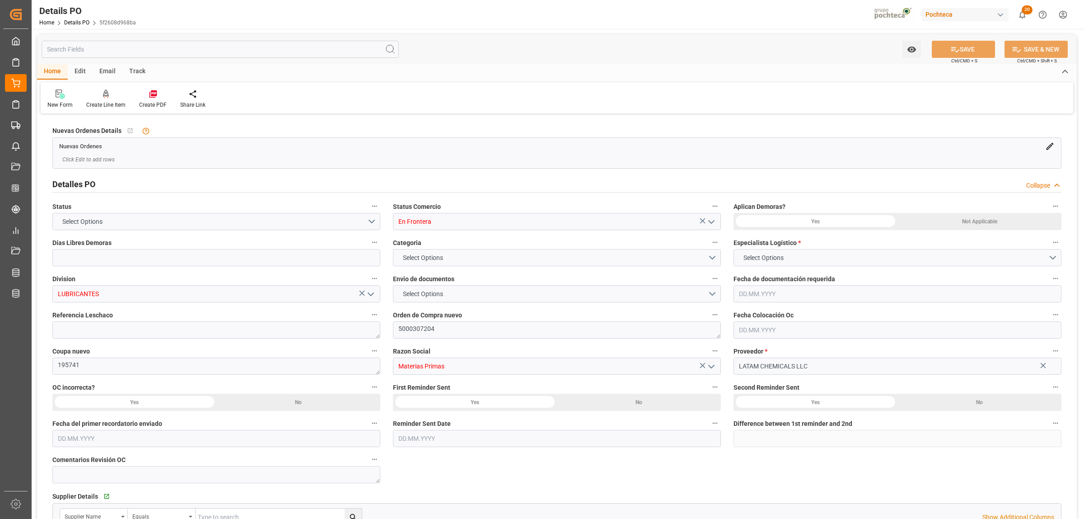
type input "0"
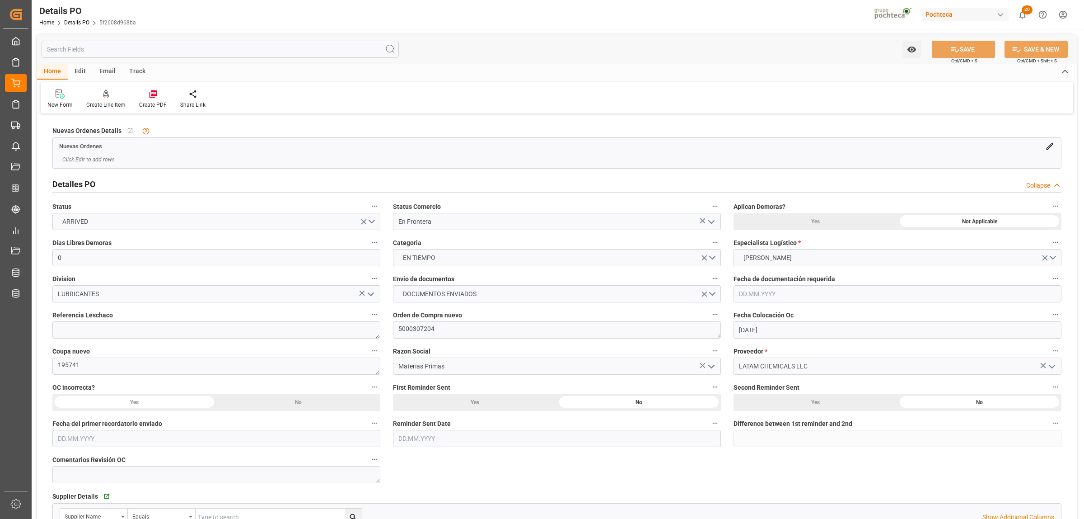
type input "04.08.2025"
type input "[DATE]"
click at [133, 333] on textarea at bounding box center [216, 329] width 328 height 17
paste textarea "250906990025"
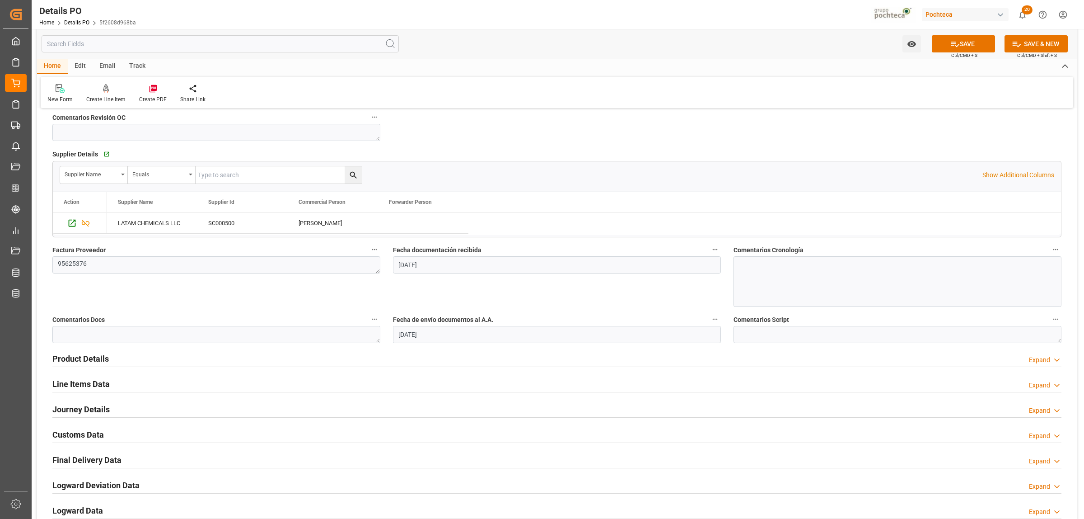
scroll to position [565, 0]
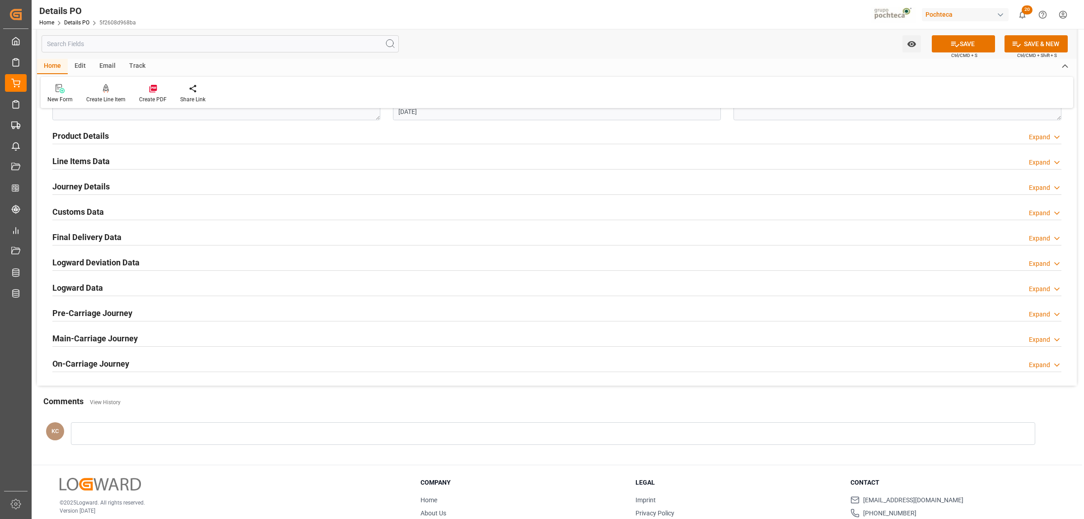
type textarea "250906990025"
click at [84, 211] on h2 "Customs Data" at bounding box center [78, 212] width 52 height 12
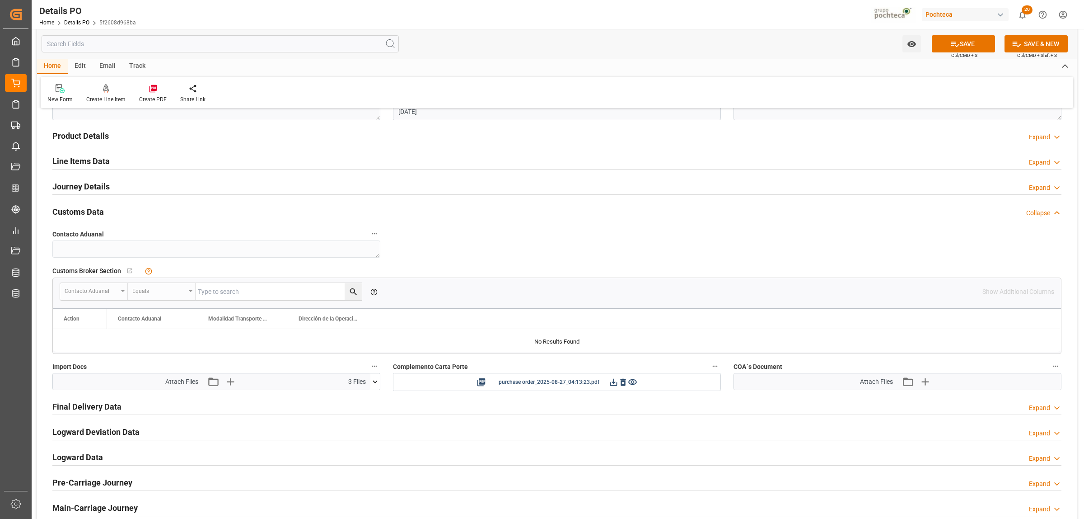
click at [92, 185] on h2 "Journey Details" at bounding box center [80, 186] width 57 height 12
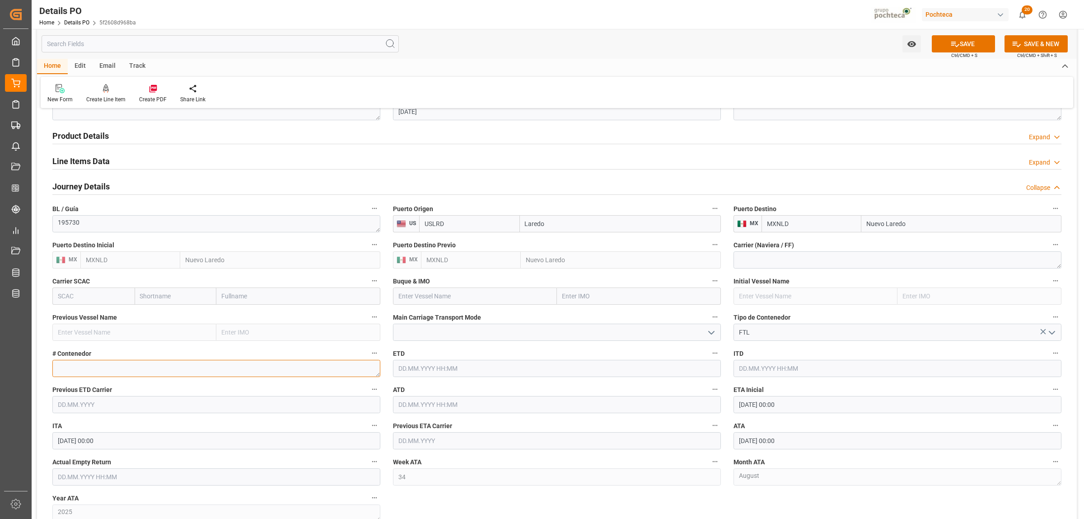
click at [103, 373] on textarea at bounding box center [216, 368] width 328 height 17
paste textarea "E822053"
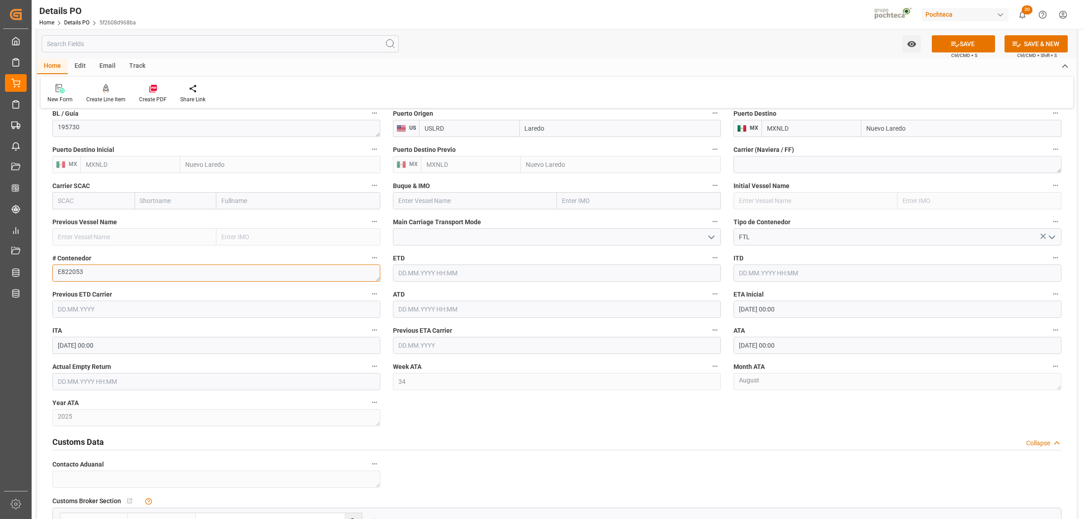
scroll to position [678, 0]
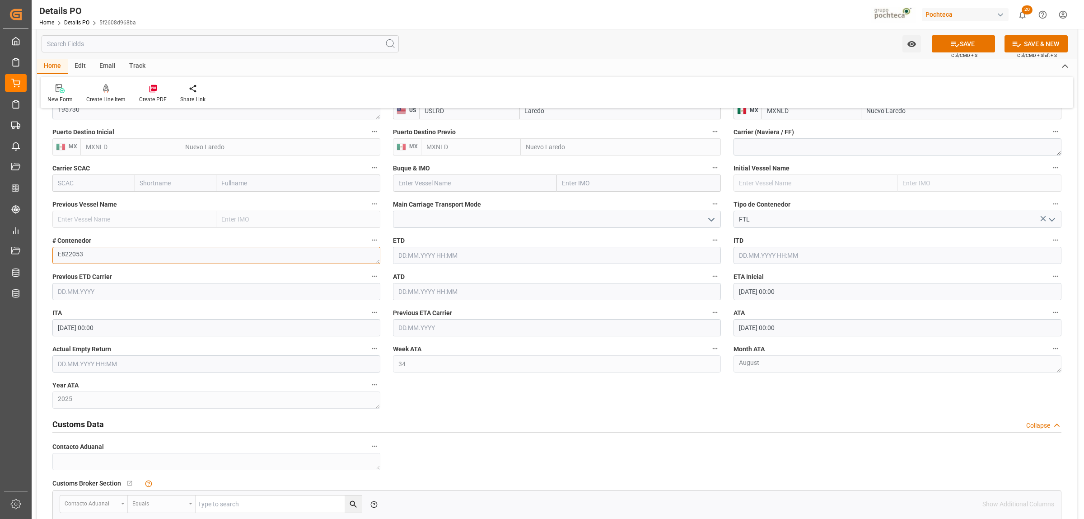
type textarea "E822053"
click at [123, 369] on input "text" at bounding box center [216, 363] width 328 height 17
click at [82, 397] on div "28 29 30 31 1 2 3" at bounding box center [117, 420] width 123 height 18
click at [134, 397] on span "29" at bounding box center [134, 490] width 6 height 6
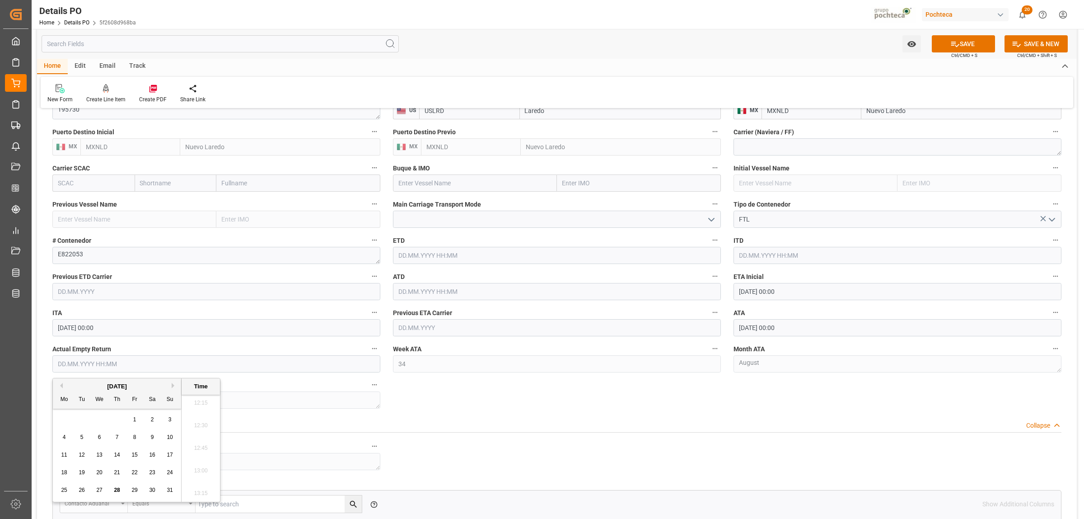
type input "29.08.2025 00:00"
click at [445, 397] on div "Nuevas Ordenes Details   No child Object linked Nuevas Ordenes Click Edit to ad…" at bounding box center [557, 102] width 1040 height 1329
click at [867, 45] on button "SAVE" at bounding box center [963, 43] width 63 height 17
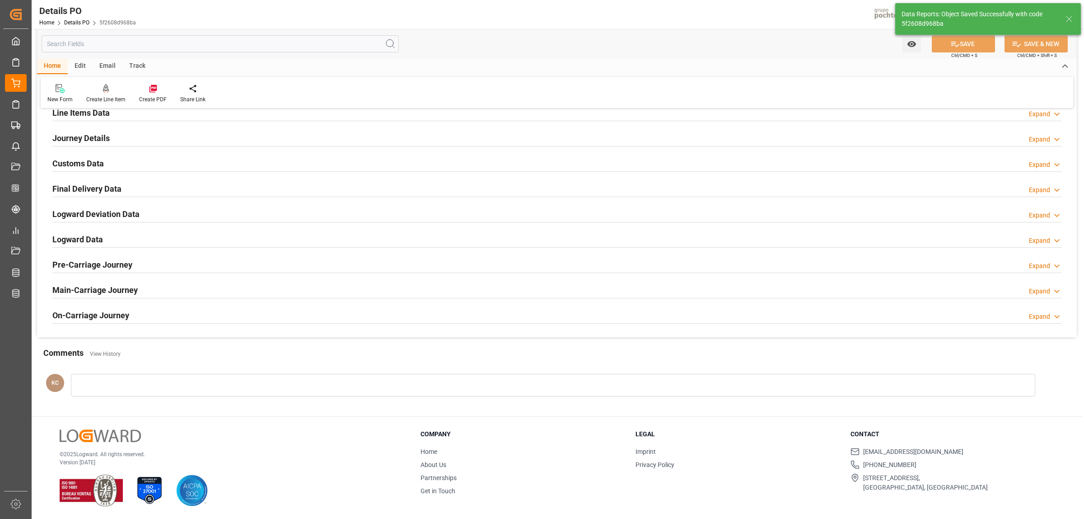
scroll to position [614, 0]
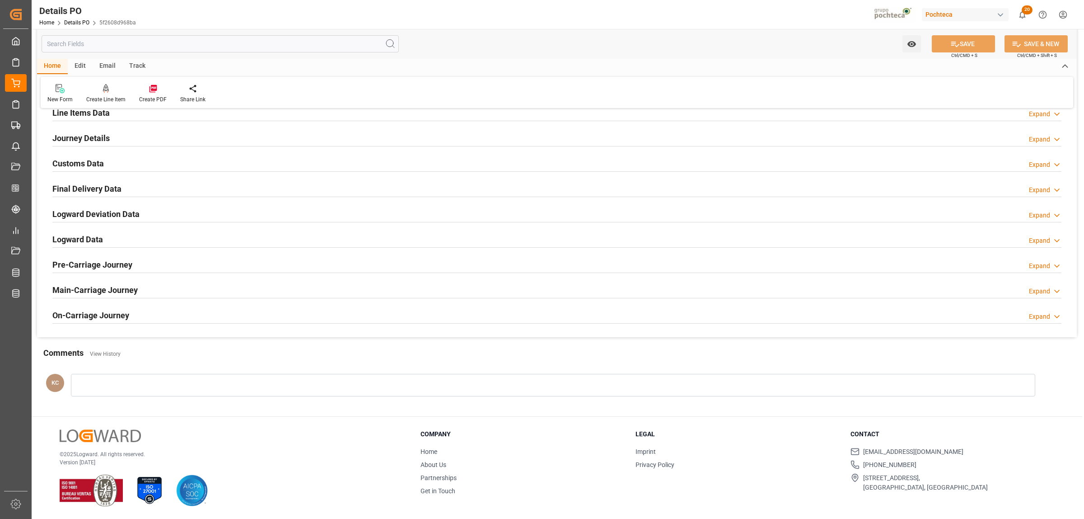
click at [91, 191] on h2 "Final Delivery Data" at bounding box center [86, 189] width 69 height 12
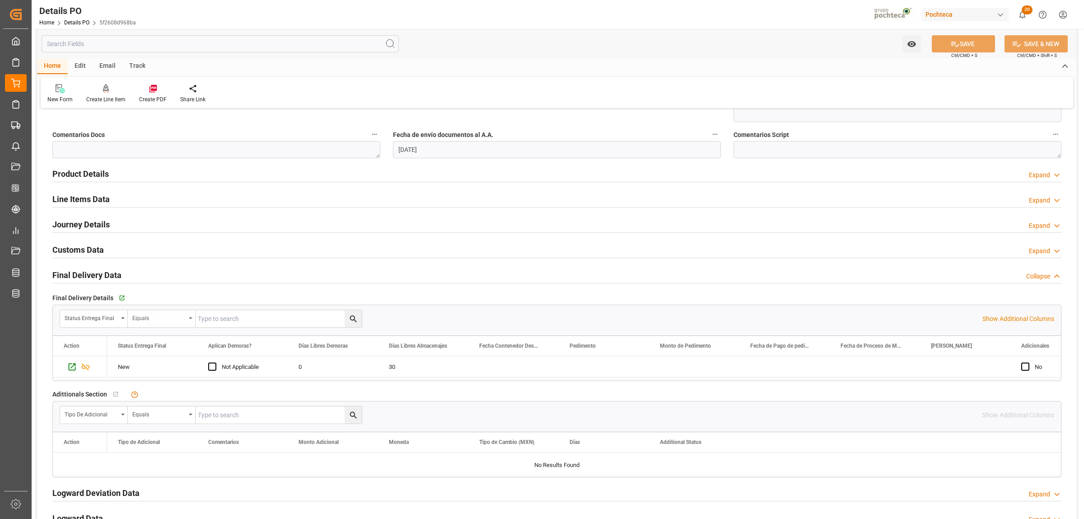
scroll to position [508, 0]
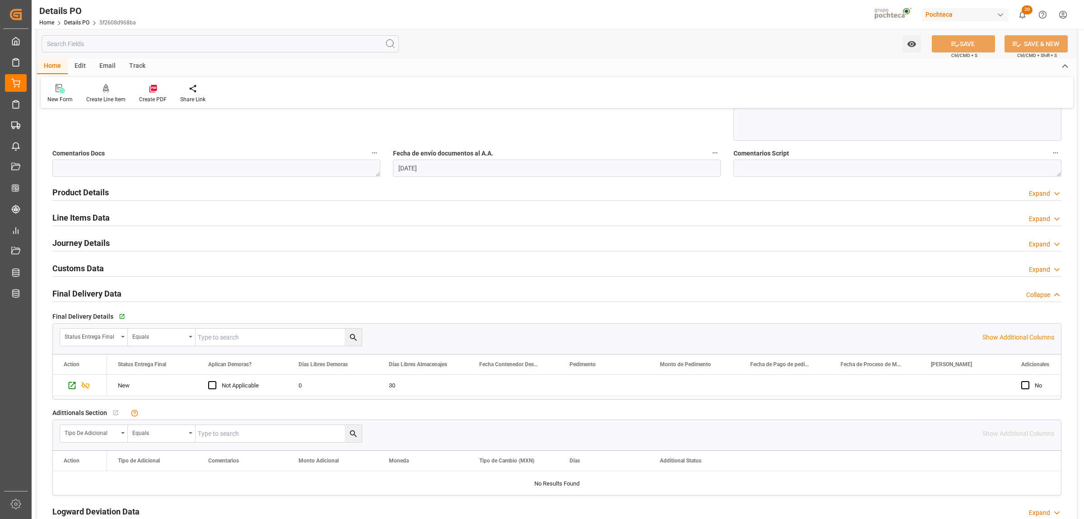
click at [84, 193] on h2 "Product Details" at bounding box center [80, 192] width 56 height 12
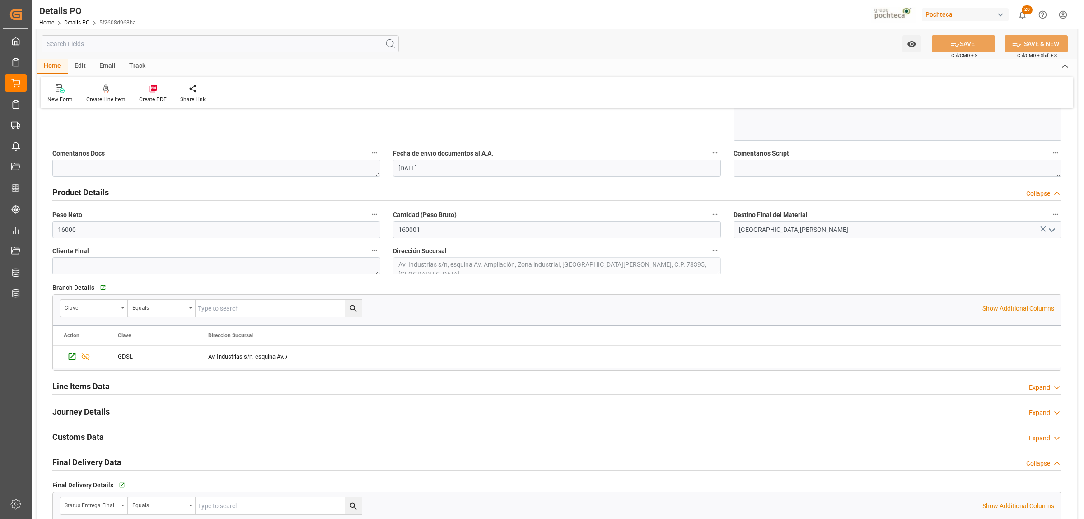
click at [84, 193] on h2 "Product Details" at bounding box center [80, 192] width 56 height 12
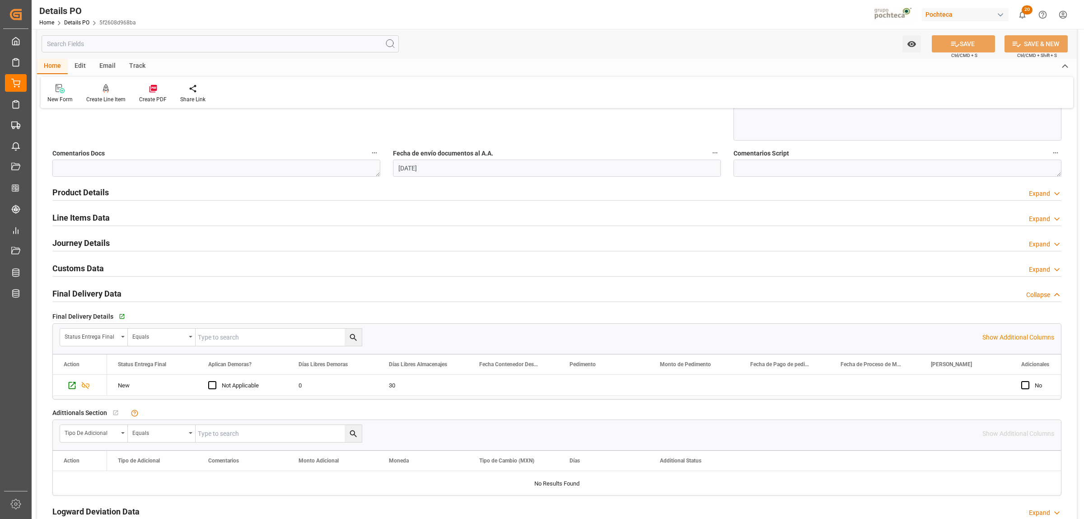
scroll to position [621, 0]
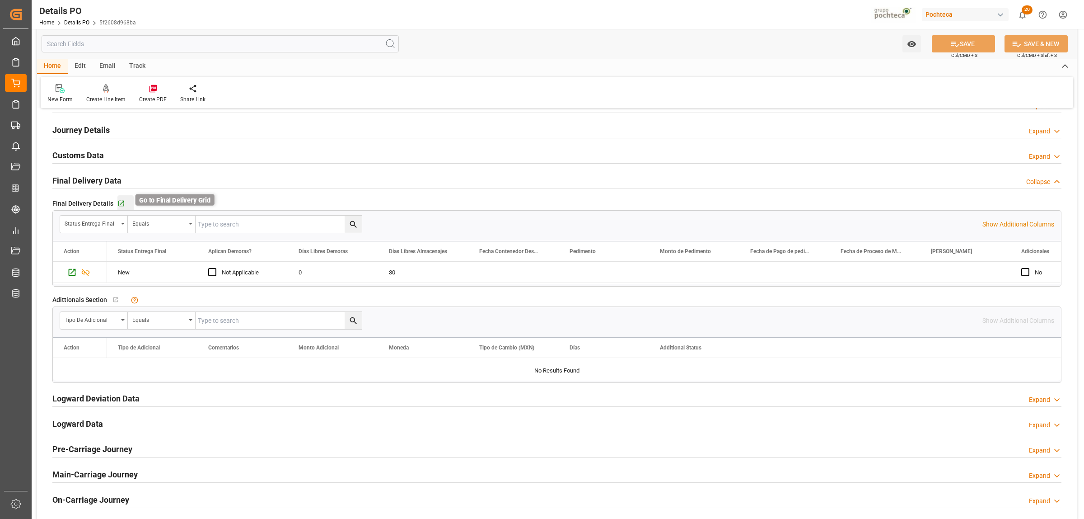
click at [117, 204] on icon "button" at bounding box center [121, 204] width 8 height 8
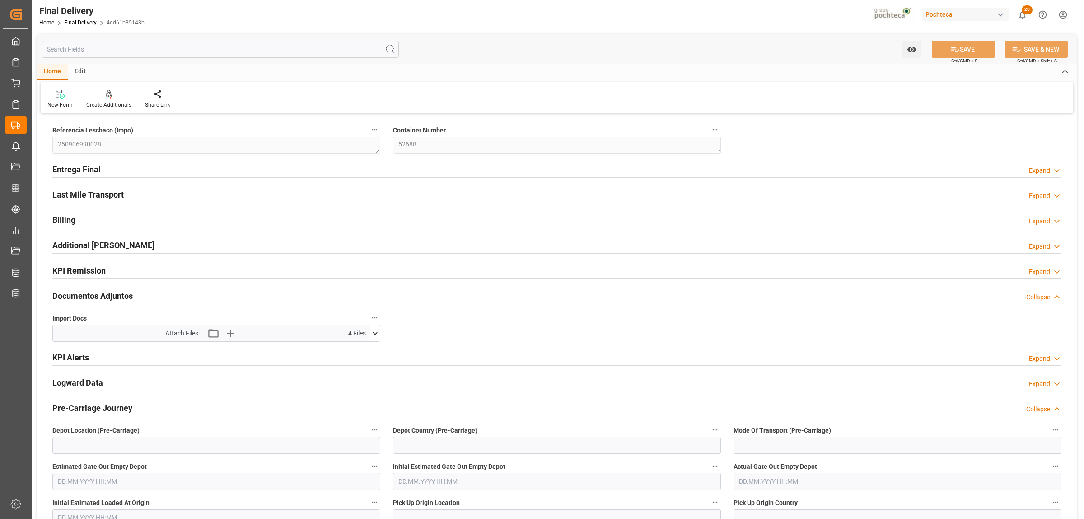
scroll to position [148, 0]
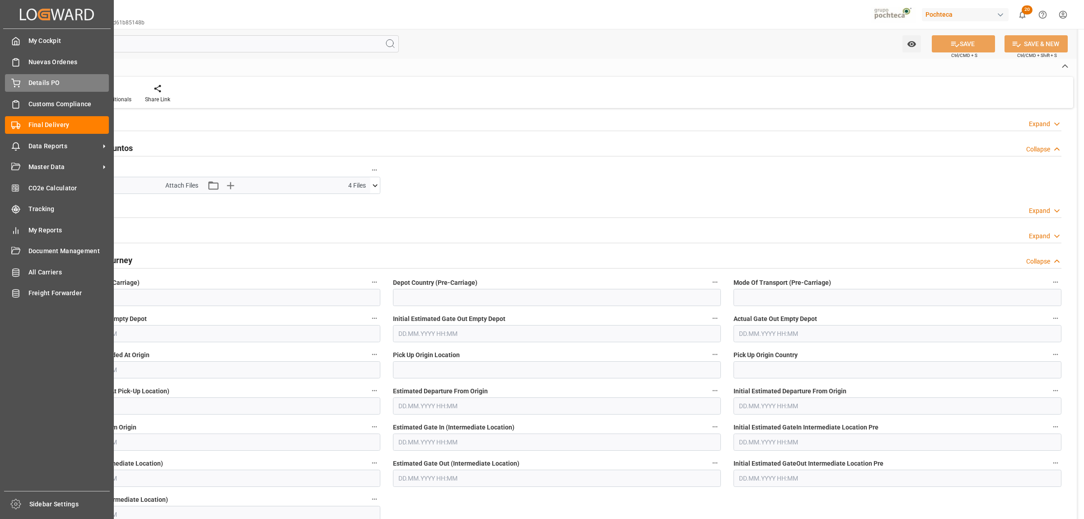
click at [29, 80] on span "Details PO" at bounding box center [68, 82] width 81 height 9
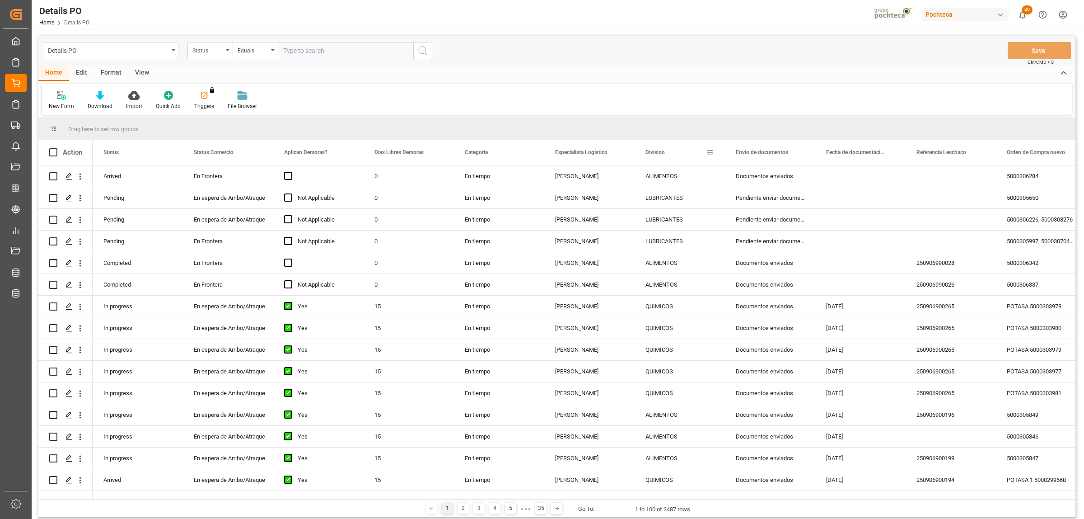
click at [712, 150] on span at bounding box center [710, 152] width 8 height 8
click at [754, 156] on span "filter" at bounding box center [752, 154] width 8 height 8
type input "LUBRICANTES"
click at [763, 228] on button "Apply" at bounding box center [763, 229] width 17 height 9
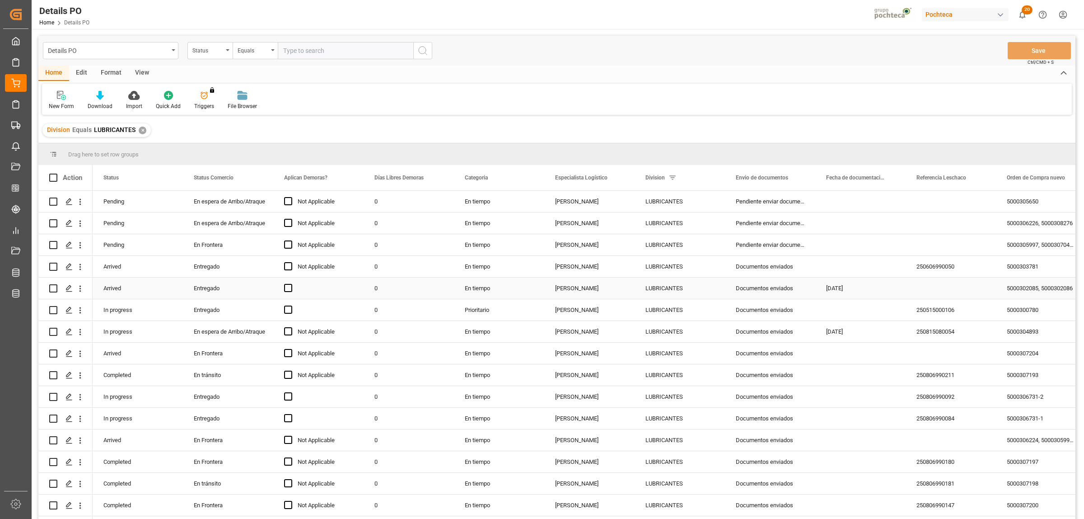
click at [208, 290] on div "Entregado" at bounding box center [228, 288] width 69 height 21
click at [260, 178] on span at bounding box center [258, 177] width 8 height 8
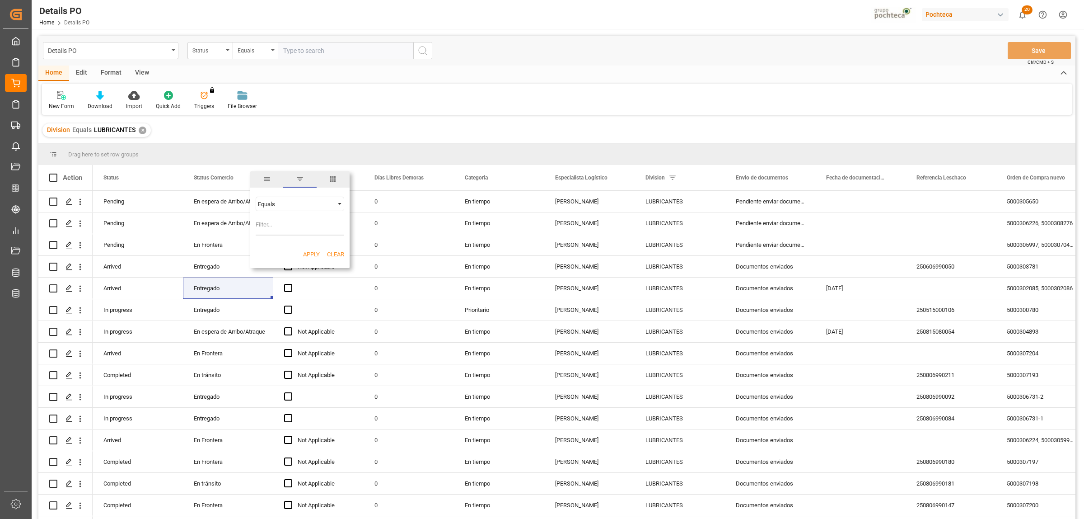
click at [338, 205] on span "Filtering operator" at bounding box center [340, 204] width 8 height 8
click at [272, 233] on span "Not equal" at bounding box center [270, 233] width 24 height 7
click at [272, 230] on input "Filter Value" at bounding box center [300, 226] width 89 height 18
paste input "Entregado"
type input "Entregado"
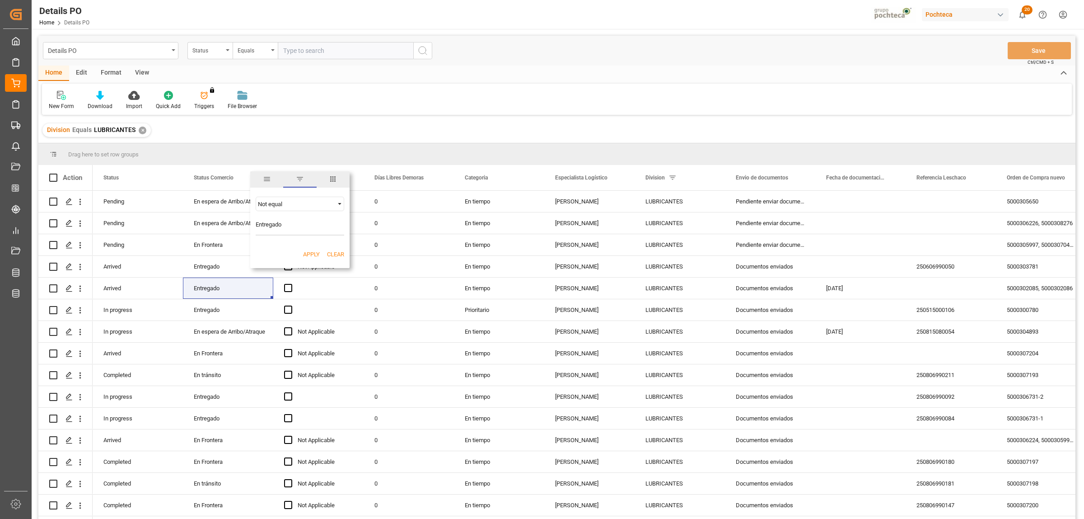
click at [306, 255] on button "Apply" at bounding box center [311, 254] width 17 height 9
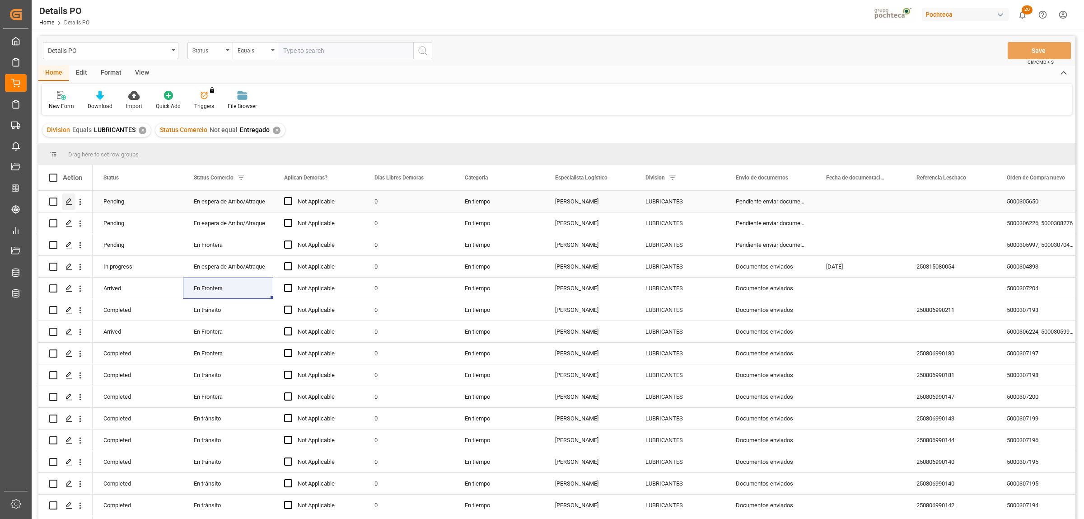
click at [68, 201] on icon "Press SPACE to select this row." at bounding box center [69, 201] width 7 height 7
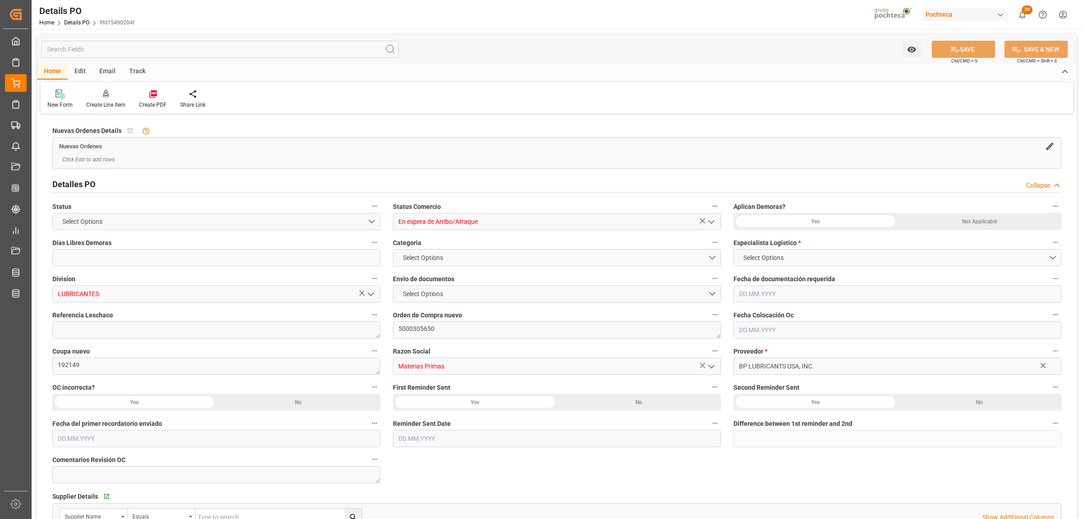
type input "0"
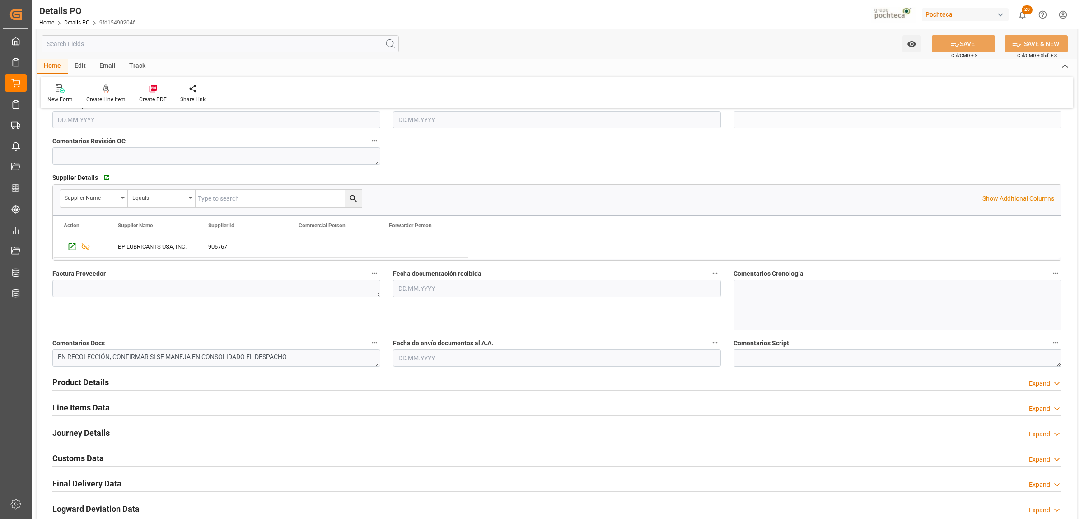
scroll to position [452, 0]
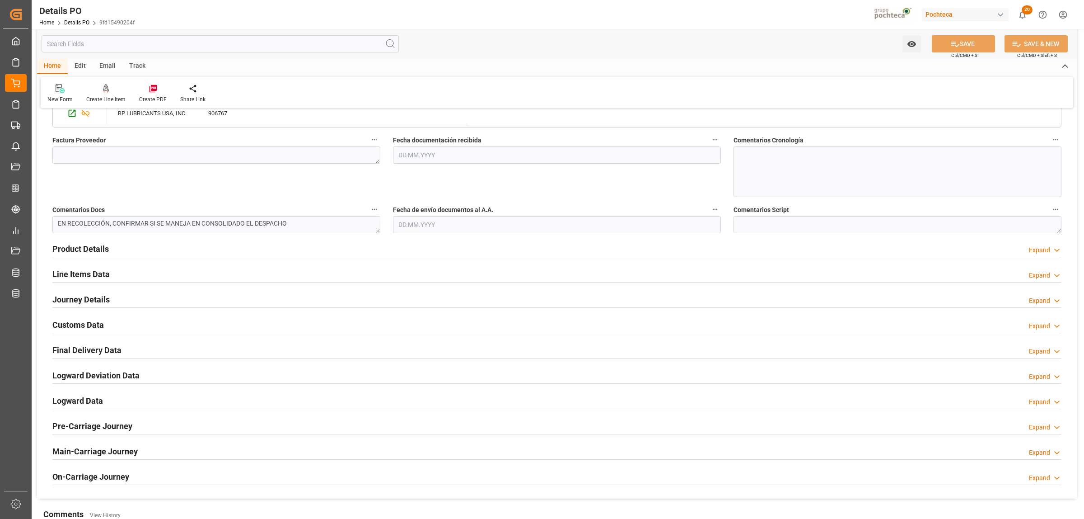
click at [82, 299] on h2 "Journey Details" at bounding box center [80, 299] width 57 height 12
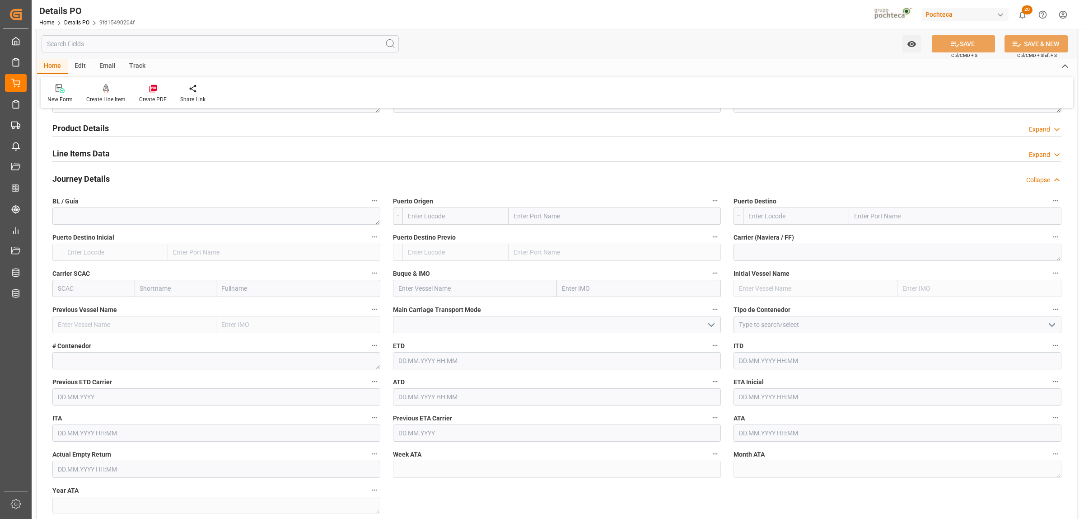
scroll to position [621, 0]
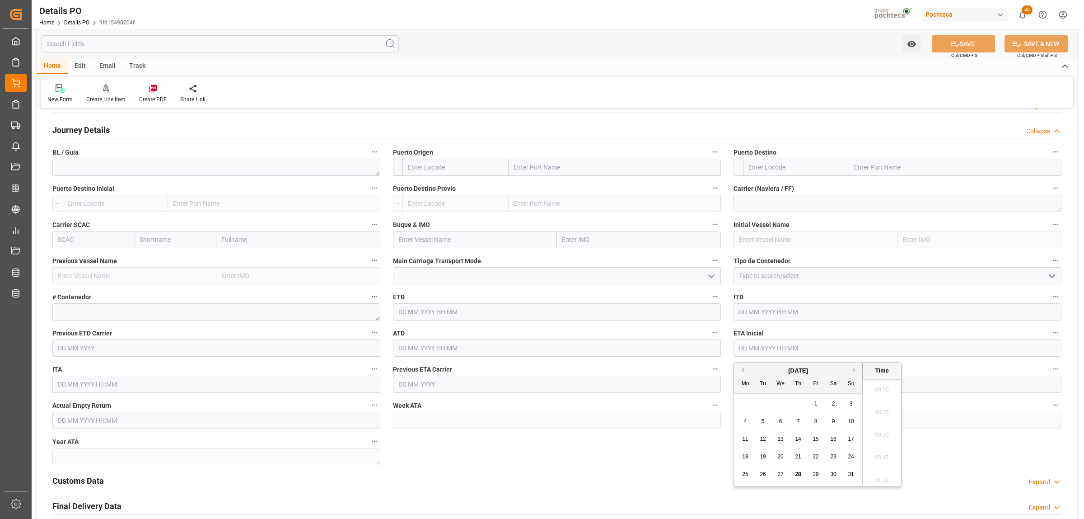
click at [760, 351] on input "text" at bounding box center [898, 347] width 328 height 17
click at [854, 371] on button "Next Month" at bounding box center [855, 369] width 5 height 5
click at [764, 404] on span "2" at bounding box center [763, 403] width 3 height 6
type input "[DATE] 00:00"
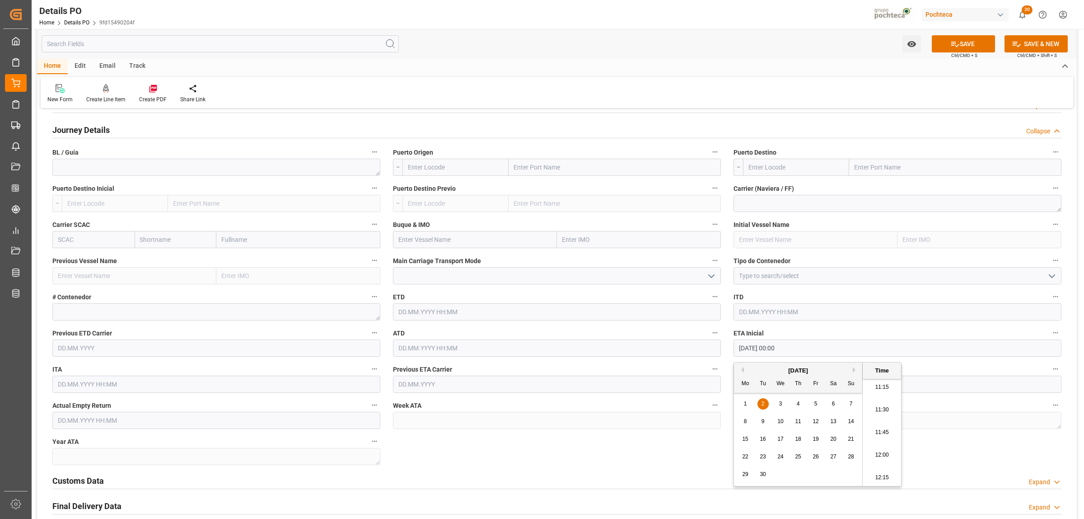
click at [986, 457] on div "Nuevas Ordenes Details   No child Object linked Nuevas Ordenes Click Edit to ad…" at bounding box center [557, 74] width 1040 height 1159
click at [980, 45] on button "SAVE" at bounding box center [963, 43] width 63 height 17
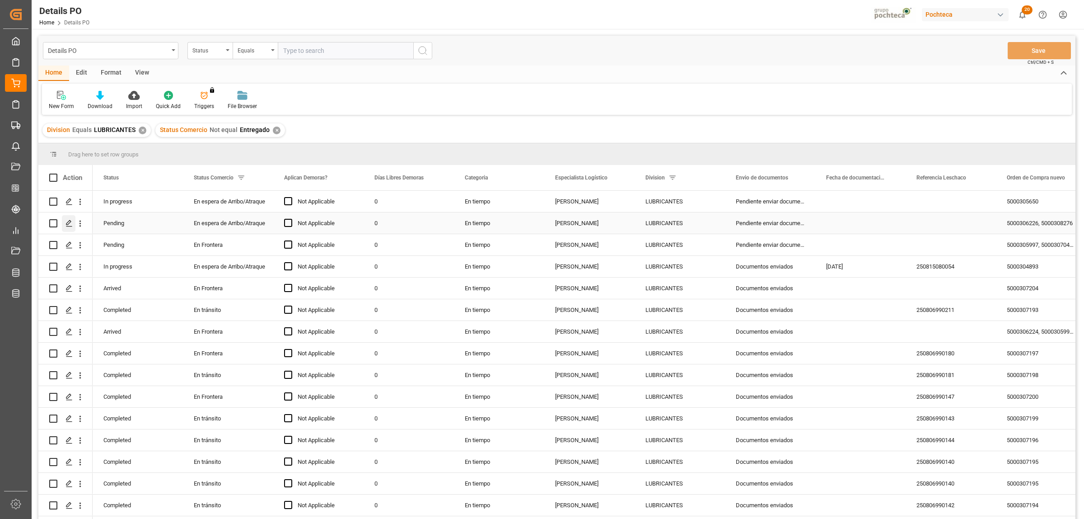
click at [66, 221] on icon "Press SPACE to select this row." at bounding box center [69, 223] width 7 height 7
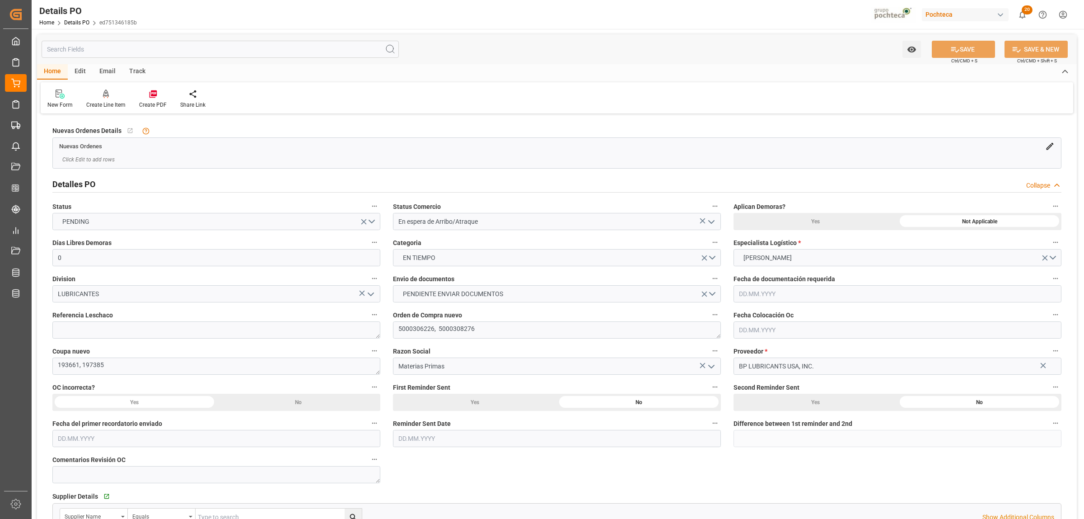
type input "0"
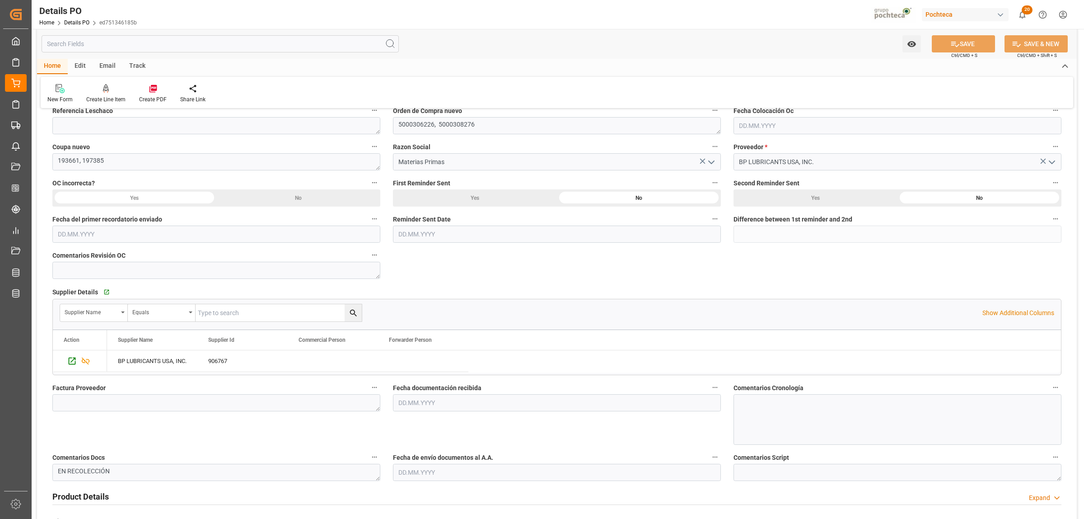
scroll to position [395, 0]
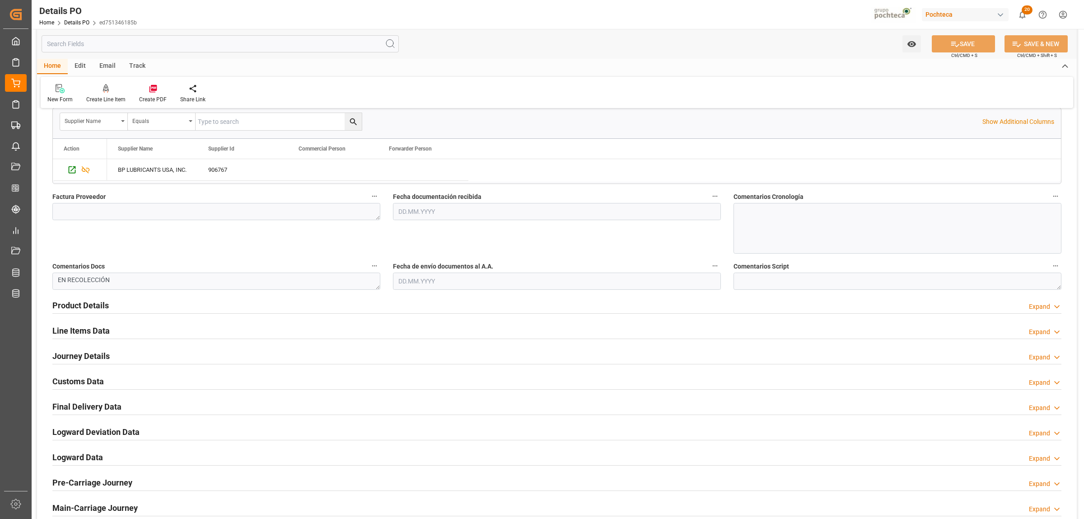
click at [92, 358] on h2 "Journey Details" at bounding box center [80, 356] width 57 height 12
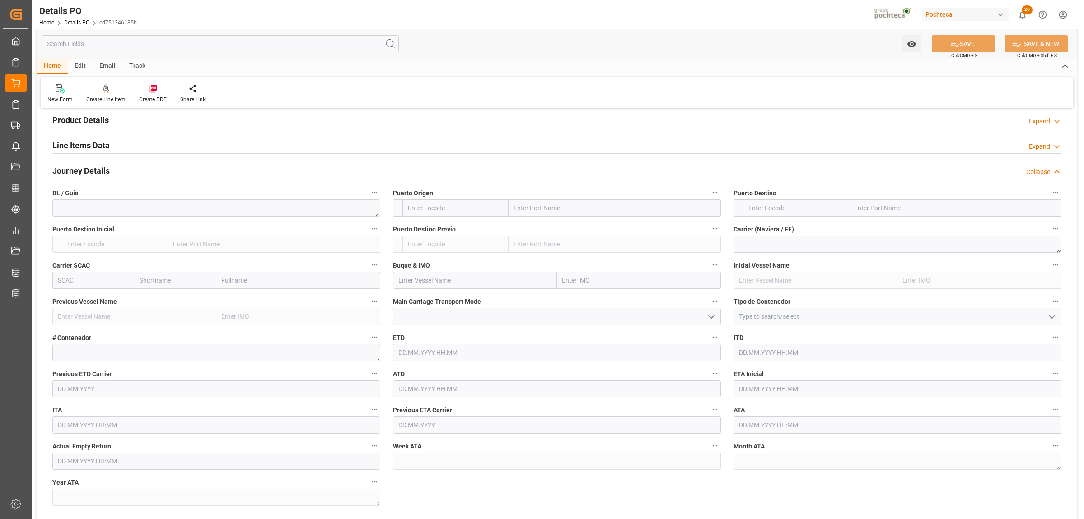
scroll to position [621, 0]
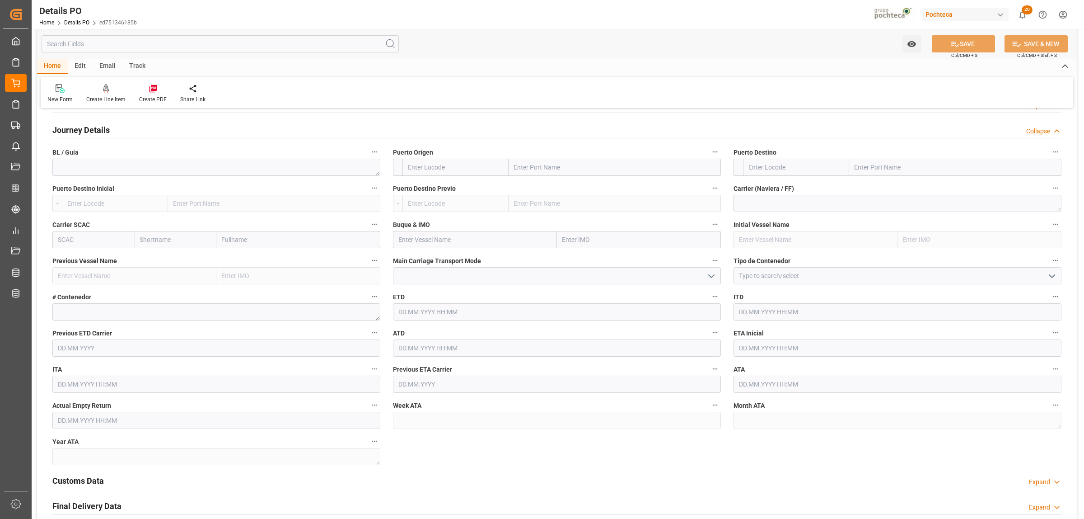
click at [757, 347] on input "text" at bounding box center [898, 347] width 328 height 17
click at [854, 370] on button "Next Month" at bounding box center [855, 369] width 5 height 5
click at [744, 404] on span "1" at bounding box center [745, 403] width 3 height 6
type input "[DATE] 00:00"
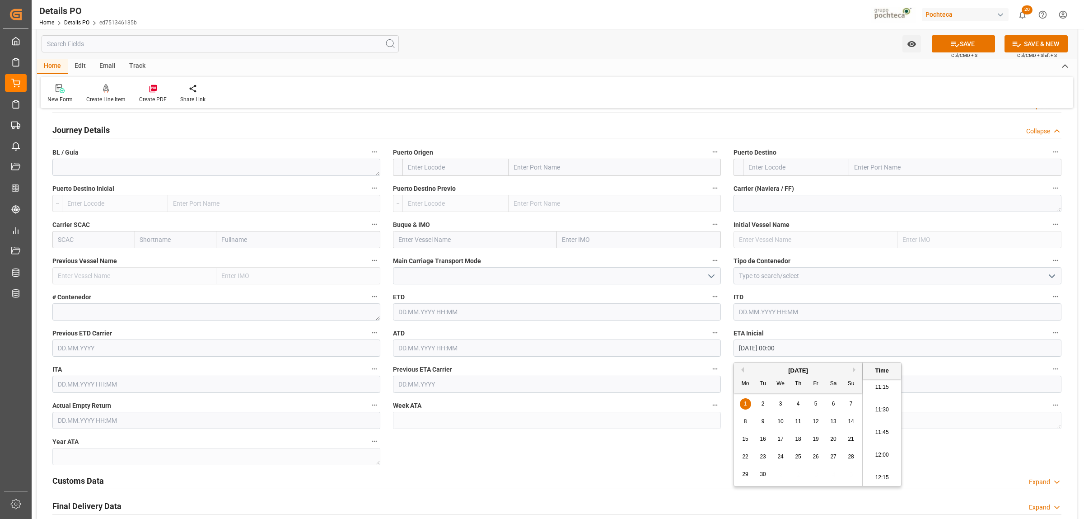
click at [967, 469] on div "Customs Data Expand" at bounding box center [557, 480] width 1022 height 25
click at [962, 48] on button "SAVE" at bounding box center [963, 43] width 63 height 17
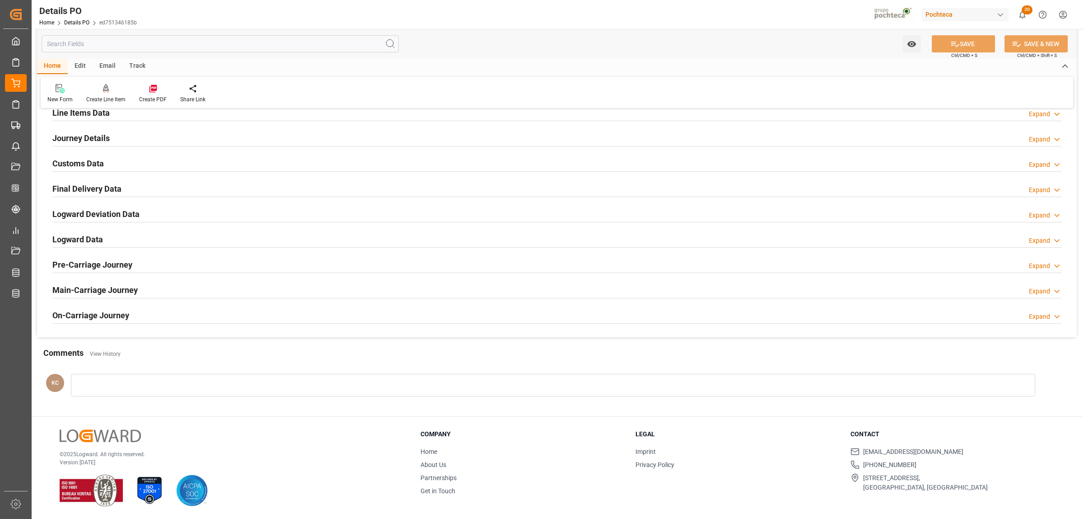
scroll to position [614, 0]
click at [1004, 16] on div "button" at bounding box center [1000, 14] width 9 height 9
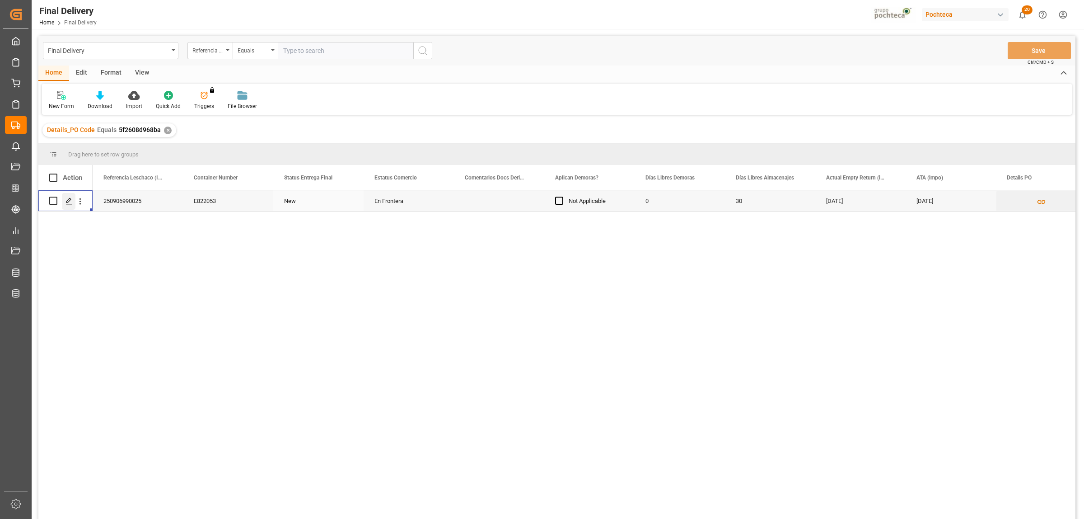
click at [70, 206] on div "Press SPACE to select this row." at bounding box center [69, 201] width 14 height 17
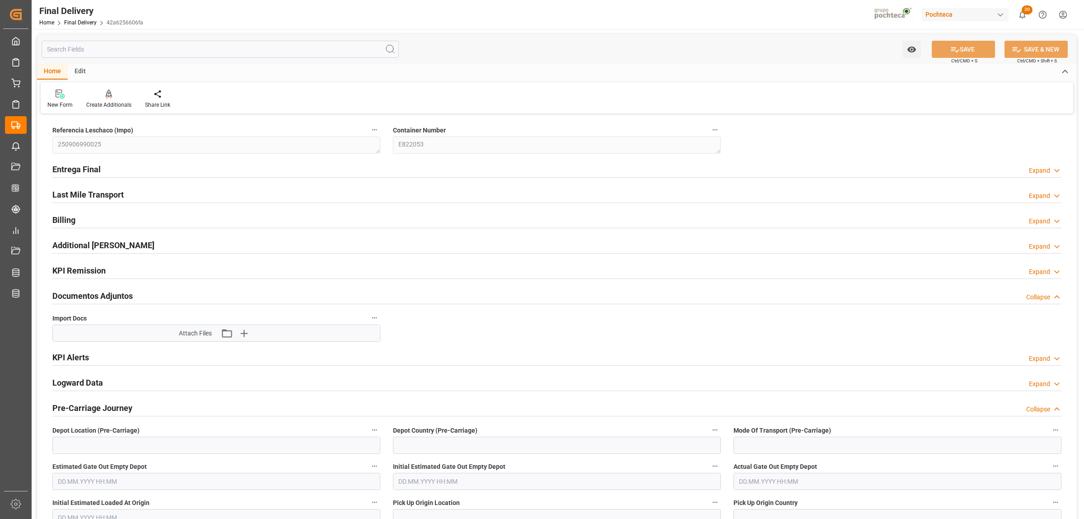
type input "[DATE]"
click at [88, 174] on h2 "Entrega Final" at bounding box center [76, 169] width 48 height 12
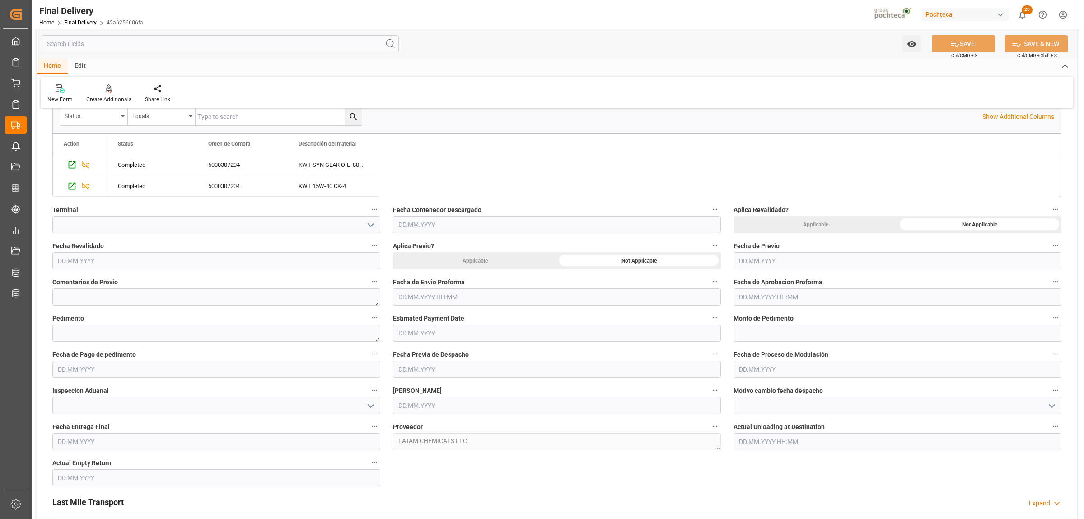
scroll to position [339, 0]
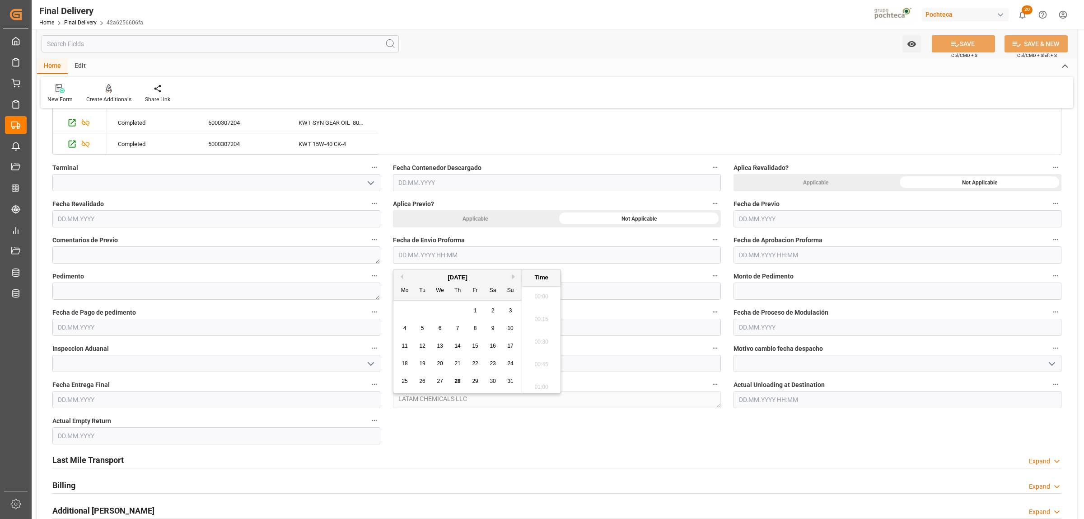
click at [442, 251] on input "text" at bounding box center [557, 254] width 328 height 17
click at [431, 296] on div "Mo Tu We Th Fr Sa Su" at bounding box center [458, 291] width 128 height 18
click at [441, 379] on span "27" at bounding box center [440, 381] width 6 height 6
type input "[DATE] 00:00"
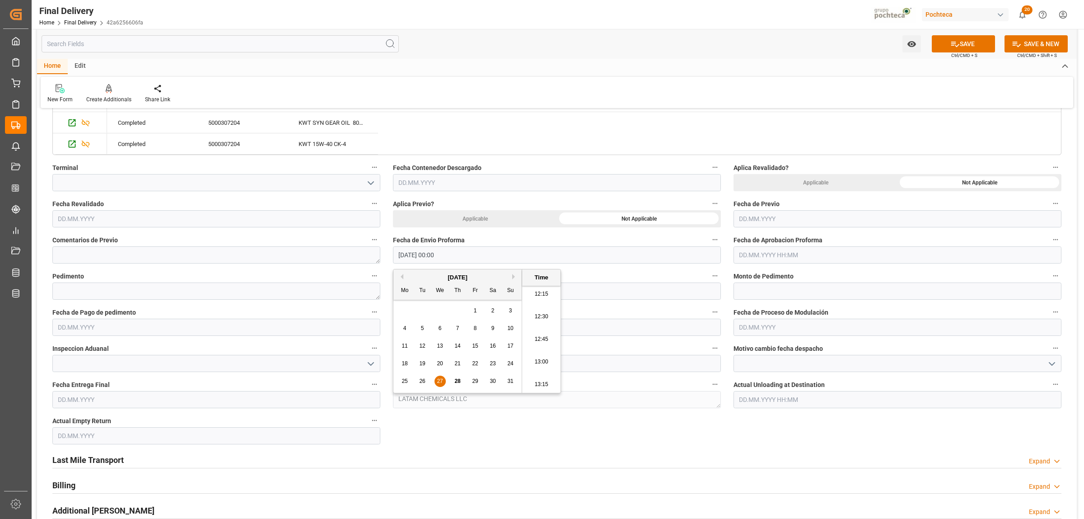
click at [764, 249] on input "text" at bounding box center [898, 254] width 328 height 17
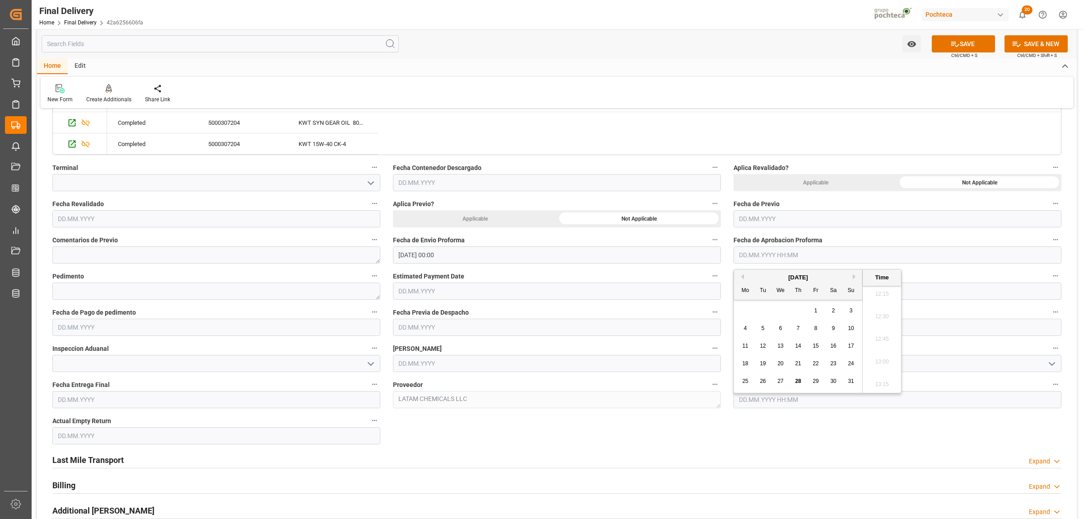
drag, startPoint x: 769, startPoint y: 305, endPoint x: 788, endPoint y: 348, distance: 47.3
click at [768, 304] on div "28 29 30 31 1 2 3" at bounding box center [798, 311] width 123 height 18
click at [798, 382] on span "28" at bounding box center [798, 381] width 6 height 6
type input "[DATE] 00:00"
click at [172, 294] on textarea at bounding box center [216, 290] width 328 height 17
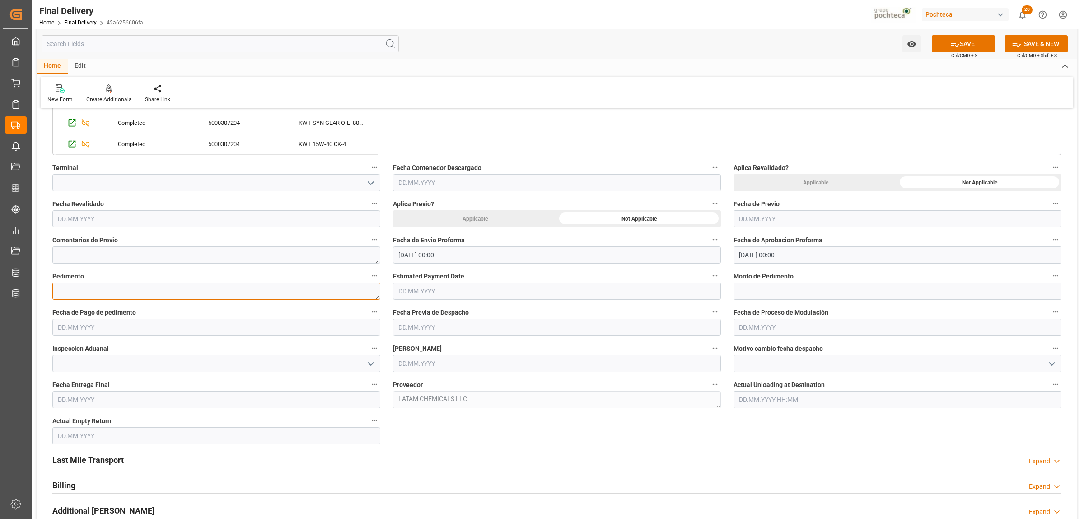
click at [145, 294] on textarea at bounding box center [216, 290] width 328 height 17
paste textarea "25 24 3617 5008570"
type textarea "25 24 3617 5008570"
click at [746, 290] on input "text" at bounding box center [898, 290] width 328 height 17
click at [761, 290] on input "text" at bounding box center [898, 290] width 328 height 17
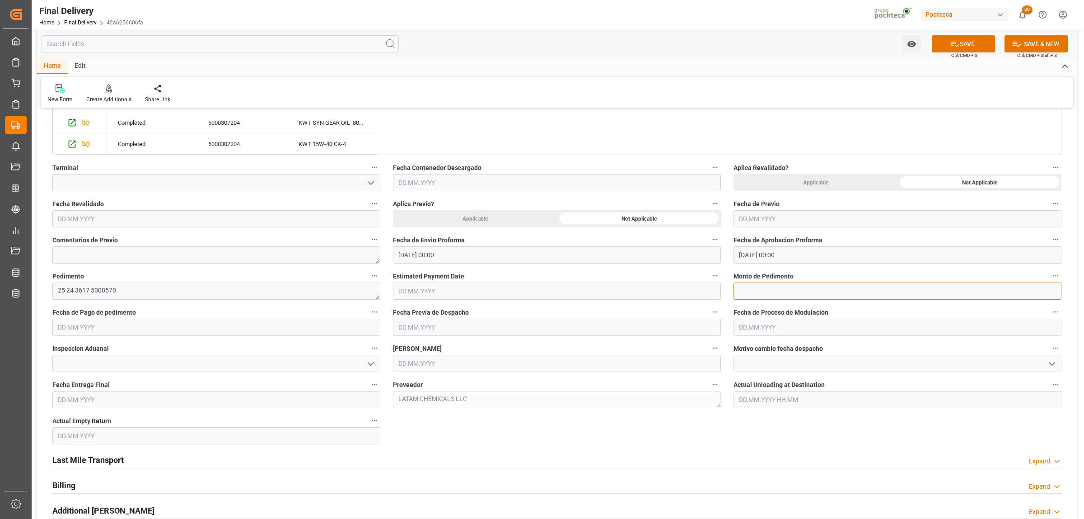
paste input "114374"
type input "114374"
click at [164, 333] on input "text" at bounding box center [216, 327] width 328 height 17
click at [82, 382] on div "28 29 30 31 1 2 3" at bounding box center [117, 383] width 123 height 18
click at [115, 452] on span "28" at bounding box center [117, 453] width 6 height 6
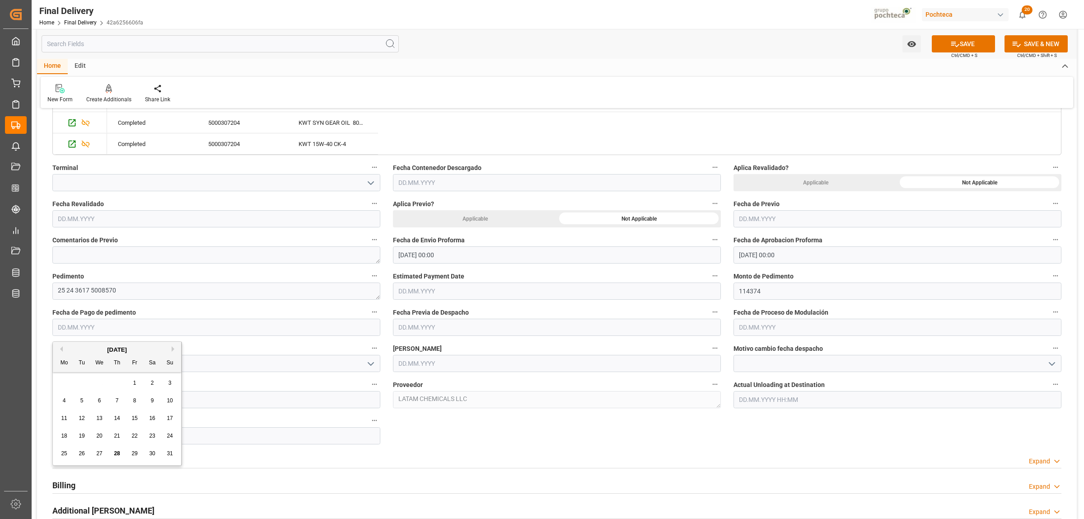
type input "[DATE]"
click at [140, 394] on input "text" at bounding box center [216, 399] width 328 height 17
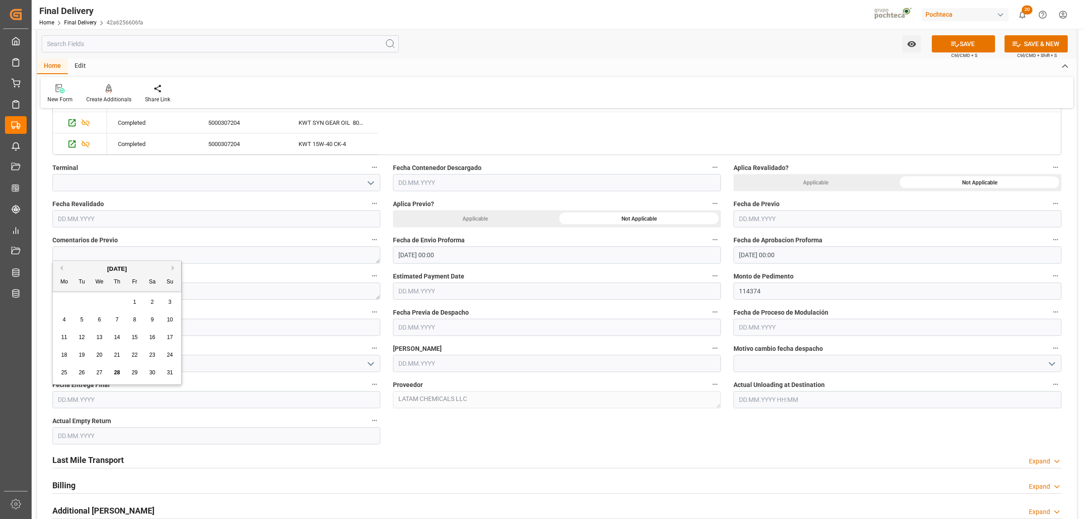
click at [75, 302] on div "28 29 30 31 1 2 3" at bounding box center [117, 302] width 123 height 18
click at [136, 372] on span "29" at bounding box center [134, 372] width 6 height 6
type input "[DATE]"
click at [112, 436] on input "text" at bounding box center [216, 435] width 328 height 17
click at [91, 336] on div "28 29 30 31 1 2 3" at bounding box center [117, 338] width 123 height 18
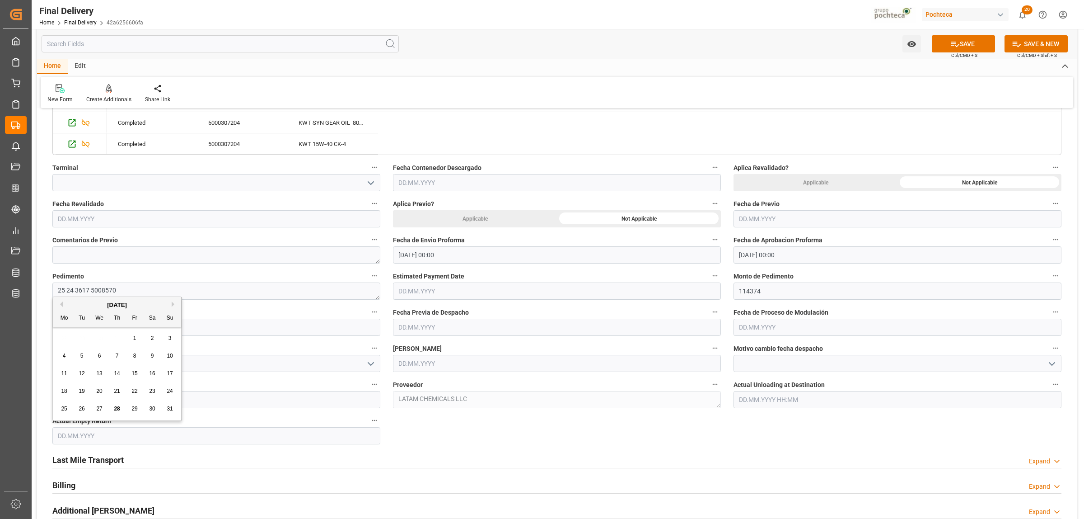
click at [133, 410] on span "29" at bounding box center [134, 408] width 6 height 6
type input "[DATE]"
click at [460, 356] on input "text" at bounding box center [557, 363] width 328 height 17
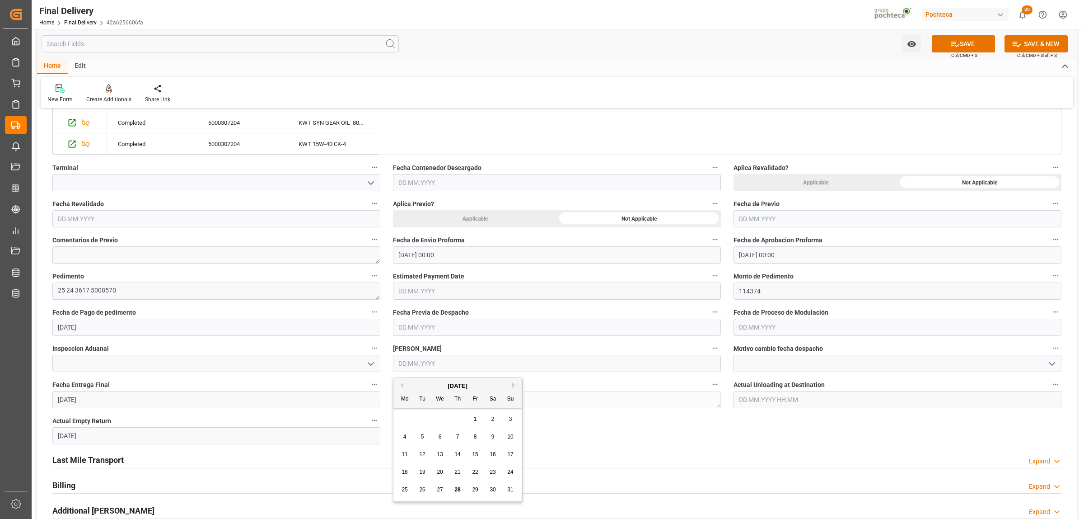
click at [426, 421] on div "28 29 30 31 1 2 3" at bounding box center [457, 419] width 123 height 18
click at [453, 490] on div "28" at bounding box center [457, 489] width 11 height 11
type input "[DATE]"
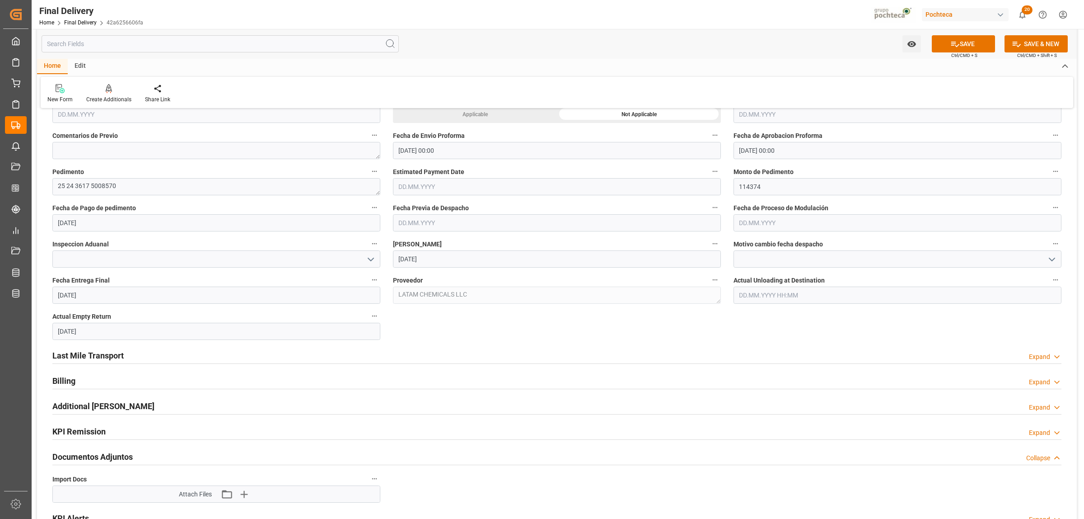
scroll to position [508, 0]
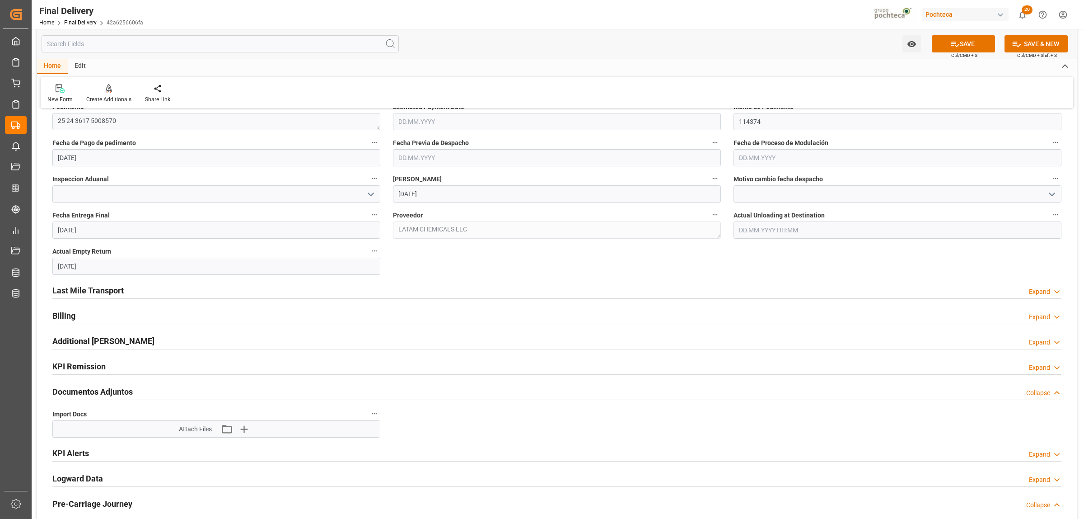
click at [117, 285] on h2 "Last Mile Transport" at bounding box center [87, 290] width 71 height 12
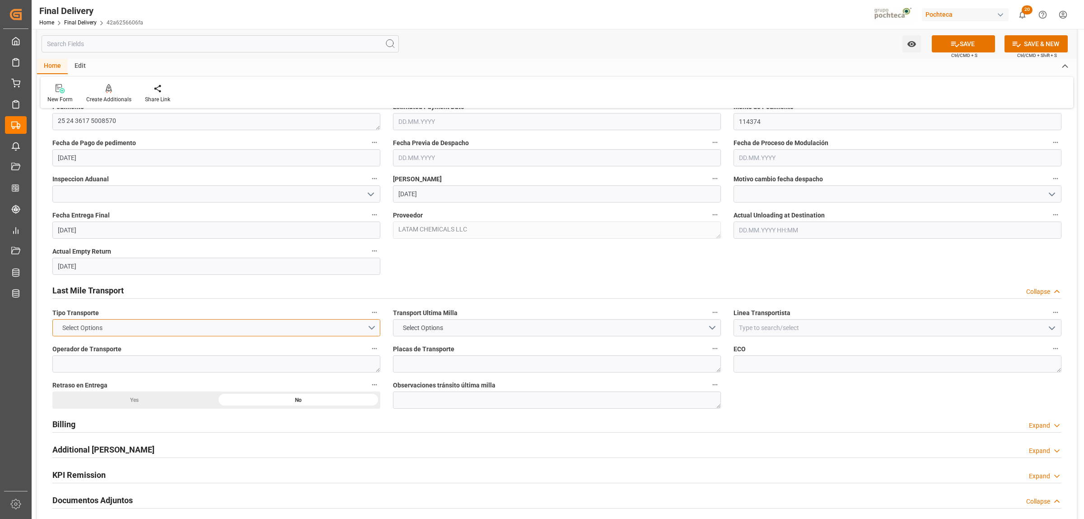
click at [376, 329] on button "Select Options" at bounding box center [216, 327] width 328 height 17
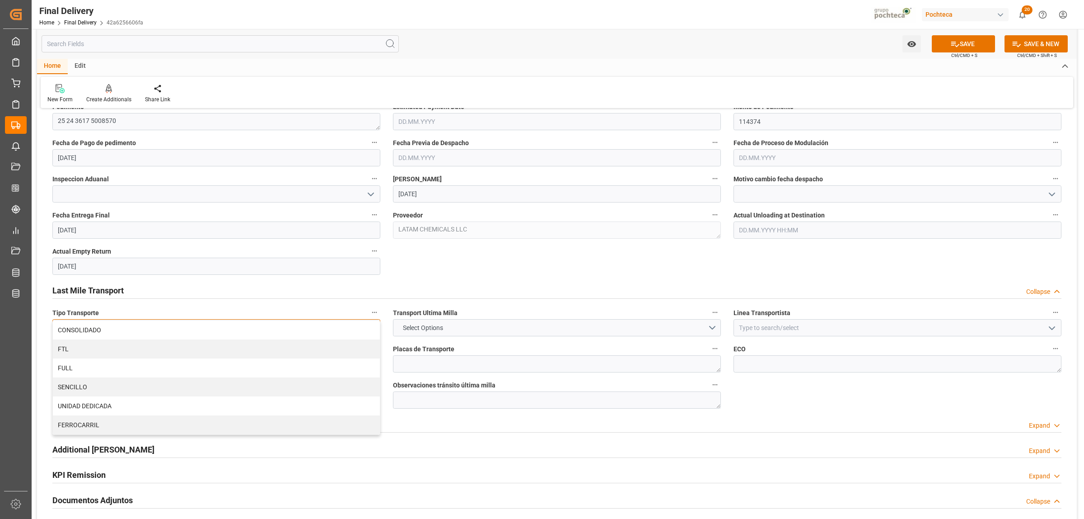
click at [113, 352] on div "FTL" at bounding box center [216, 348] width 327 height 19
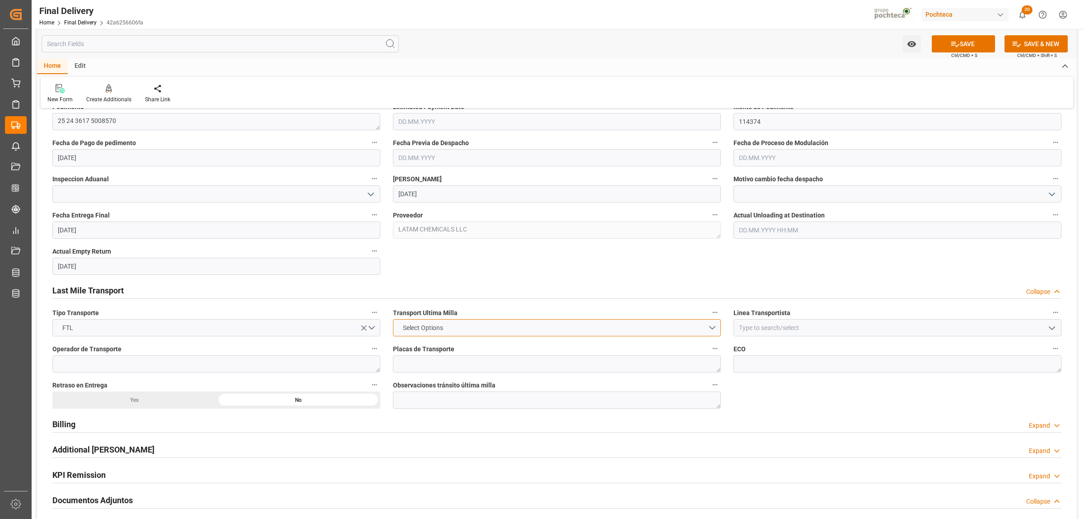
click at [713, 330] on button "Select Options" at bounding box center [557, 327] width 328 height 17
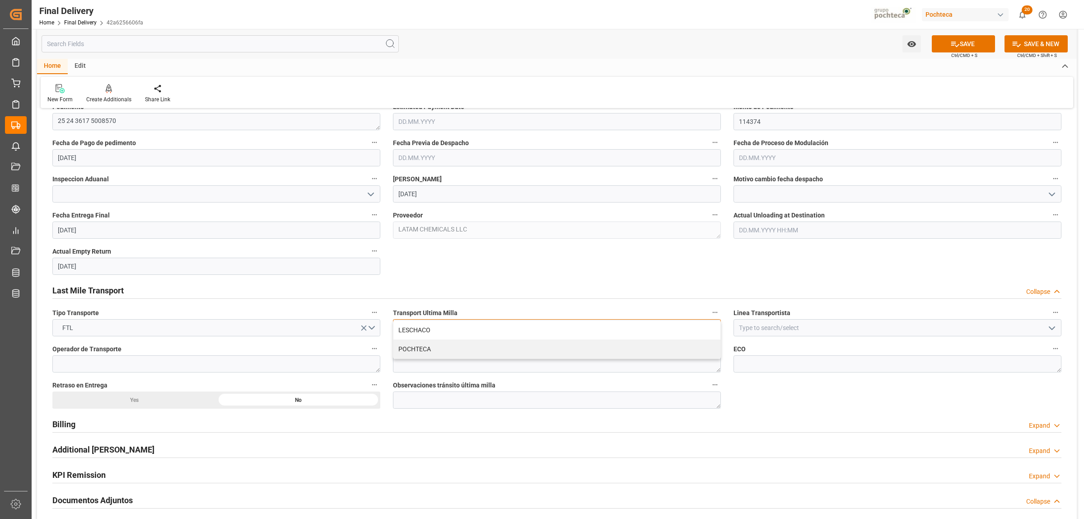
click at [405, 353] on div "POCHTECA" at bounding box center [557, 348] width 327 height 19
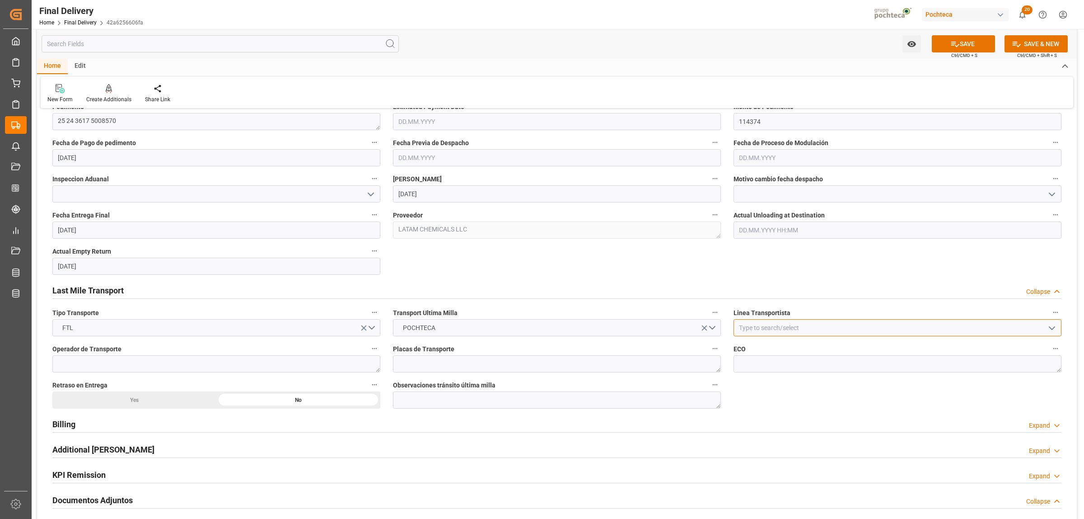
click at [765, 330] on input at bounding box center [898, 327] width 328 height 17
click at [754, 345] on div "LNX CARGO" at bounding box center [897, 348] width 327 height 20
type input "LNX CARGO"
drag, startPoint x: 65, startPoint y: 427, endPoint x: 249, endPoint y: 444, distance: 185.6
click at [65, 426] on h2 "Billing" at bounding box center [63, 424] width 23 height 12
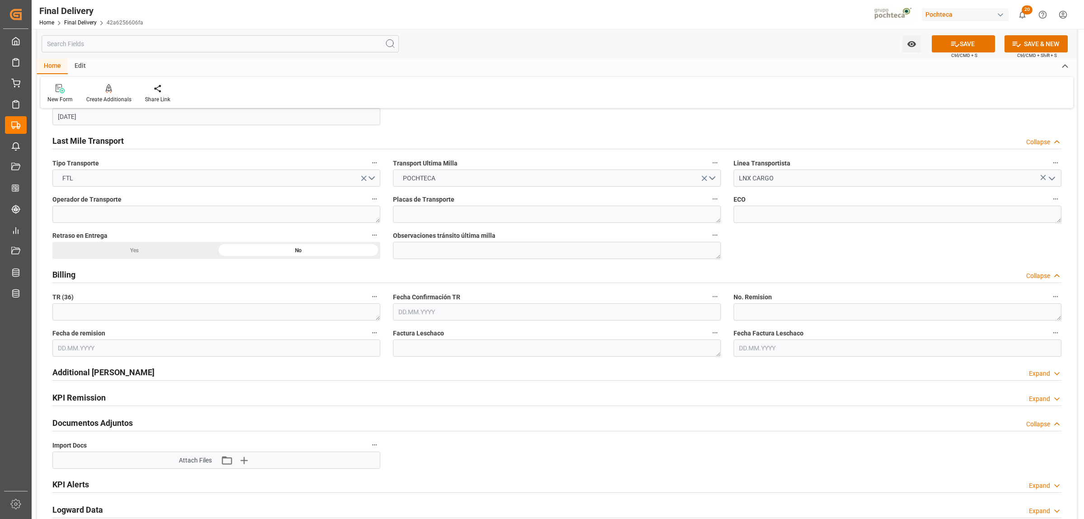
scroll to position [734, 0]
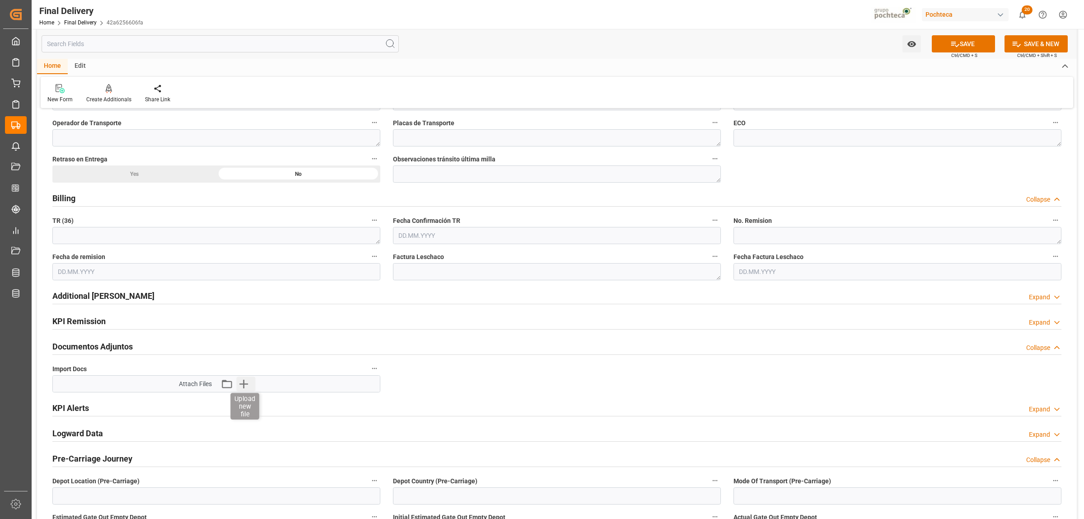
click at [247, 386] on icon "button" at bounding box center [244, 383] width 14 height 14
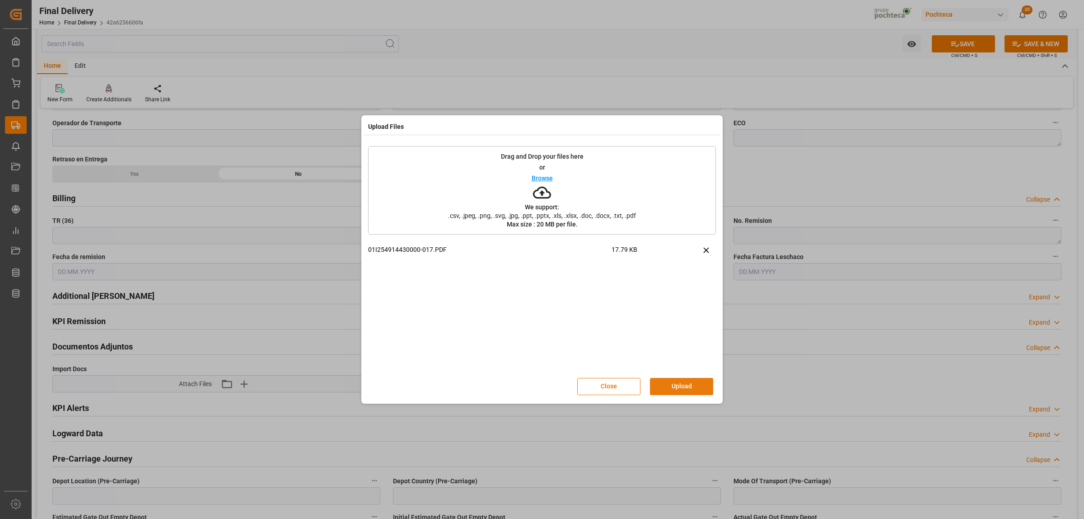
click at [675, 387] on button "Upload" at bounding box center [681, 386] width 63 height 17
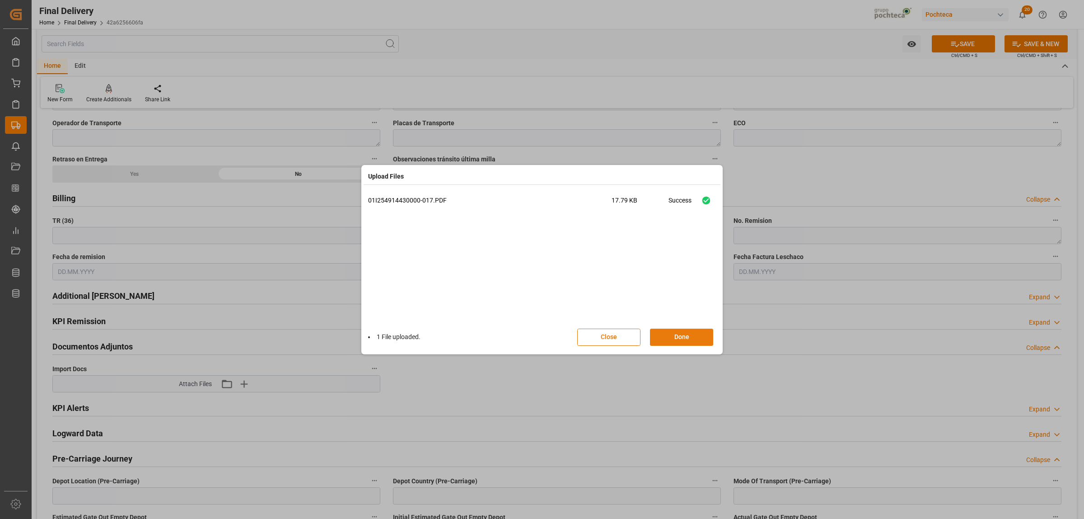
click at [680, 338] on button "Done" at bounding box center [681, 336] width 63 height 17
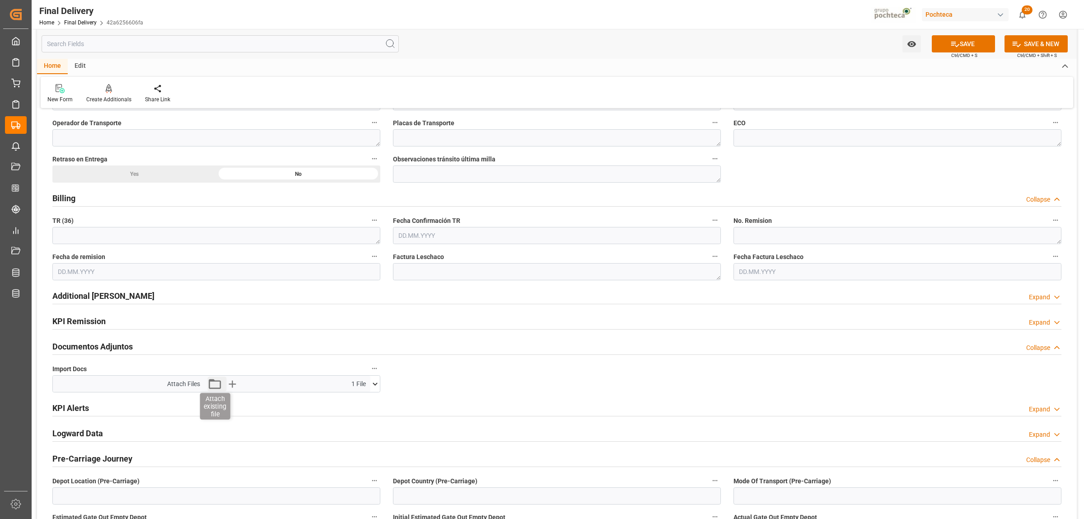
click at [216, 389] on icon "button" at bounding box center [214, 383] width 14 height 14
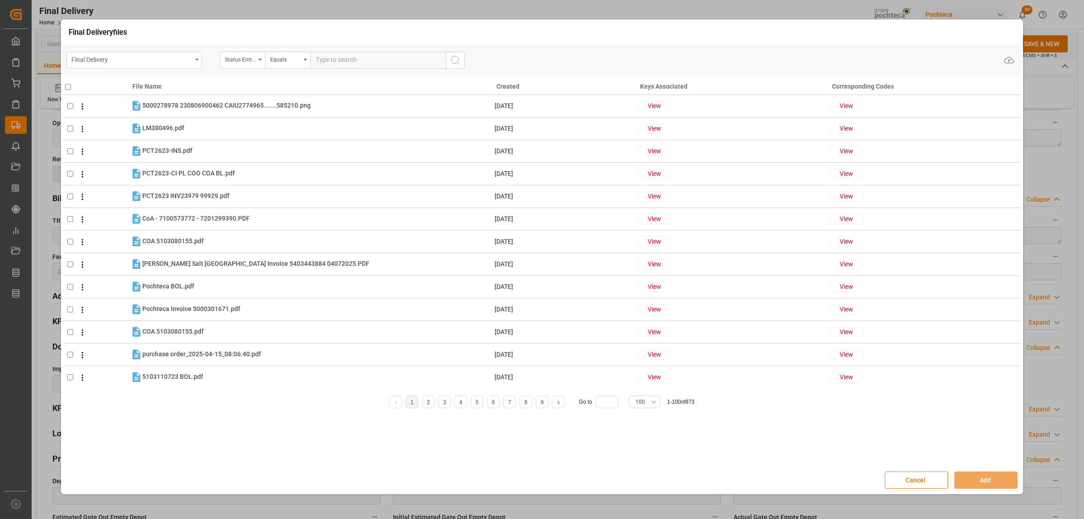
click at [195, 64] on div "Final Delivery" at bounding box center [134, 60] width 136 height 17
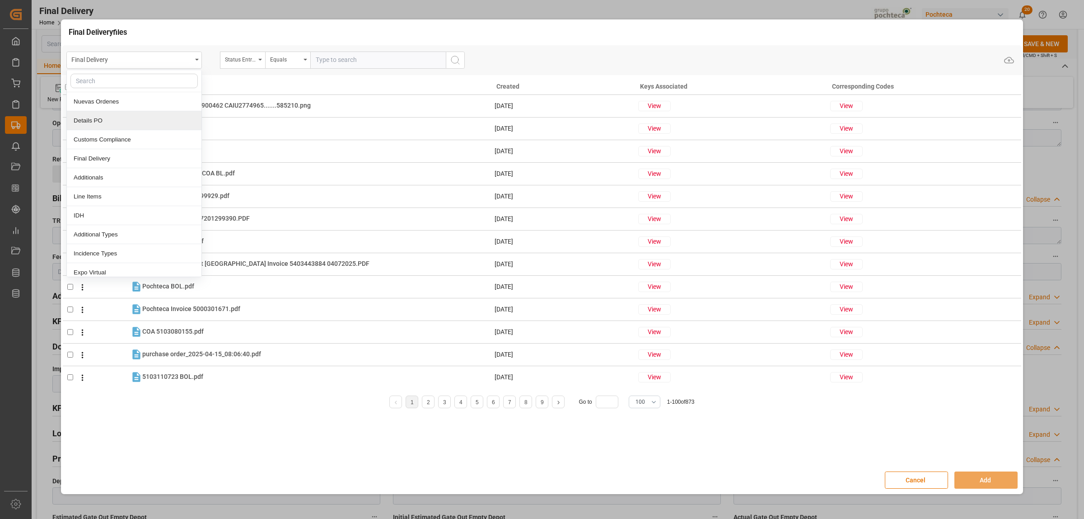
click at [80, 117] on div "Details PO" at bounding box center [134, 120] width 135 height 19
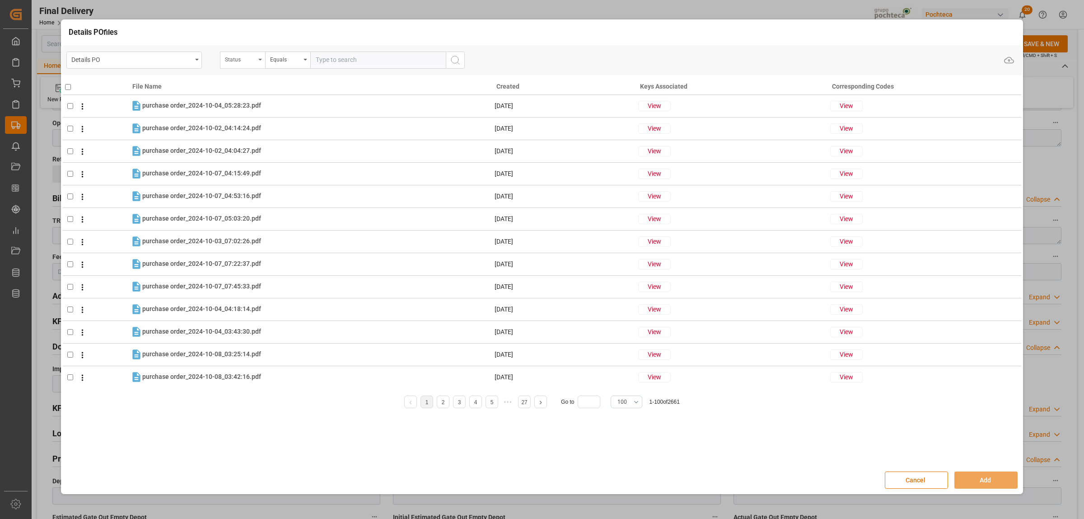
click at [258, 64] on div "Status" at bounding box center [242, 60] width 45 height 17
type input "ORDE"
click at [258, 106] on div "Orden de Compra nuevo" at bounding box center [287, 101] width 135 height 19
click at [321, 62] on input "text" at bounding box center [378, 60] width 136 height 17
paste input "5000307204"
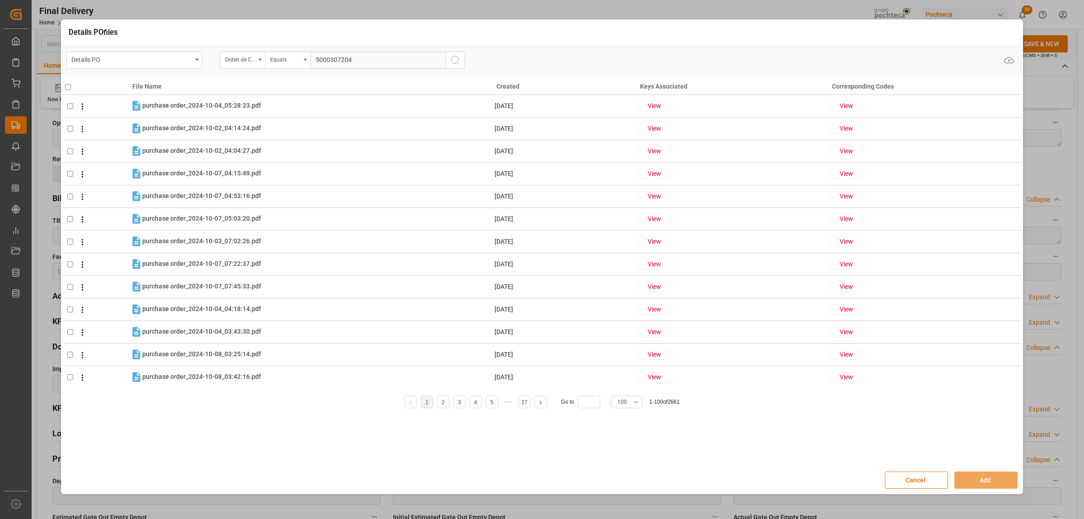
type input "5000307204"
click at [452, 66] on button "search button" at bounding box center [455, 60] width 19 height 17
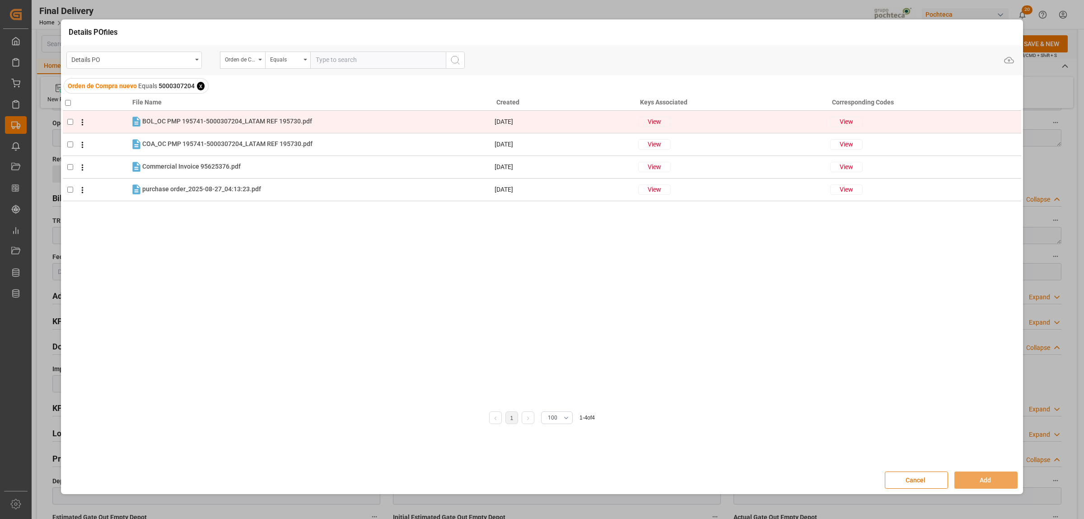
click at [70, 123] on input "checkbox" at bounding box center [70, 122] width 6 height 6
checkbox input "true"
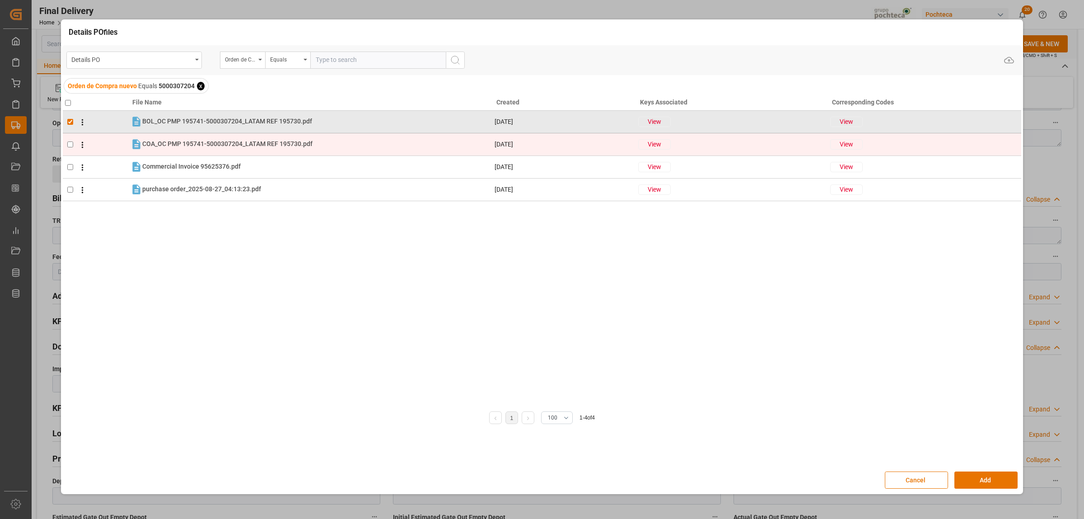
click at [69, 141] on input "checkbox" at bounding box center [70, 144] width 6 height 6
checkbox input "true"
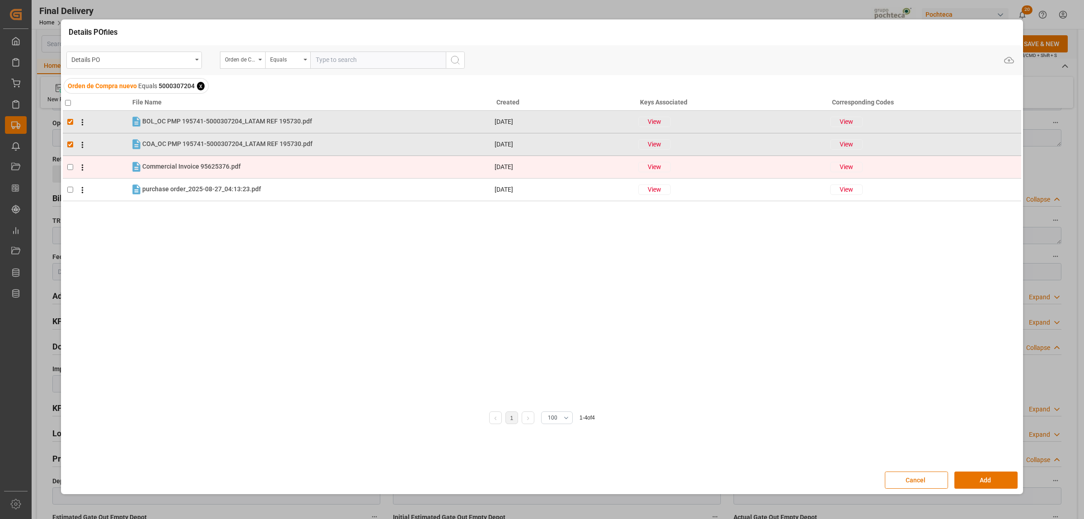
click at [68, 169] on input "checkbox" at bounding box center [70, 167] width 6 height 6
checkbox input "true"
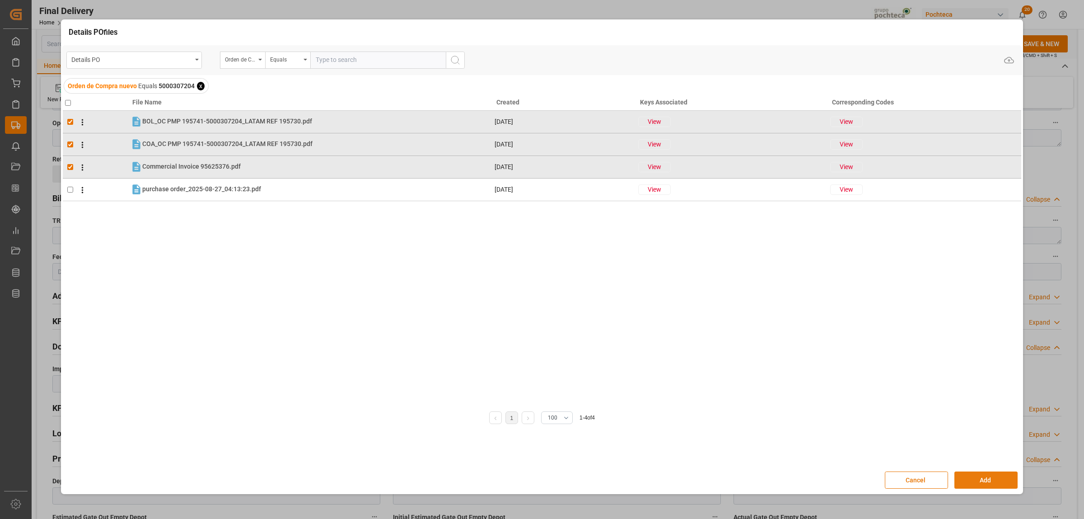
click at [992, 480] on button "Add" at bounding box center [986, 479] width 63 height 17
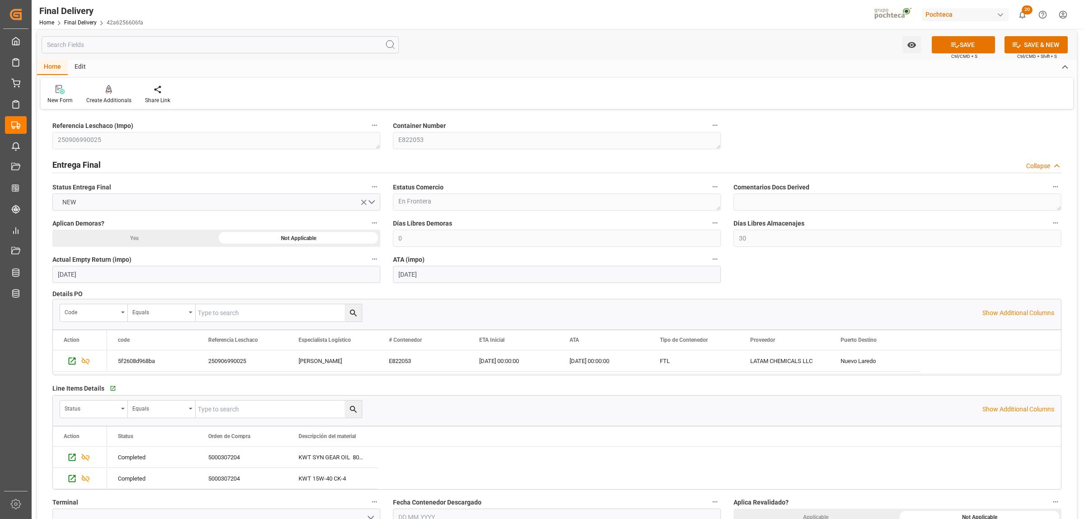
scroll to position [0, 0]
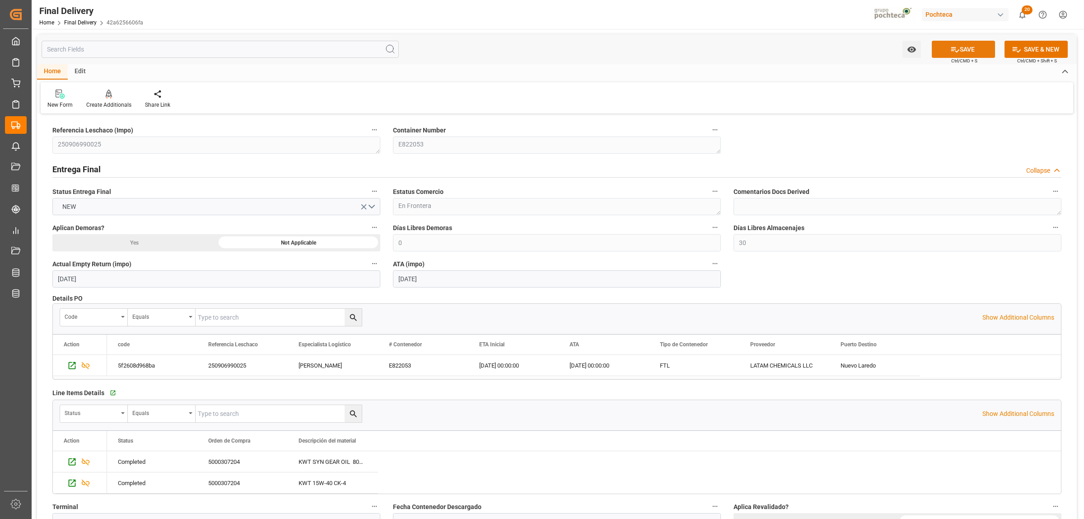
click at [955, 47] on icon at bounding box center [955, 49] width 9 height 9
